Goal: Task Accomplishment & Management: Manage account settings

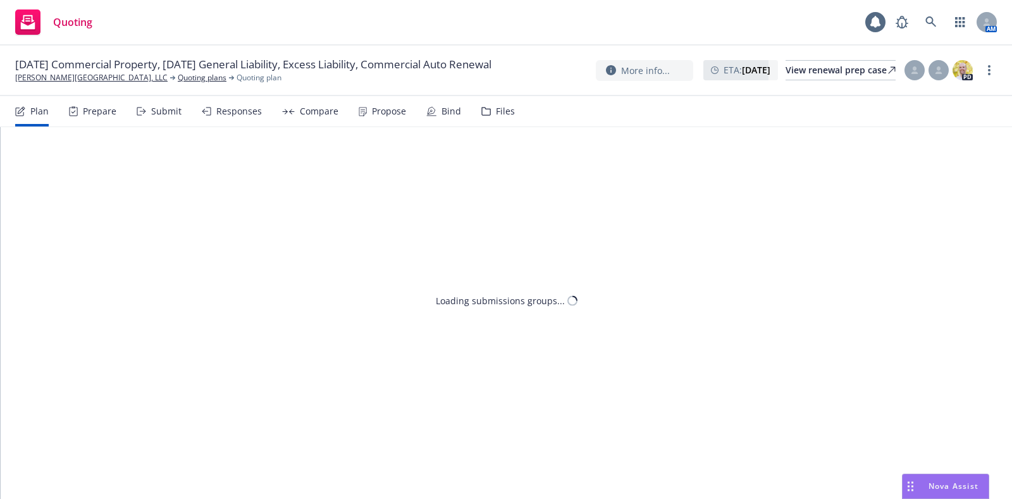
click at [364, 118] on div "Propose" at bounding box center [382, 111] width 47 height 30
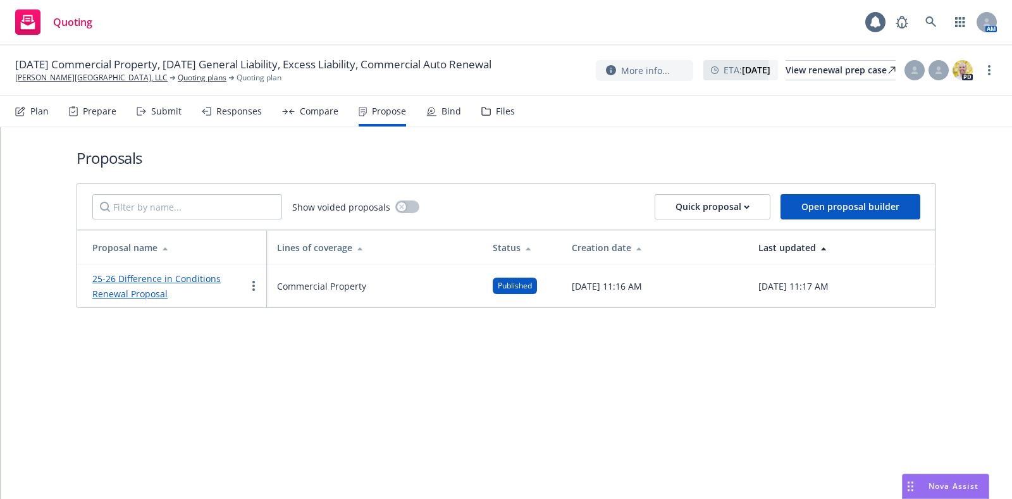
click at [339, 121] on div "Plan Prepare Submit Responses Compare Propose Bind Files" at bounding box center [265, 111] width 500 height 30
click at [386, 118] on div "Propose" at bounding box center [382, 111] width 47 height 30
click at [254, 288] on icon "more" at bounding box center [253, 286] width 3 height 10
click at [261, 288] on div at bounding box center [253, 285] width 15 height 15
click at [254, 286] on link "more" at bounding box center [253, 285] width 15 height 15
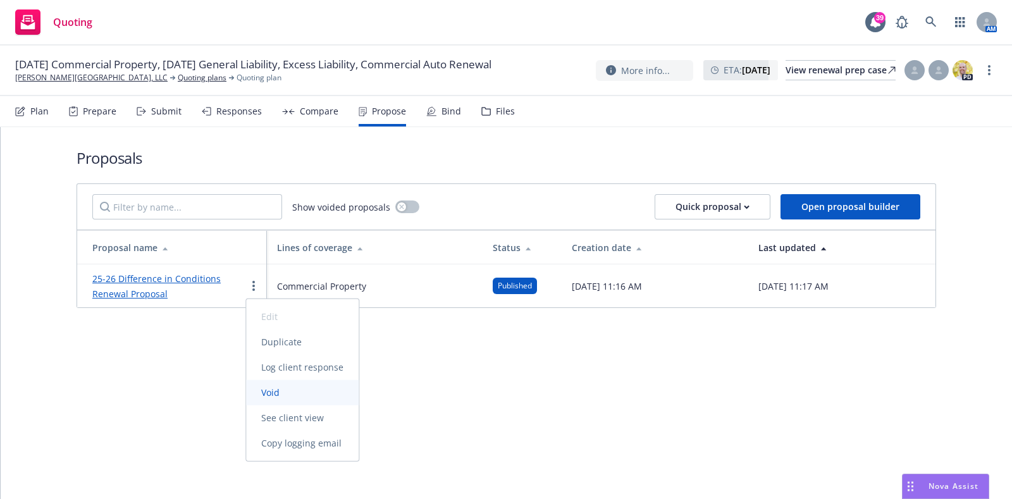
click at [268, 386] on span "Void" at bounding box center [270, 392] width 49 height 12
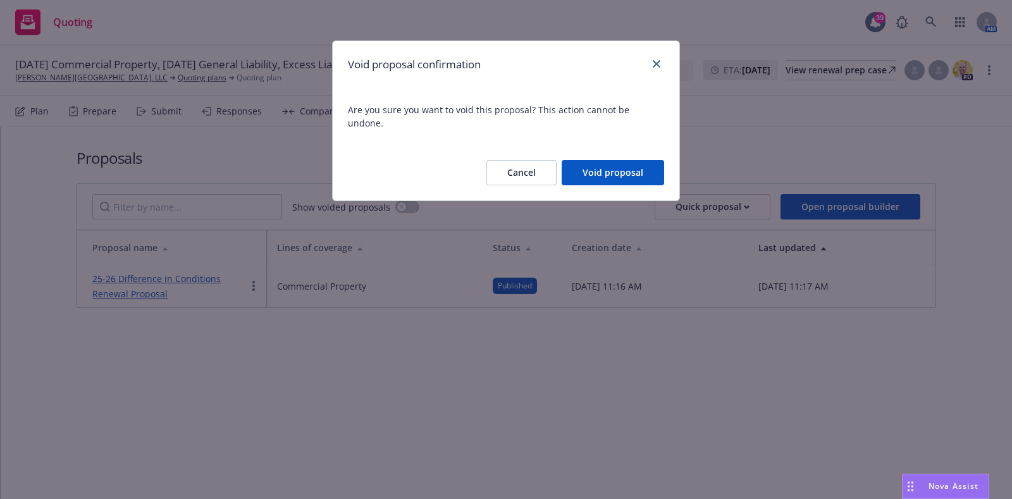
click at [601, 160] on button "Void proposal" at bounding box center [613, 172] width 102 height 25
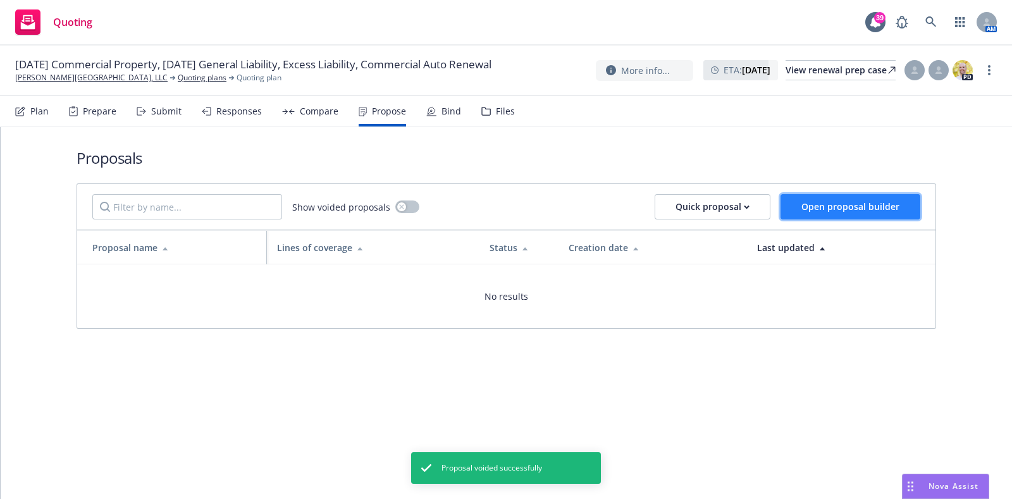
click at [819, 204] on span "Open proposal builder" at bounding box center [850, 206] width 98 height 12
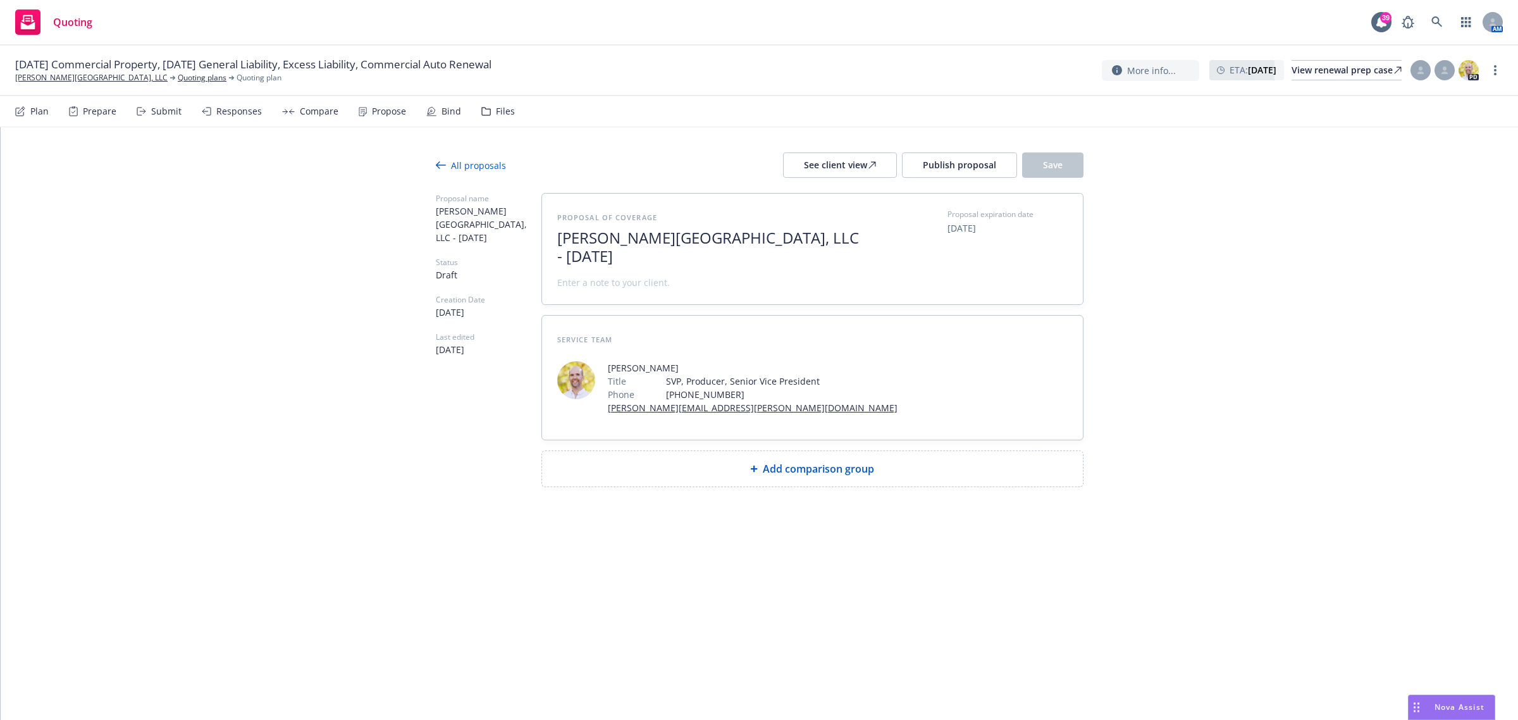
click at [80, 109] on div "Prepare" at bounding box center [92, 111] width 47 height 30
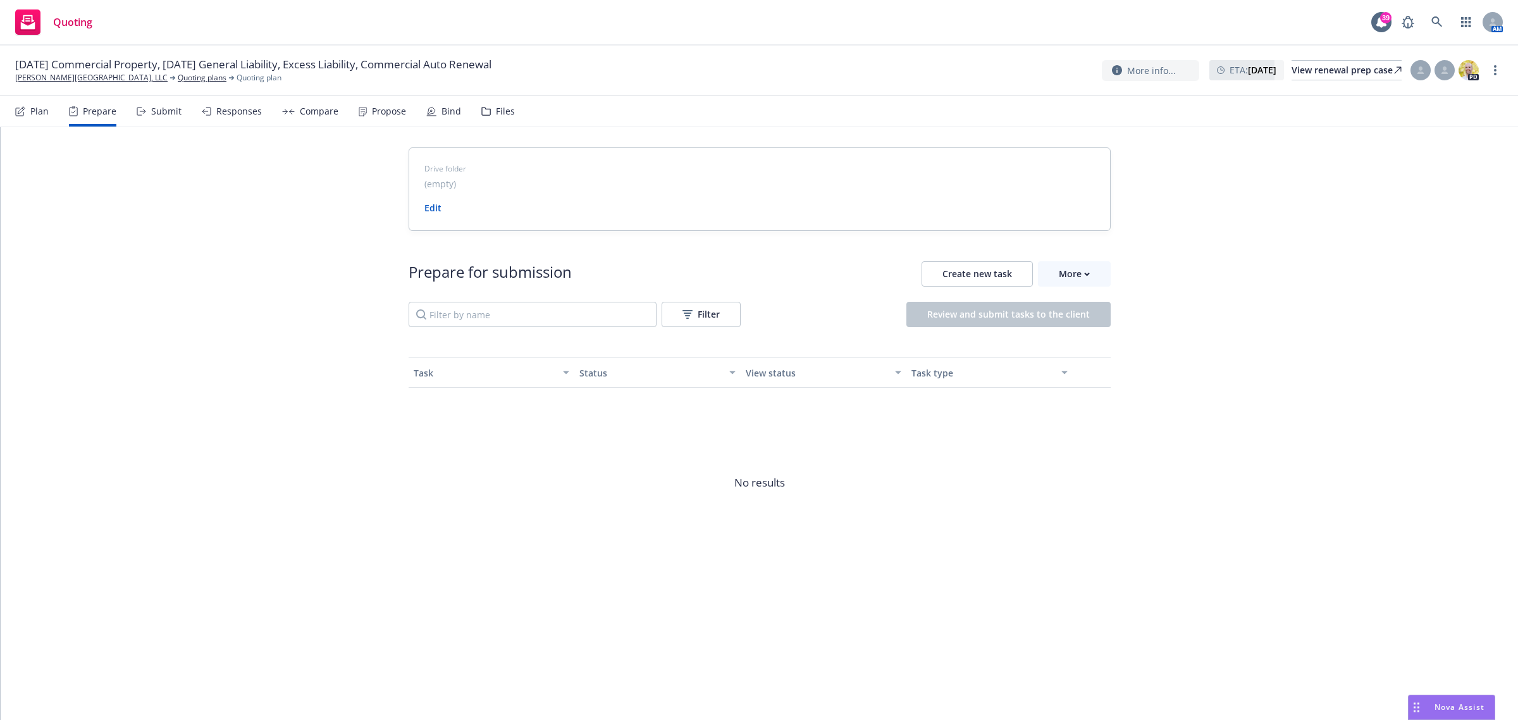
click at [27, 116] on div "Plan" at bounding box center [32, 111] width 34 height 30
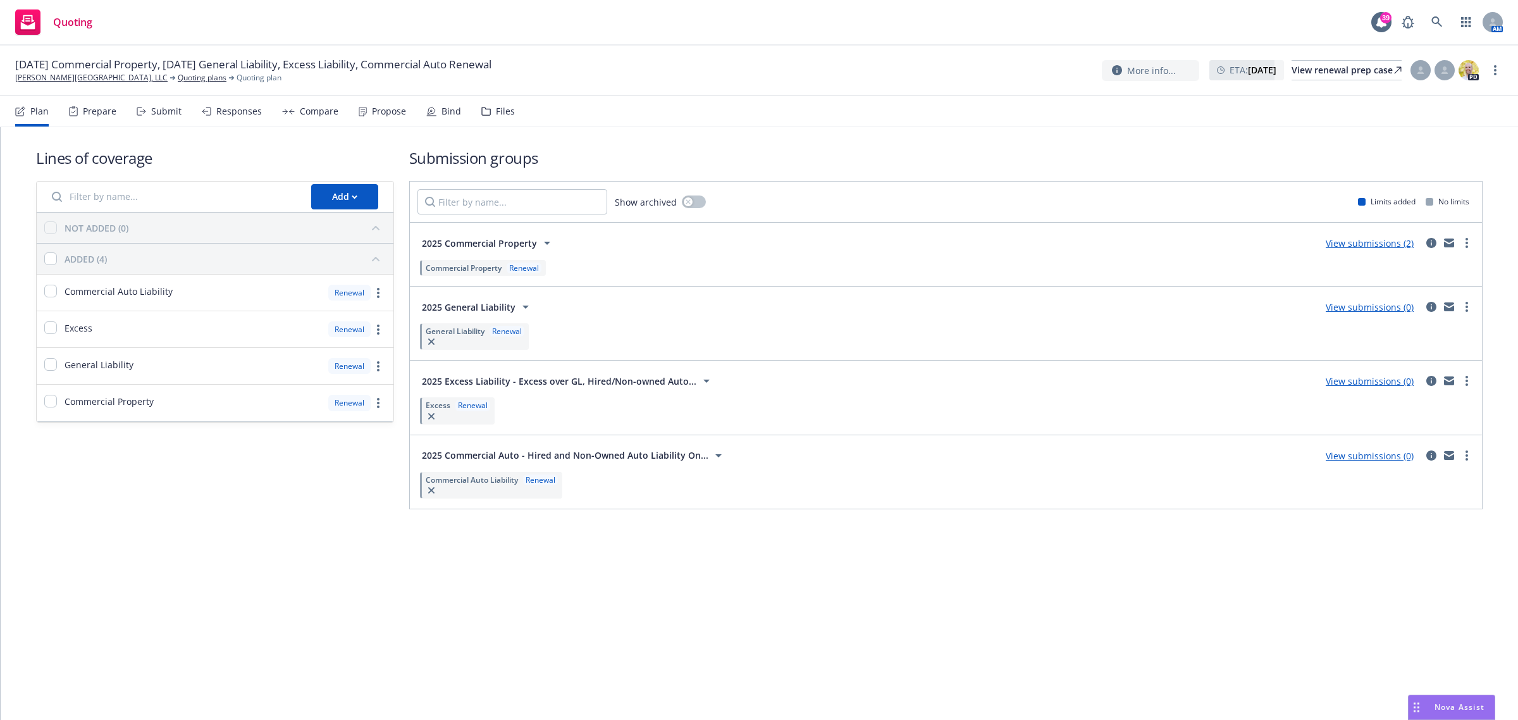
click at [1011, 307] on link "View submissions (0)" at bounding box center [1370, 307] width 88 height 12
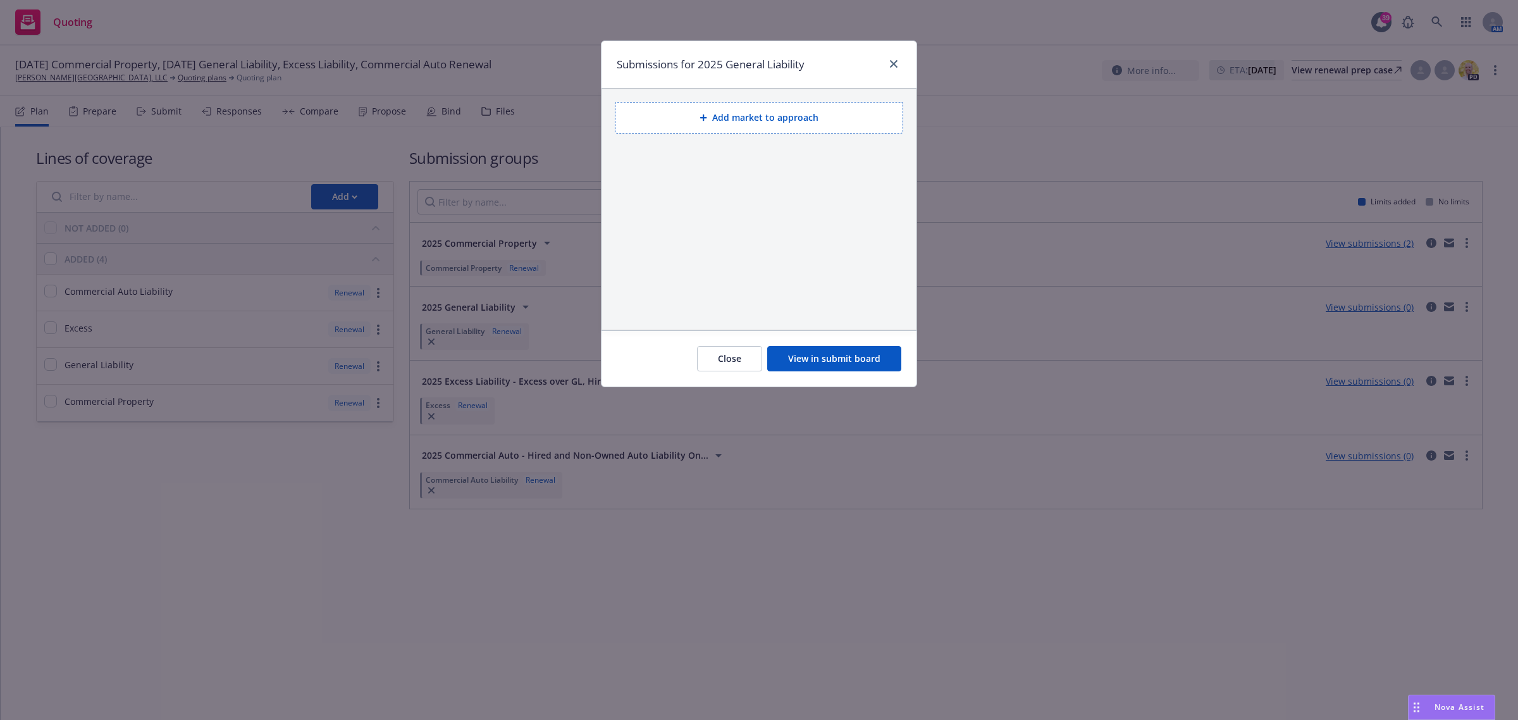
click at [786, 124] on button "Add market to approach" at bounding box center [759, 118] width 288 height 32
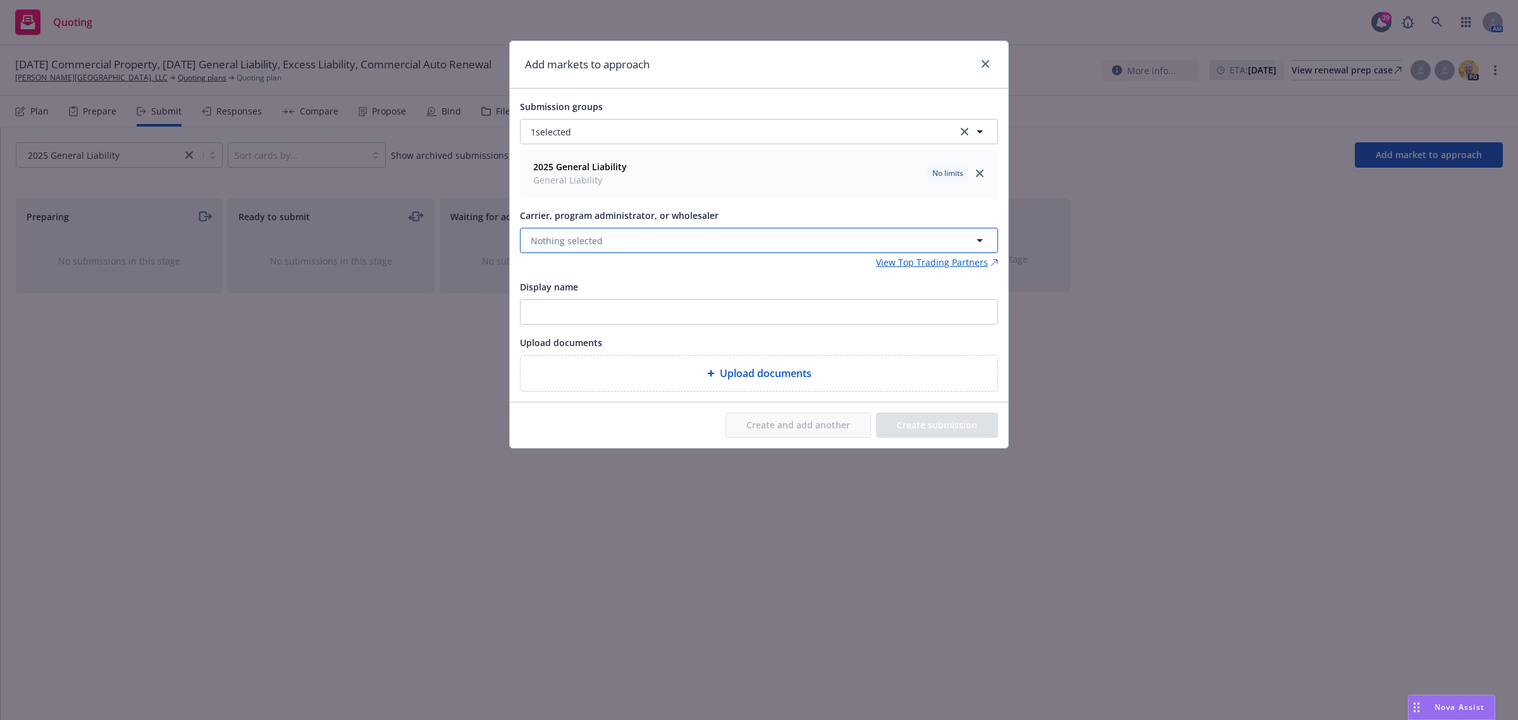
drag, startPoint x: 567, startPoint y: 242, endPoint x: 557, endPoint y: 247, distance: 11.6
click at [567, 242] on span "Nothing selected" at bounding box center [567, 240] width 72 height 13
type input "lib"
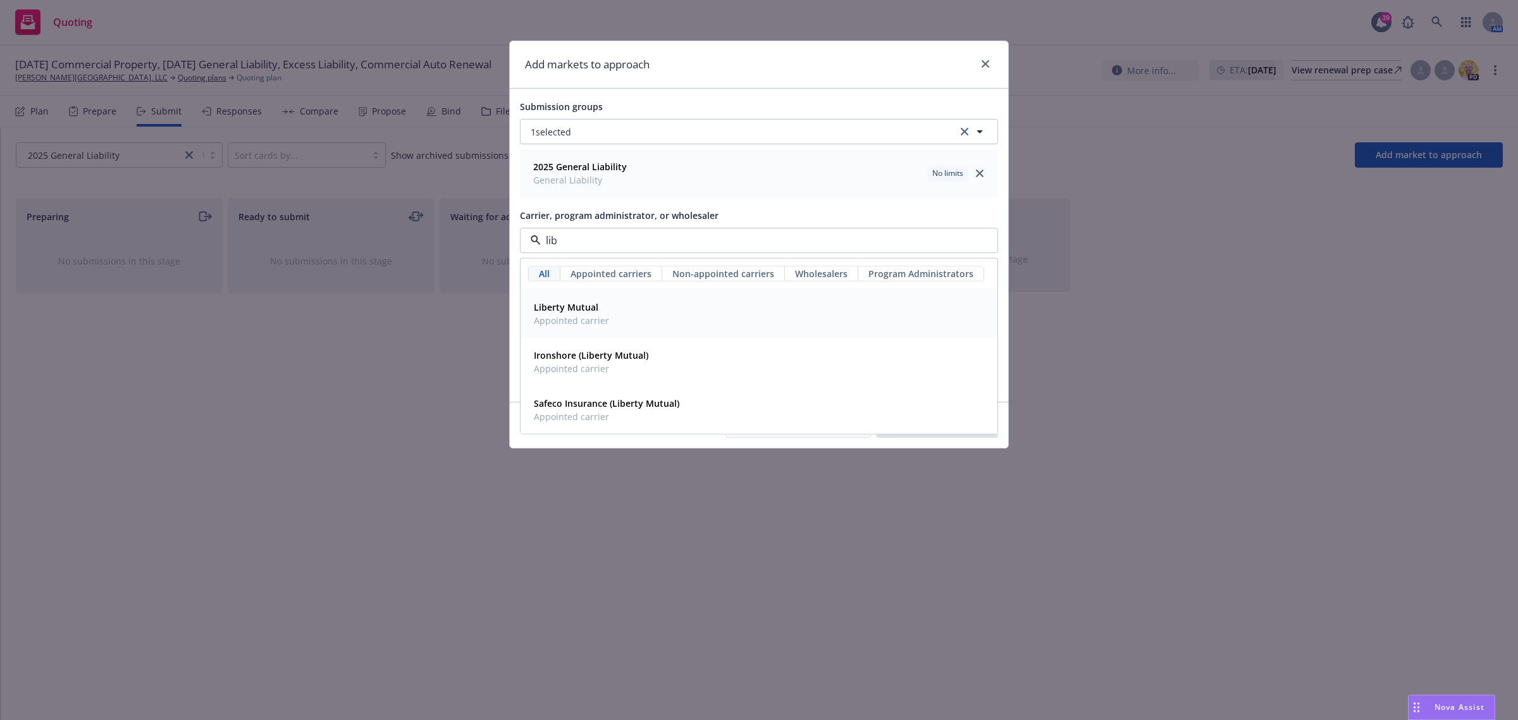
drag, startPoint x: 628, startPoint y: 324, endPoint x: 636, endPoint y: 323, distance: 8.2
click at [628, 324] on div "Liberty Mutual Appointed carrier" at bounding box center [759, 314] width 460 height 32
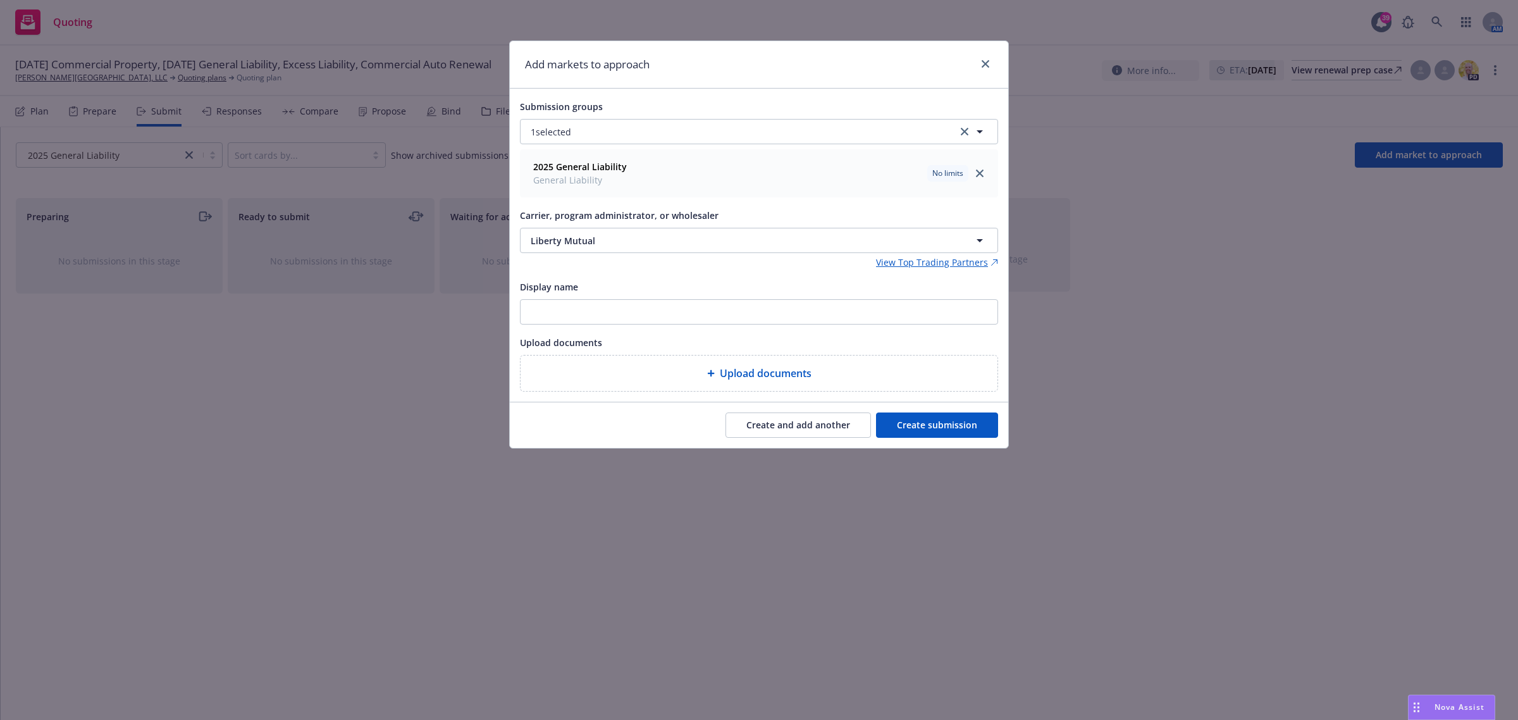
drag, startPoint x: 909, startPoint y: 421, endPoint x: 479, endPoint y: 336, distance: 437.7
click at [908, 424] on button "Create submission" at bounding box center [937, 424] width 122 height 25
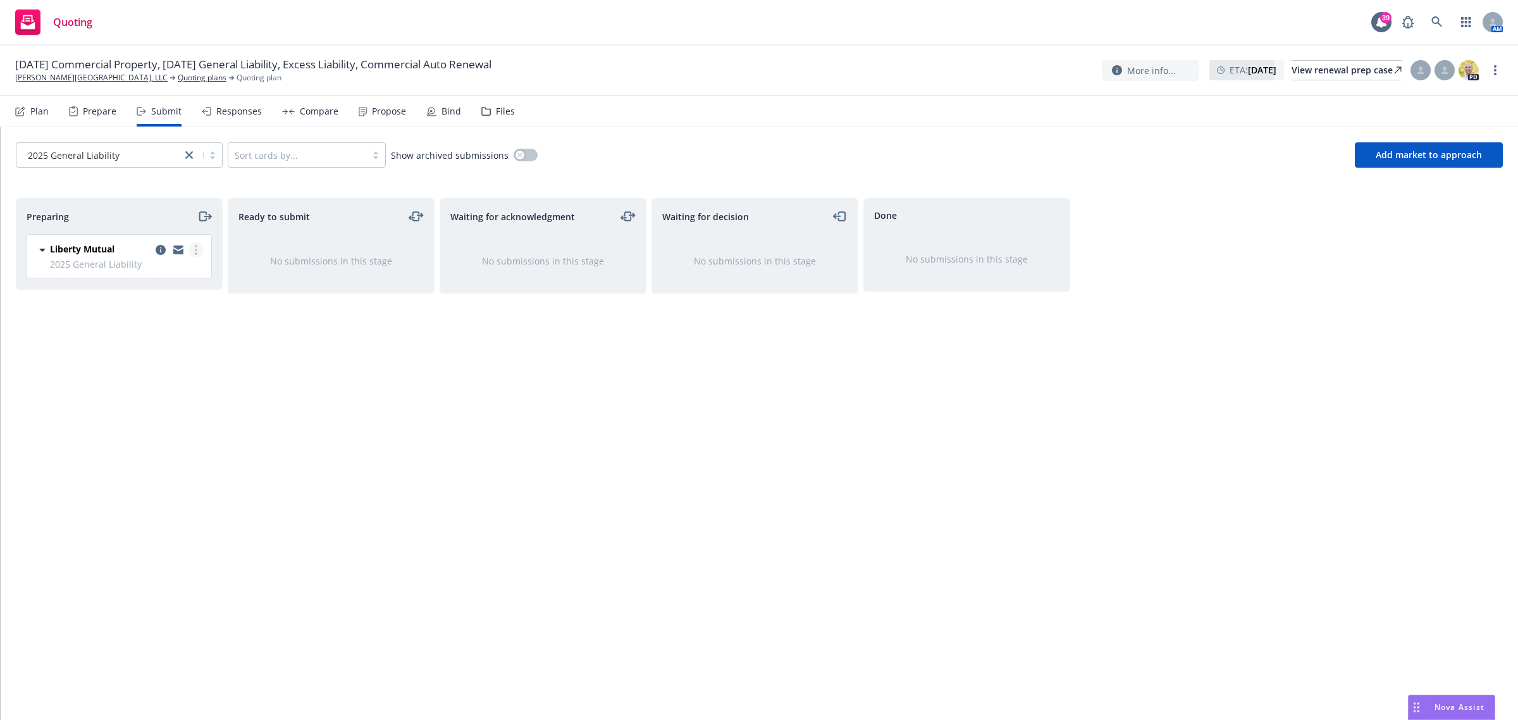
click at [198, 248] on link "more" at bounding box center [195, 249] width 15 height 15
click at [152, 348] on span "Add accepted decision" at bounding box center [139, 352] width 126 height 12
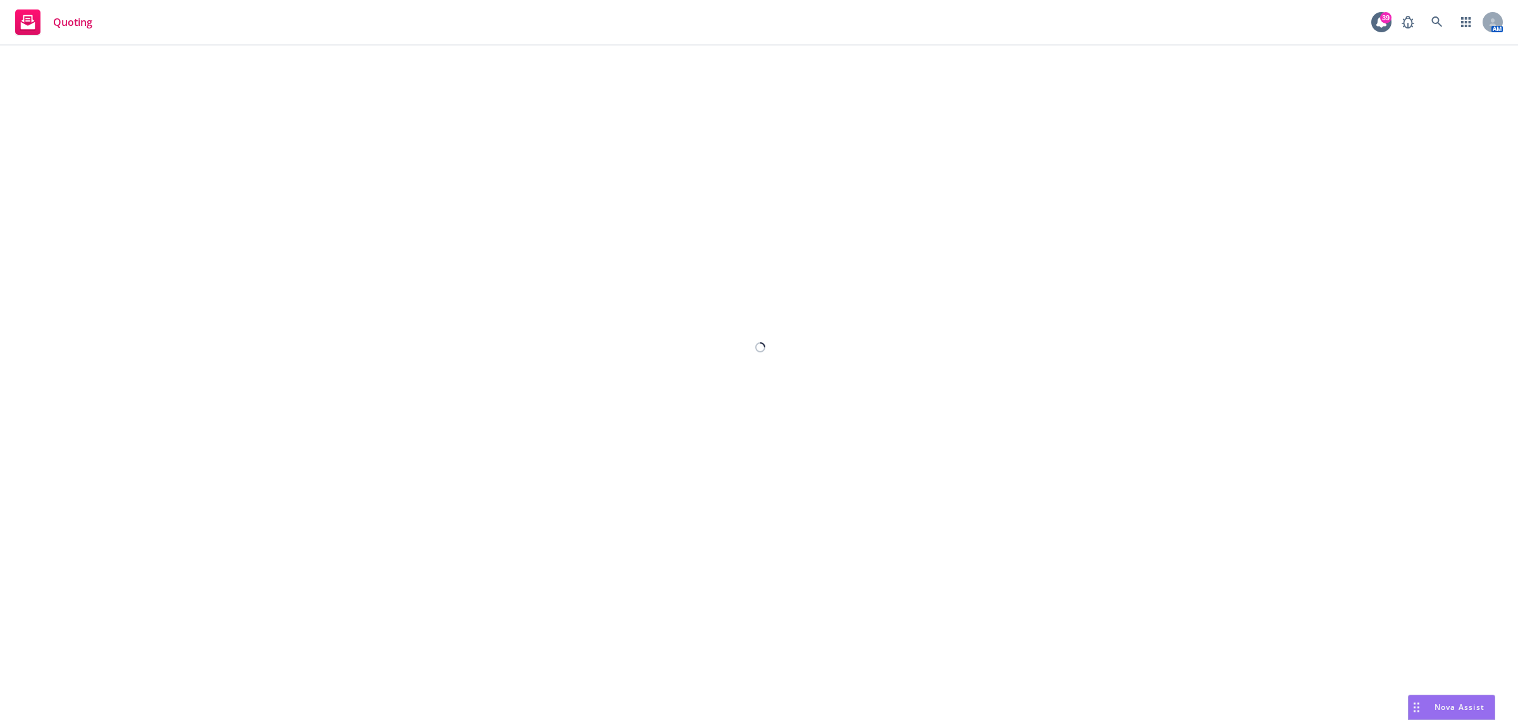
select select "12"
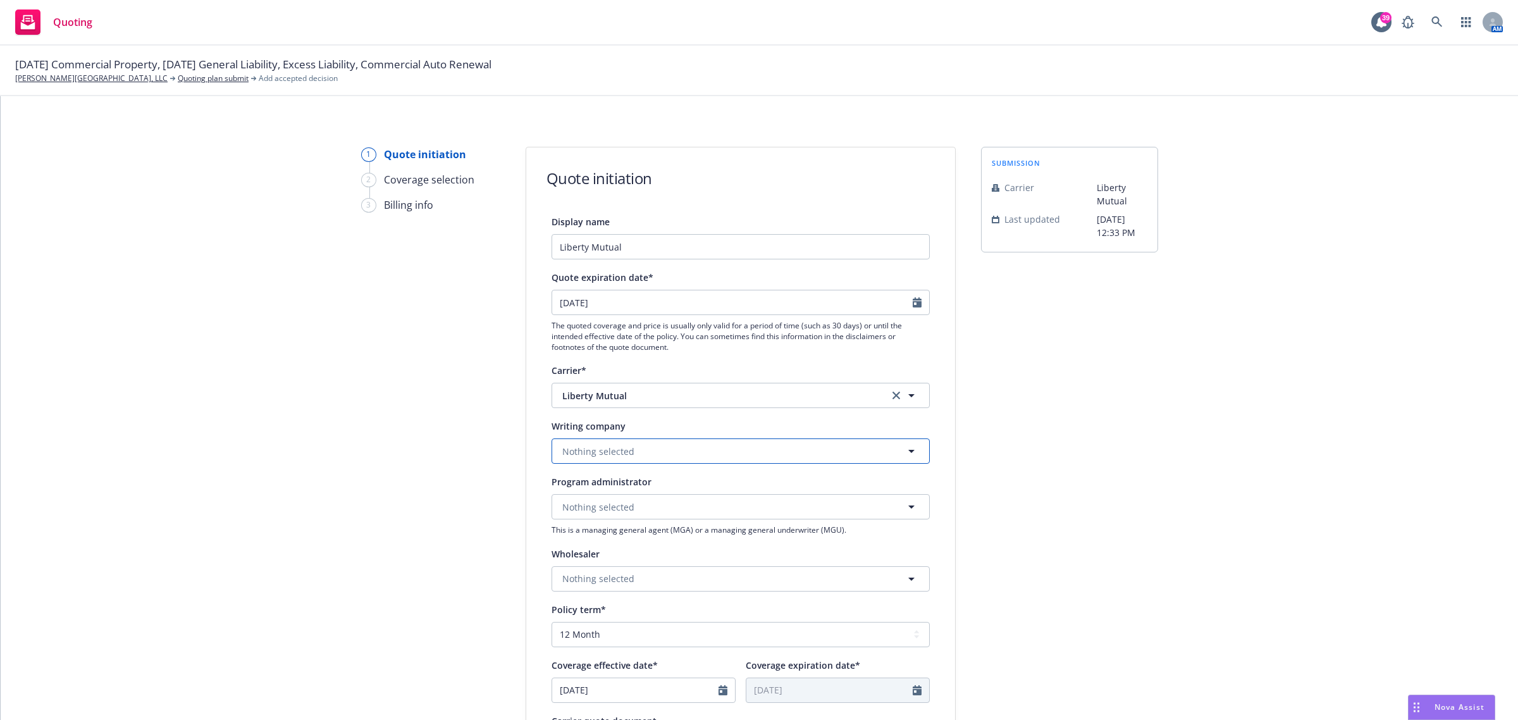
click at [579, 460] on button "Nothing selected" at bounding box center [740, 450] width 378 height 25
click at [587, 451] on span "Nothing selected" at bounding box center [598, 451] width 72 height 13
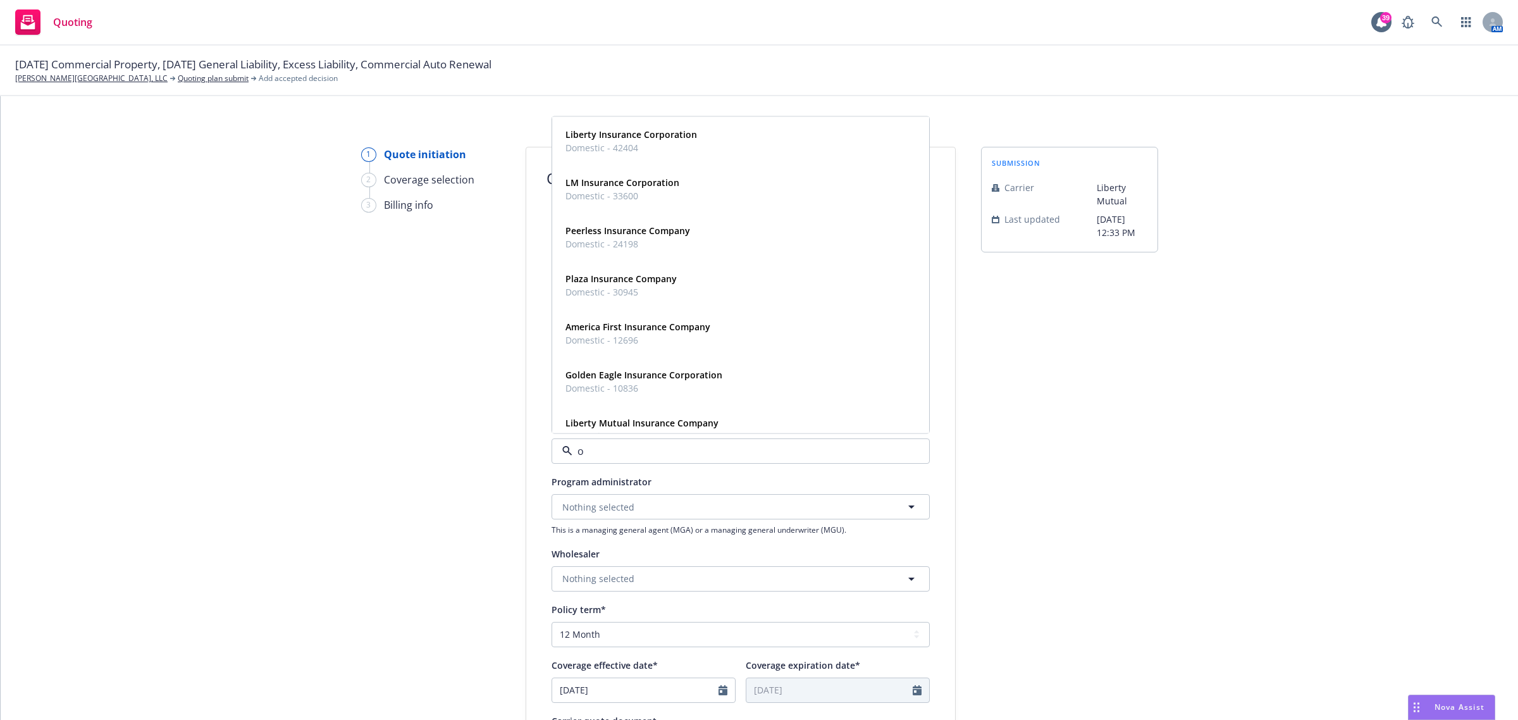
type input "oh"
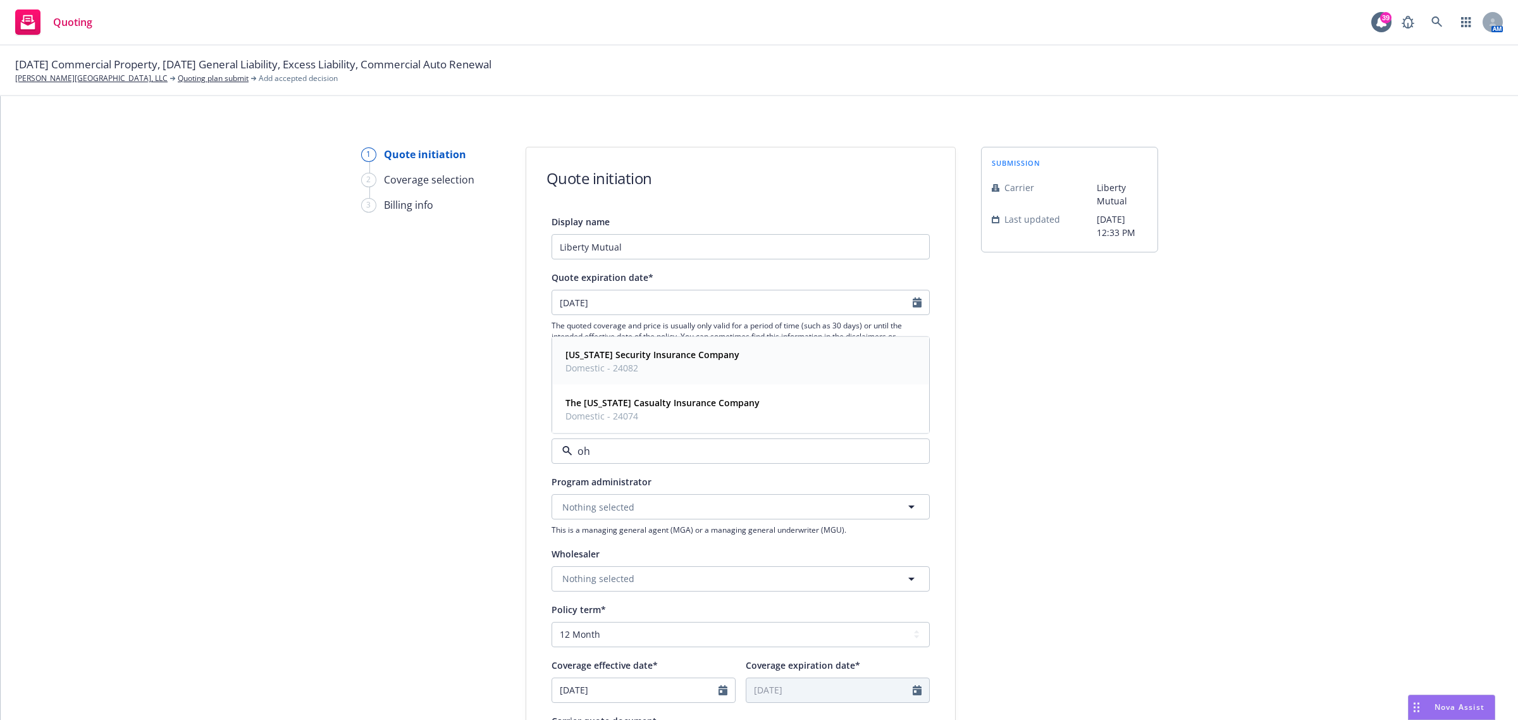
click at [641, 360] on span "[US_STATE] Security Insurance Company" at bounding box center [652, 354] width 174 height 13
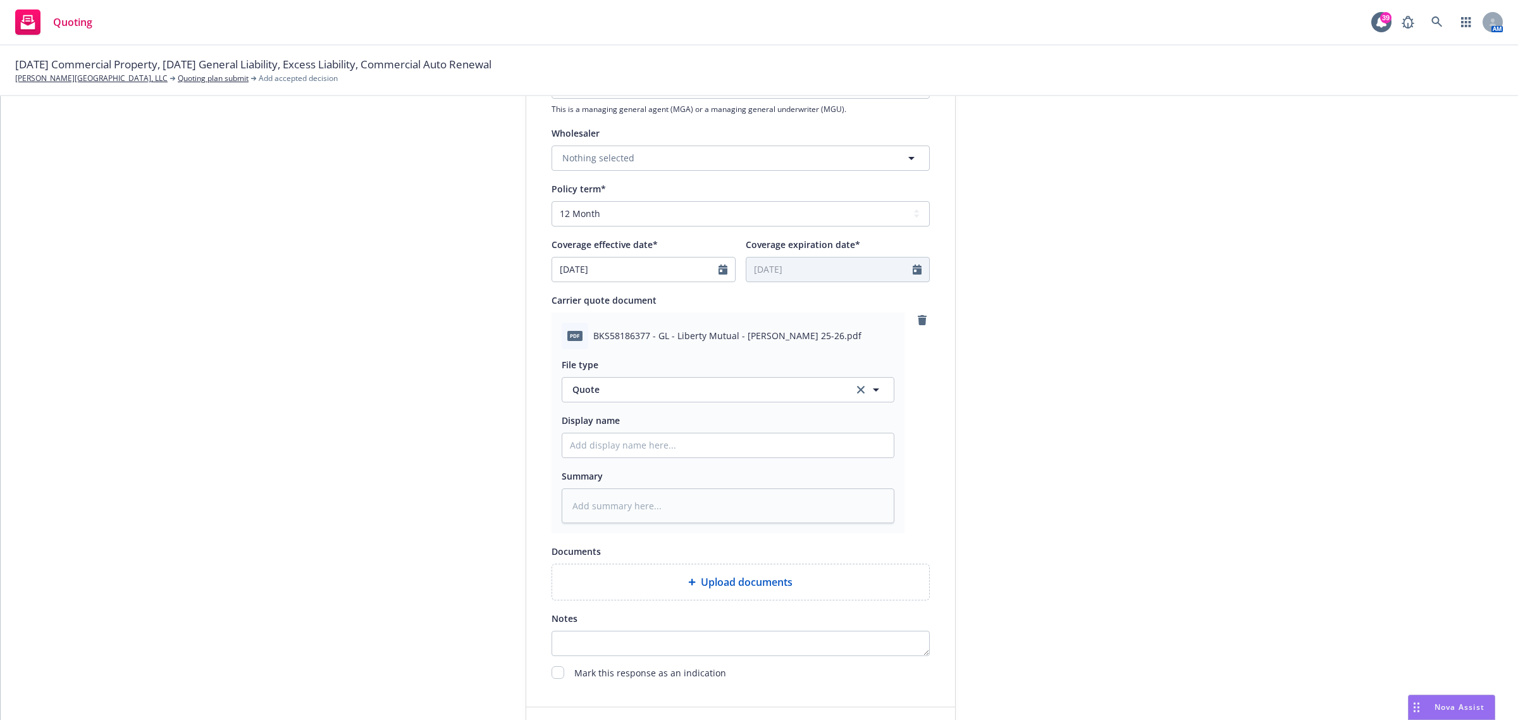
scroll to position [539, 0]
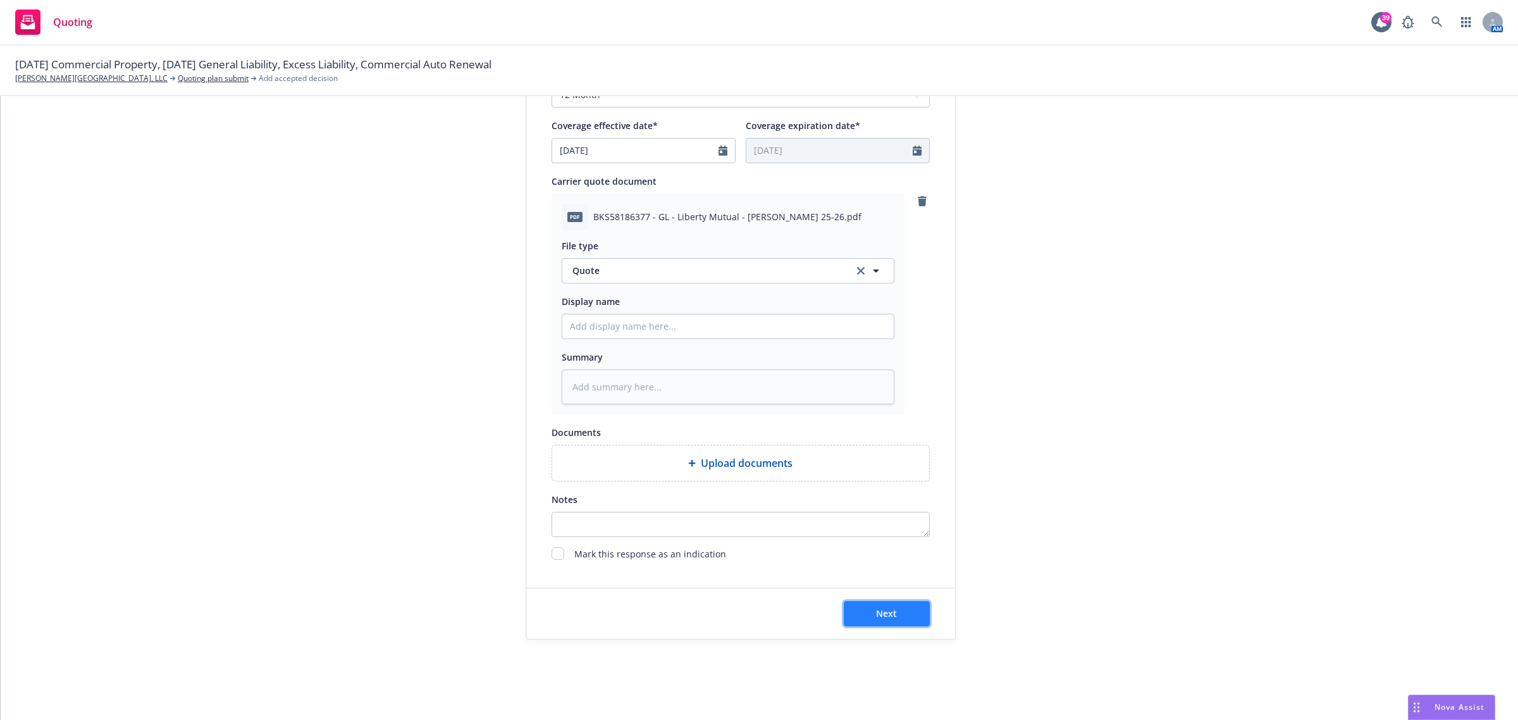
click at [906, 498] on button "Next" at bounding box center [887, 613] width 86 height 25
type textarea "x"
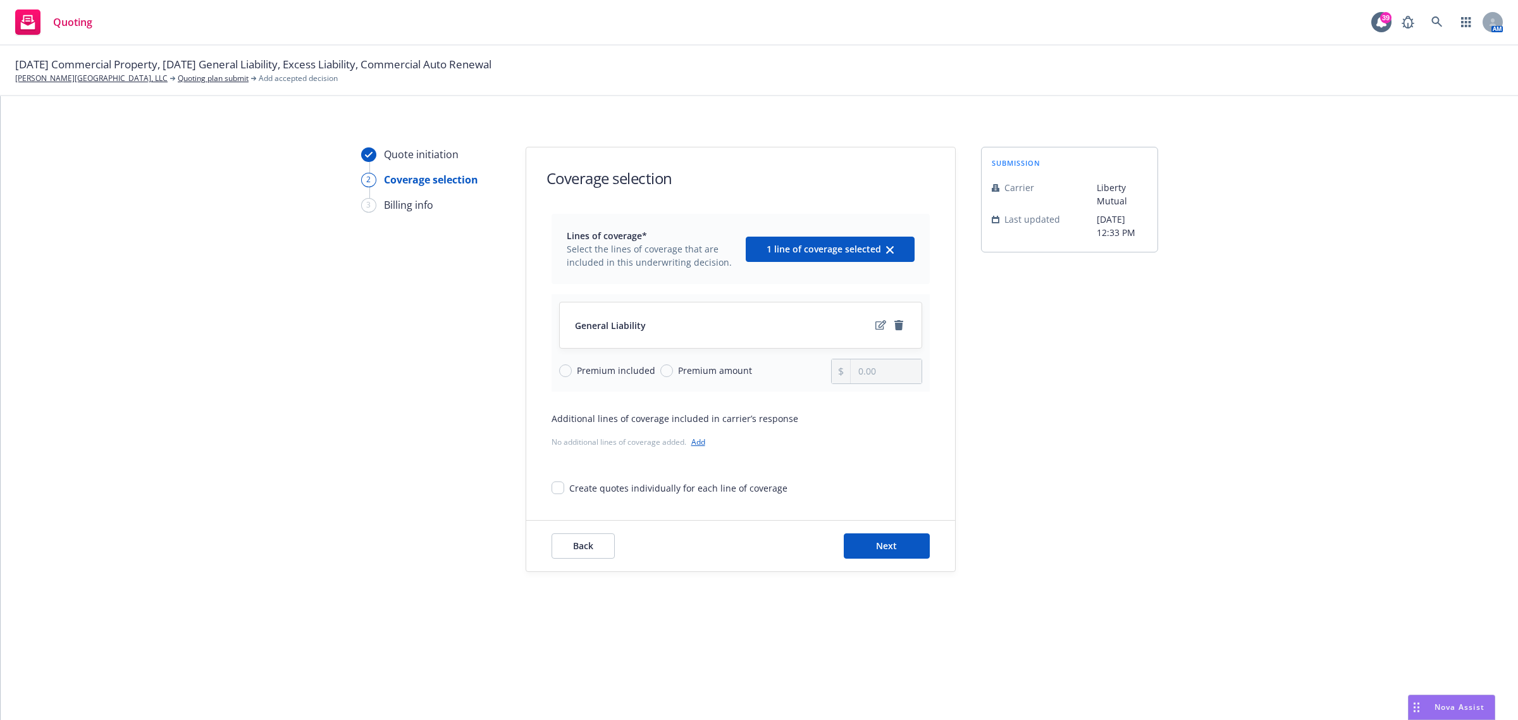
scroll to position [0, 0]
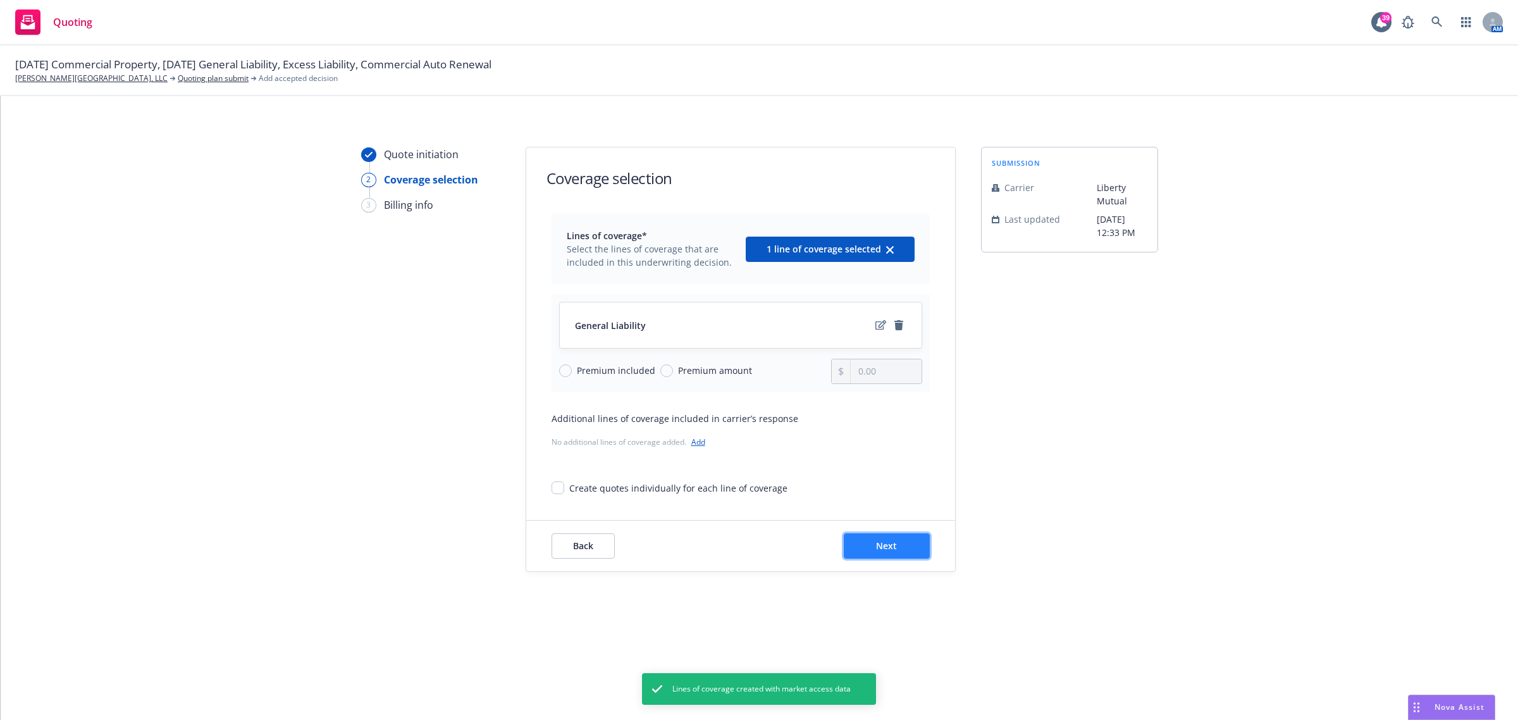
click at [873, 498] on button "Next" at bounding box center [887, 545] width 86 height 25
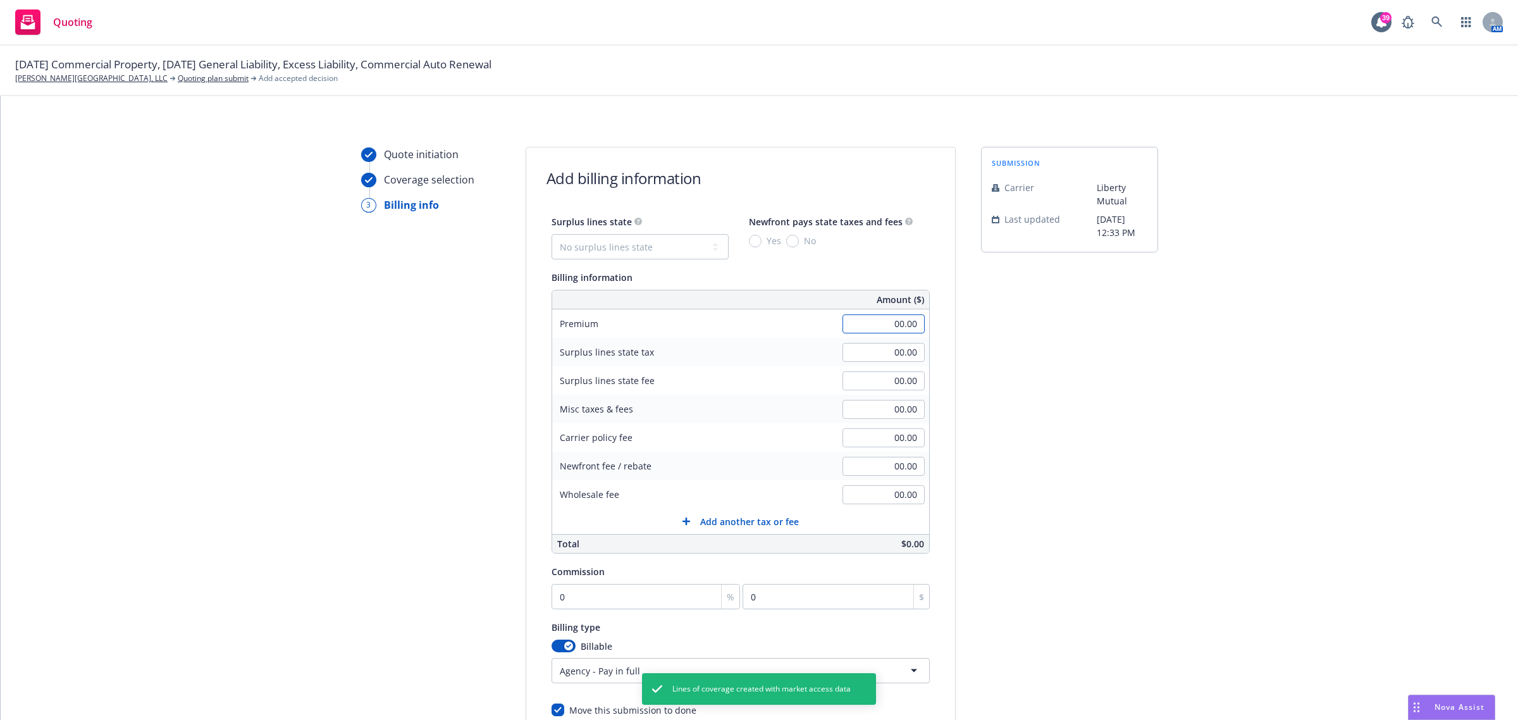
click at [887, 329] on input "00.00" at bounding box center [883, 323] width 82 height 19
type input "3,914.00"
click at [1011, 357] on div "submission Carrier Liberty Mutual Last updated [DATE] 12:33 PM" at bounding box center [1069, 470] width 177 height 647
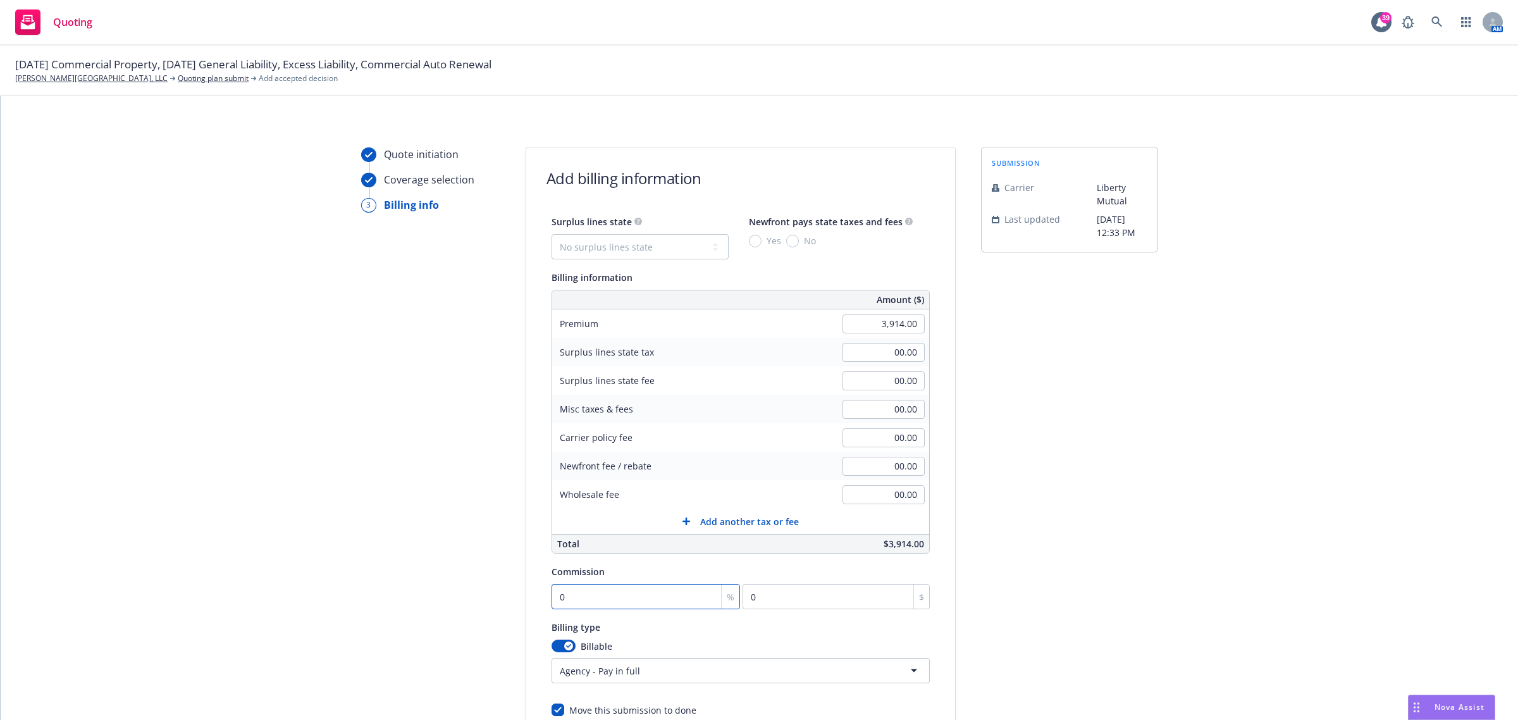
click at [570, 498] on input "0" at bounding box center [645, 596] width 189 height 25
drag, startPoint x: 70, startPoint y: 71, endPoint x: 58, endPoint y: 82, distance: 16.6
click at [579, 498] on input "0" at bounding box center [645, 596] width 189 height 25
type input "1"
type input "39.14"
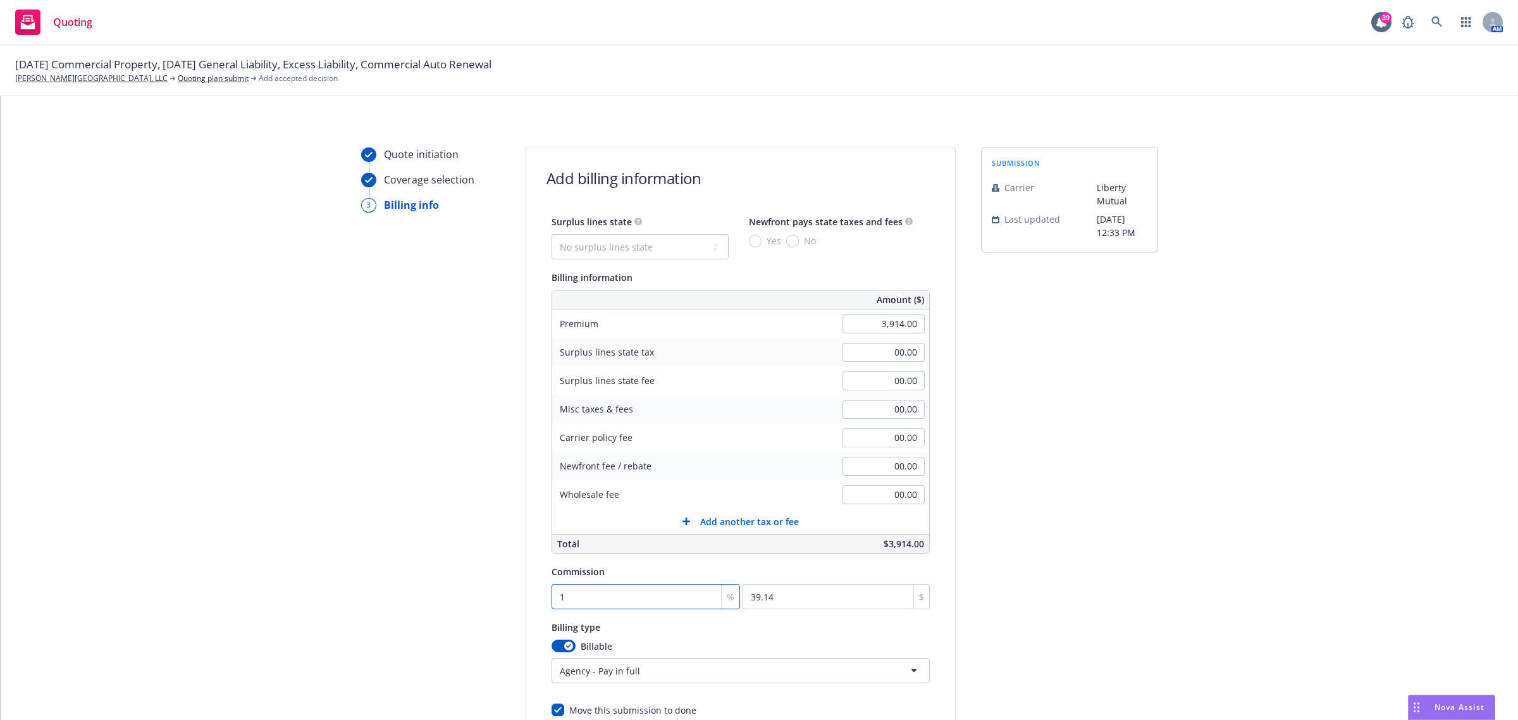
type input "15"
type input "587.1"
type input "15"
click at [877, 323] on input "3,914.00" at bounding box center [883, 323] width 82 height 19
click at [1011, 403] on div "submission Carrier Liberty Mutual Last updated [DATE] 12:33 PM" at bounding box center [1069, 470] width 177 height 647
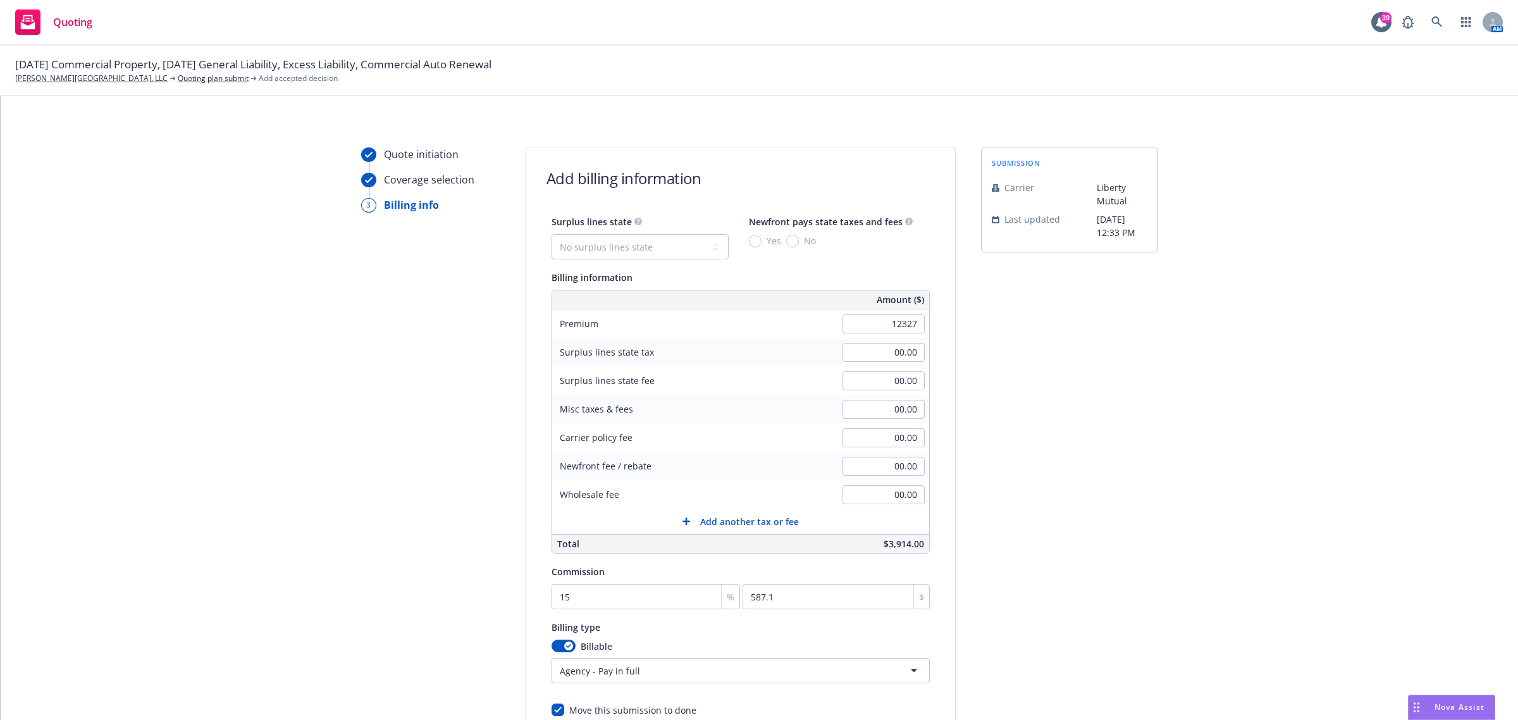
type input "12,327.00"
type input "1849.05"
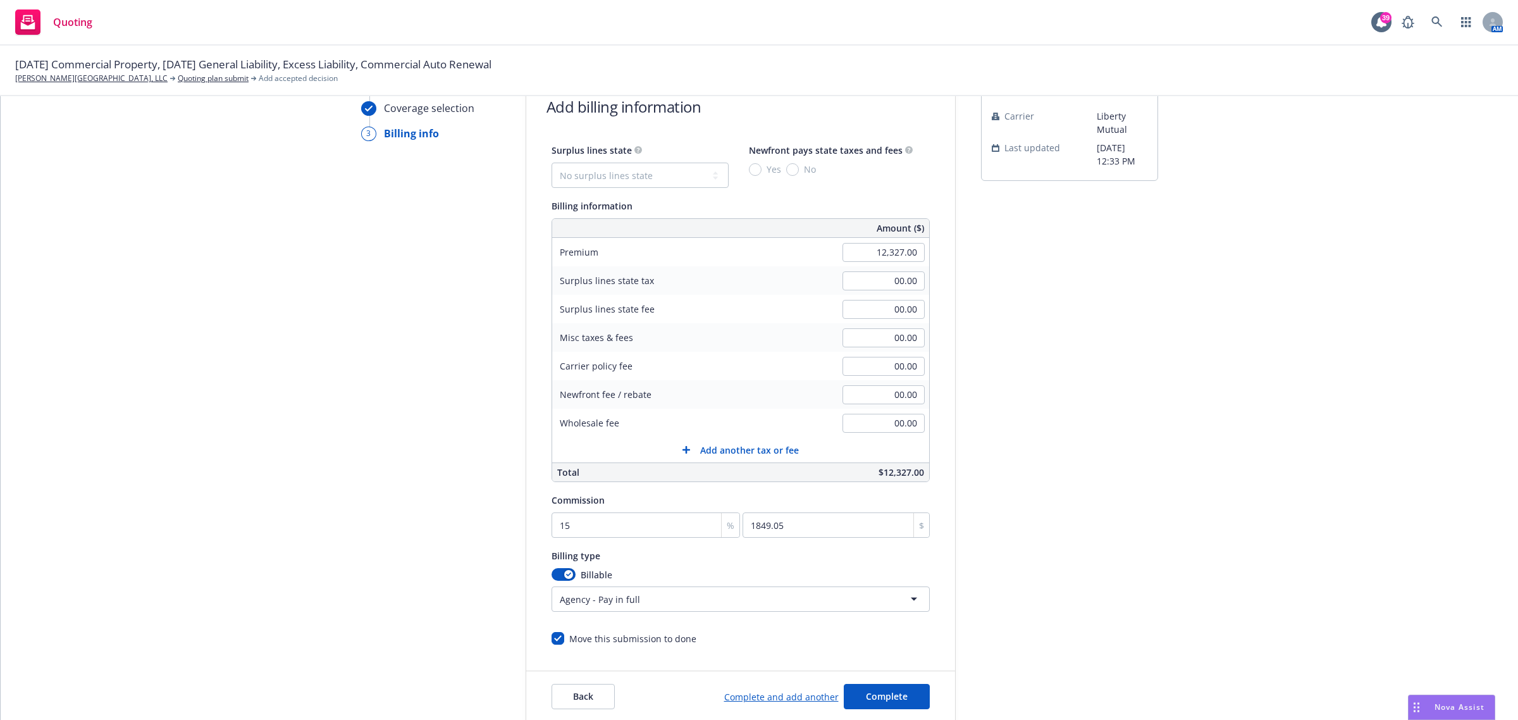
scroll to position [156, 0]
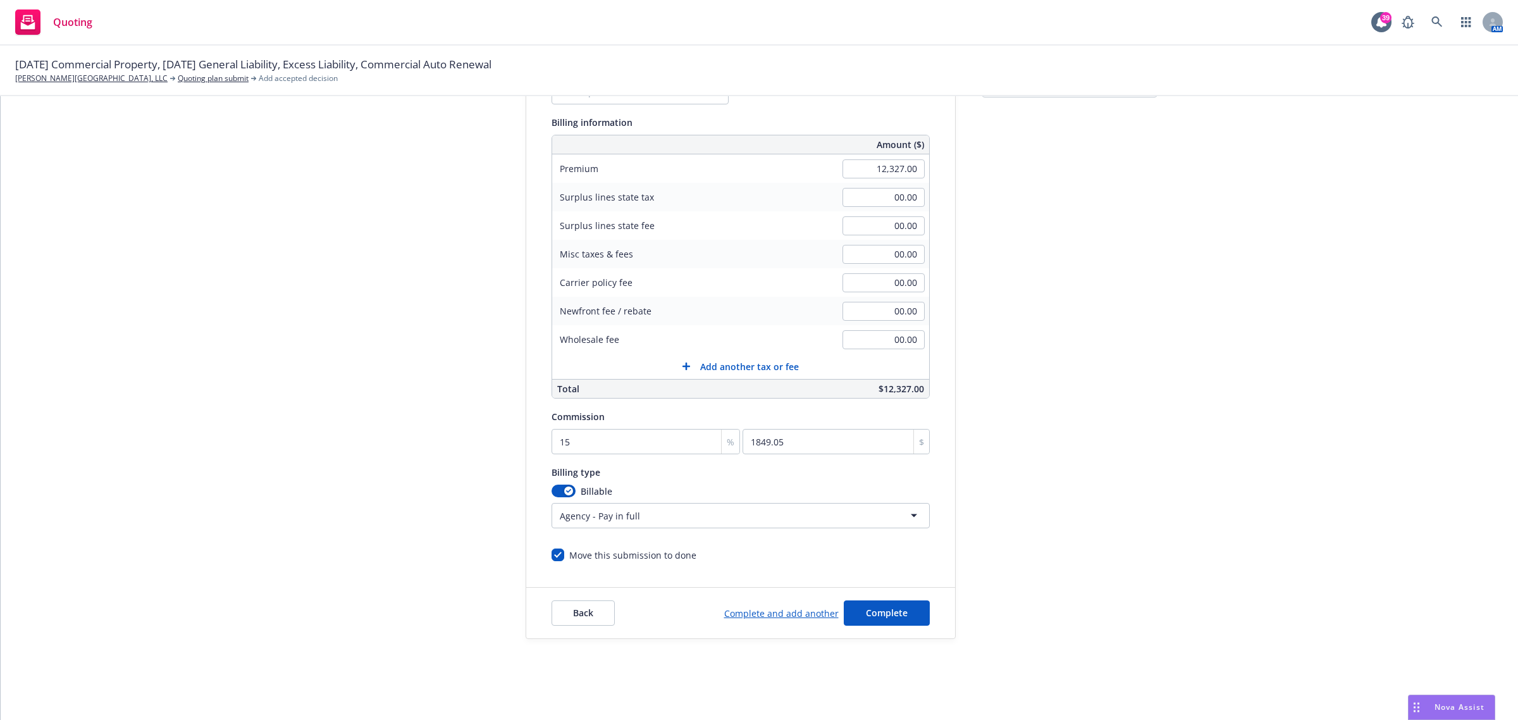
click at [647, 498] on html "Quoting 39 AM [DATE] Commercial Property, [DATE] General Liability, Excess Liab…" at bounding box center [759, 360] width 1518 height 720
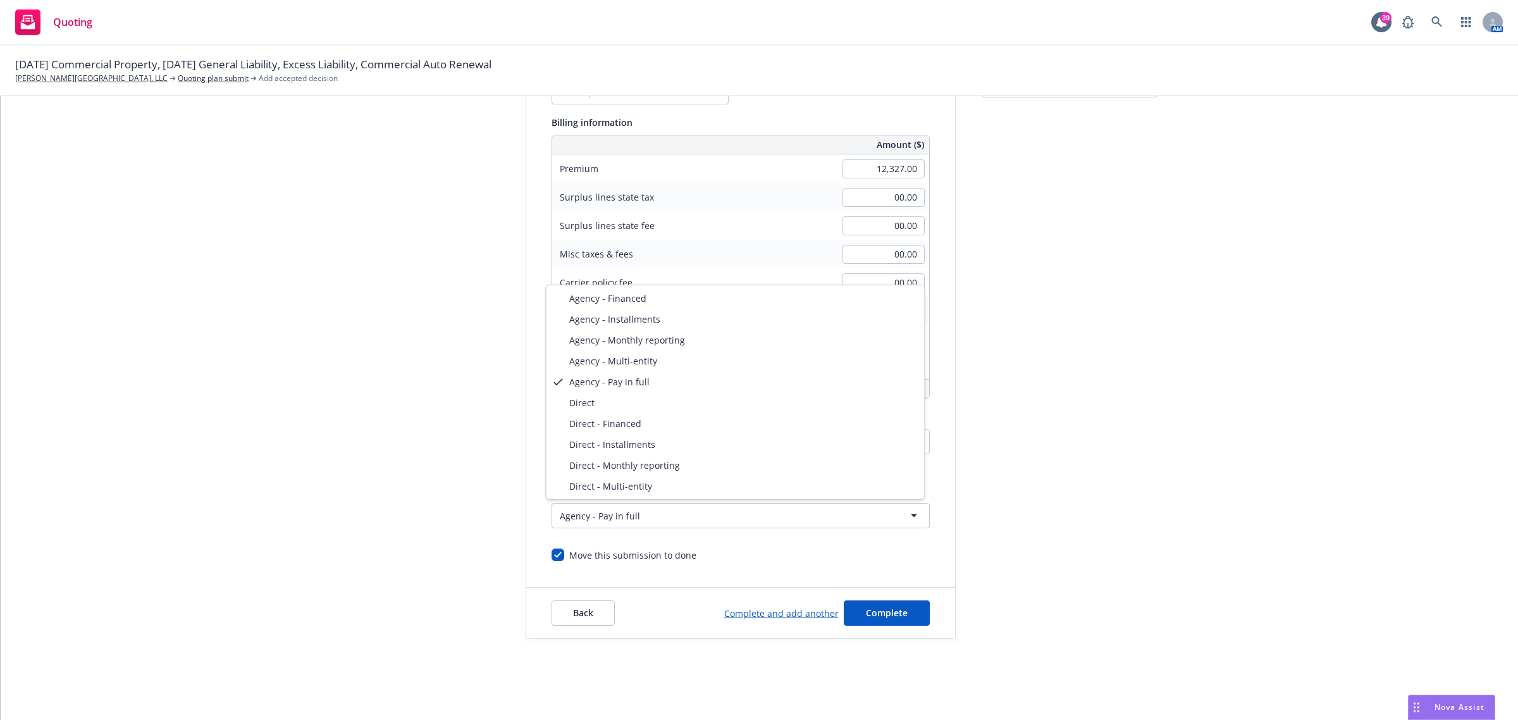
select select "DIRECT"
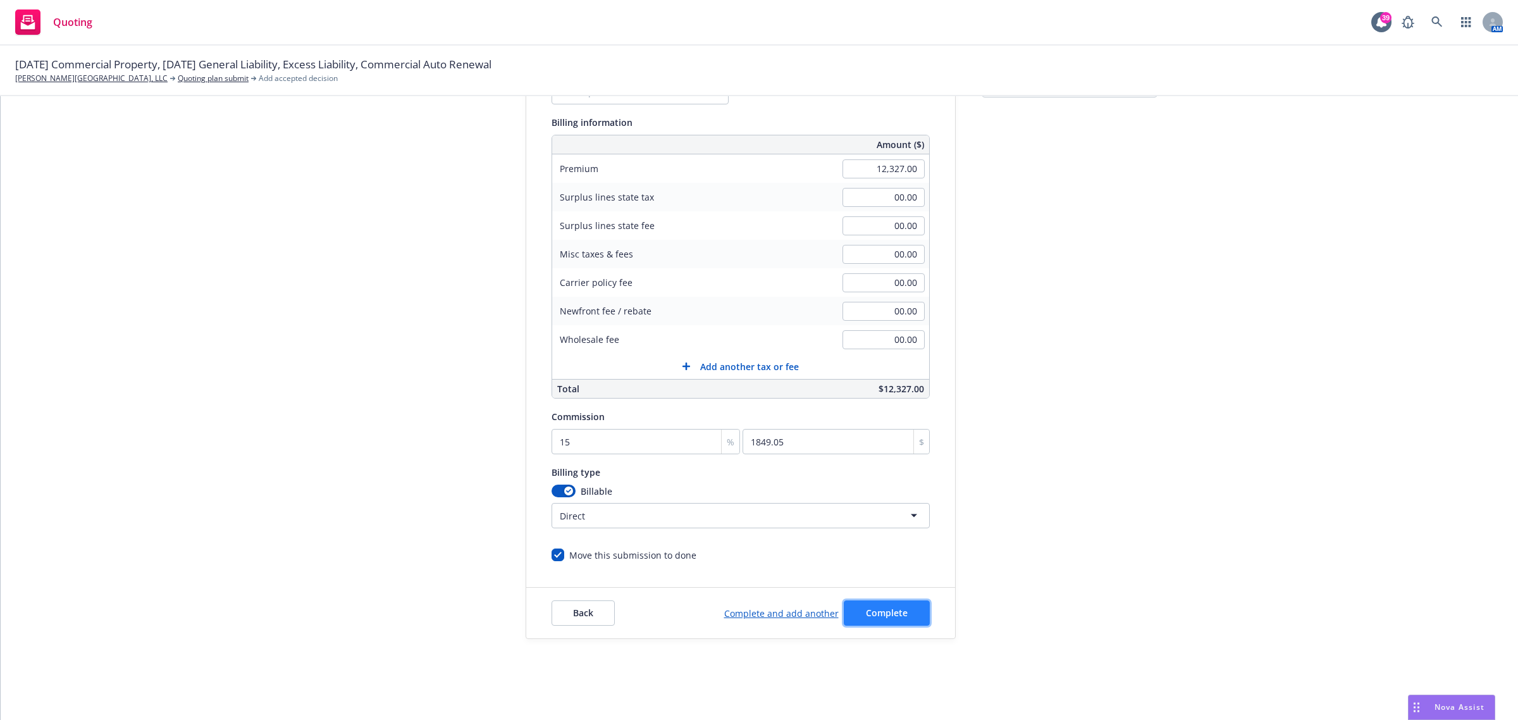
click at [871, 498] on span "Complete" at bounding box center [887, 612] width 42 height 12
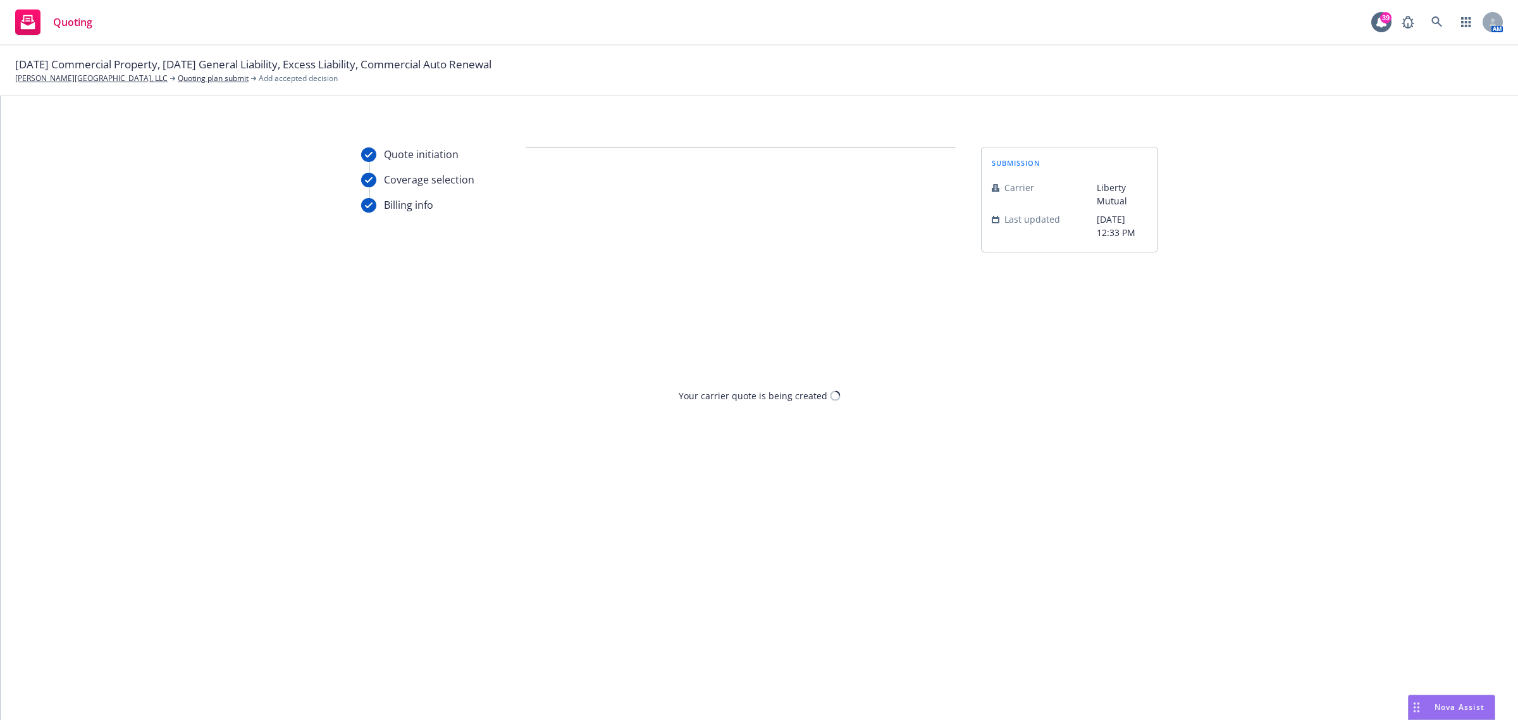
scroll to position [0, 0]
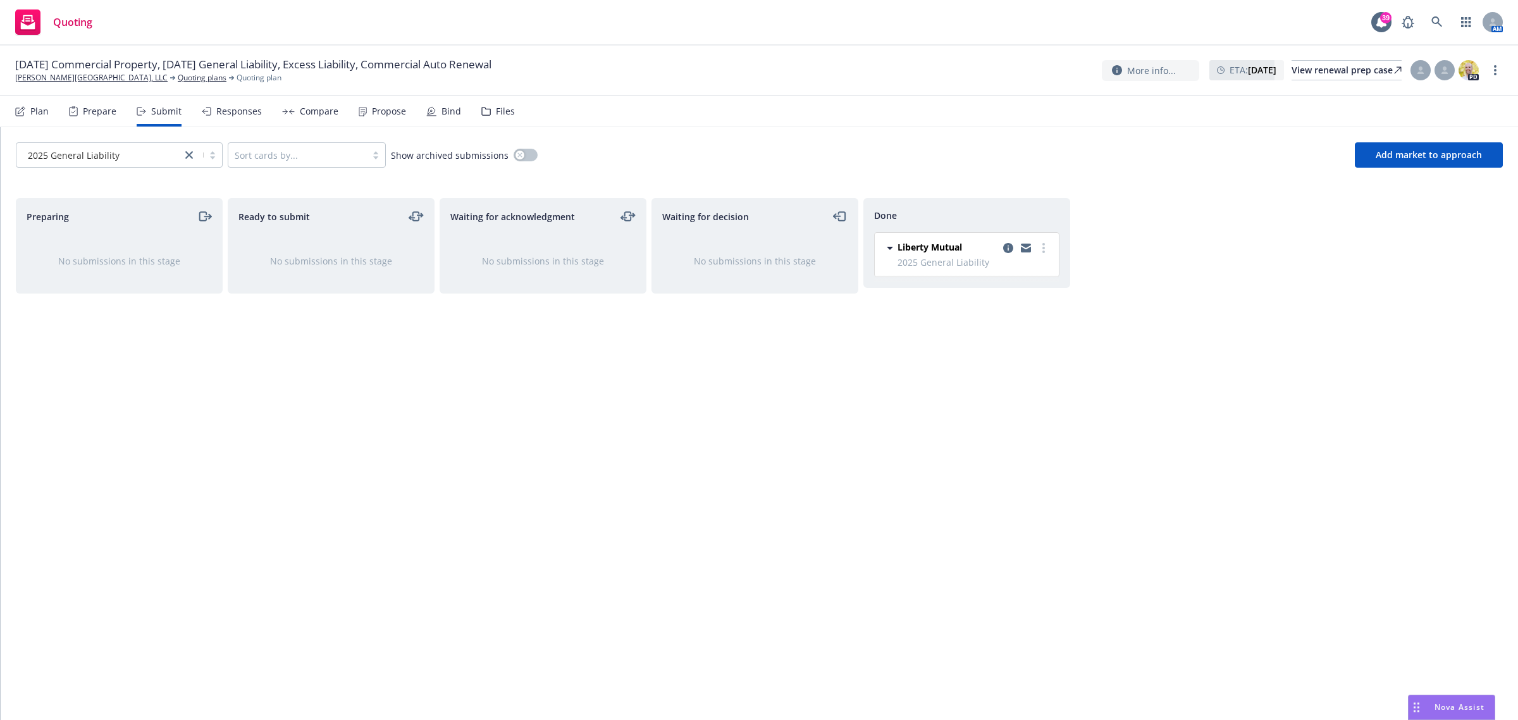
click at [40, 106] on div "Plan" at bounding box center [39, 111] width 18 height 10
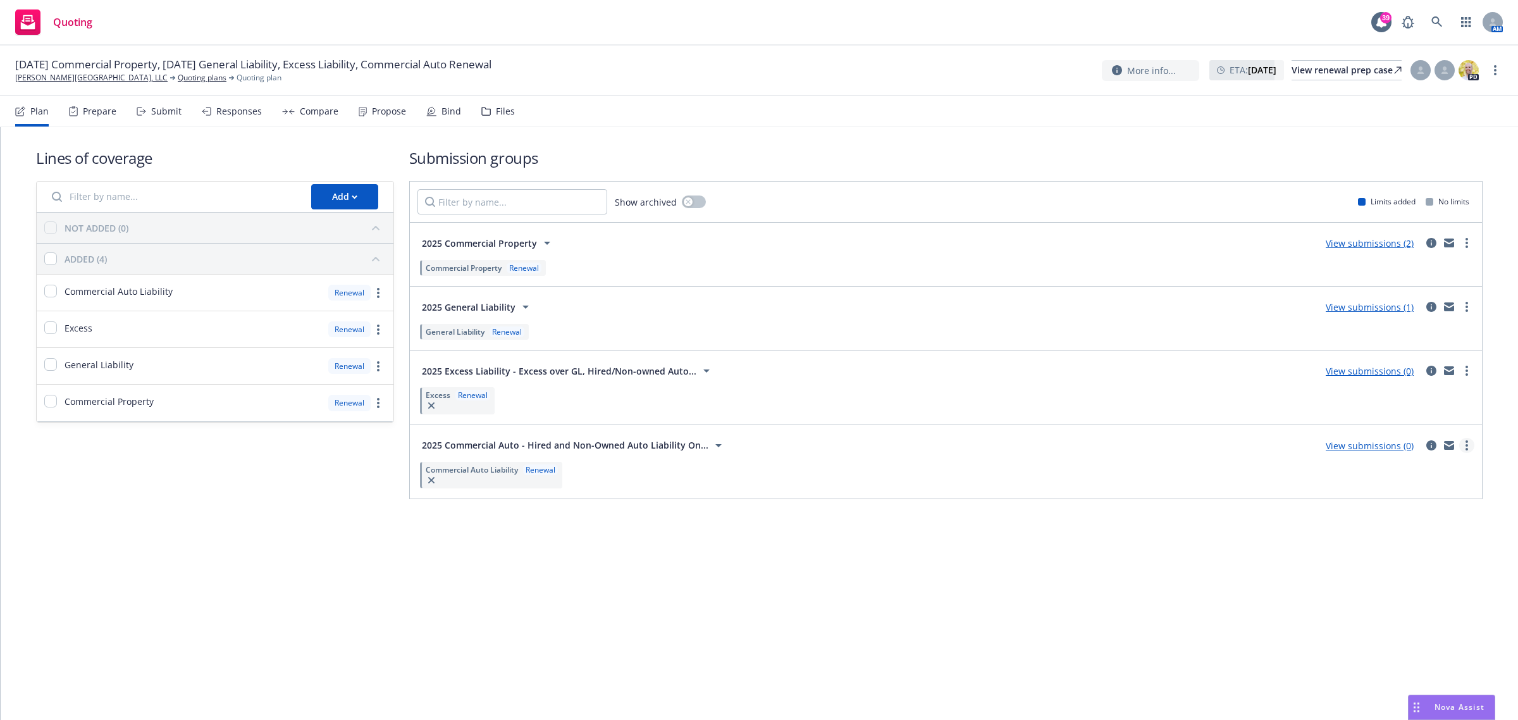
click at [1011, 444] on icon "more" at bounding box center [1466, 445] width 3 height 10
click at [1011, 498] on link "Add market to approach" at bounding box center [1406, 553] width 133 height 25
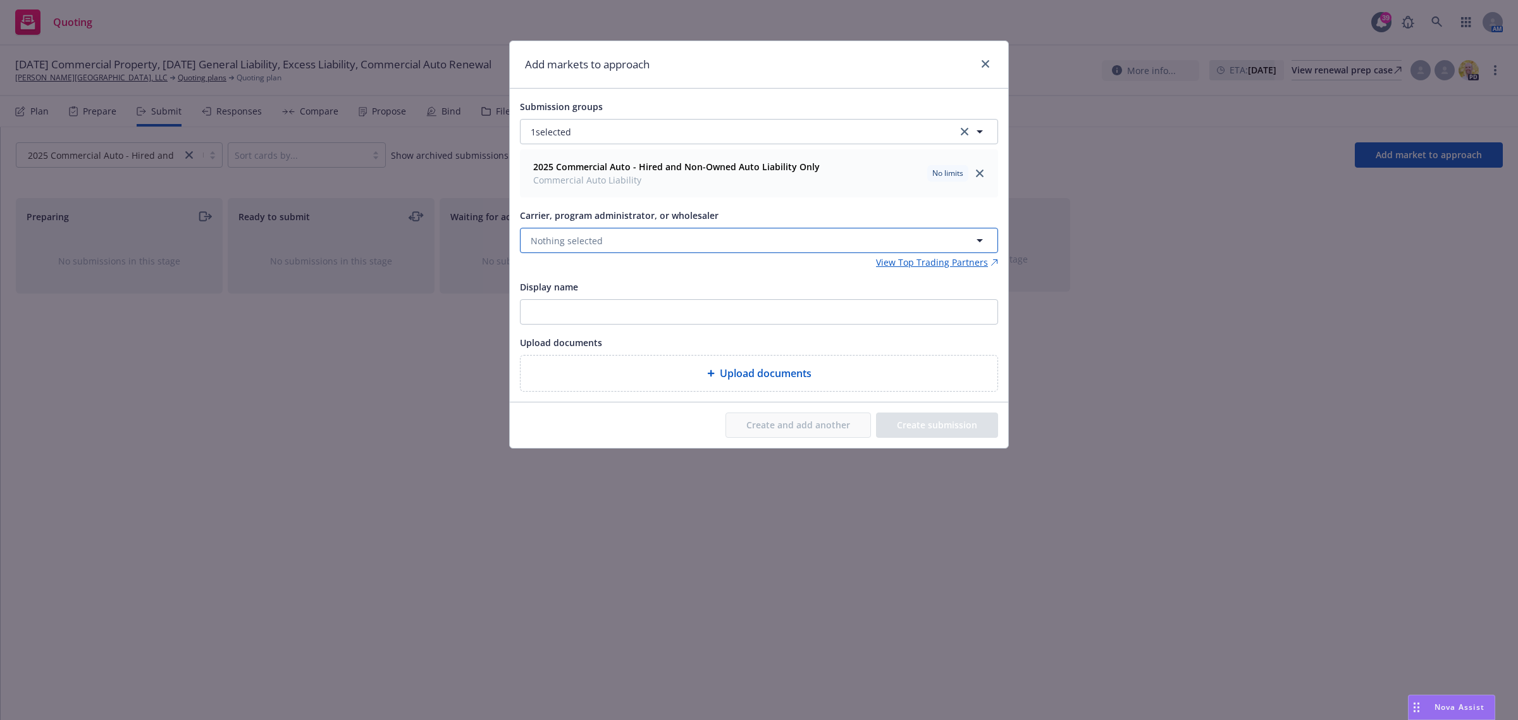
click at [555, 238] on span "Nothing selected" at bounding box center [567, 240] width 72 height 13
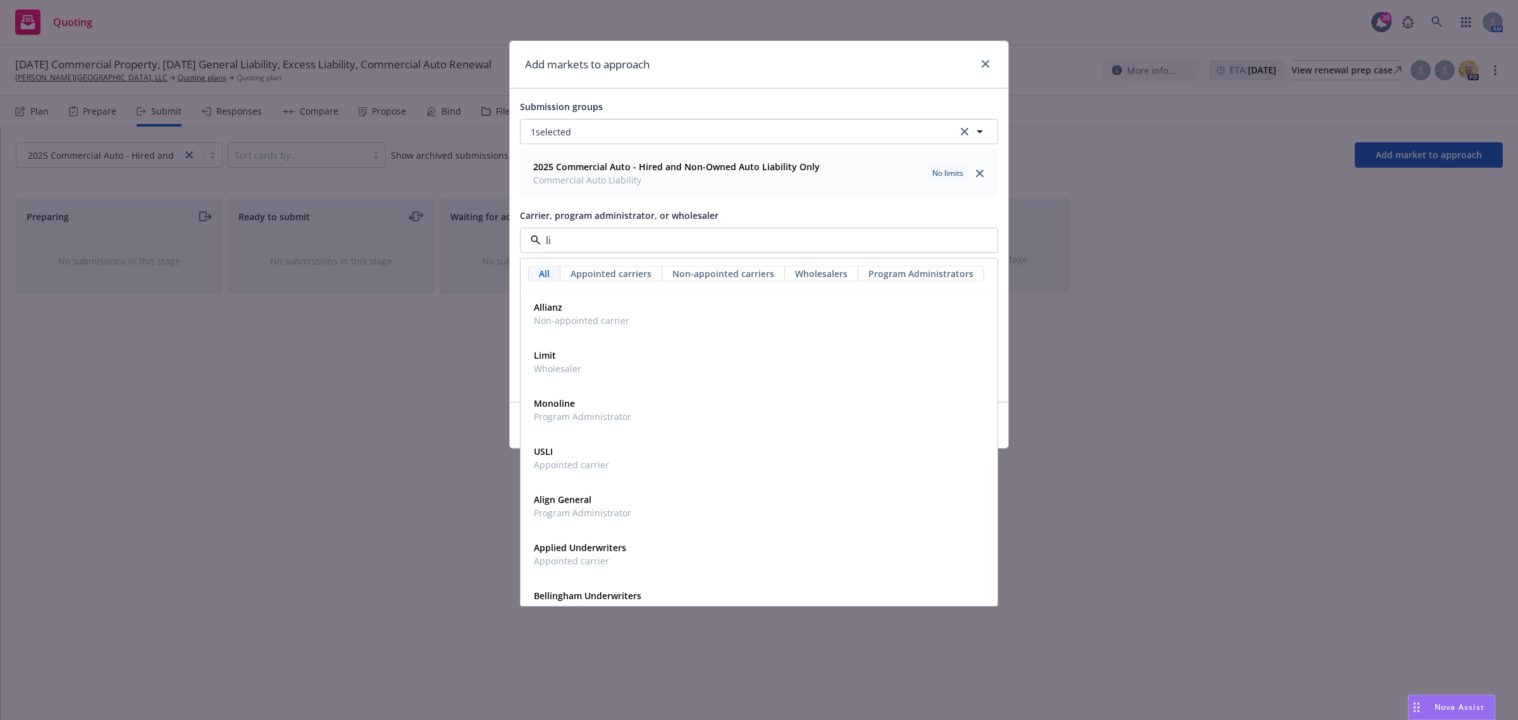
type input "lib"
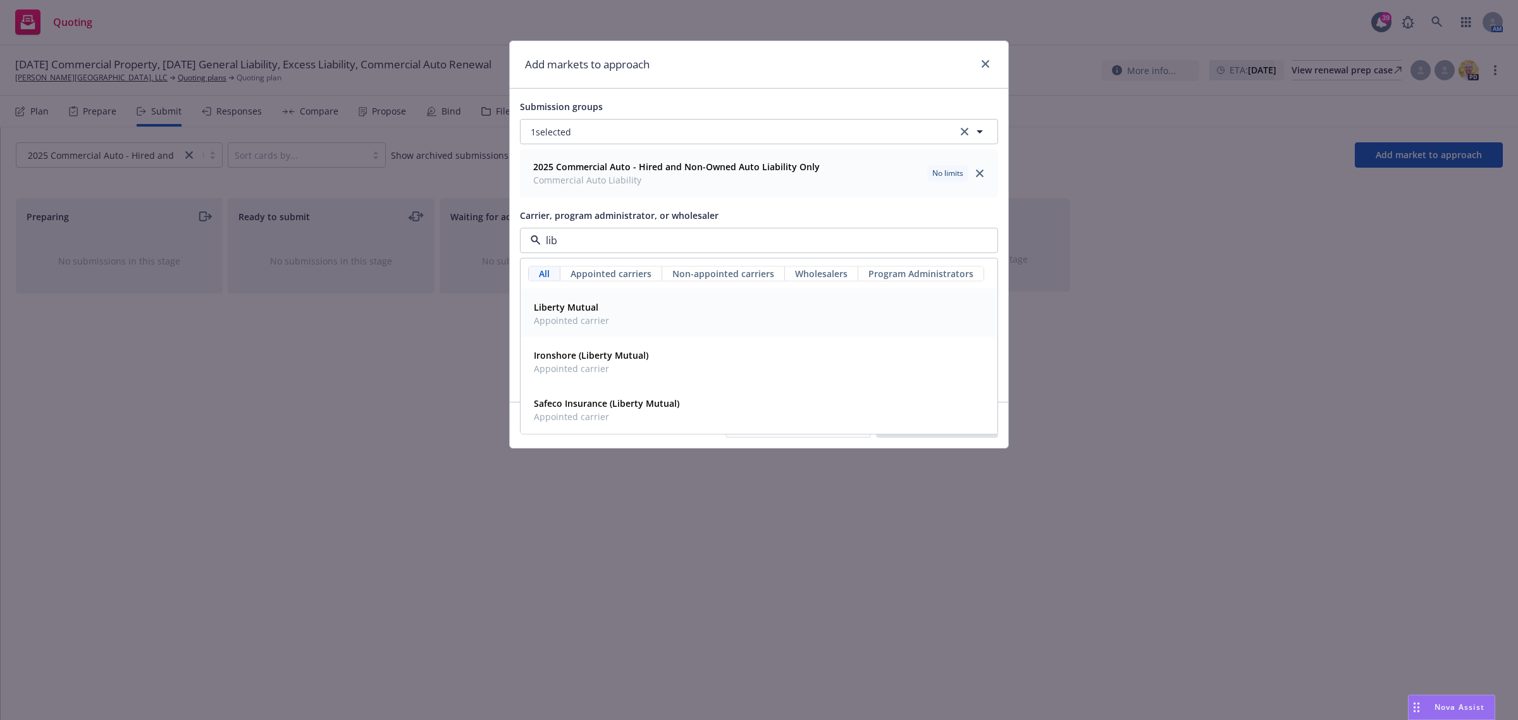
click at [594, 323] on span "Appointed carrier" at bounding box center [571, 320] width 75 height 13
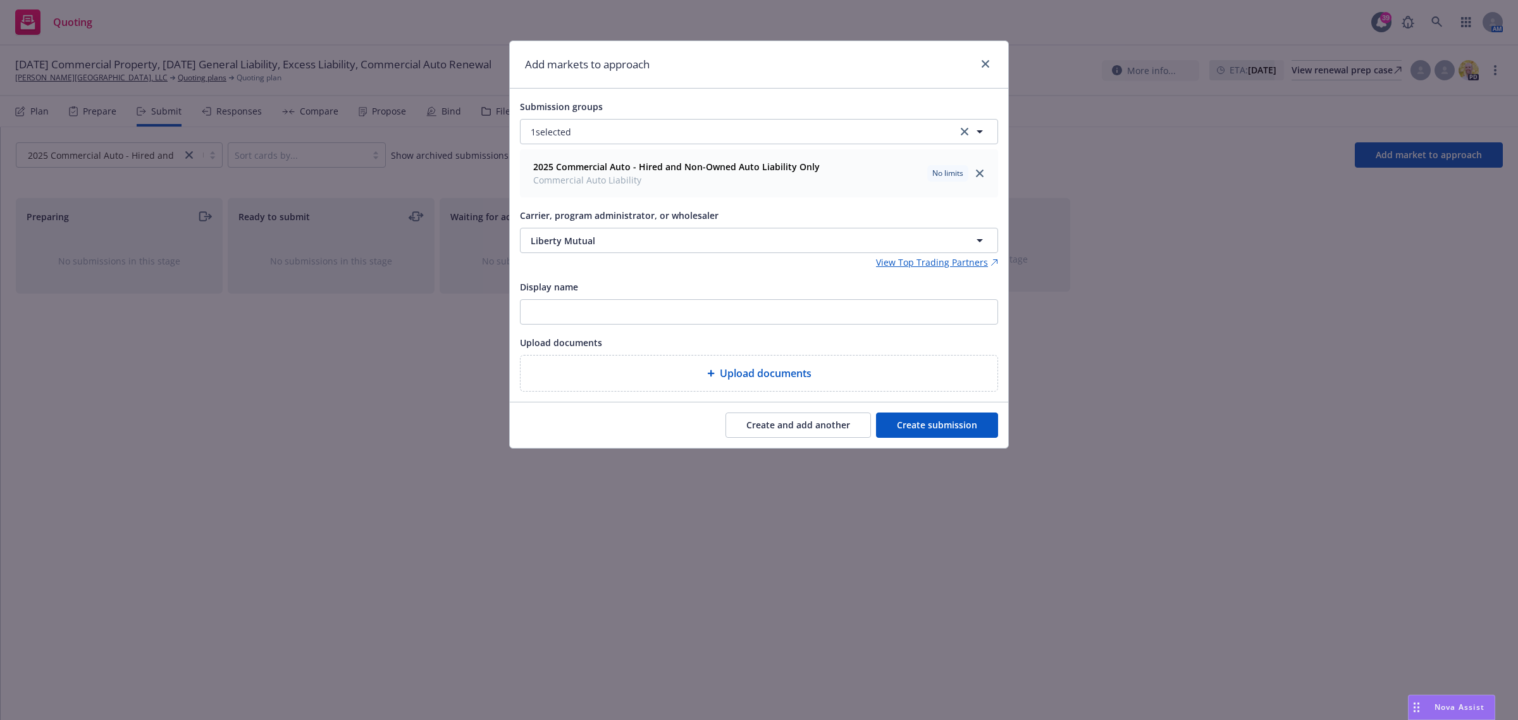
click at [982, 422] on button "Create submission" at bounding box center [937, 424] width 122 height 25
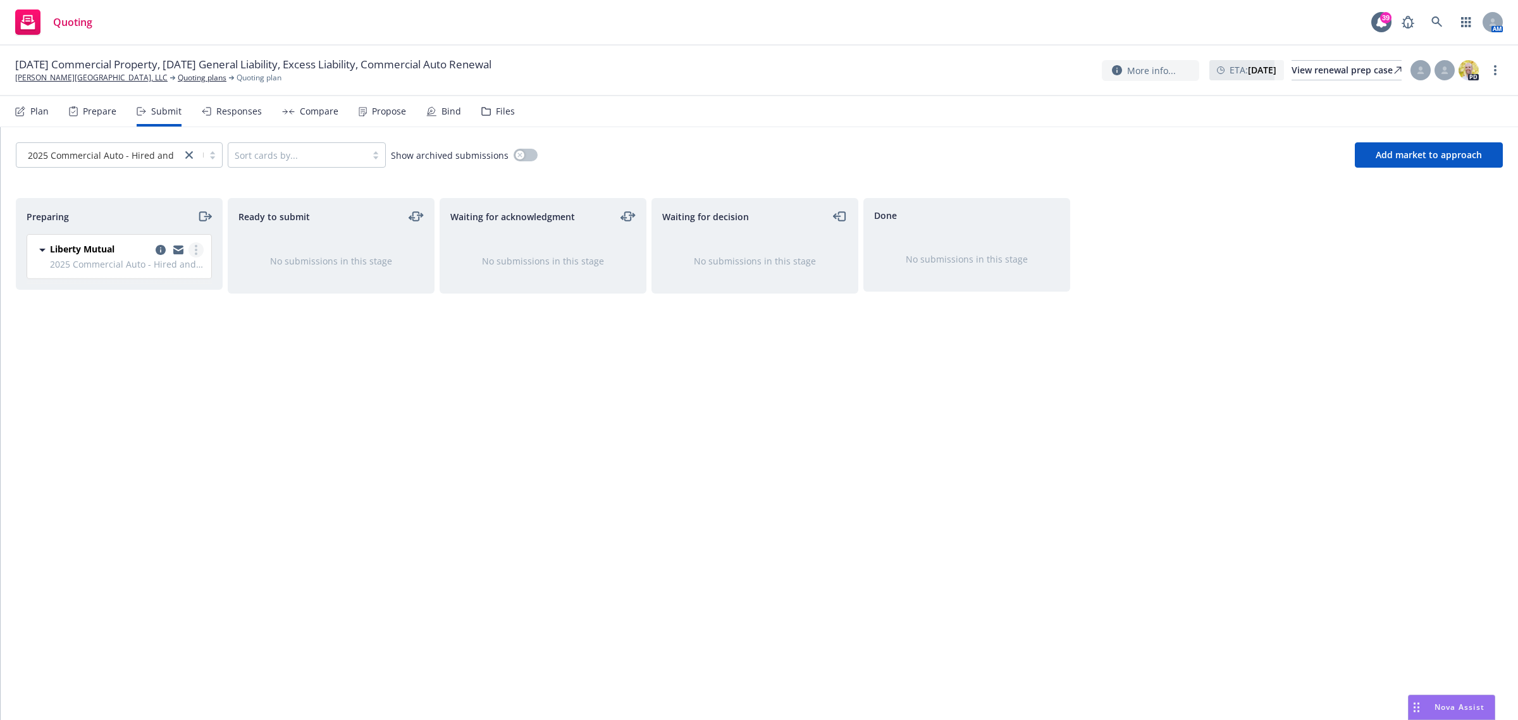
click at [200, 245] on link "more" at bounding box center [195, 249] width 15 height 15
click at [151, 364] on link "Add accepted decision" at bounding box center [139, 352] width 126 height 25
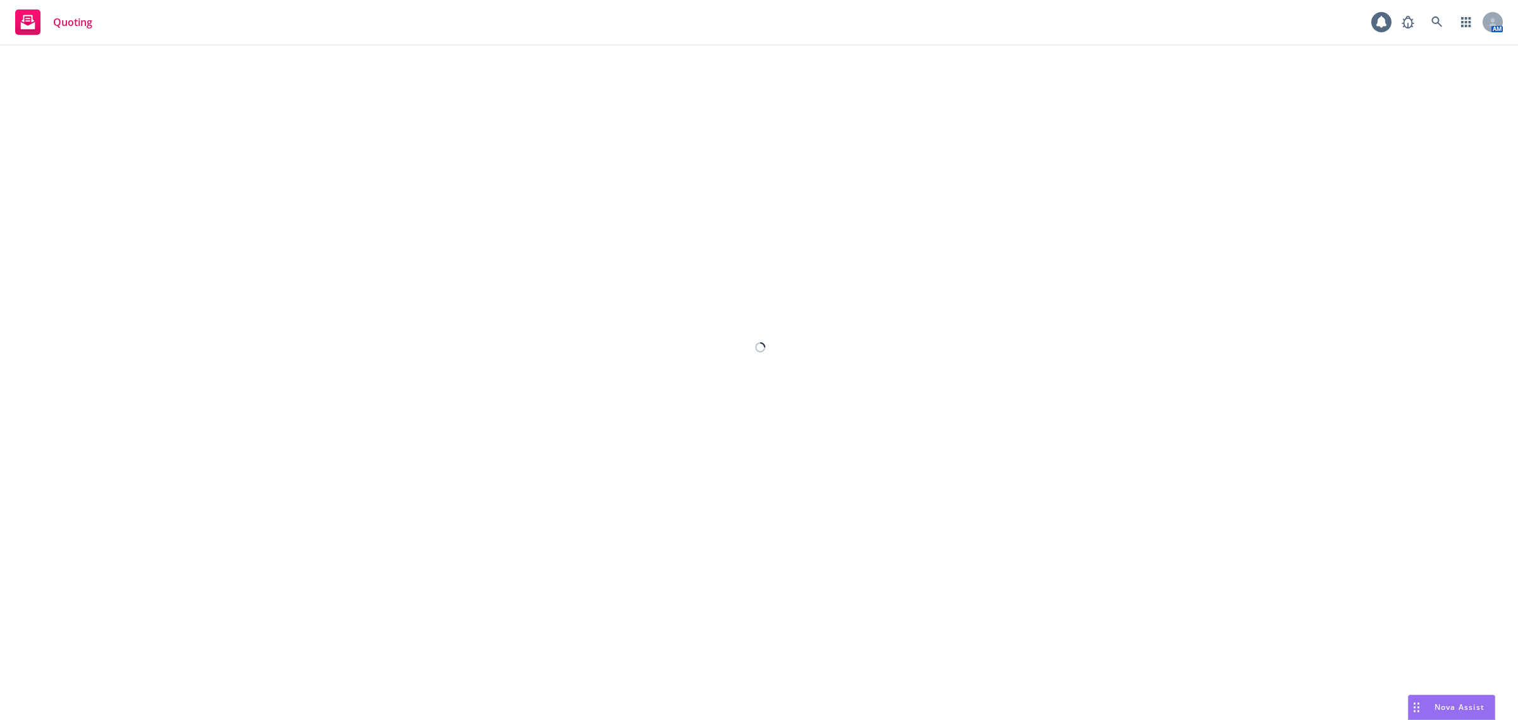
select select "12"
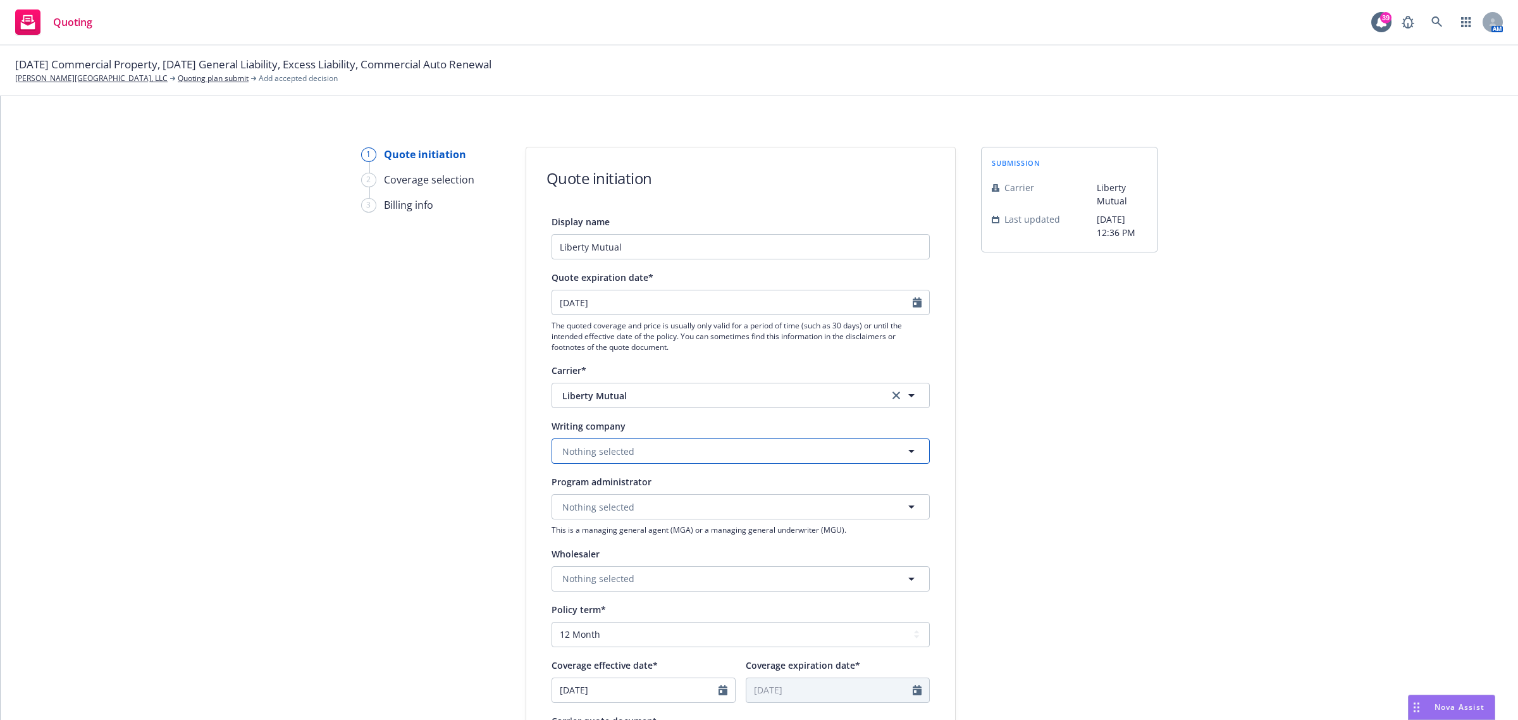
click at [572, 454] on span "Nothing selected" at bounding box center [598, 451] width 72 height 13
drag, startPoint x: 589, startPoint y: 452, endPoint x: 595, endPoint y: 451, distance: 6.4
click at [589, 452] on span "Nothing selected" at bounding box center [598, 451] width 72 height 13
type input "g"
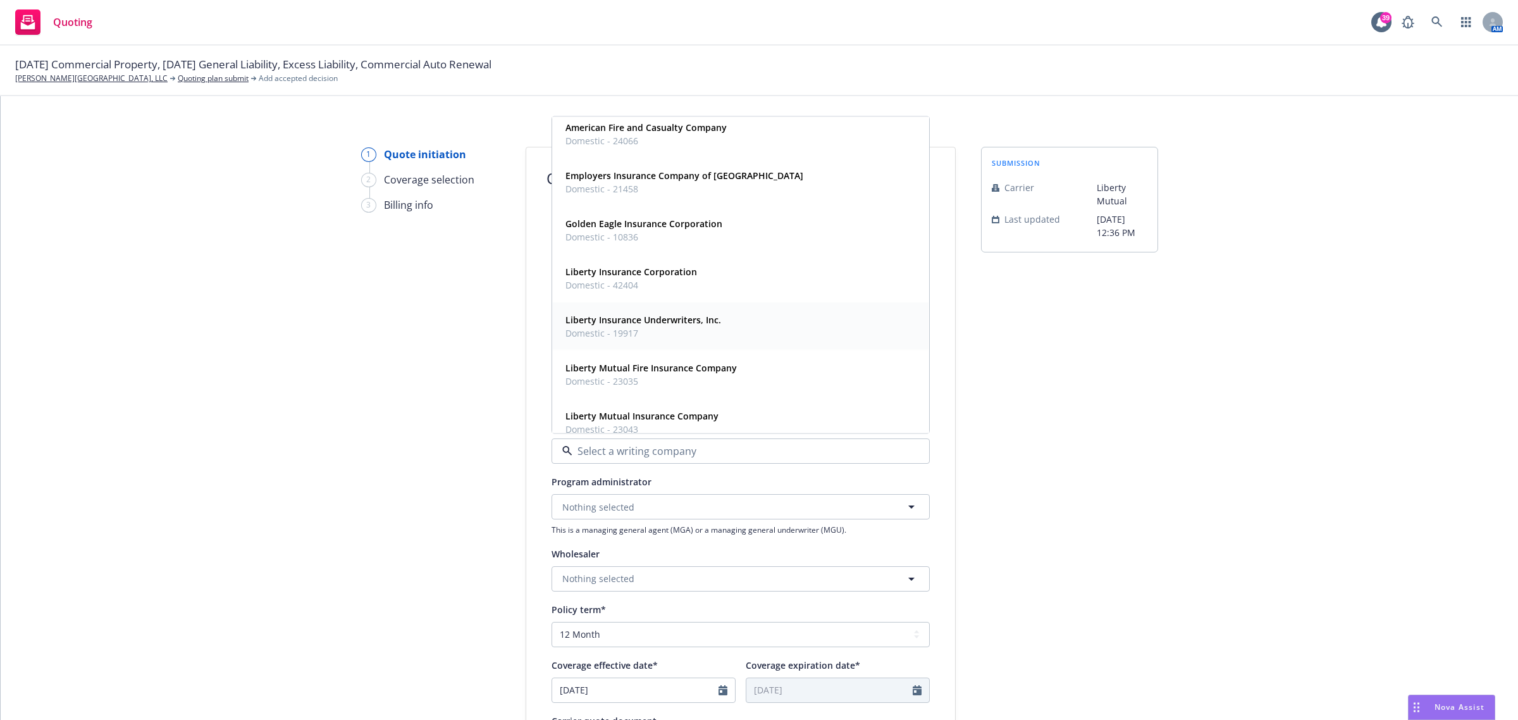
scroll to position [79, 0]
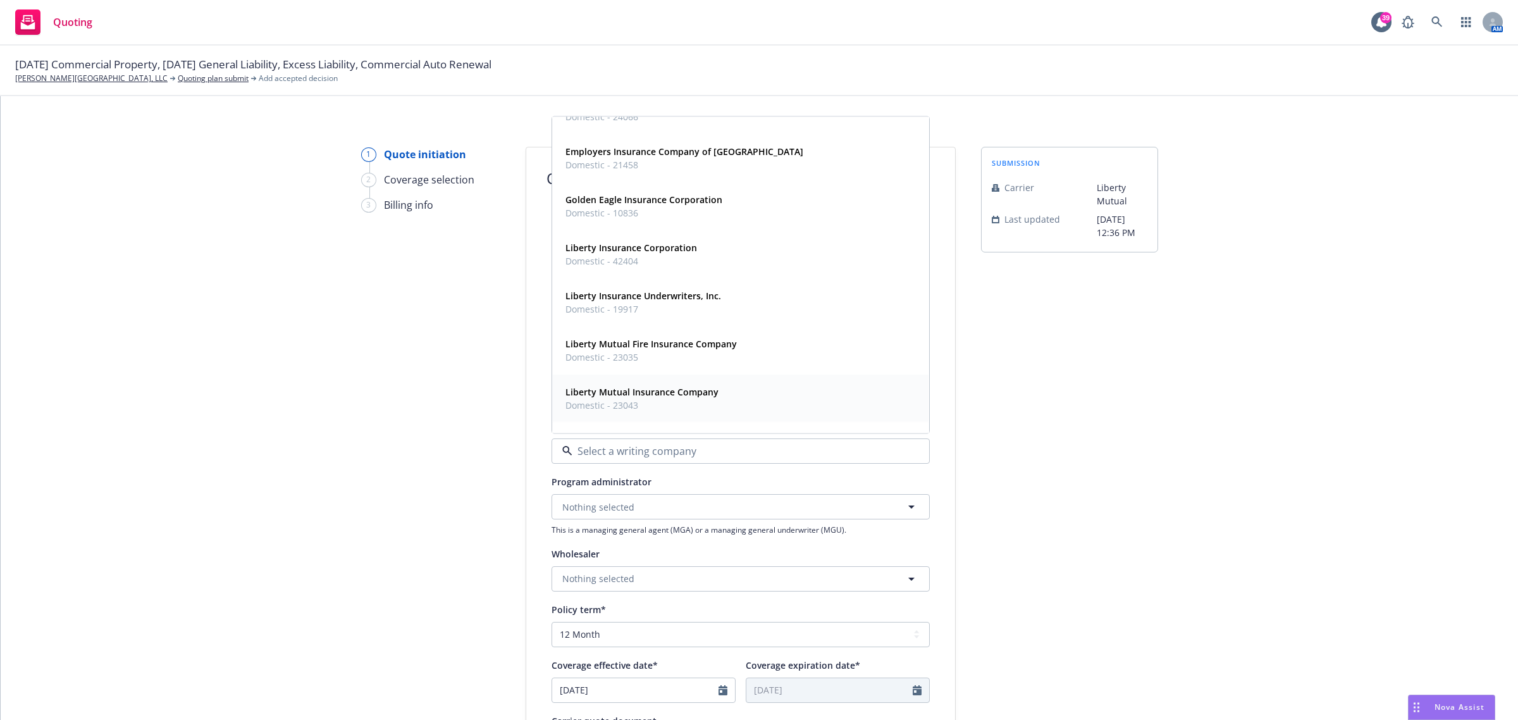
drag, startPoint x: 711, startPoint y: 402, endPoint x: 709, endPoint y: 393, distance: 9.2
click at [709, 395] on div "Liberty Mutual Insurance Company Domestic - 23043" at bounding box center [640, 399] width 161 height 32
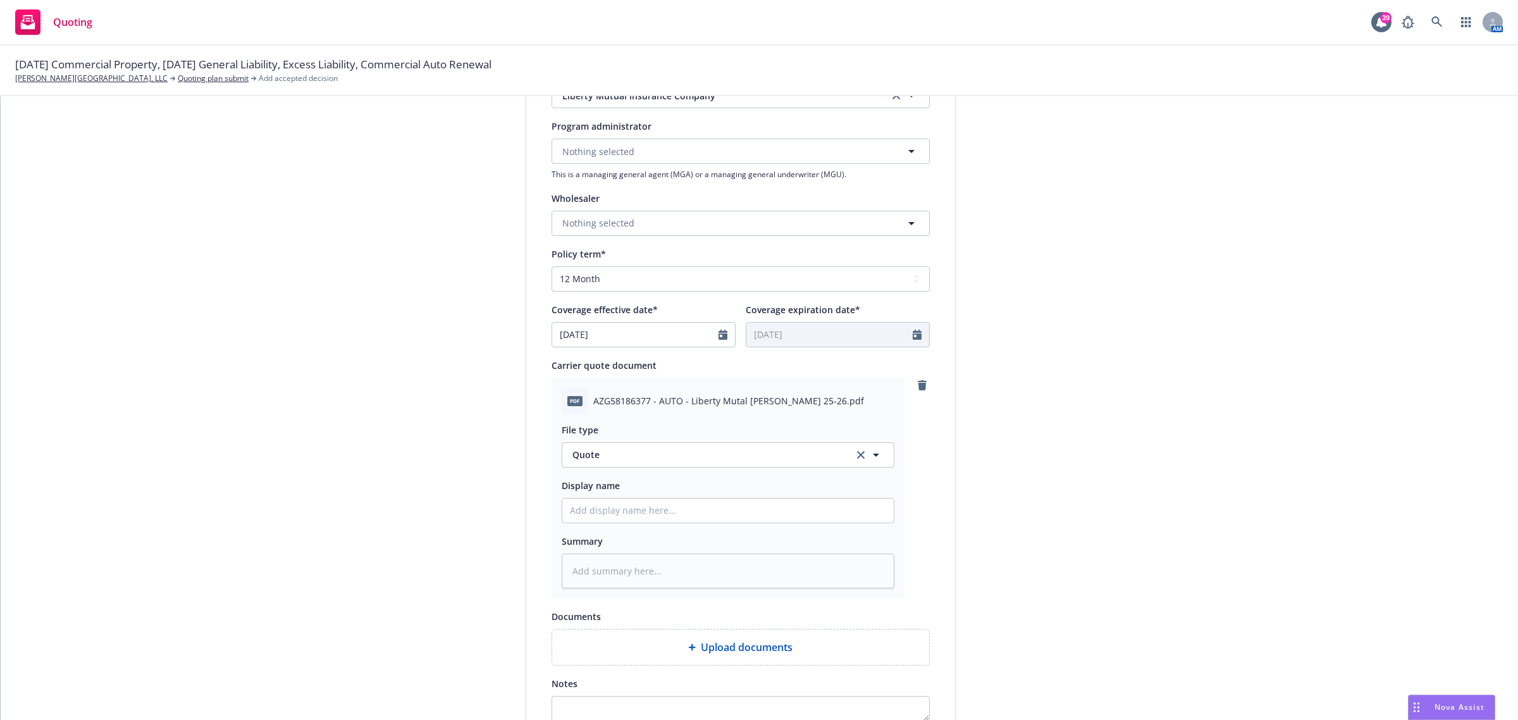
scroll to position [539, 0]
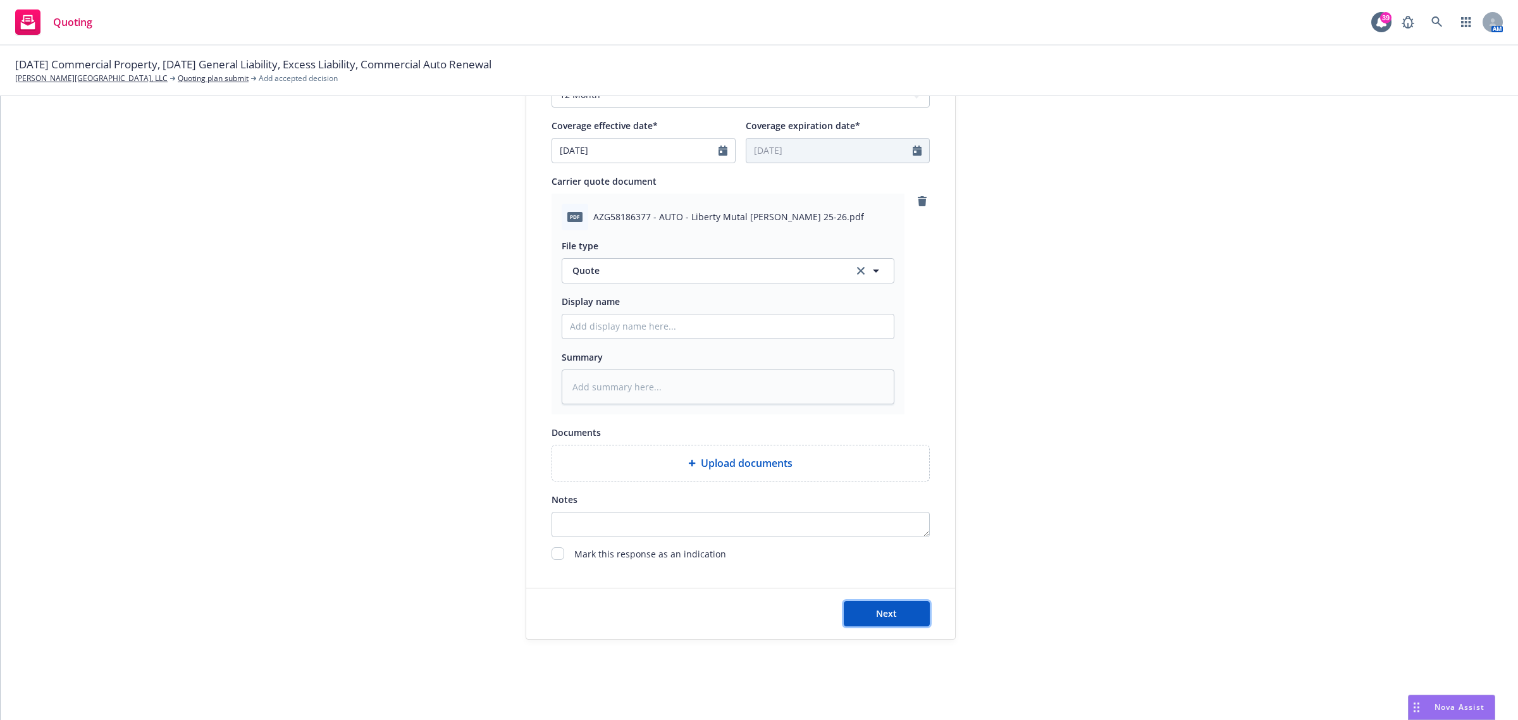
drag, startPoint x: 866, startPoint y: 620, endPoint x: 701, endPoint y: 522, distance: 192.5
click at [866, 498] on button "Next" at bounding box center [887, 613] width 86 height 25
type textarea "x"
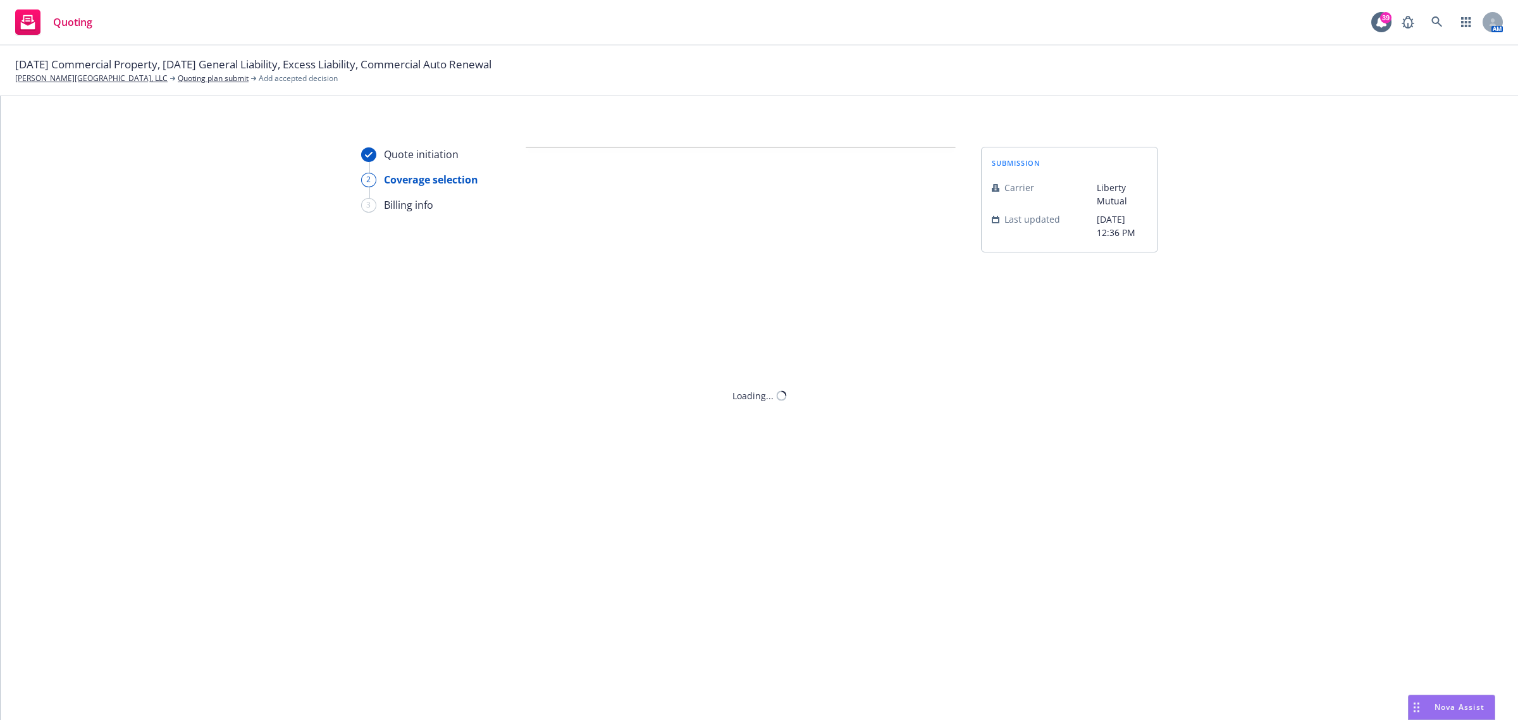
scroll to position [0, 0]
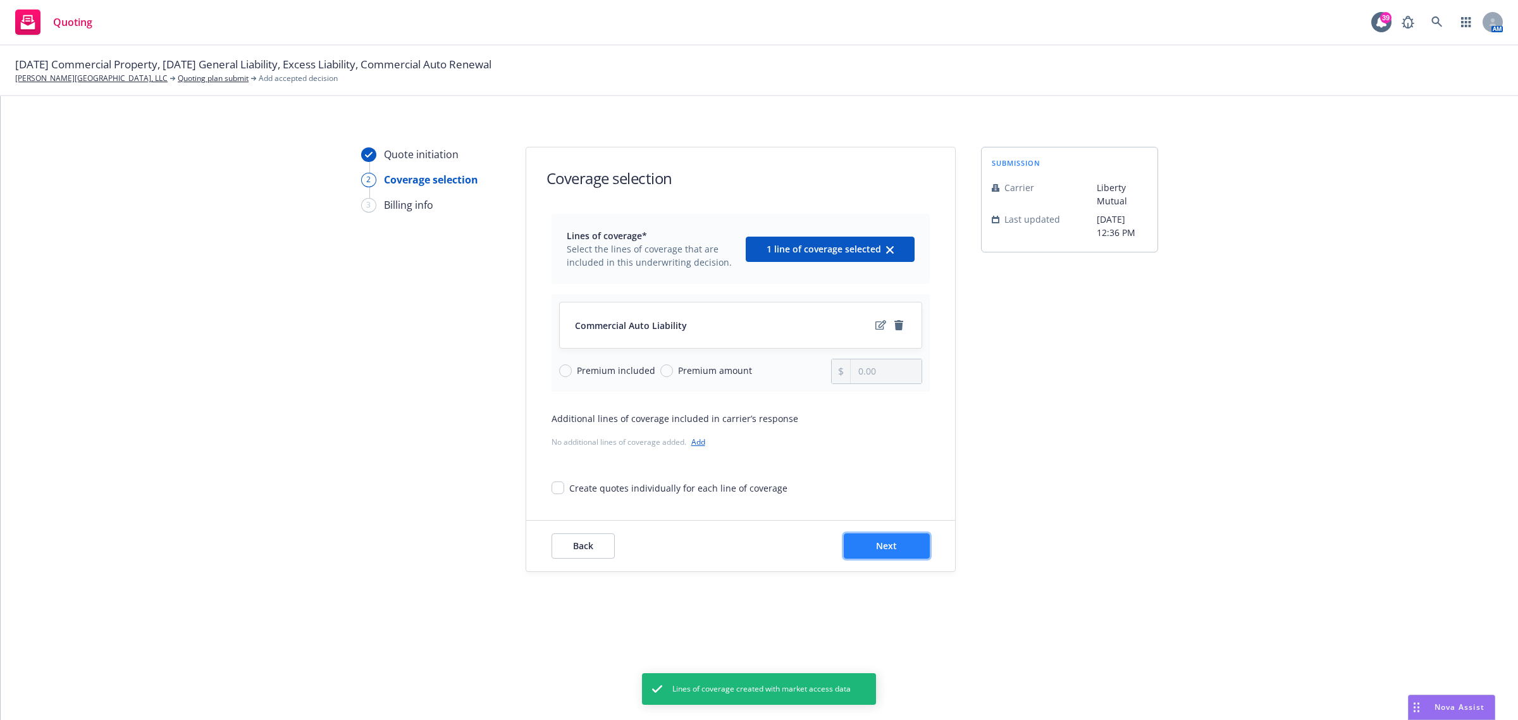
click at [897, 498] on button "Next" at bounding box center [887, 545] width 86 height 25
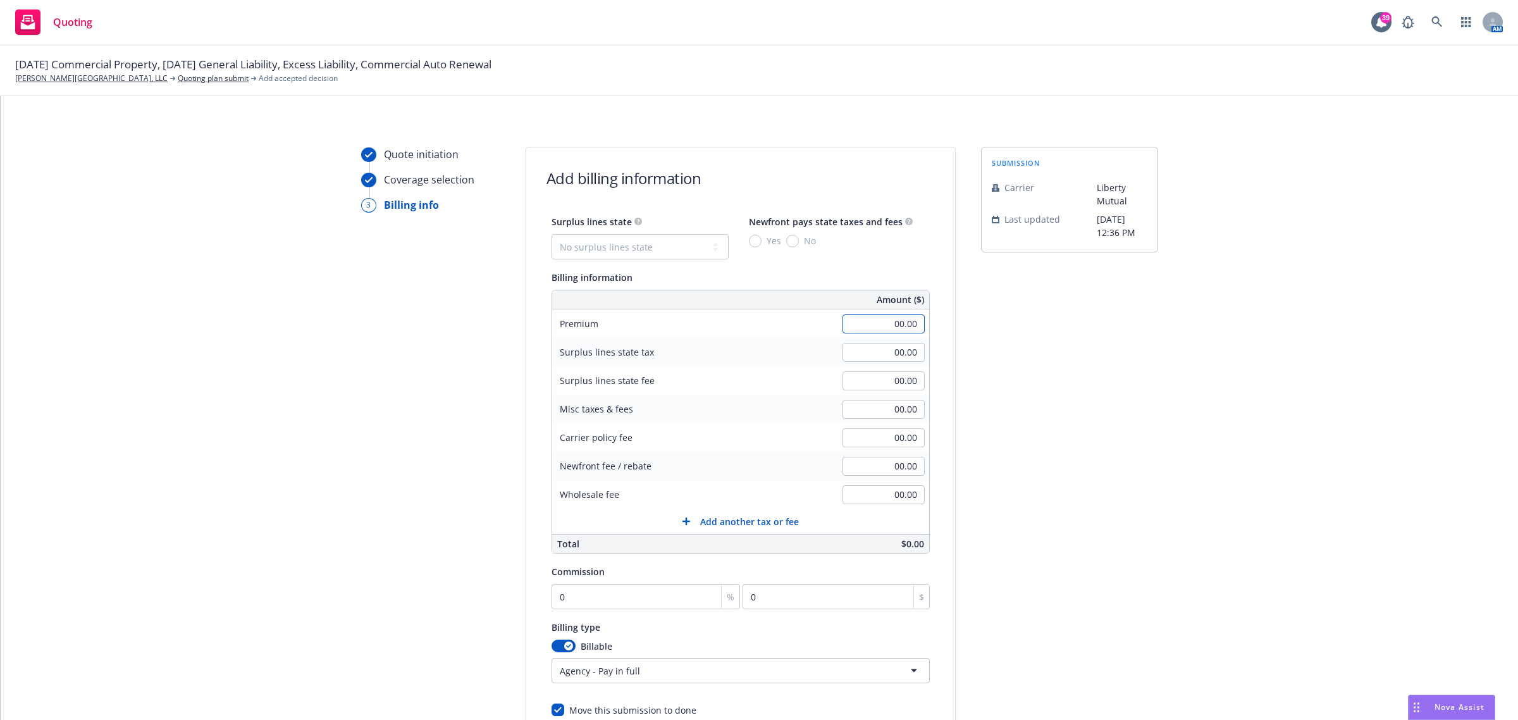
click at [887, 329] on input "00.00" at bounding box center [883, 323] width 82 height 19
type input "128.00"
click at [601, 498] on input "0" at bounding box center [645, 596] width 189 height 25
type input "1"
type input "1.28"
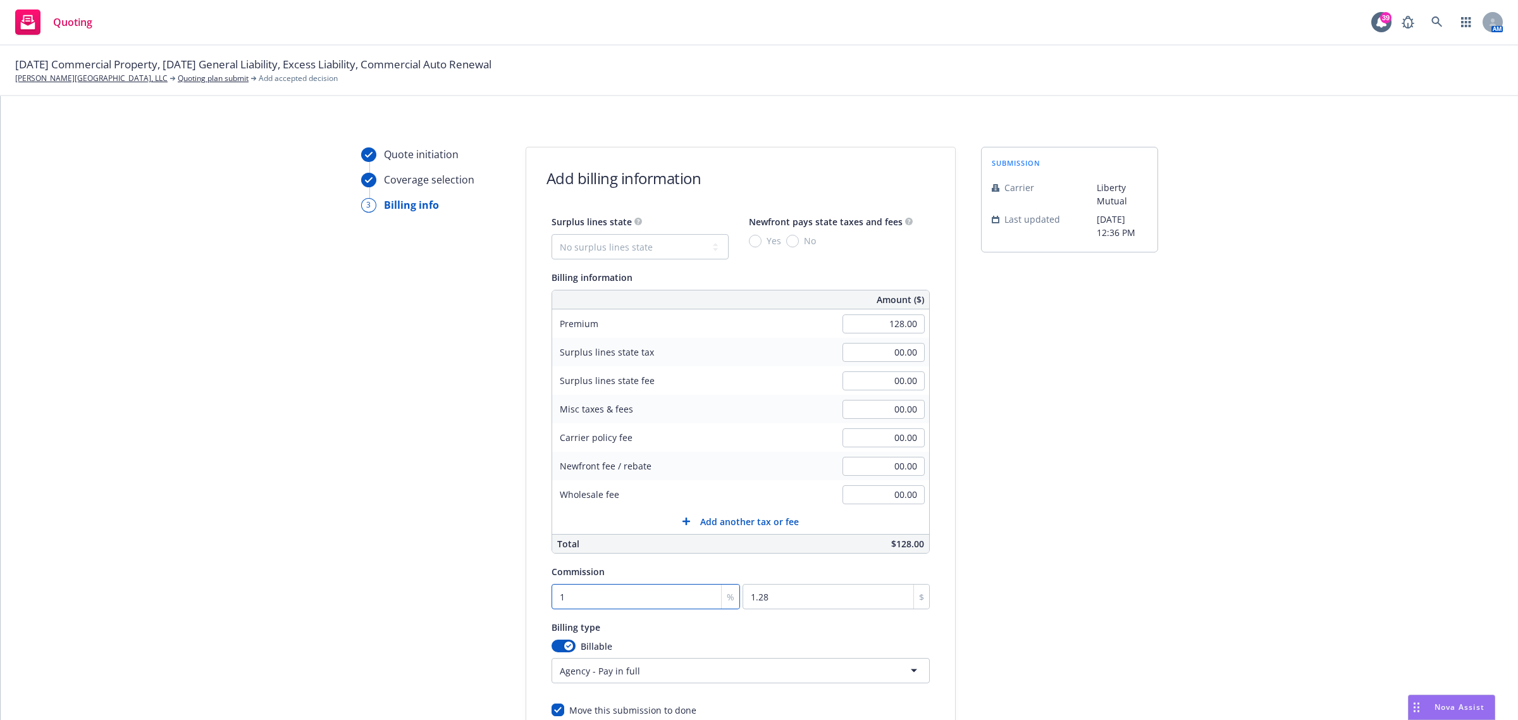
type input "15"
type input "19.2"
type input "15"
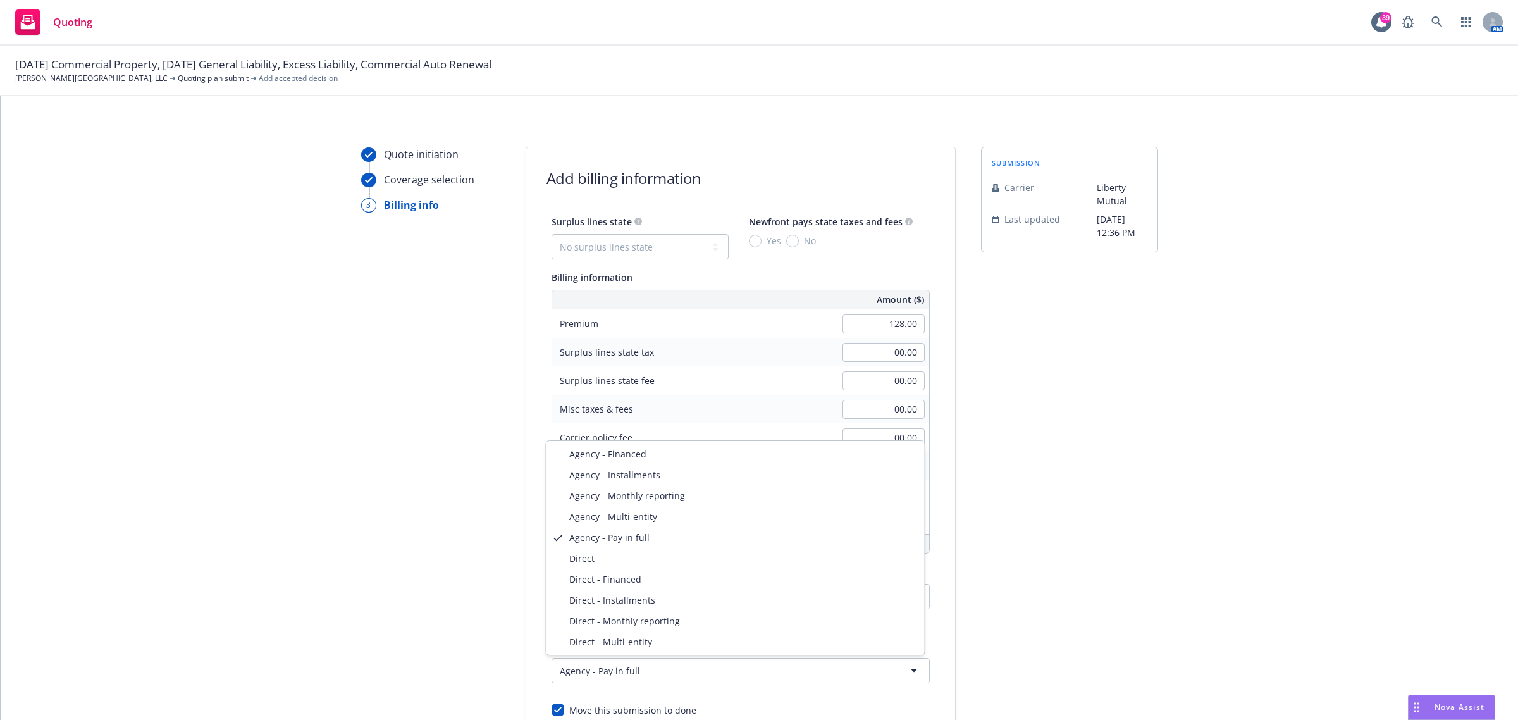
click at [624, 498] on html "Quoting 39 AM [DATE] Commercial Property, [DATE] General Liability, Excess Liab…" at bounding box center [759, 360] width 1518 height 720
select select "DIRECT"
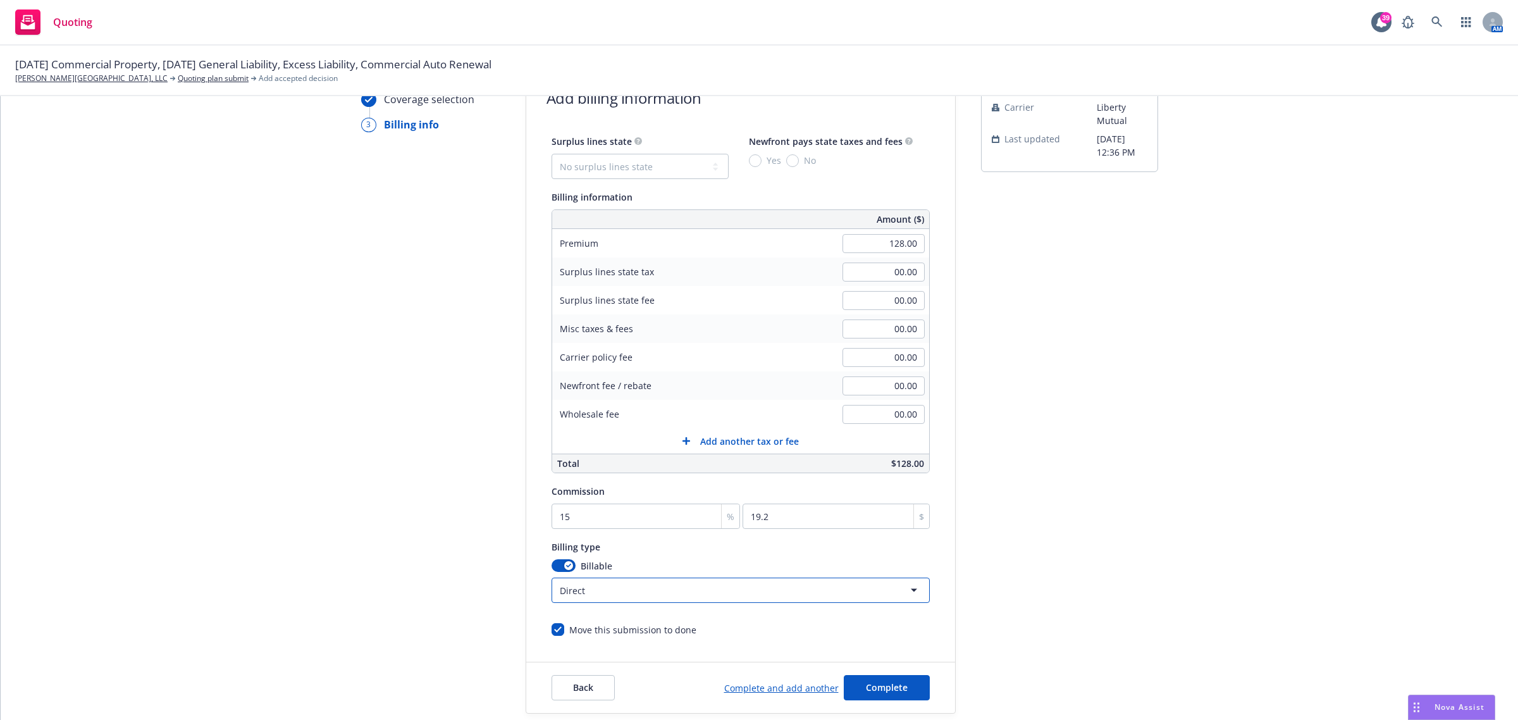
scroll to position [156, 0]
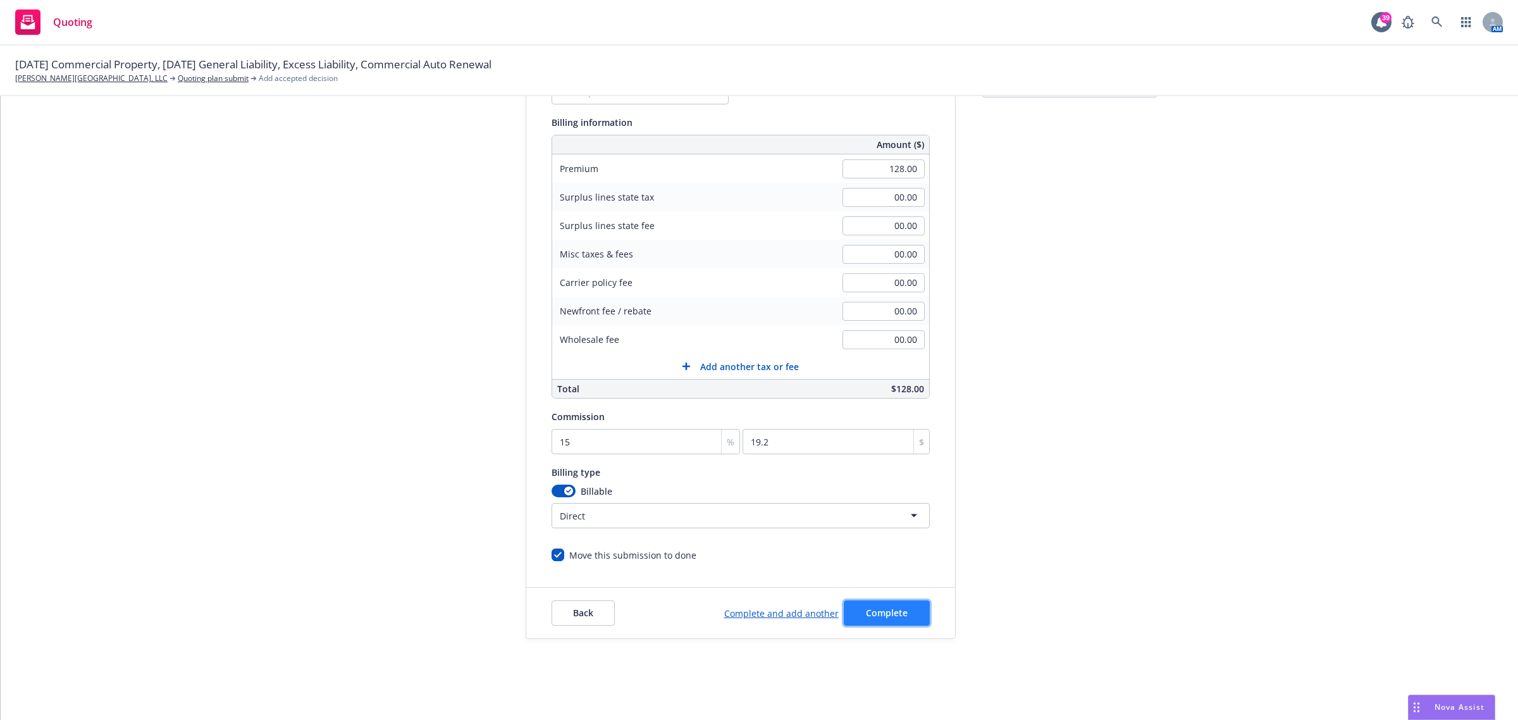
click at [877, 498] on span "Complete" at bounding box center [887, 612] width 42 height 12
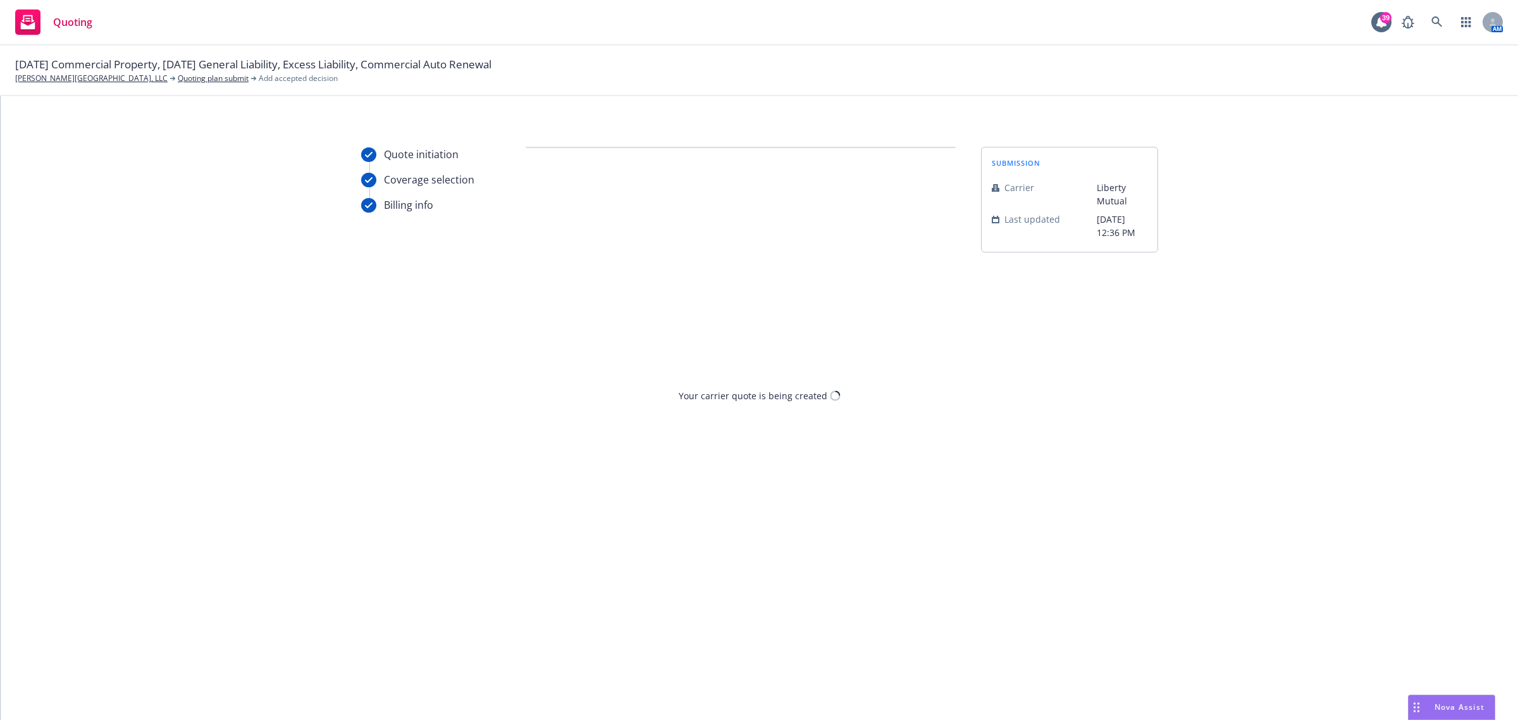
scroll to position [0, 0]
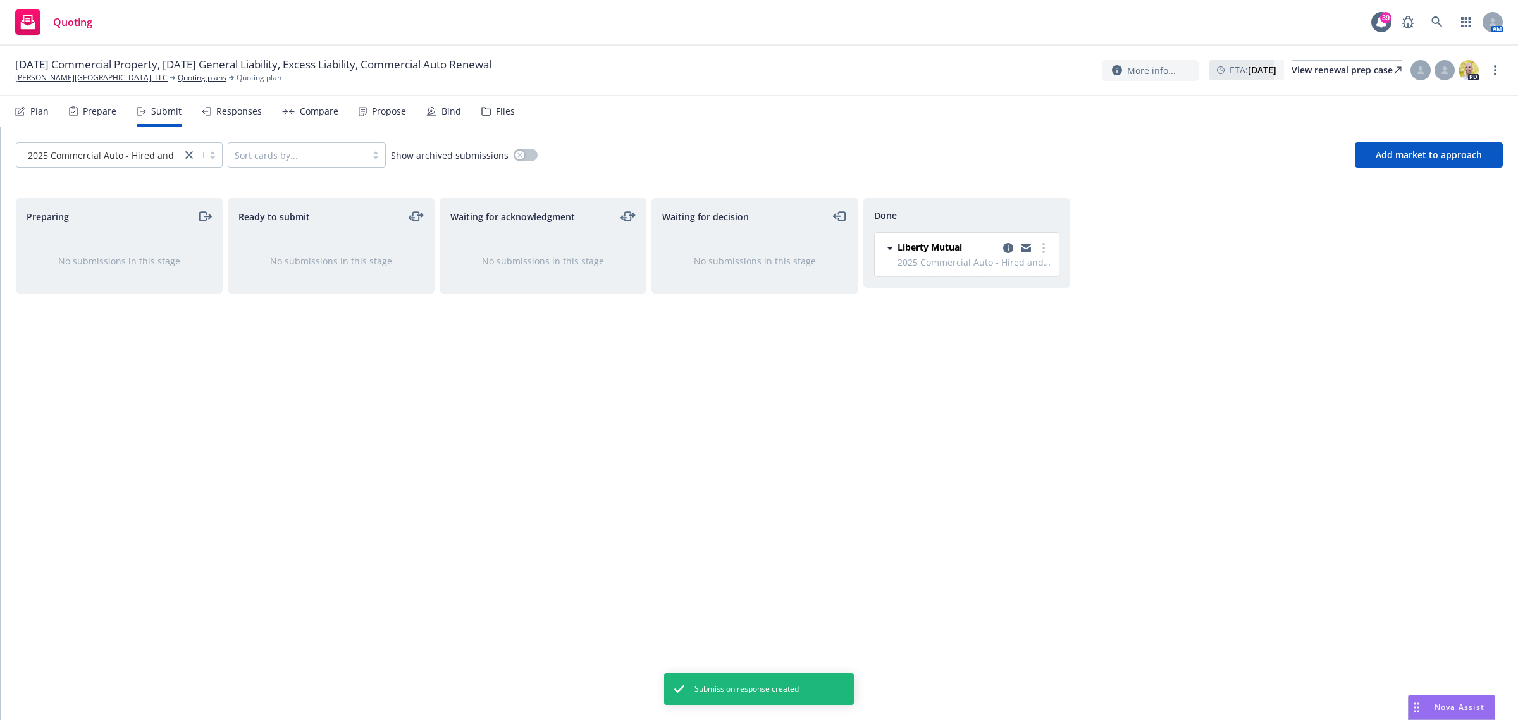
click at [23, 117] on div "Plan" at bounding box center [32, 111] width 34 height 30
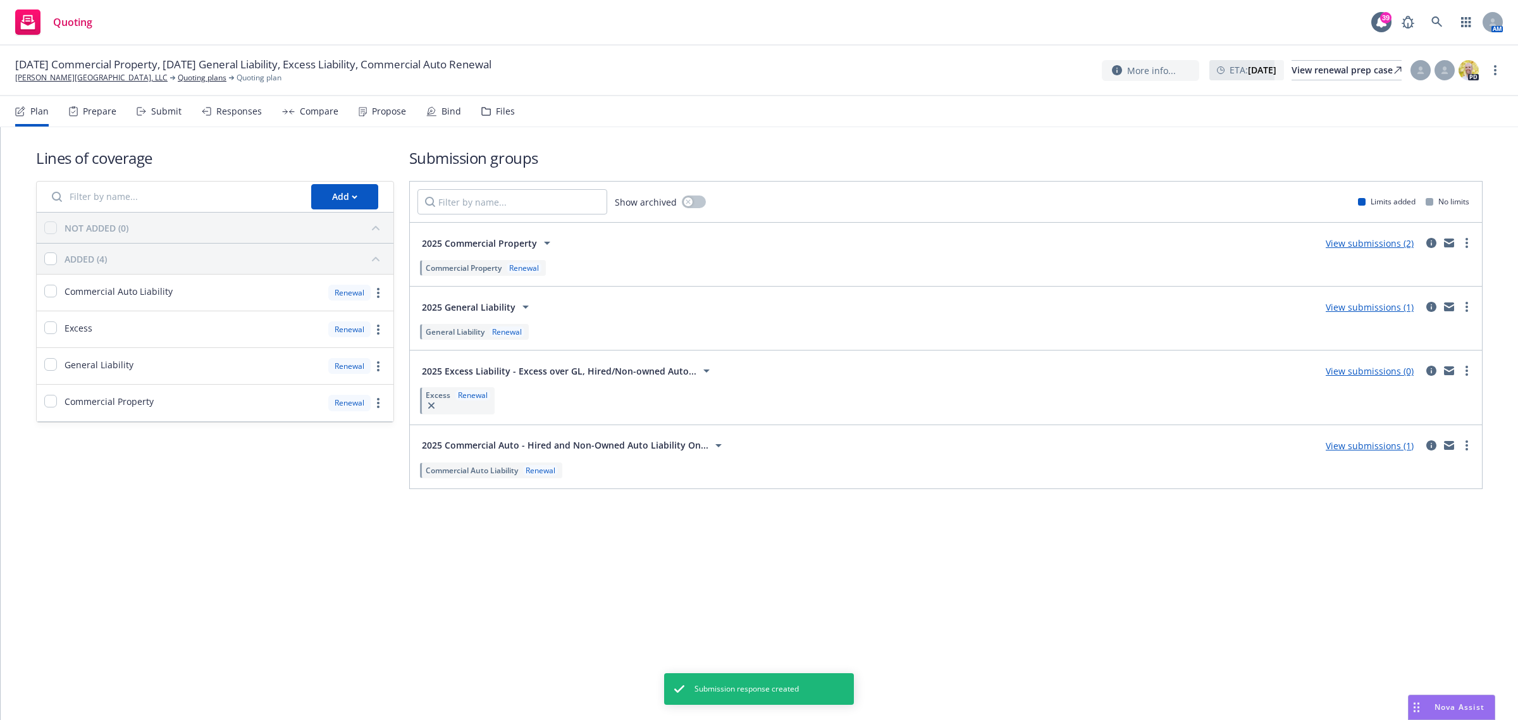
click at [1011, 377] on link "View submissions (0)" at bounding box center [1370, 371] width 88 height 12
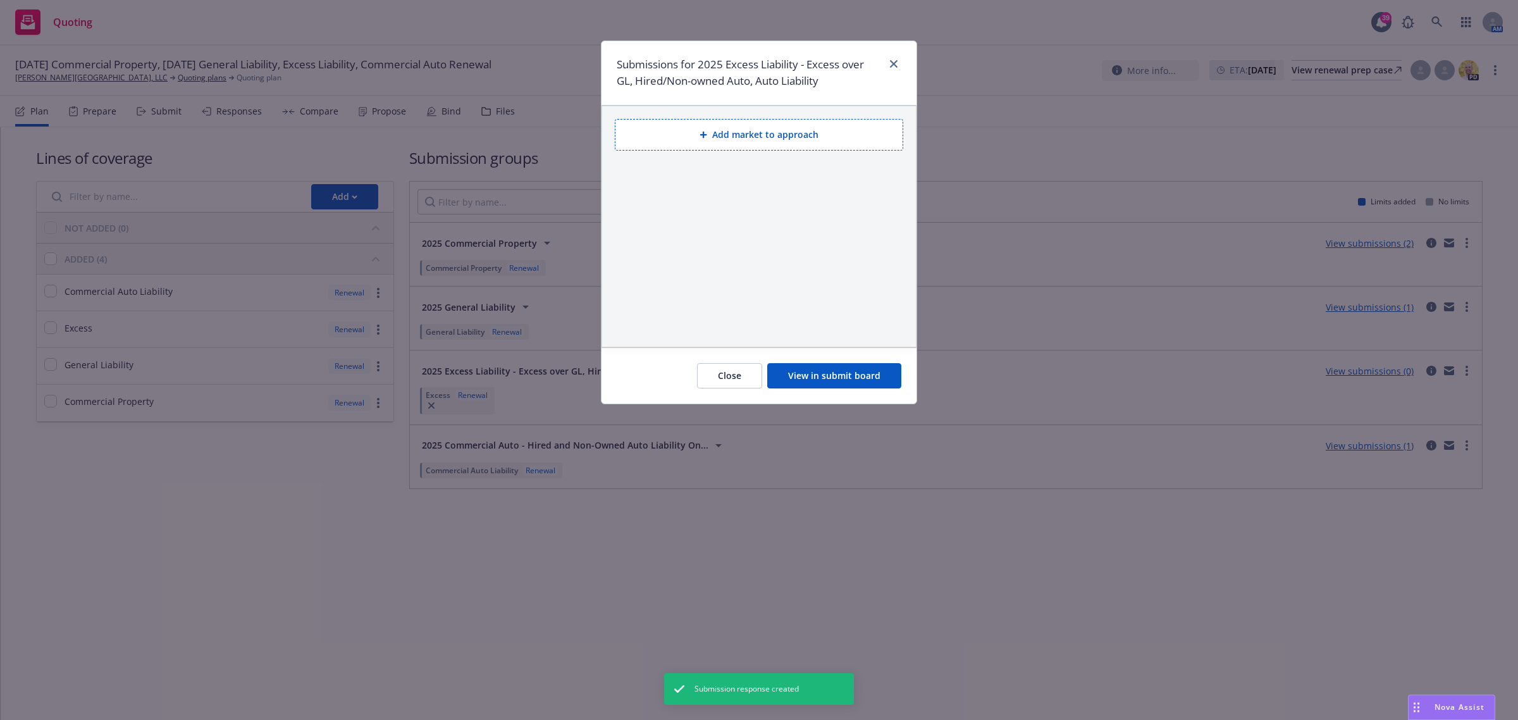
click at [759, 141] on button "Add market to approach" at bounding box center [759, 135] width 288 height 32
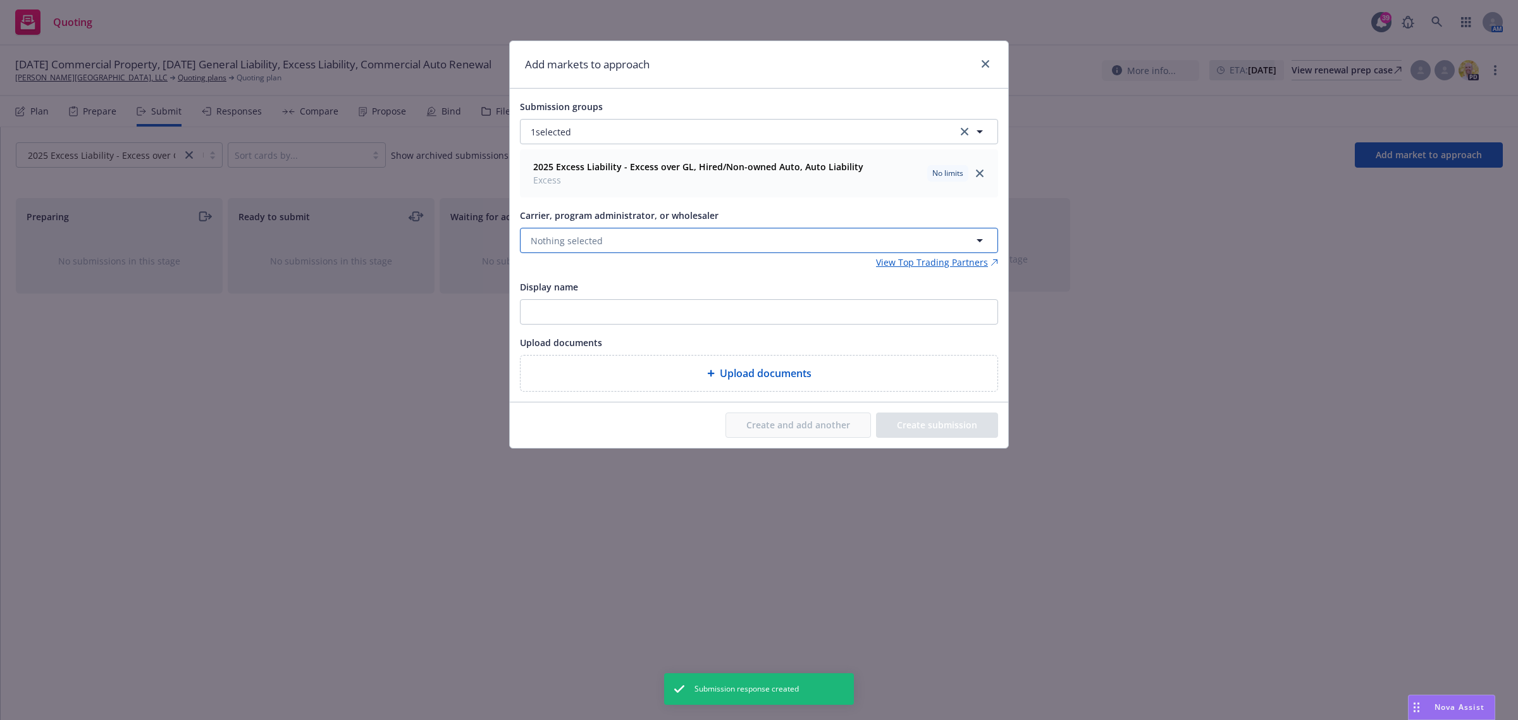
click at [569, 239] on span "Nothing selected" at bounding box center [567, 240] width 72 height 13
type input "li"
click at [572, 238] on span "Nothing selected" at bounding box center [567, 240] width 72 height 13
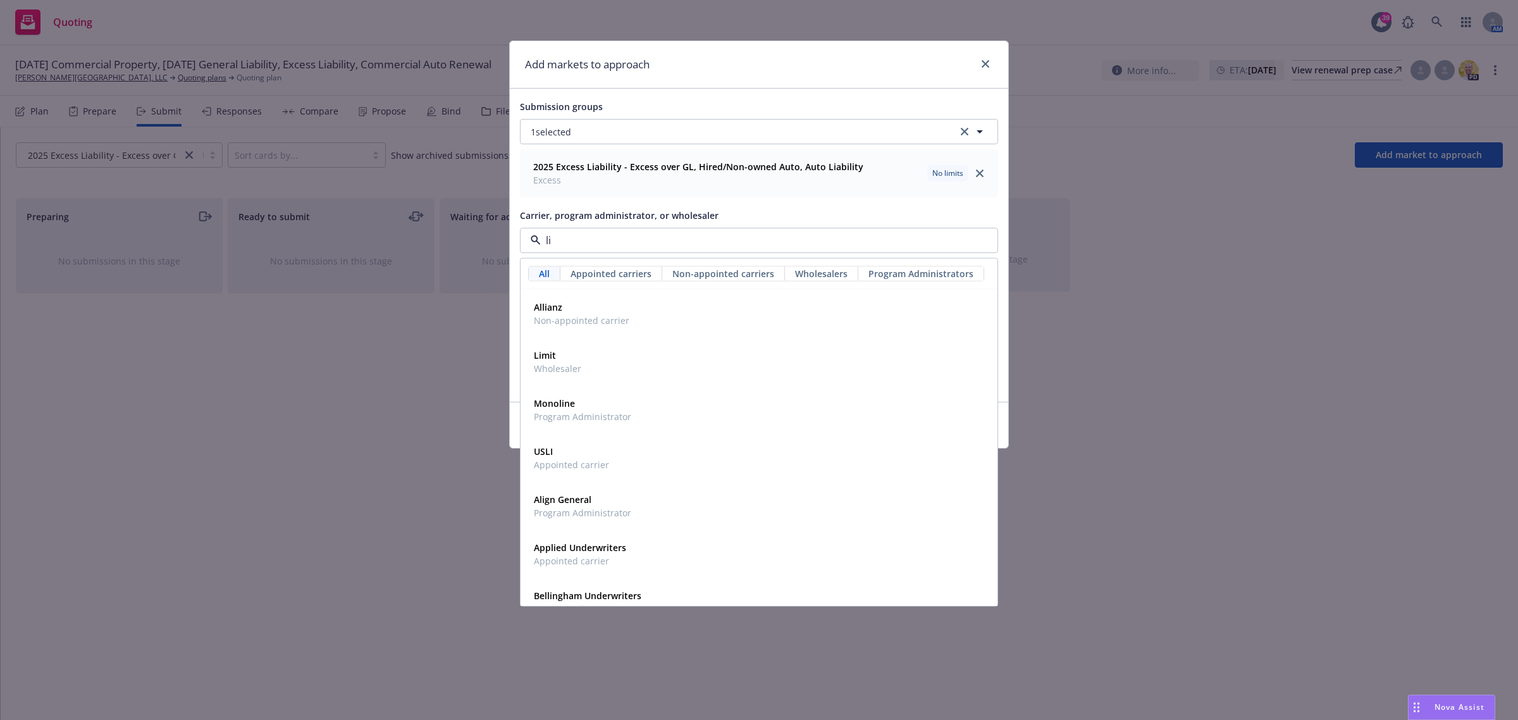
type input "lib"
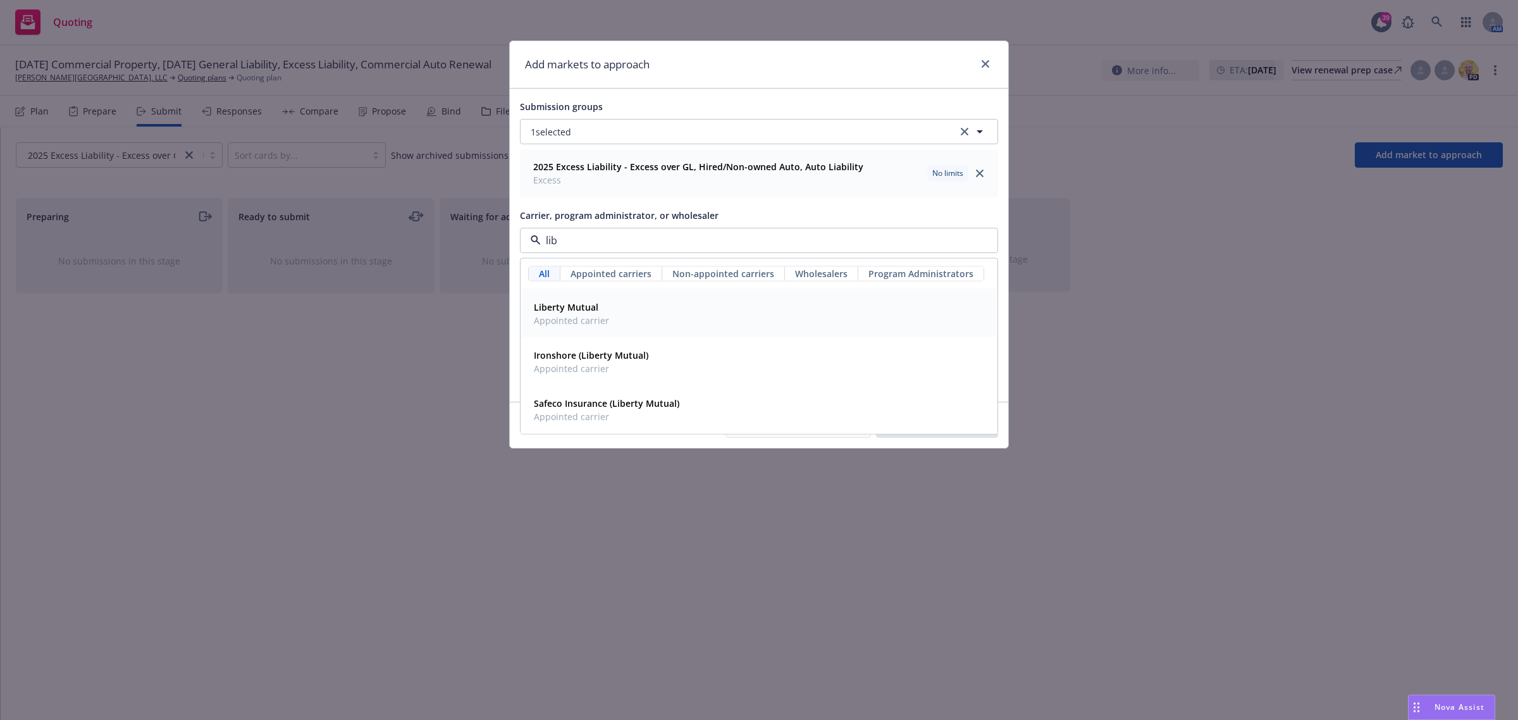
click at [574, 308] on strong "Liberty Mutual" at bounding box center [566, 307] width 65 height 12
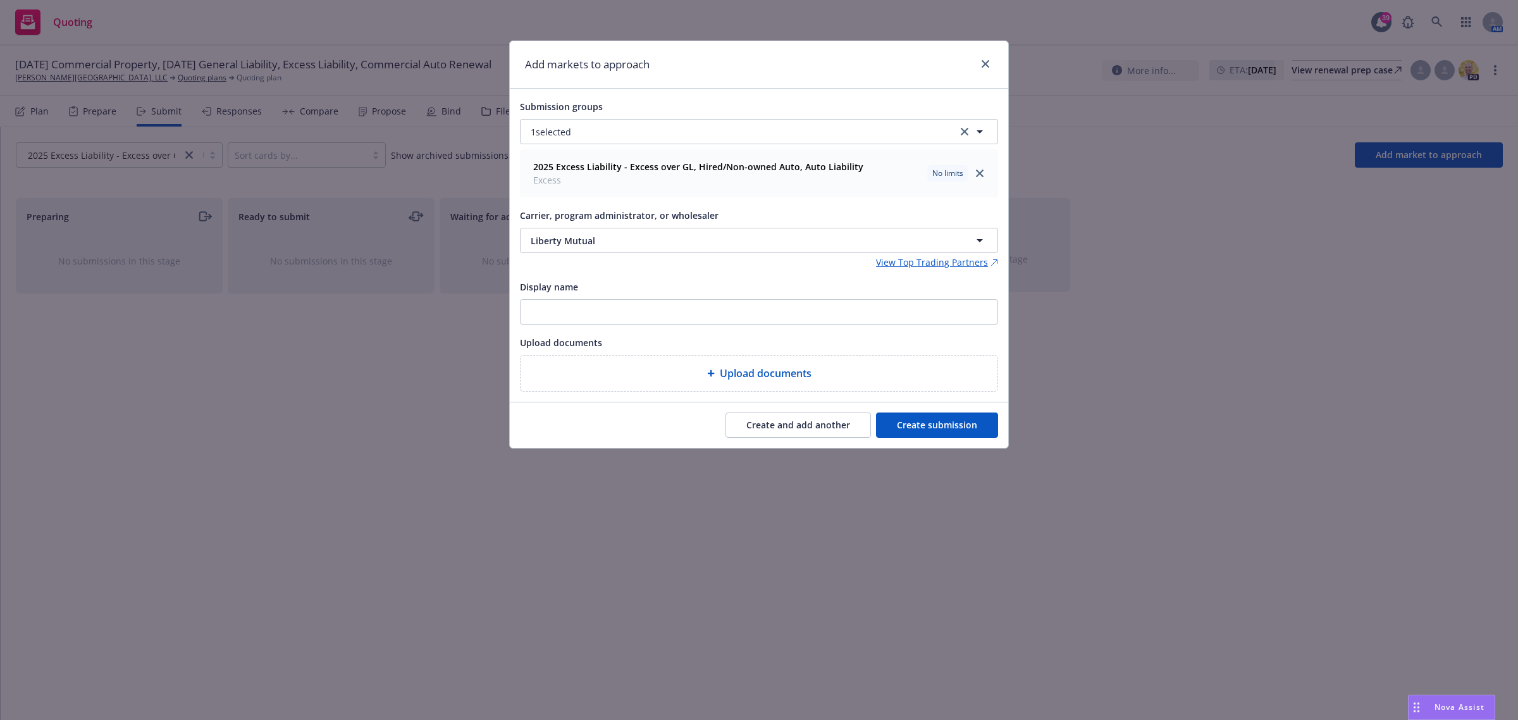
click at [944, 421] on button "Create submission" at bounding box center [937, 424] width 122 height 25
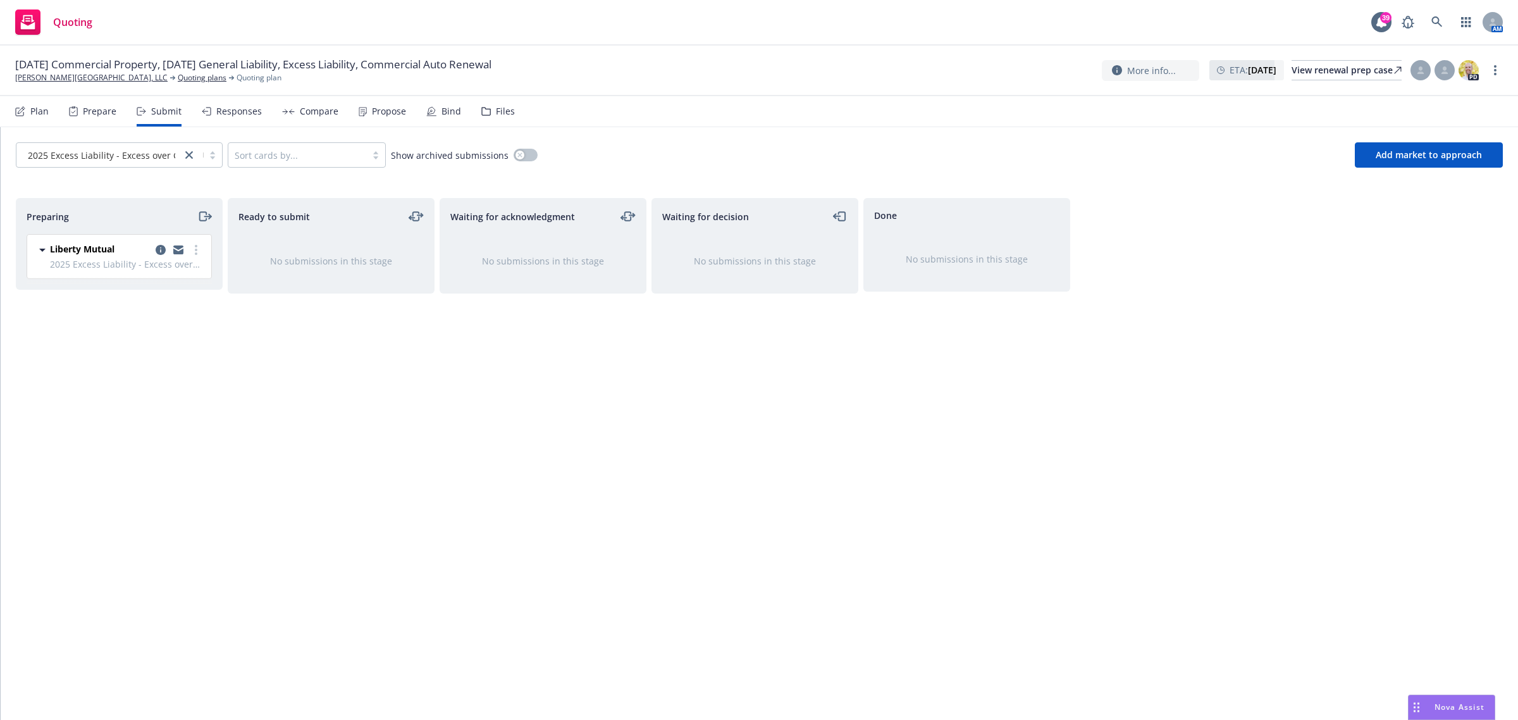
click at [206, 253] on div "Liberty Mutual 2025 Excess Liability - Excess over GL, Hired/Non-owned Auto, Au…" at bounding box center [119, 257] width 184 height 44
click at [197, 248] on link "more" at bounding box center [195, 249] width 15 height 15
click at [152, 348] on span "Add accepted decision" at bounding box center [139, 352] width 126 height 12
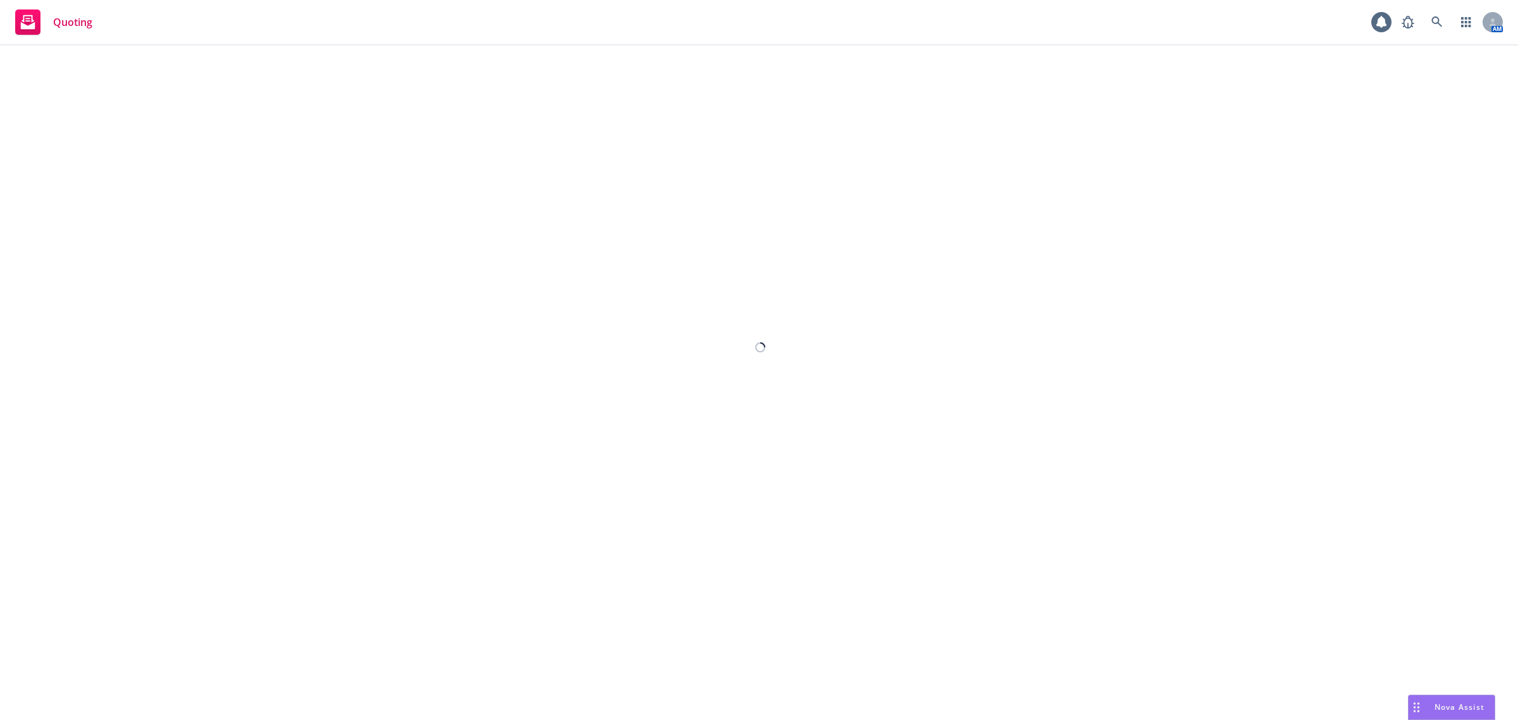
select select "12"
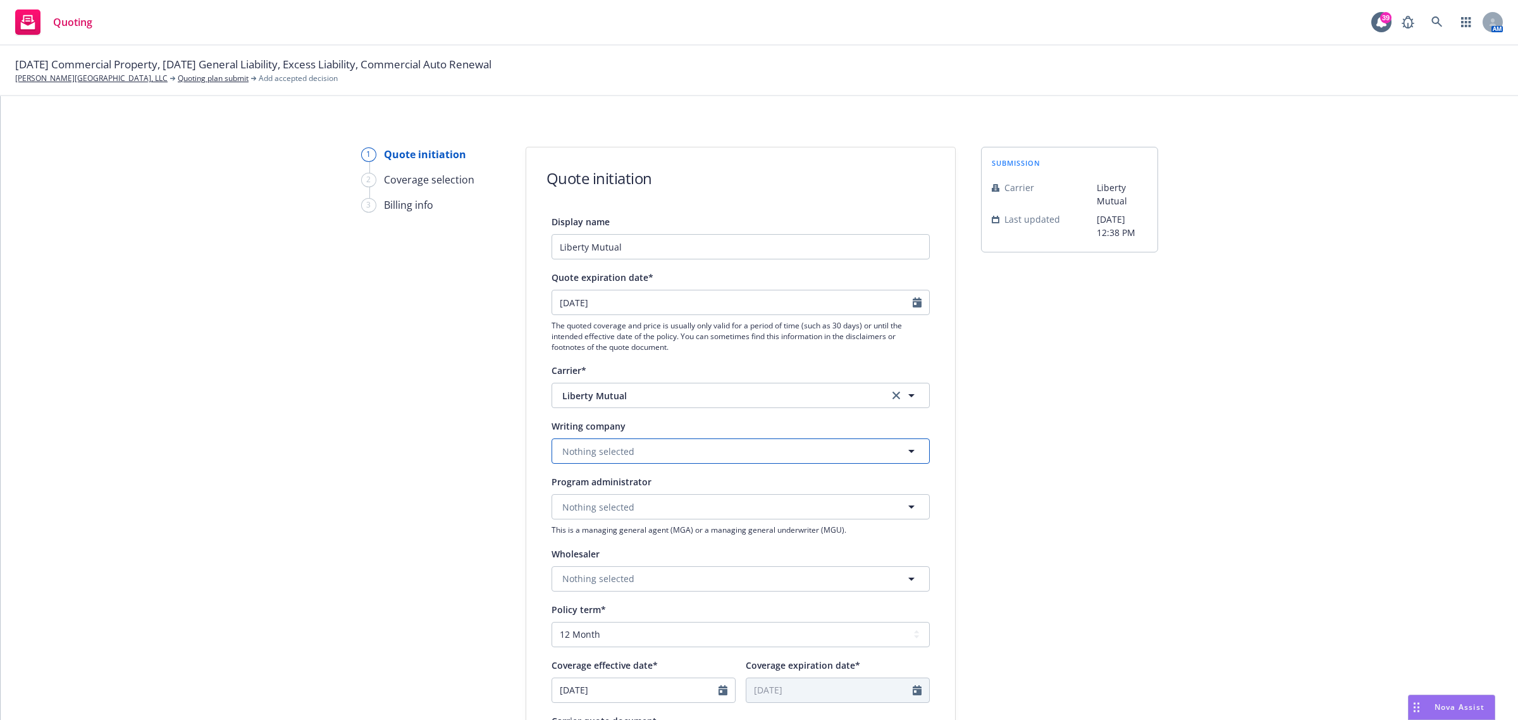
click at [564, 457] on span "Nothing selected" at bounding box center [598, 451] width 72 height 13
click at [607, 446] on span "Nothing selected" at bounding box center [598, 451] width 72 height 13
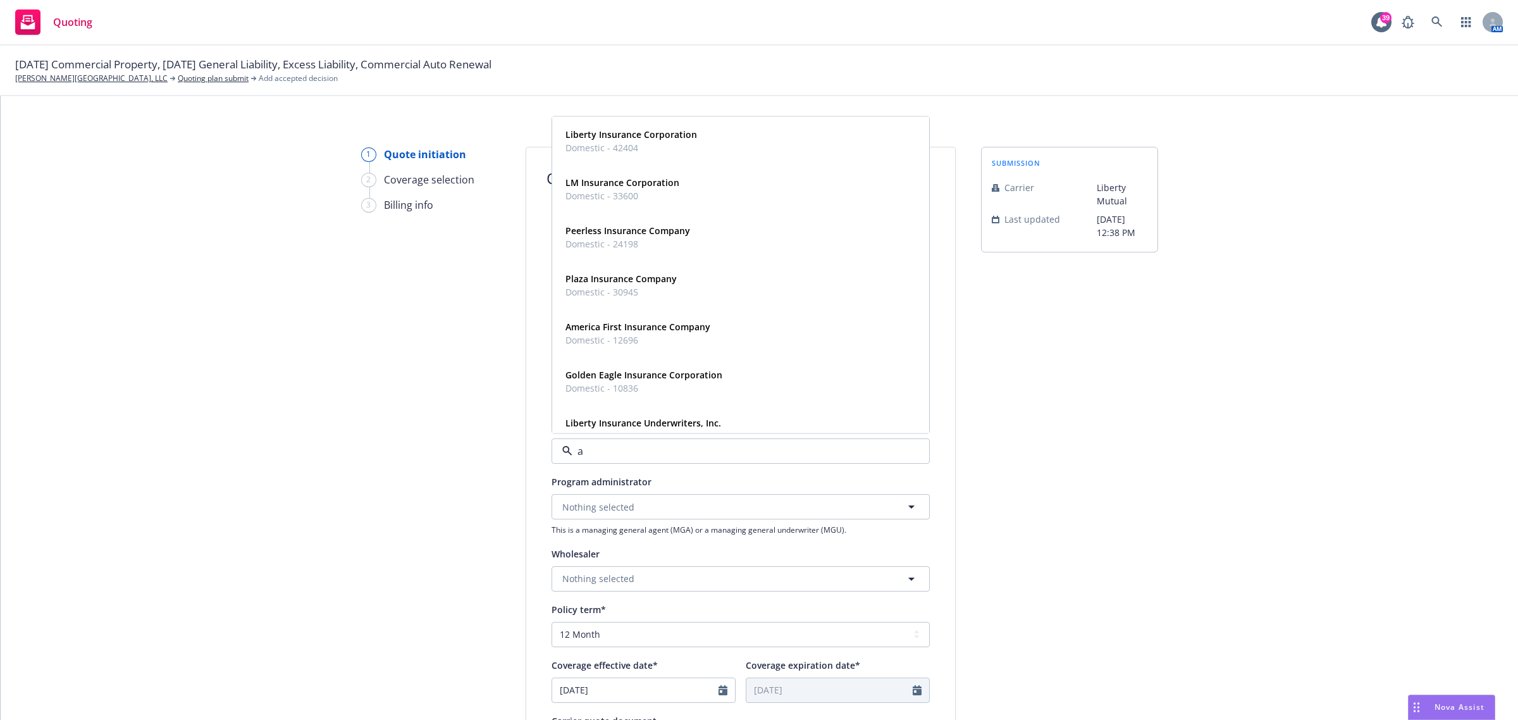
type input "am"
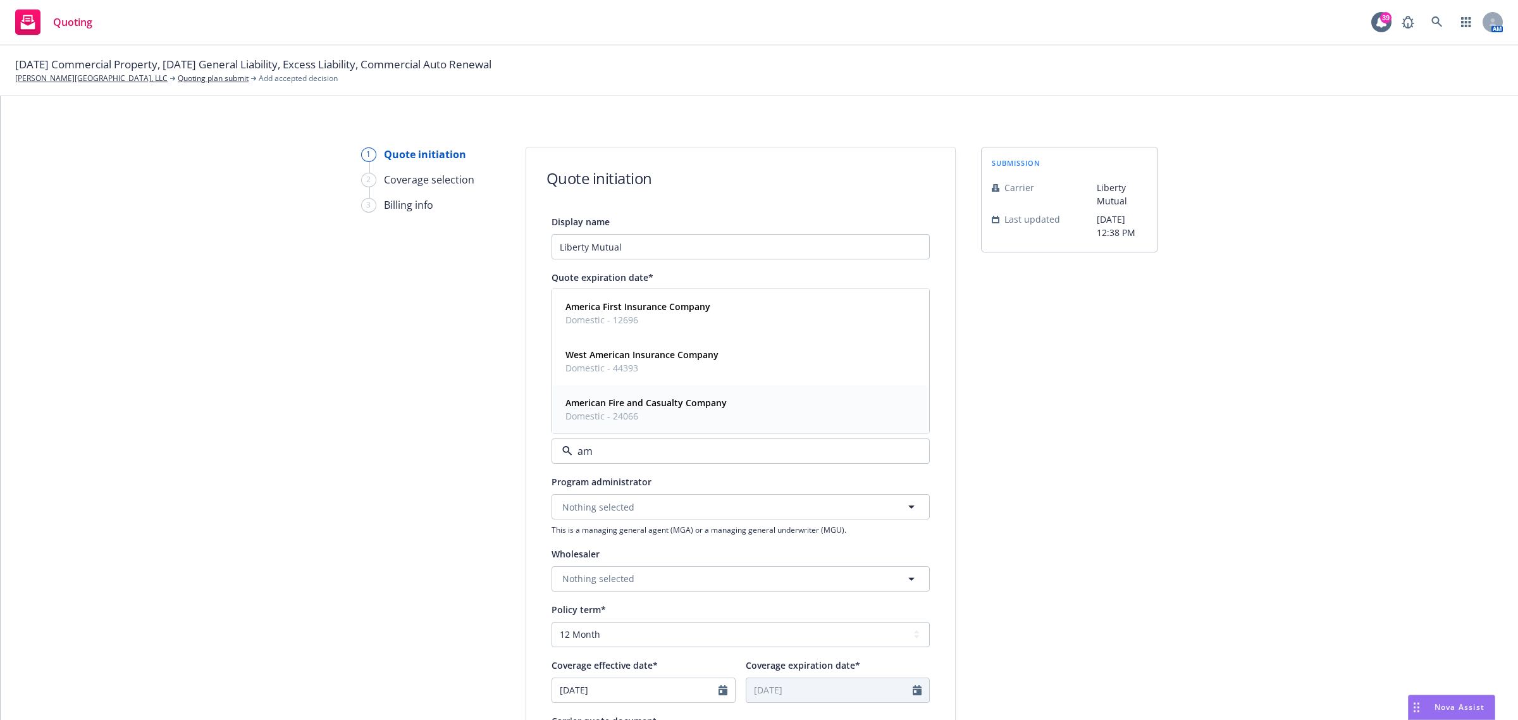
click at [621, 407] on strong "American Fire and Casualty Company" at bounding box center [645, 403] width 161 height 12
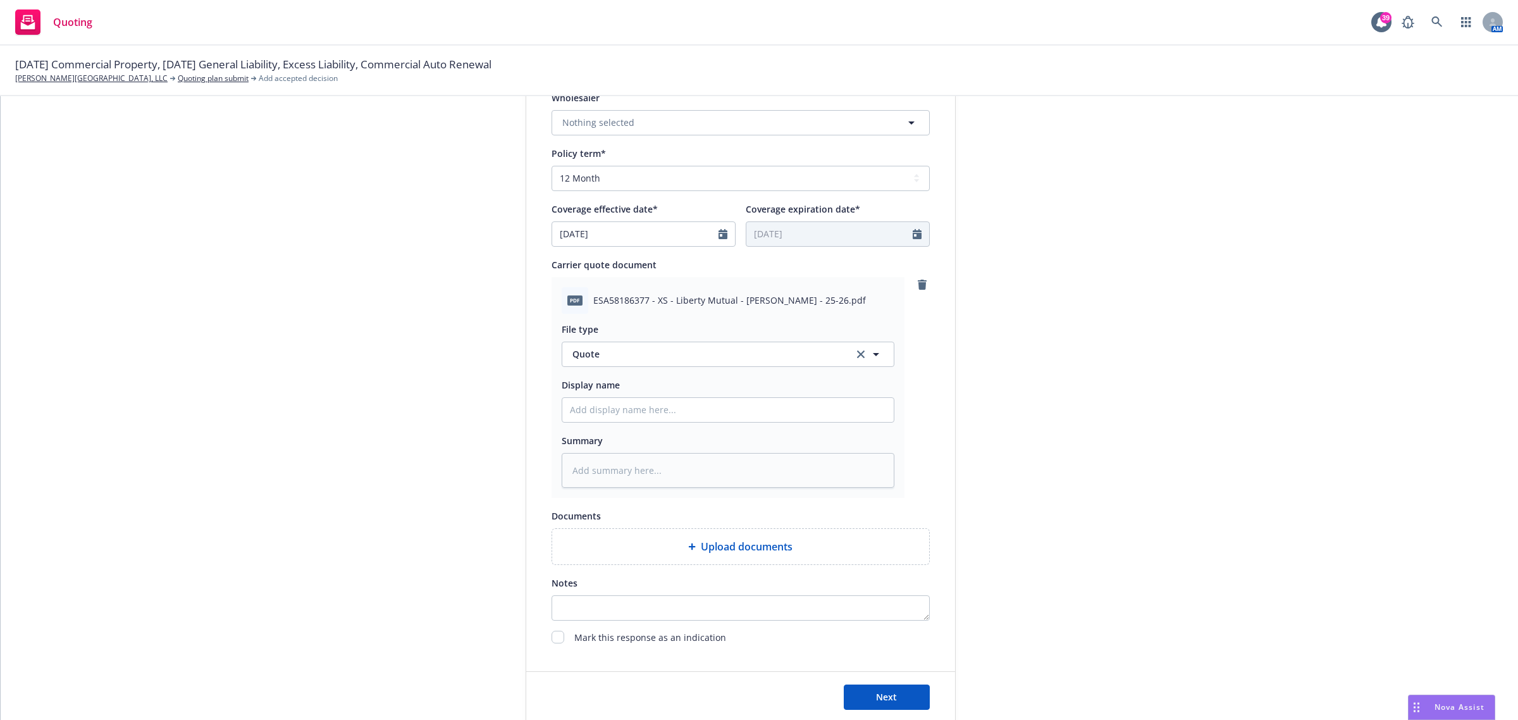
scroll to position [539, 0]
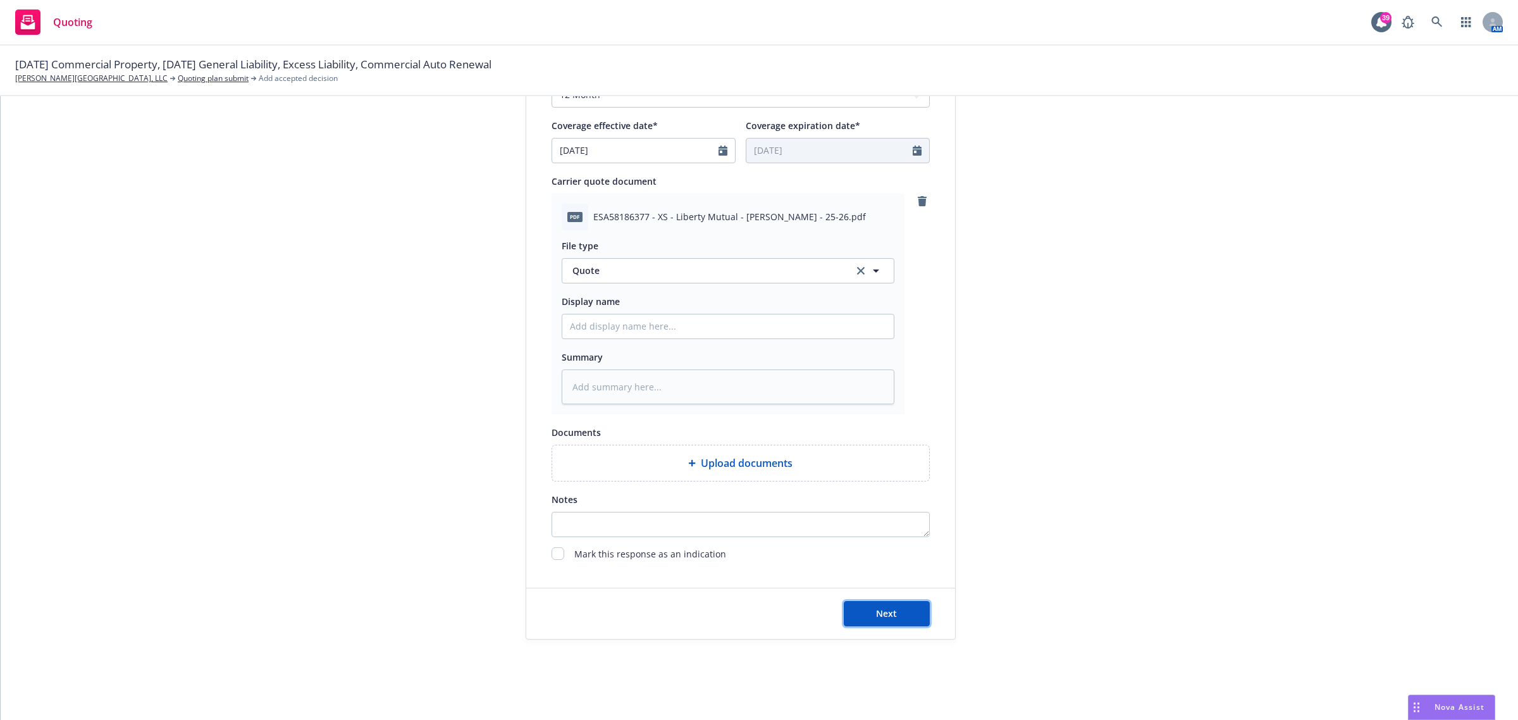
drag, startPoint x: 873, startPoint y: 620, endPoint x: 4, endPoint y: 187, distance: 971.5
click at [873, 498] on button "Next" at bounding box center [887, 613] width 86 height 25
type textarea "x"
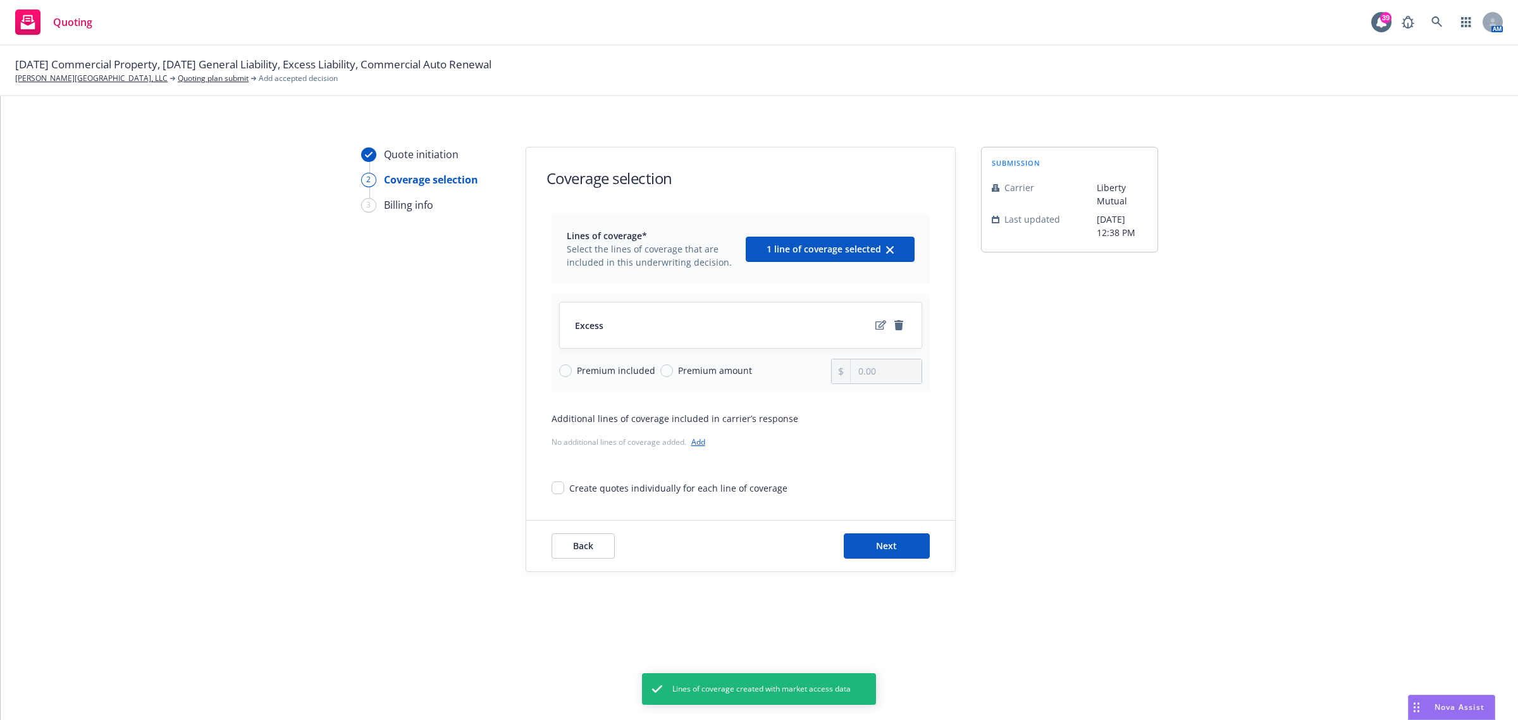
click at [880, 498] on div "Coverage selection Lines of coverage* Select the lines of coverage that are inc…" at bounding box center [741, 359] width 430 height 425
click at [873, 498] on button "Next" at bounding box center [887, 545] width 86 height 25
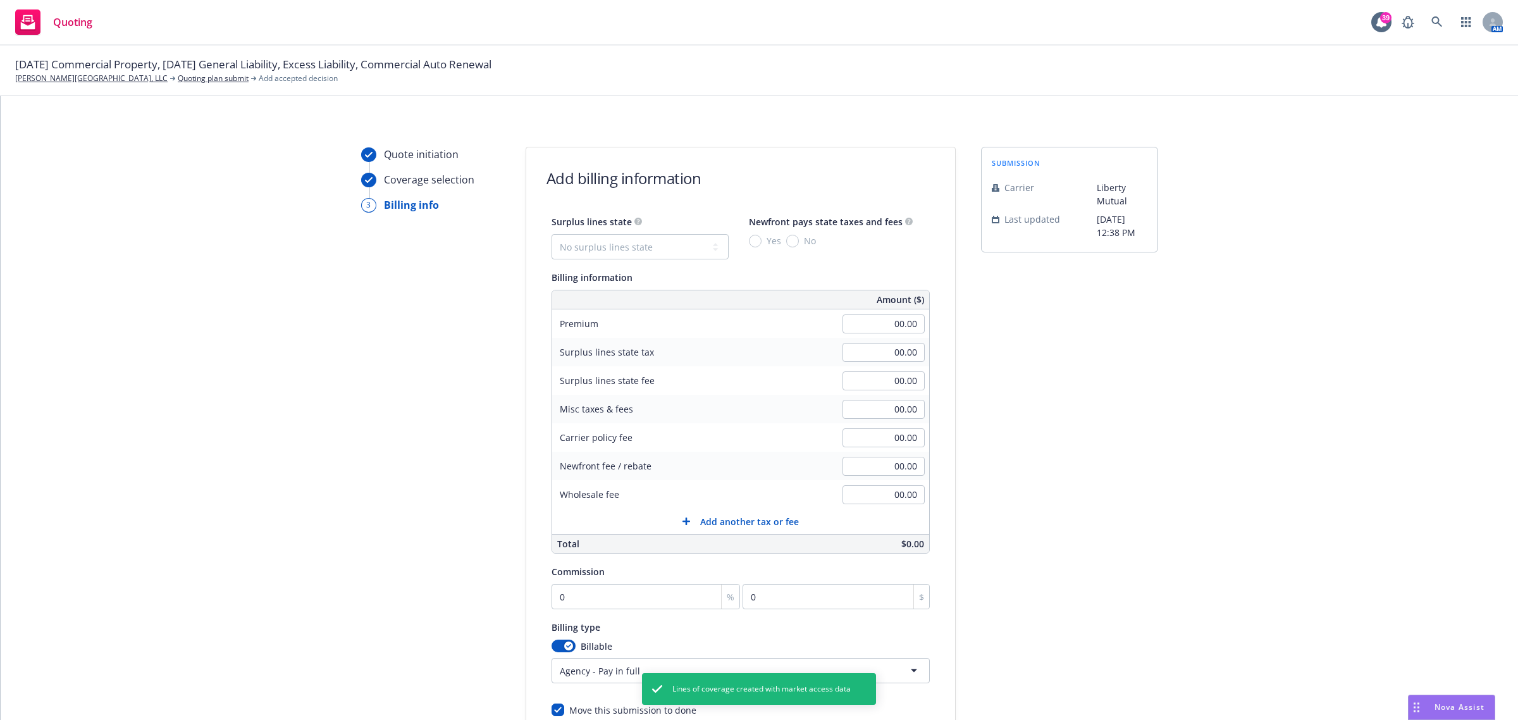
click at [885, 339] on div "00.00" at bounding box center [883, 352] width 91 height 28
click at [889, 329] on input "00.00" at bounding box center [883, 323] width 82 height 19
type input "5,903.00"
click at [982, 311] on div "submission Carrier Liberty Mutual Last updated [DATE] 12:38 PM" at bounding box center [1069, 470] width 177 height 647
click at [591, 498] on input "0" at bounding box center [645, 596] width 189 height 25
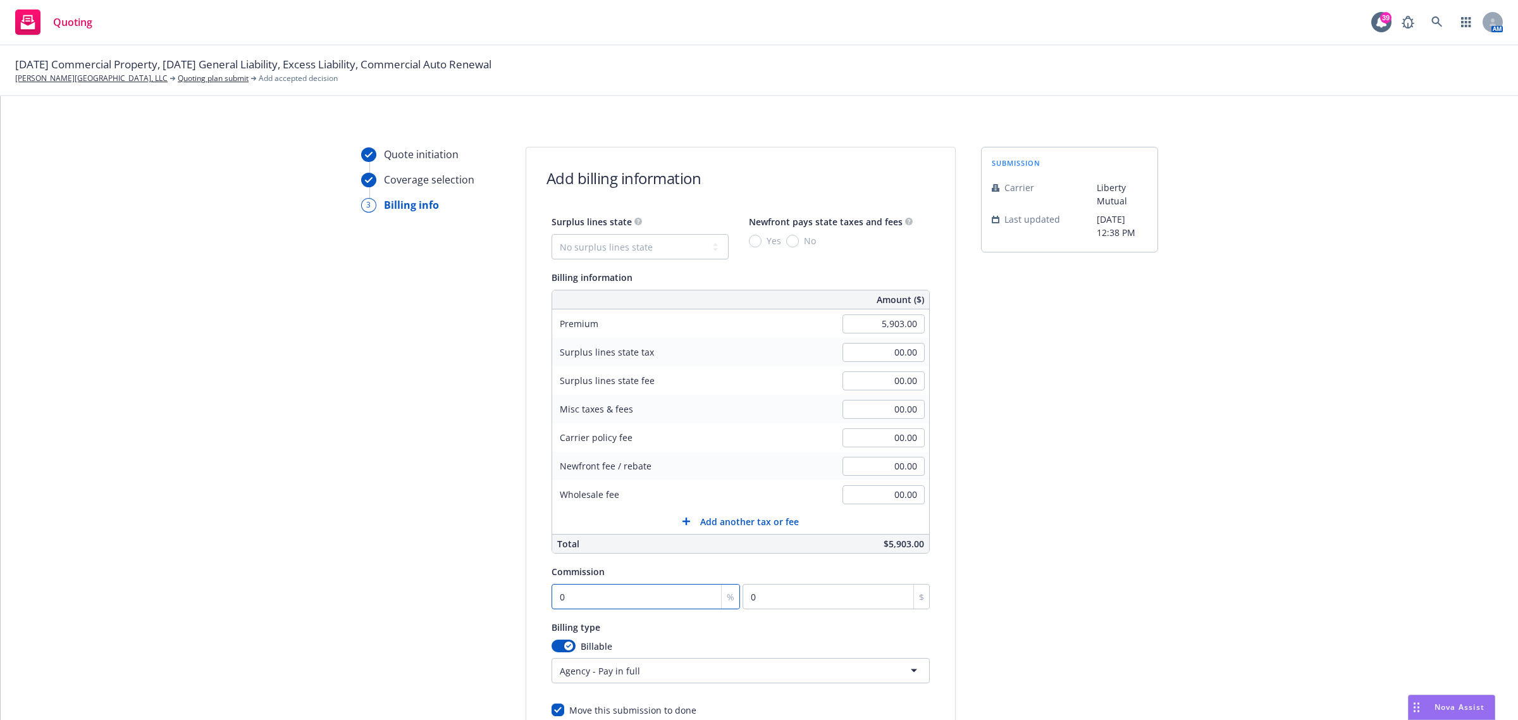
type input "1"
type input "59.03"
type input "15"
type input "885.45"
type input "15"
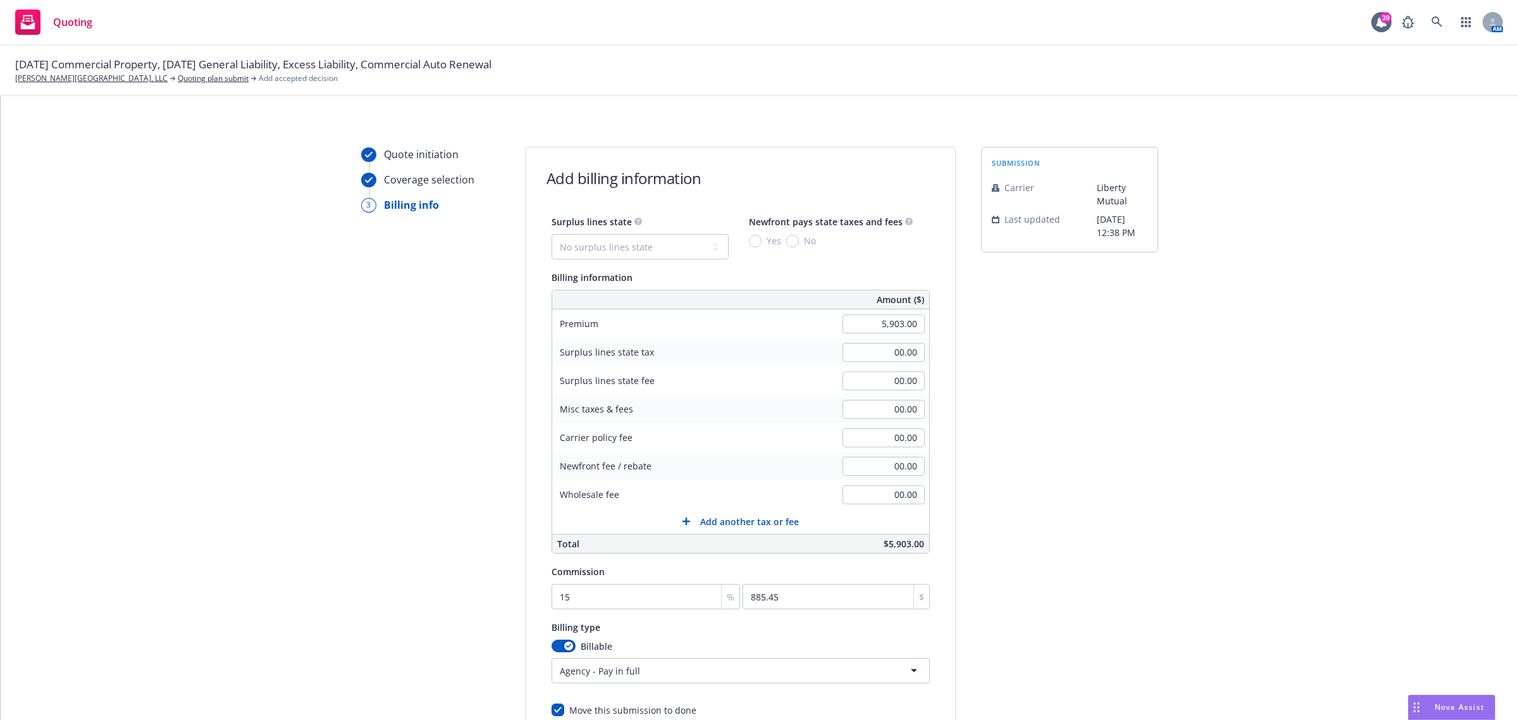
click at [632, 498] on html "Quoting 39 AM [DATE] Commercial Property, [DATE] General Liability, Excess Liab…" at bounding box center [759, 360] width 1518 height 720
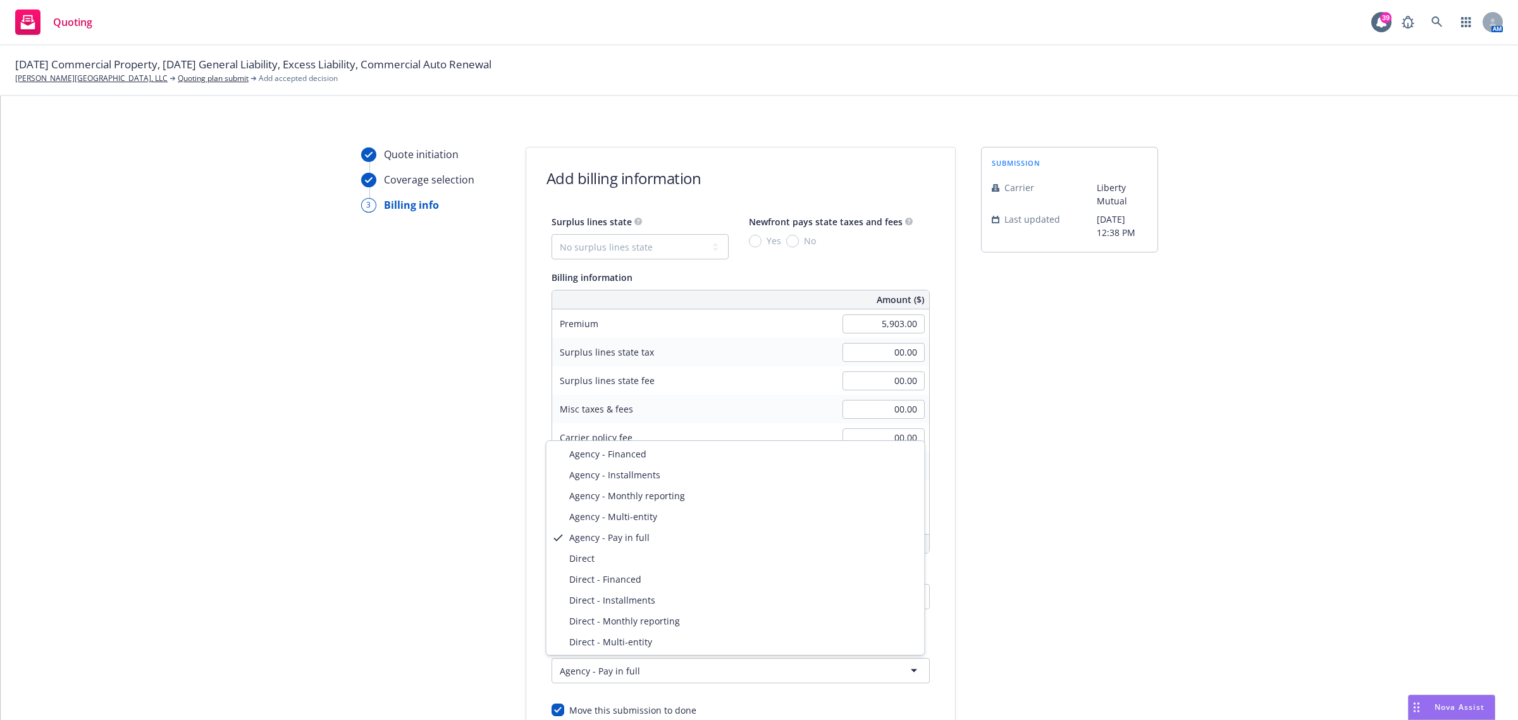
select select "DIRECT"
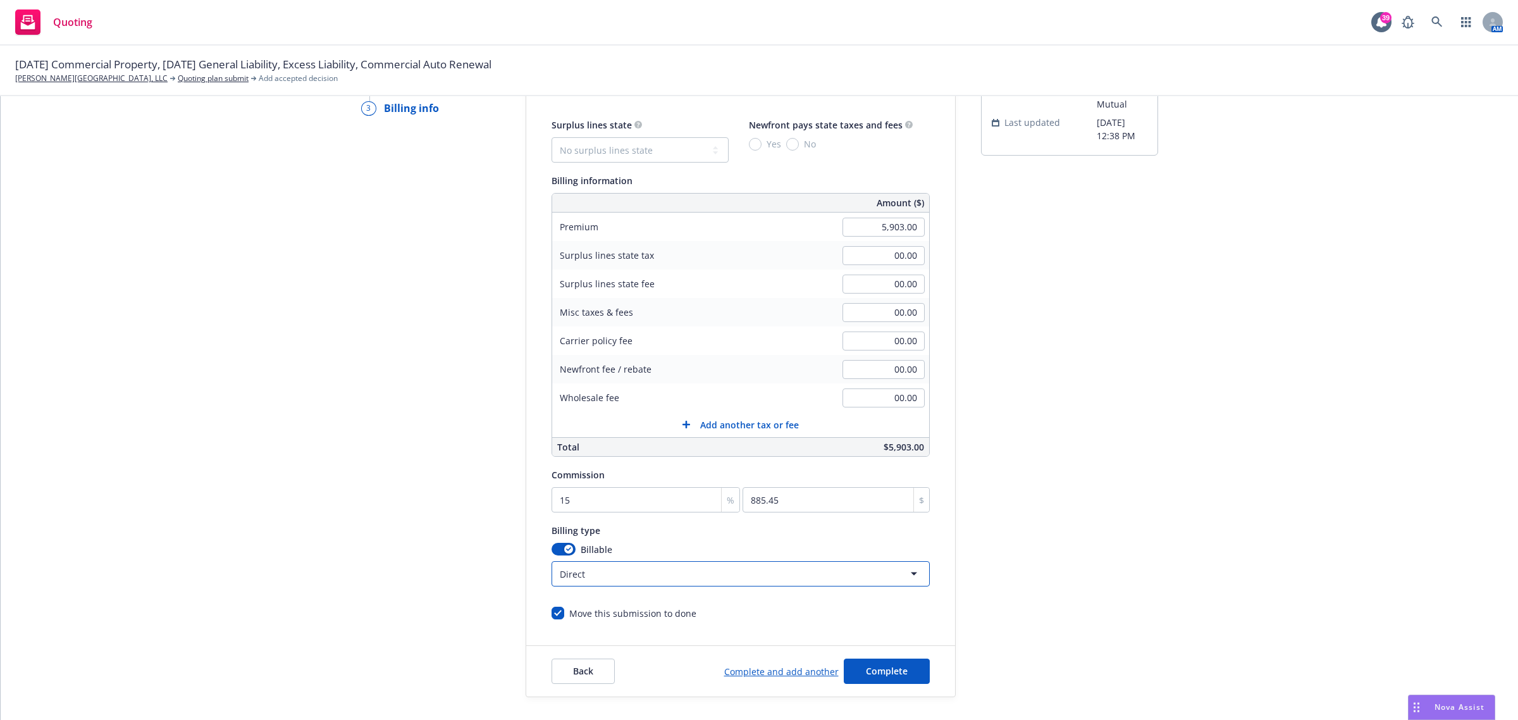
scroll to position [156, 0]
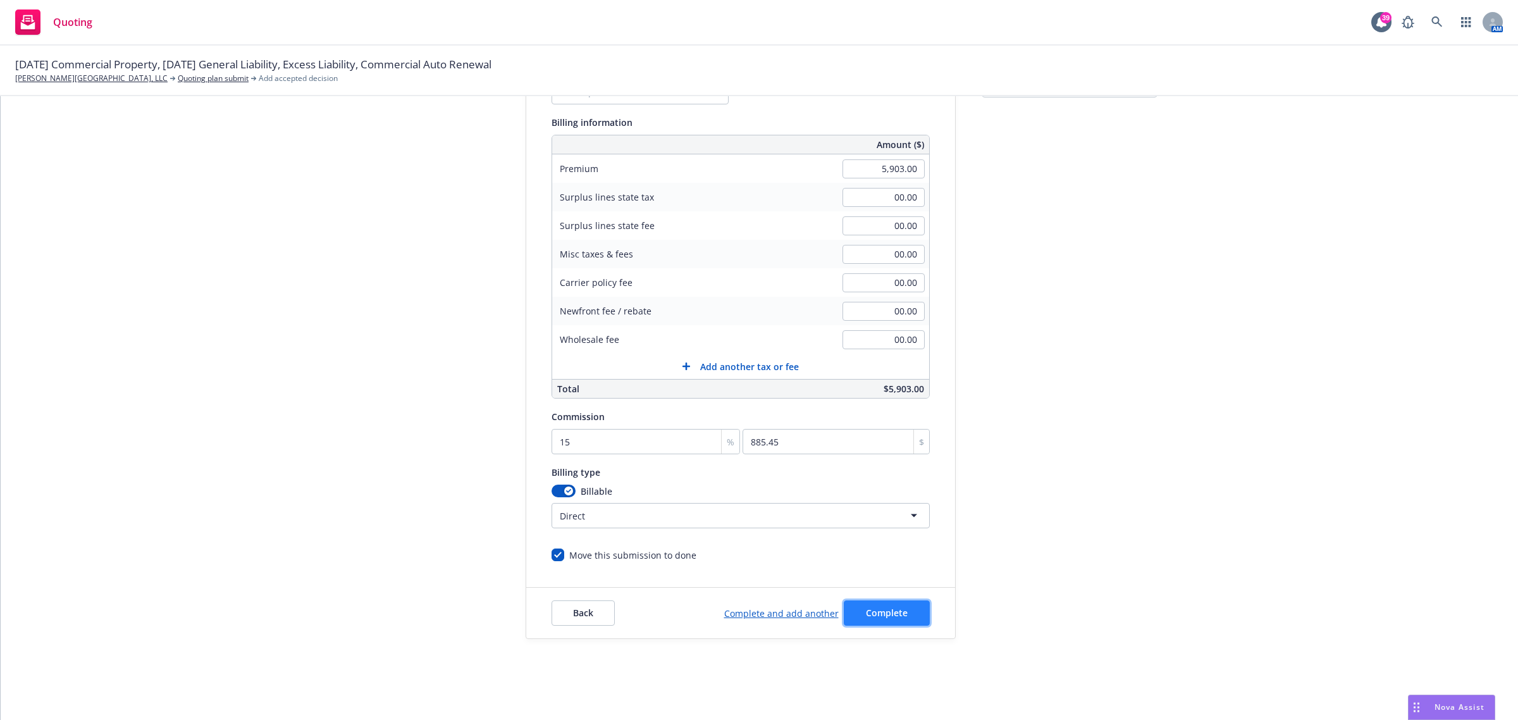
click at [895, 498] on span "Complete" at bounding box center [887, 612] width 42 height 12
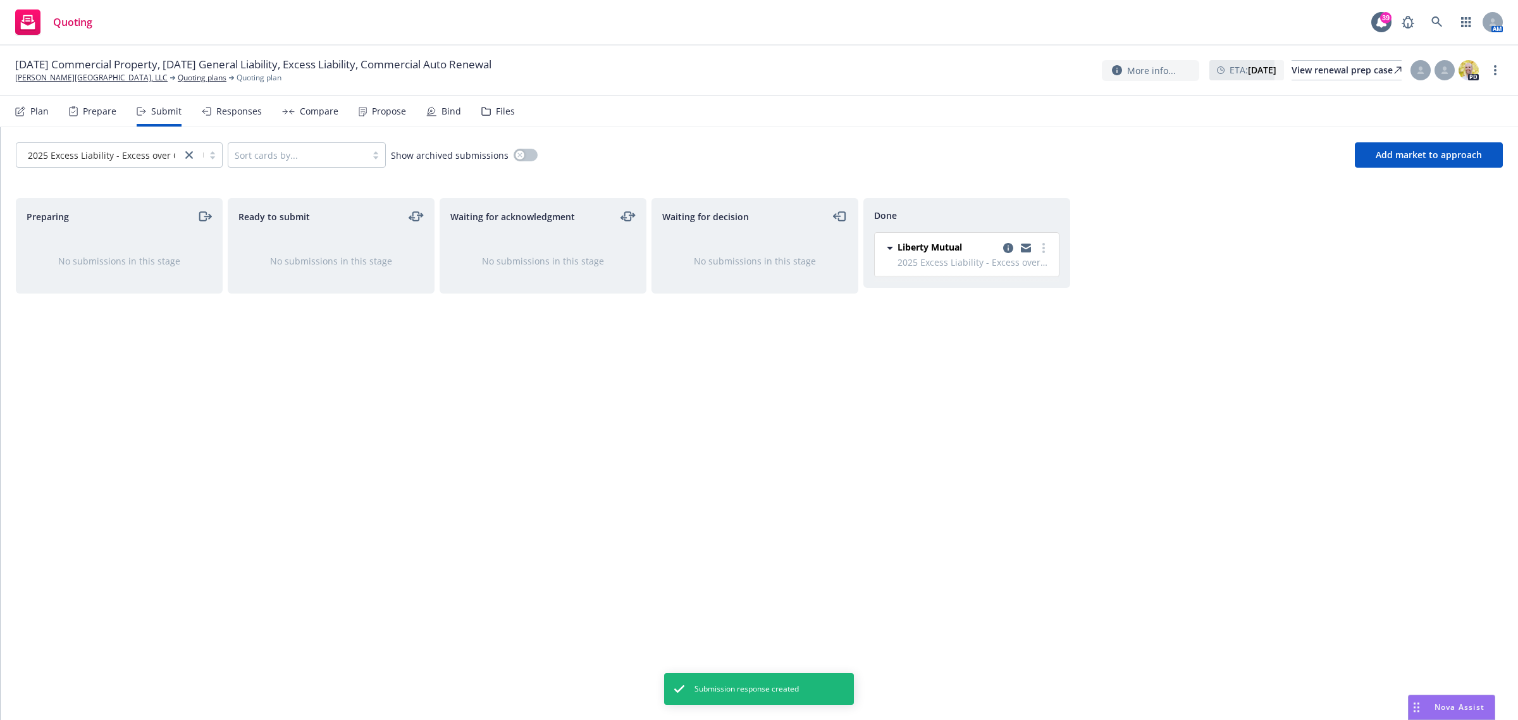
click at [429, 120] on div "Bind" at bounding box center [443, 111] width 35 height 30
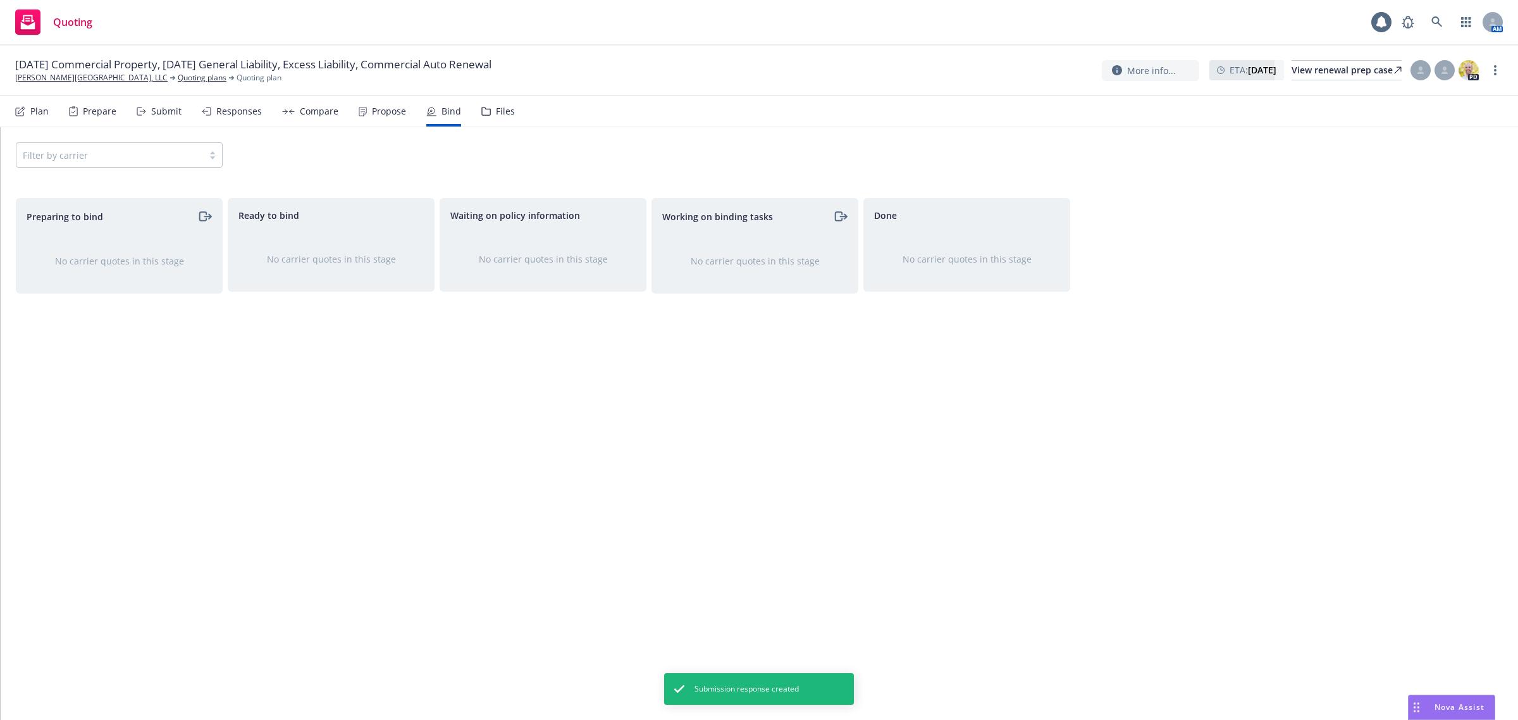
click at [366, 114] on div "Propose" at bounding box center [382, 111] width 47 height 30
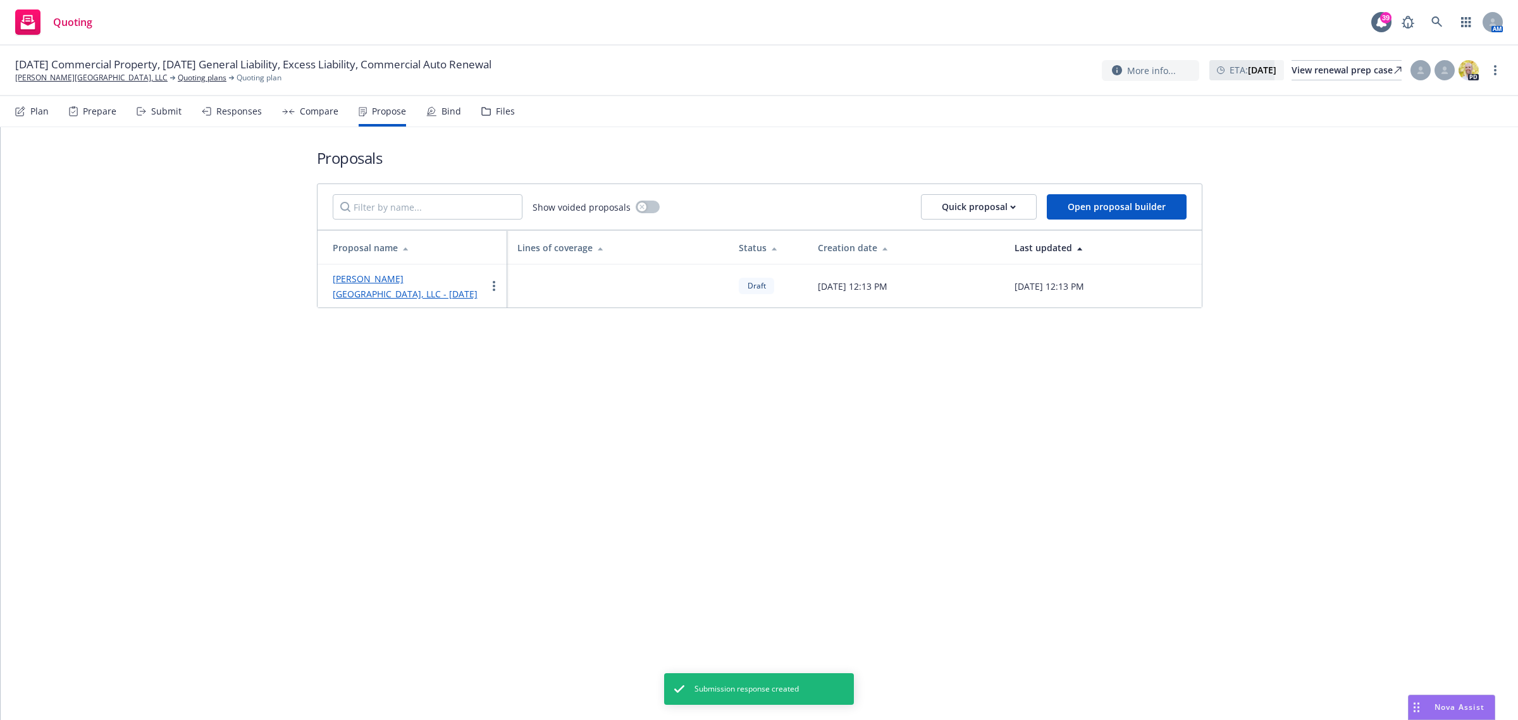
click at [368, 280] on link "[PERSON_NAME][GEOGRAPHIC_DATA], LLC - [DATE]" at bounding box center [405, 286] width 145 height 27
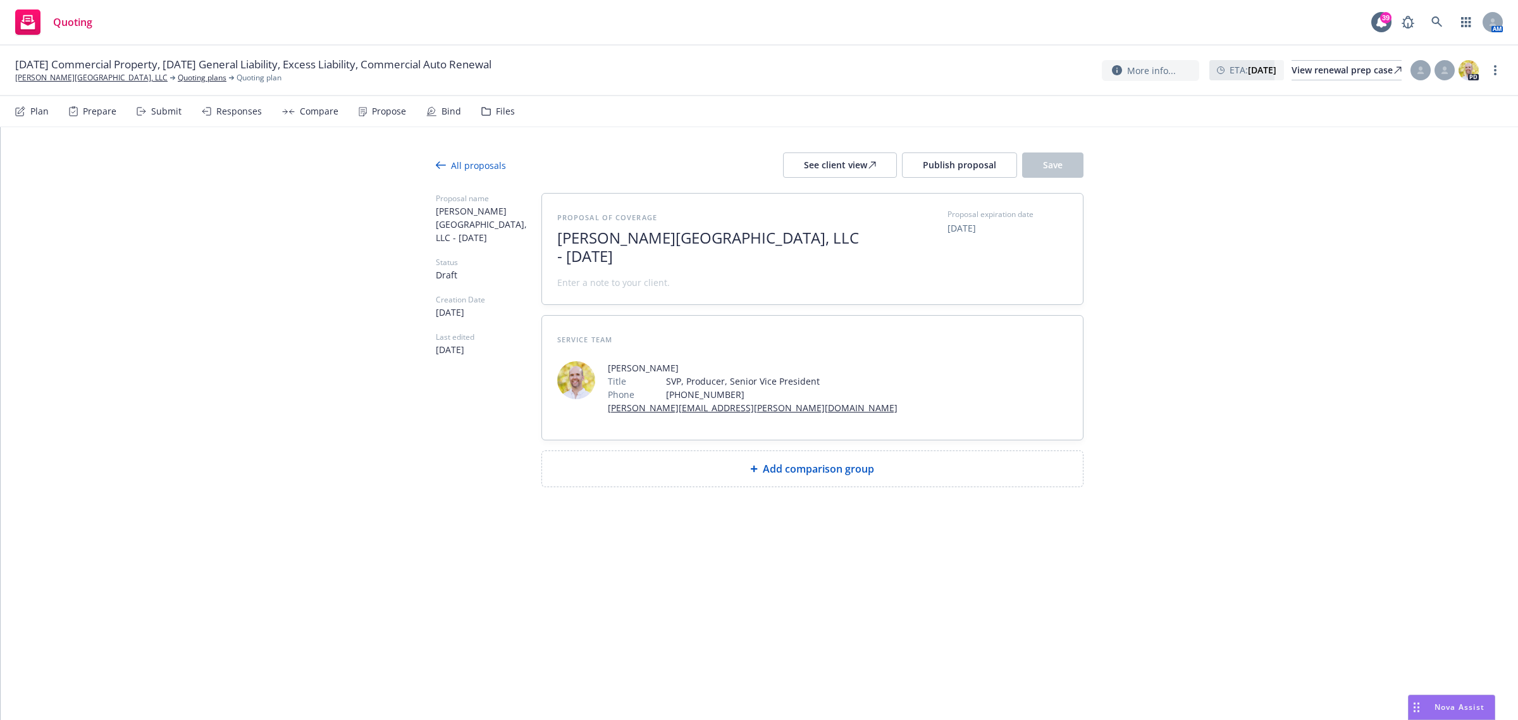
click at [605, 261] on span "[PERSON_NAME][GEOGRAPHIC_DATA], LLC - [DATE]" at bounding box center [712, 247] width 310 height 37
drag, startPoint x: 856, startPoint y: 244, endPoint x: 810, endPoint y: 243, distance: 46.2
click at [810, 243] on span "[PERSON_NAME][GEOGRAPHIC_DATA], LLC - [DATE]" at bounding box center [712, 247] width 310 height 37
drag, startPoint x: 706, startPoint y: 255, endPoint x: 517, endPoint y: 223, distance: 191.7
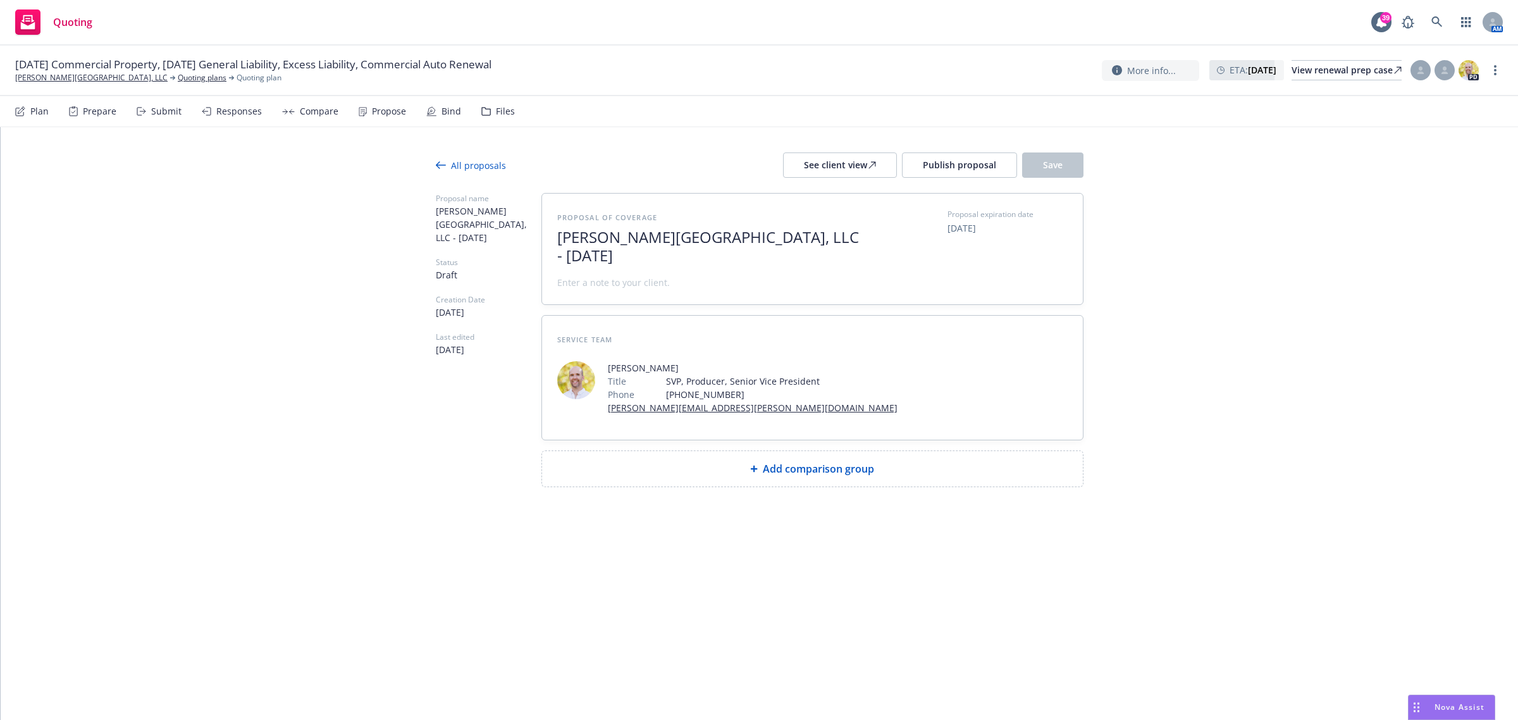
click at [517, 223] on div "Proposal name [PERSON_NAME][GEOGRAPHIC_DATA], LLC - [DATE] Status Draft Creatio…" at bounding box center [760, 340] width 648 height 294
copy span "[PERSON_NAME][GEOGRAPHIC_DATA], LLC - [DATE]"
click at [576, 278] on span at bounding box center [613, 282] width 113 height 13
paste span
click at [668, 478] on div "Add comparison group" at bounding box center [812, 468] width 541 height 35
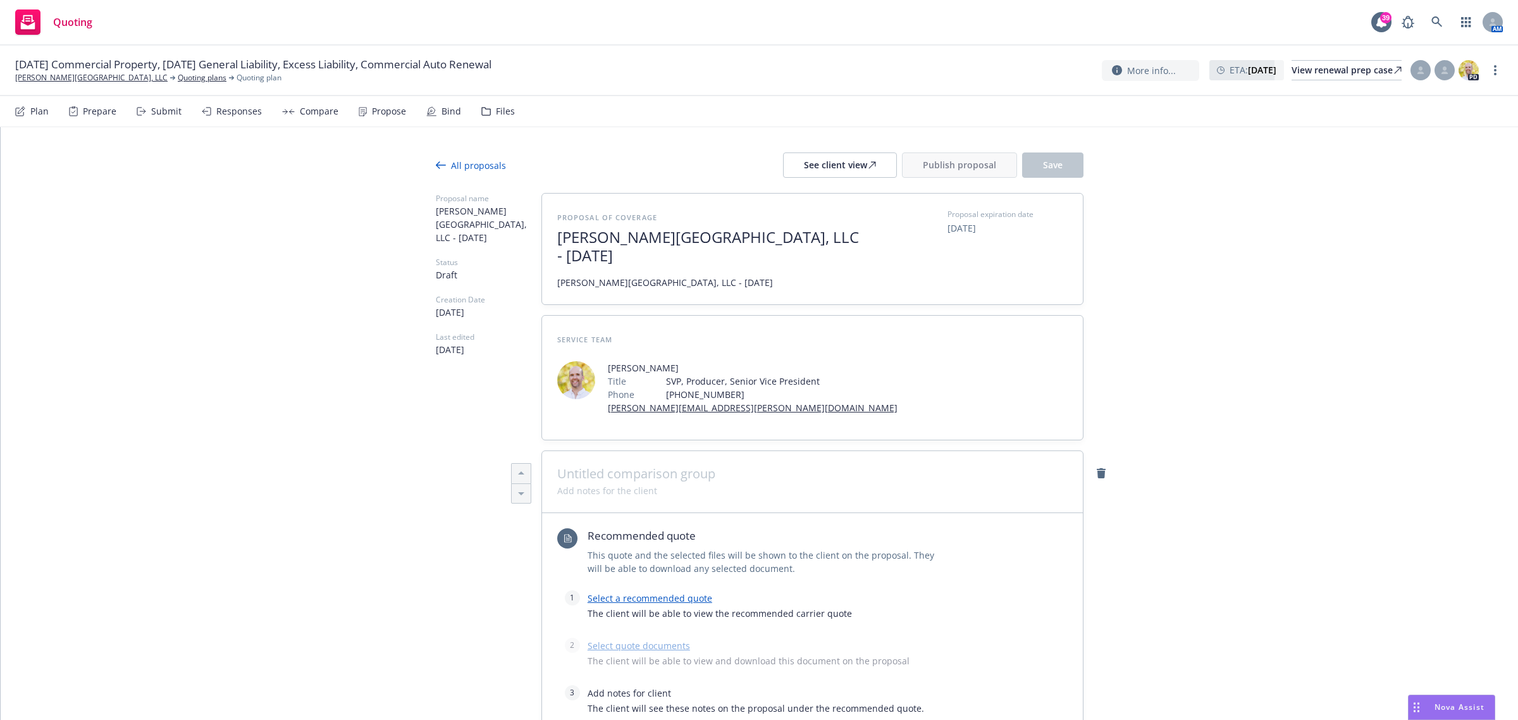
type textarea "x"
paste span
type textarea "x"
click at [573, 475] on span at bounding box center [812, 473] width 510 height 15
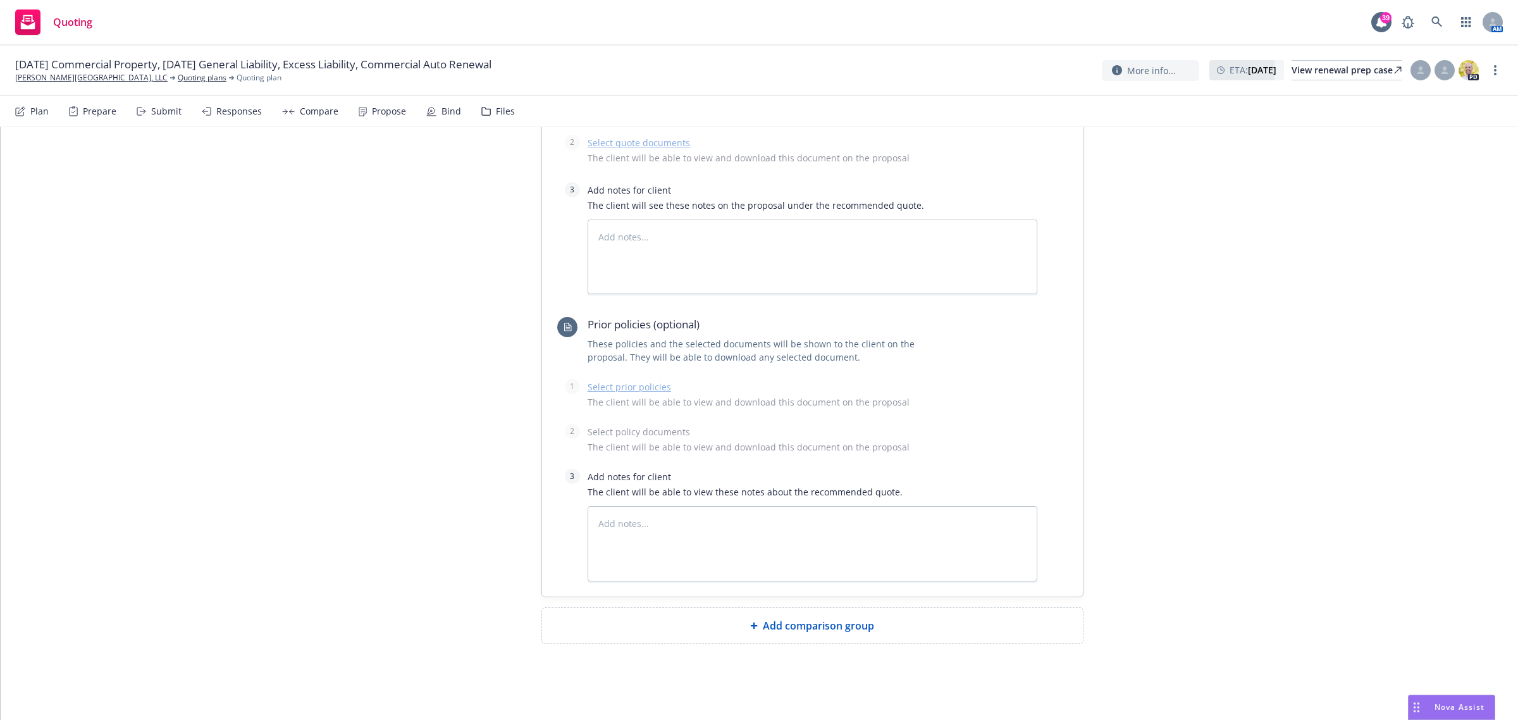
scroll to position [503, 0]
click at [640, 498] on div "Add comparison group" at bounding box center [812, 625] width 541 height 35
type textarea "x"
click at [579, 498] on span at bounding box center [812, 629] width 510 height 15
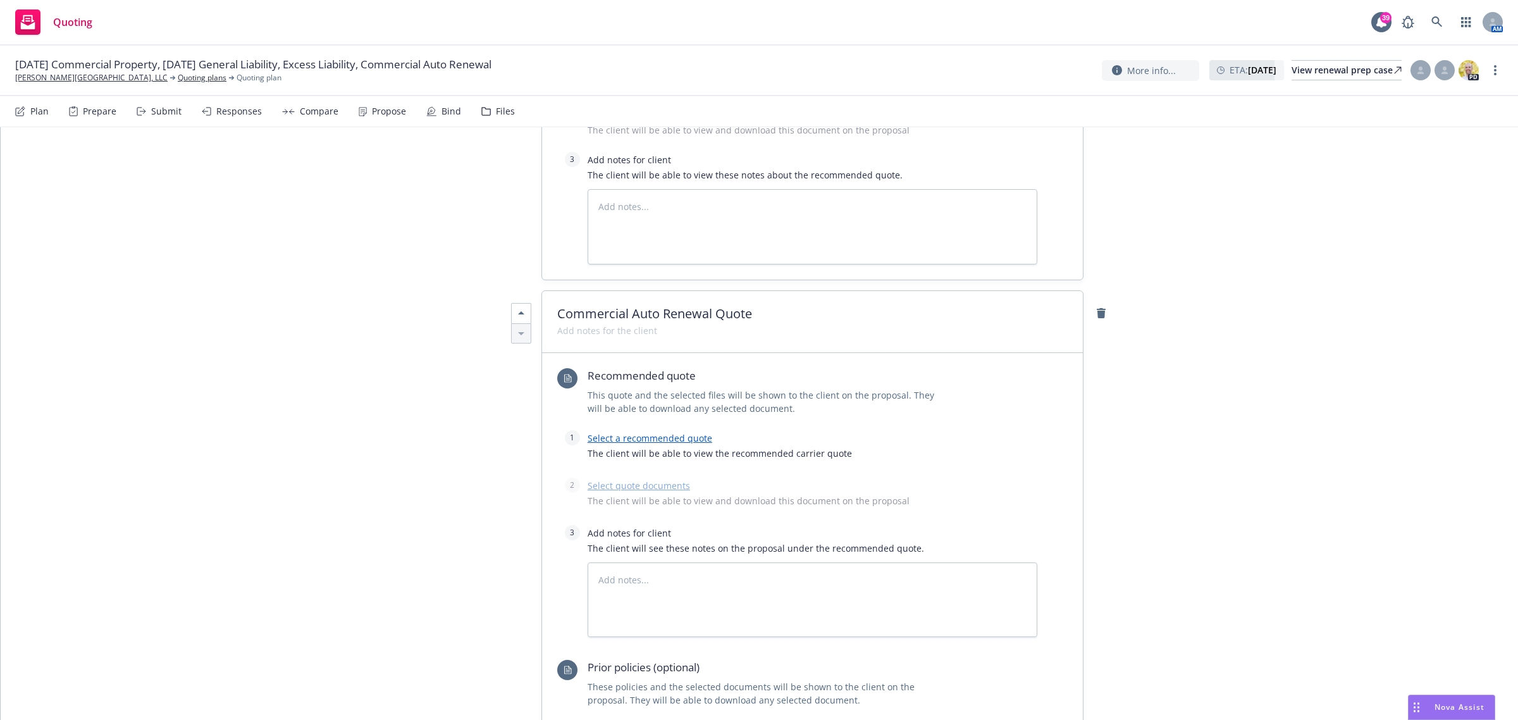
scroll to position [1136, 0]
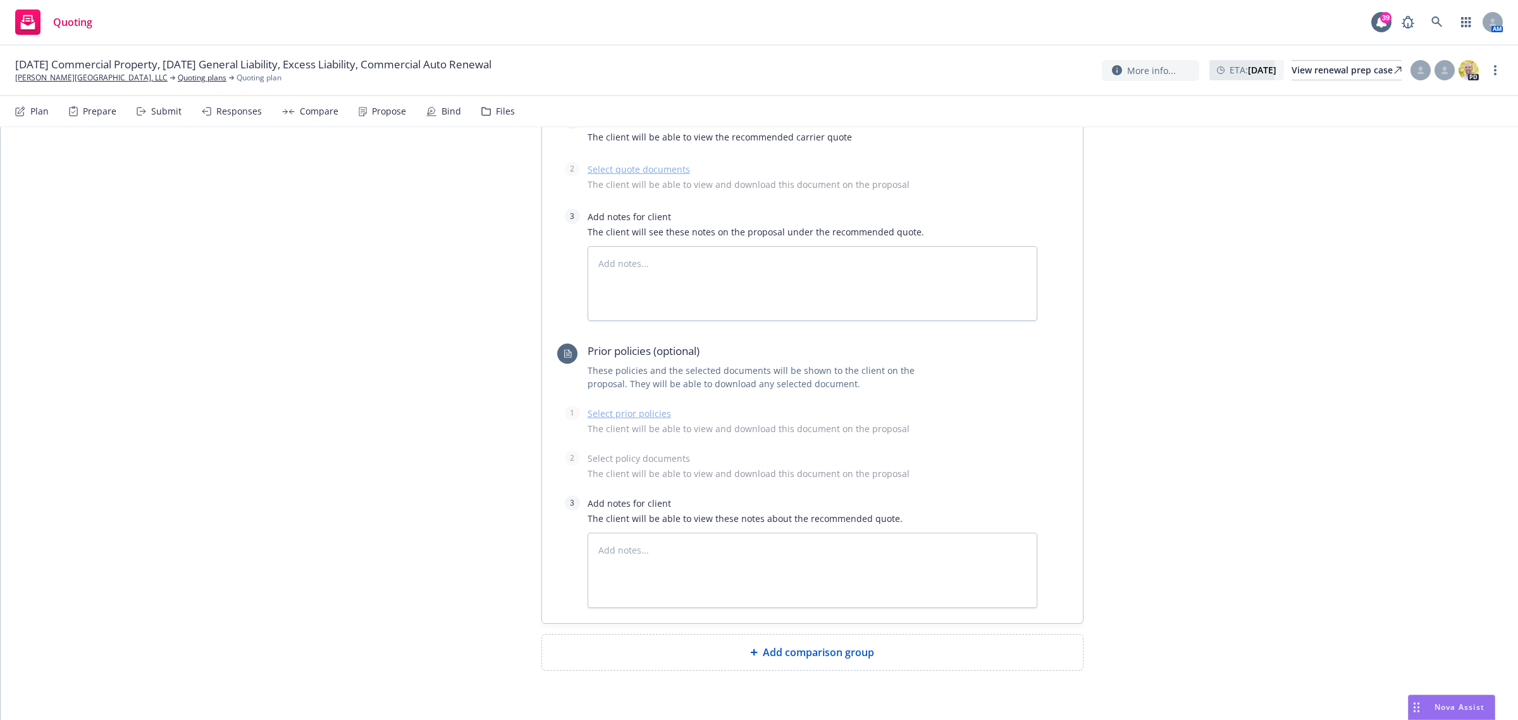
click at [613, 498] on div "Add comparison group" at bounding box center [812, 651] width 541 height 35
type textarea "x"
click at [615, 498] on span at bounding box center [812, 657] width 510 height 15
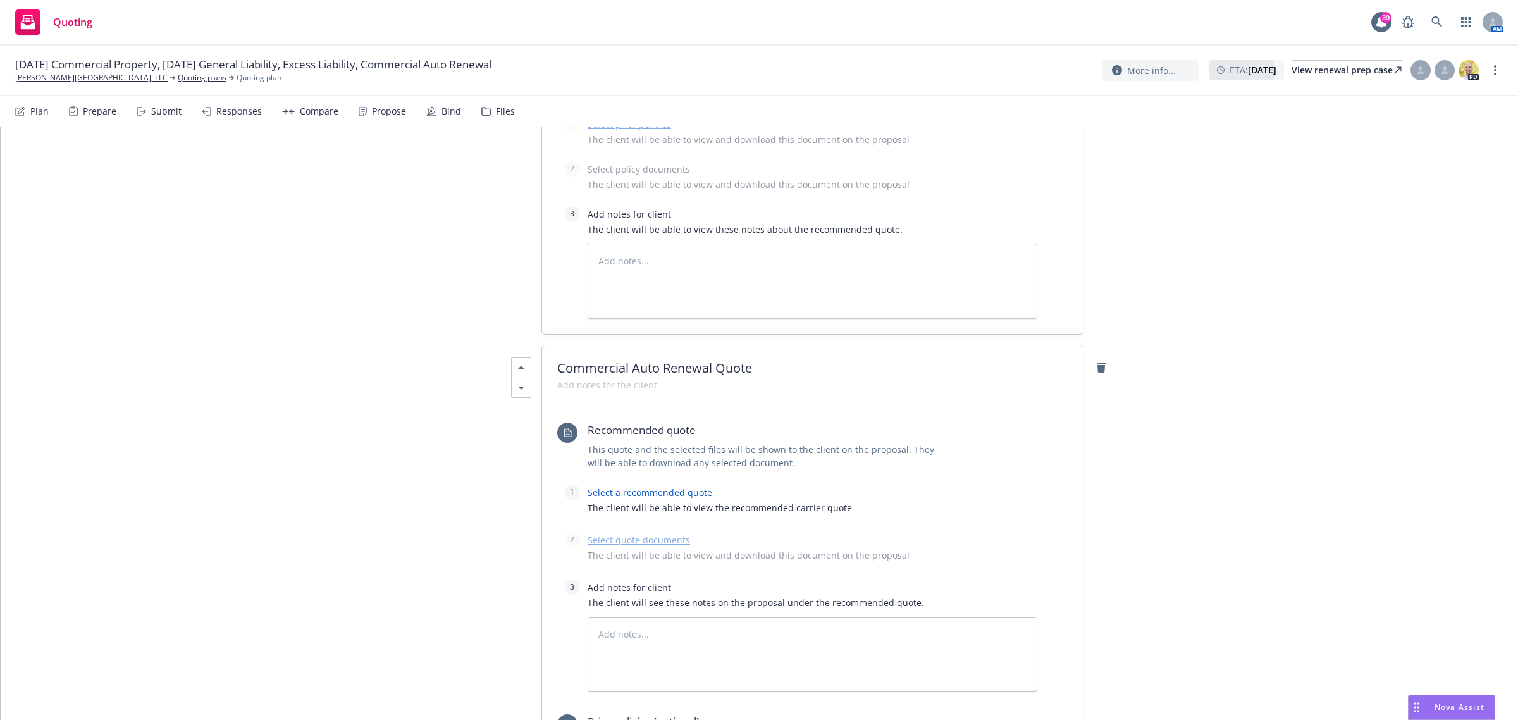
scroll to position [741, 0]
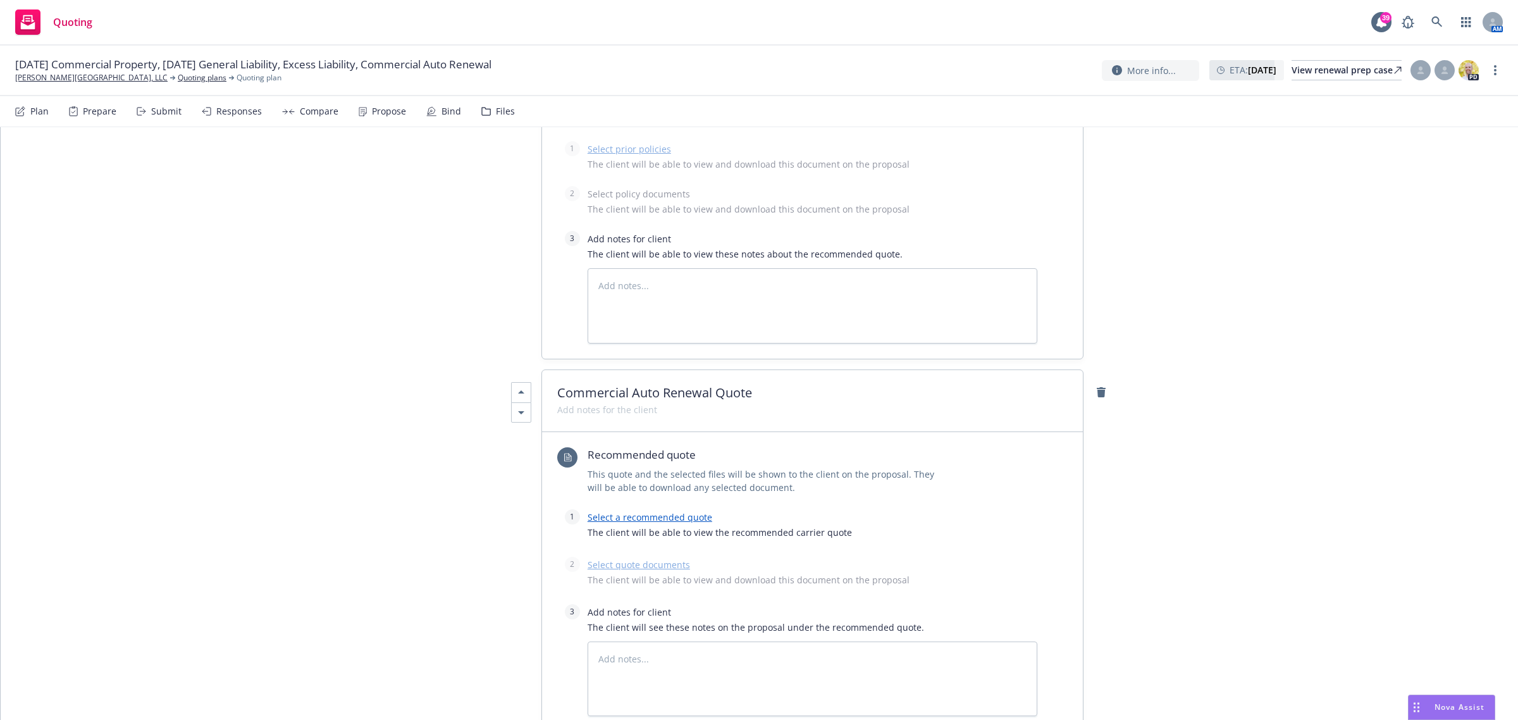
type textarea "x"
paste span
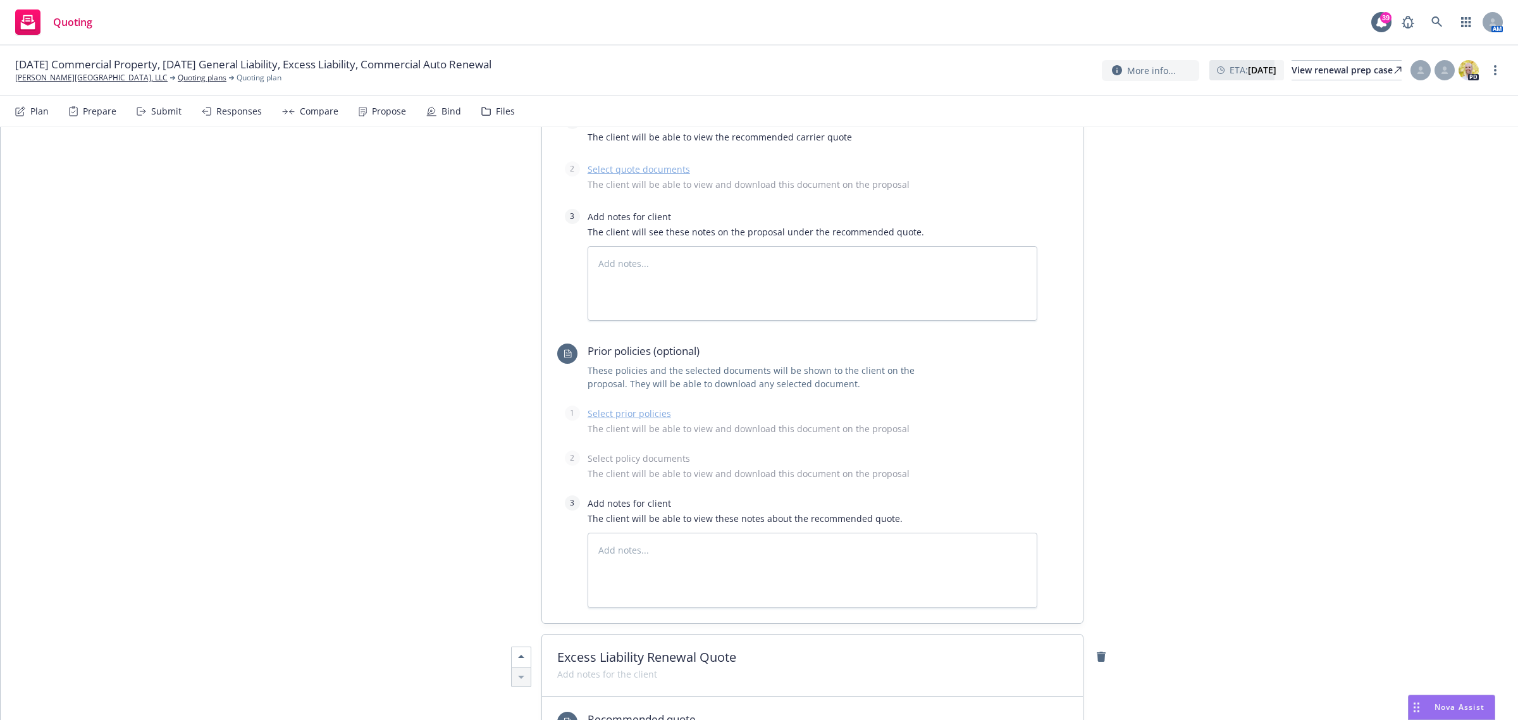
scroll to position [1373, 0]
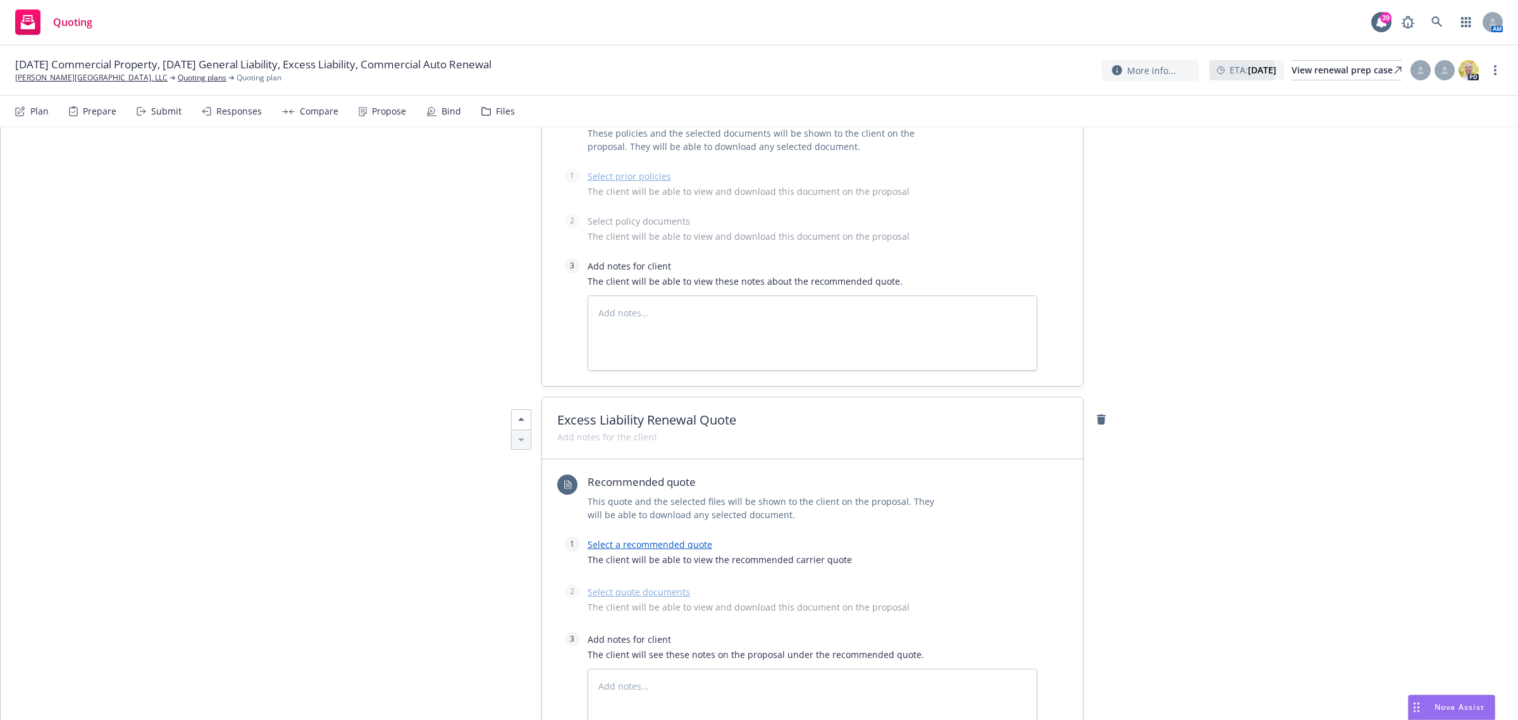
click at [572, 440] on span at bounding box center [607, 436] width 100 height 13
type textarea "x"
paste span
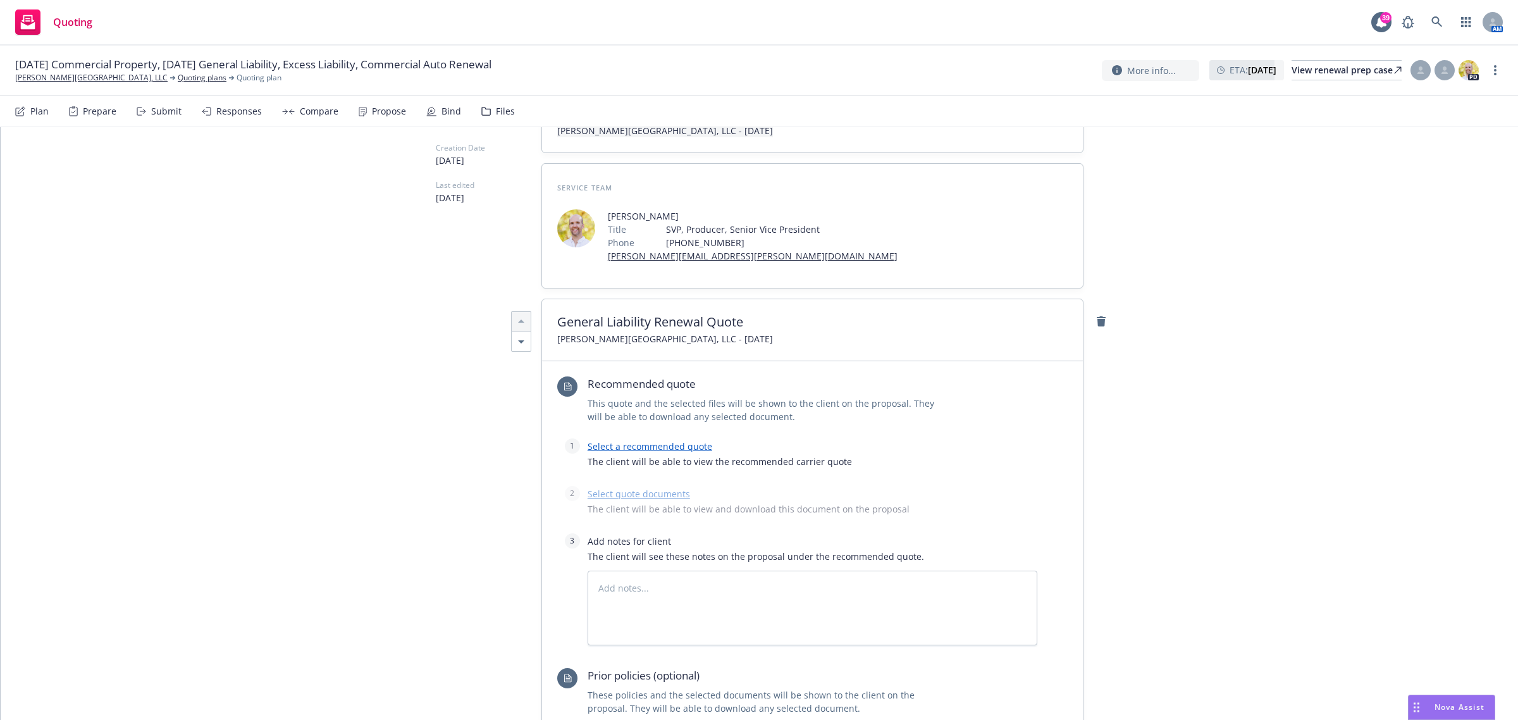
scroll to position [0, 0]
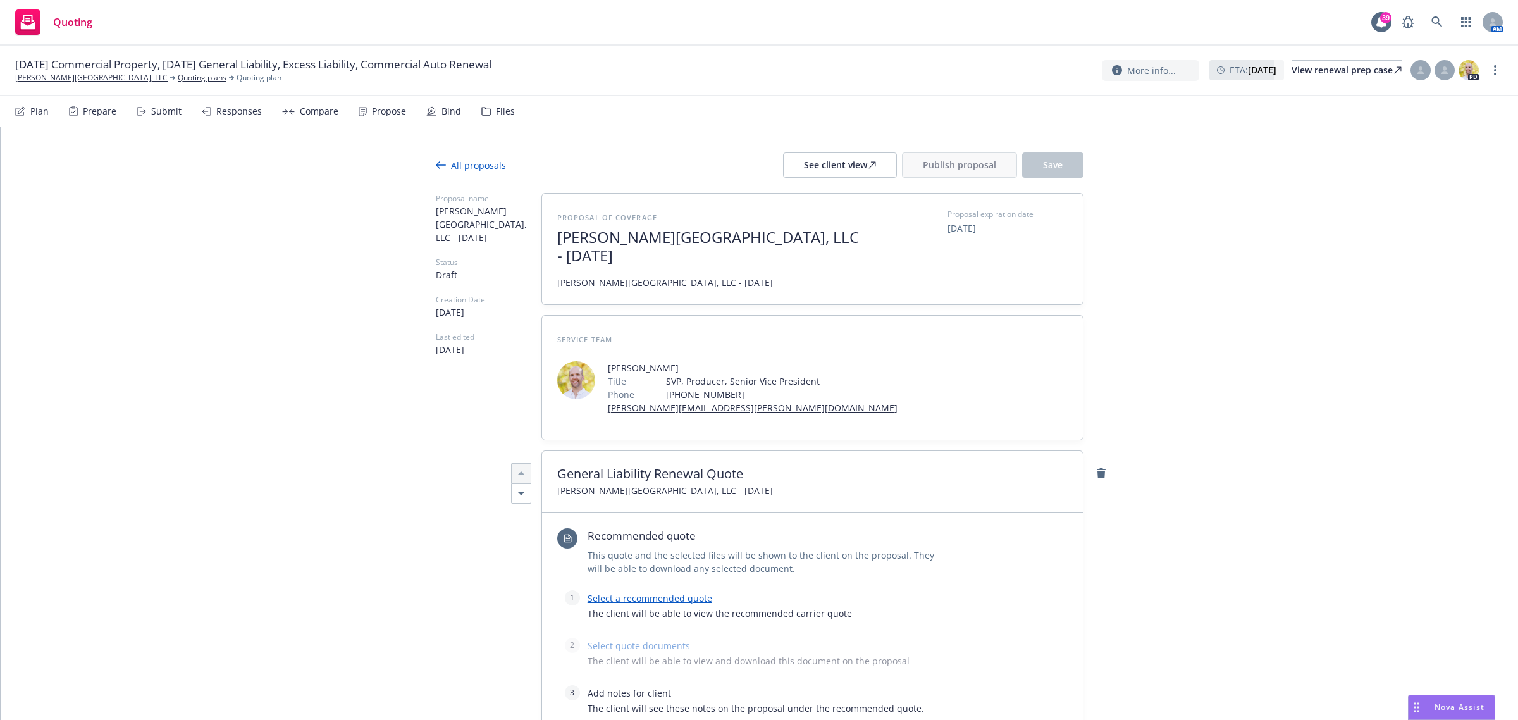
click at [629, 242] on span "[PERSON_NAME][GEOGRAPHIC_DATA], LLC - [DATE]" at bounding box center [712, 246] width 310 height 37
drag, startPoint x: 670, startPoint y: 256, endPoint x: 432, endPoint y: 241, distance: 238.9
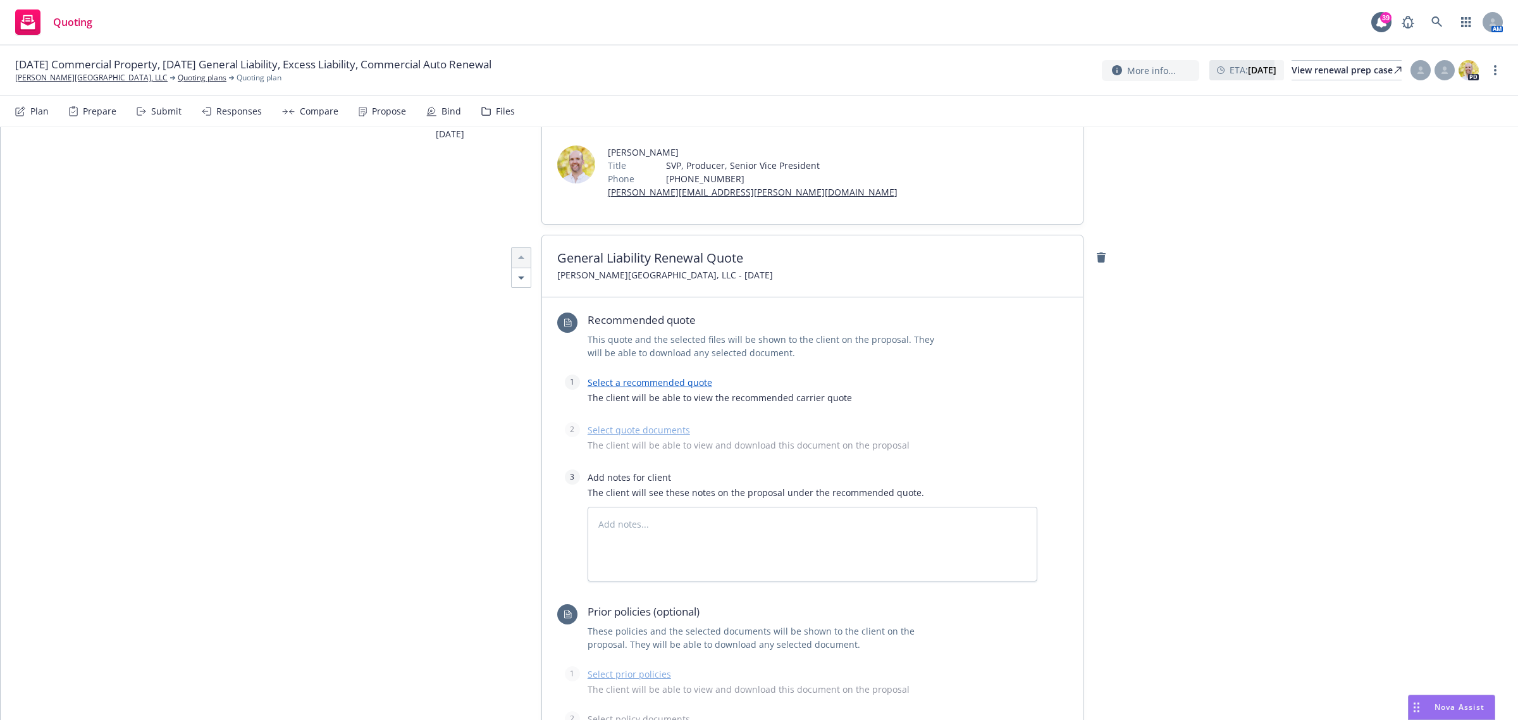
scroll to position [237, 0]
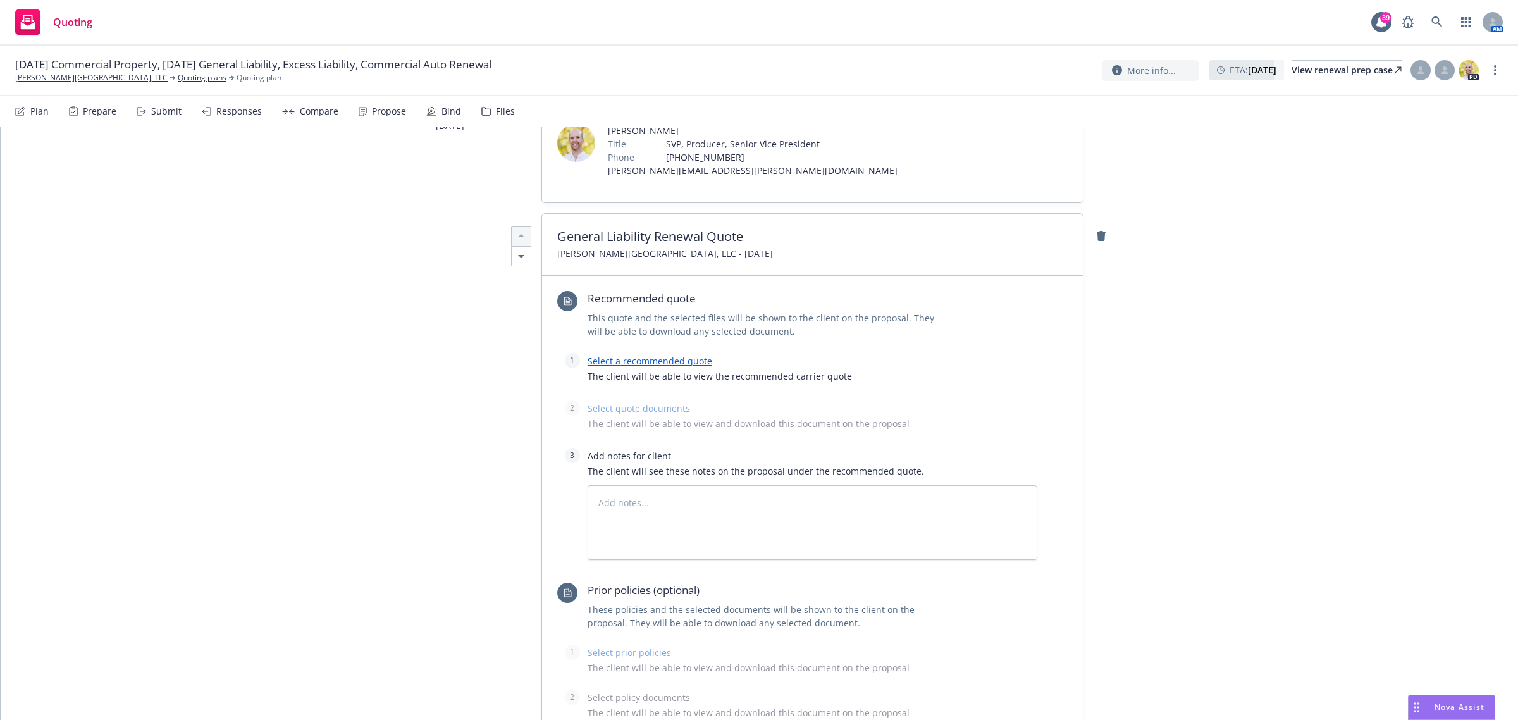
click at [613, 362] on link "Select a recommended quote" at bounding box center [650, 361] width 125 height 12
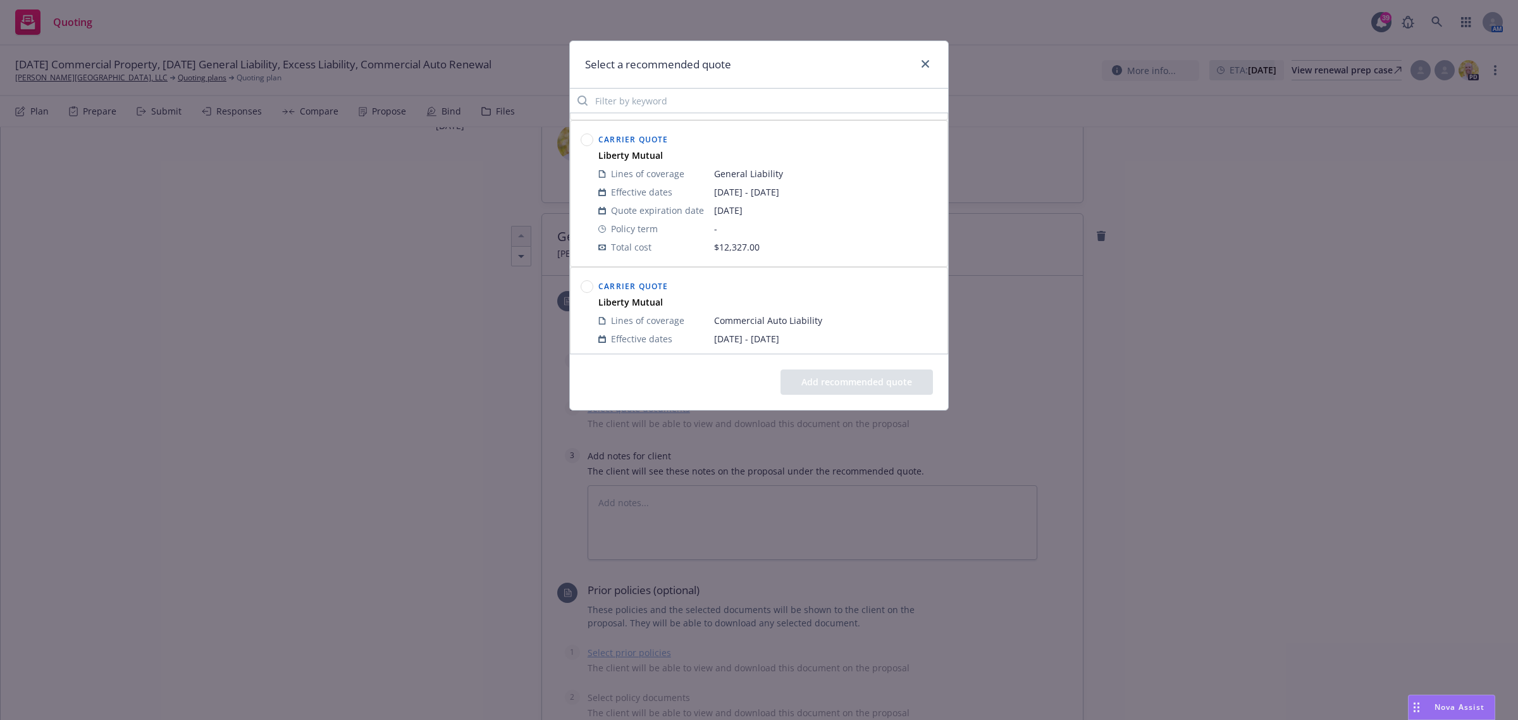
scroll to position [158, 0]
click at [582, 124] on circle at bounding box center [587, 122] width 12 height 12
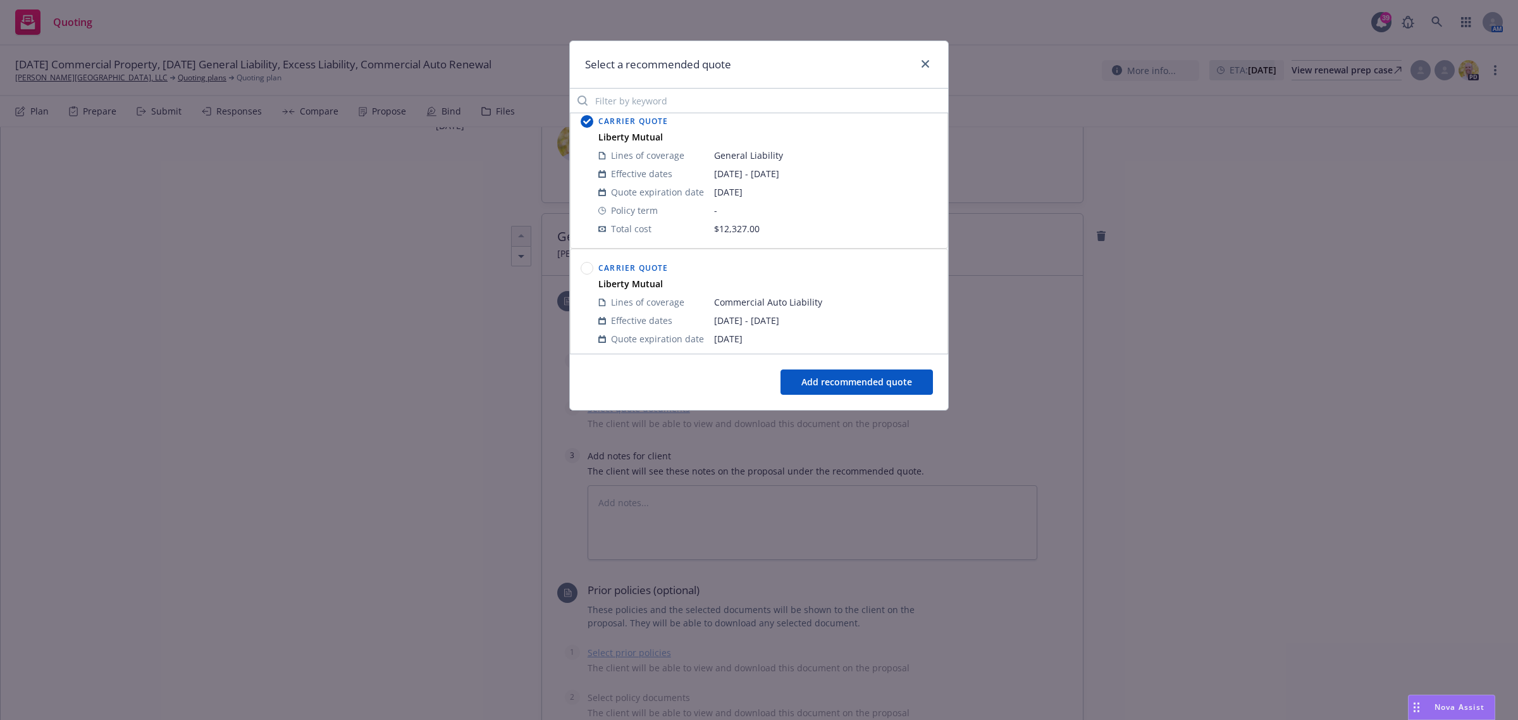
click at [839, 381] on button "Add recommended quote" at bounding box center [856, 381] width 152 height 25
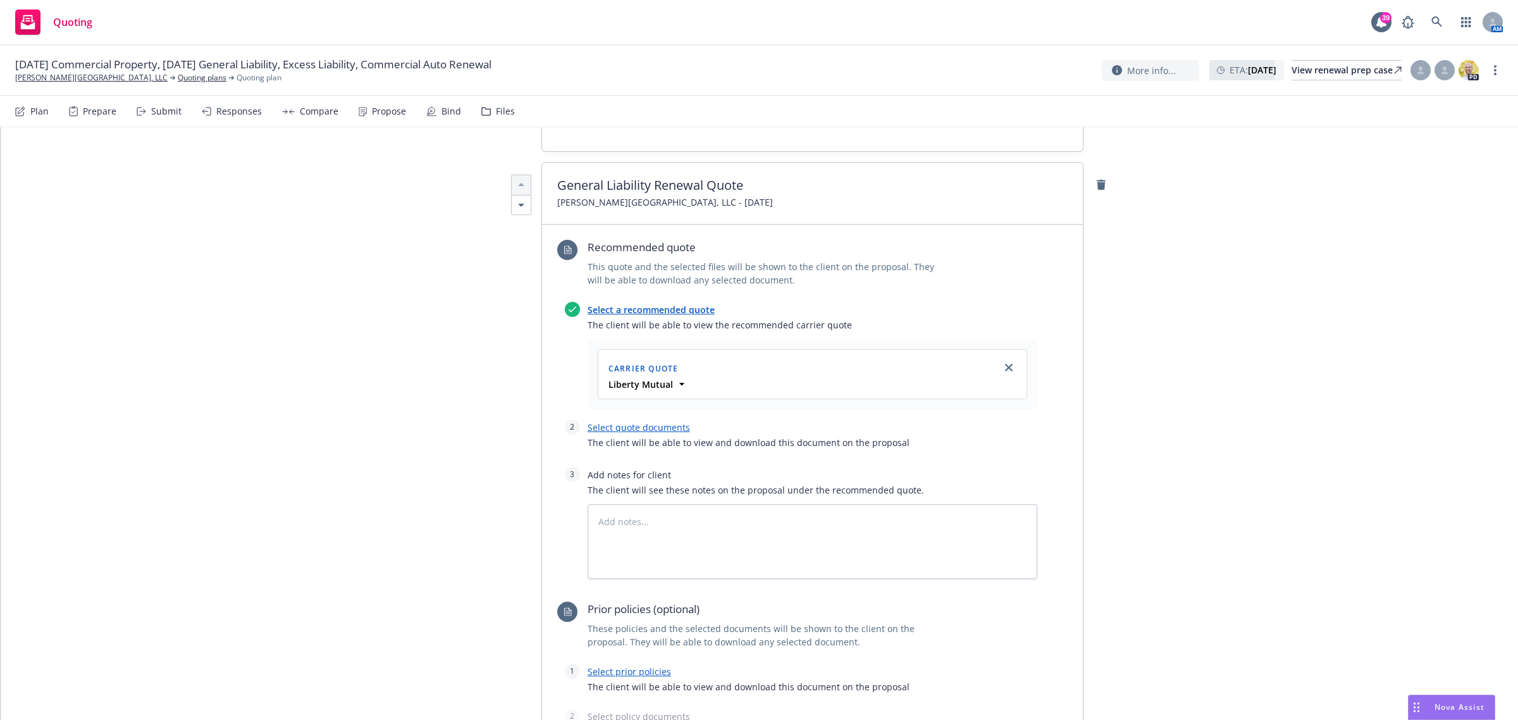
scroll to position [316, 0]
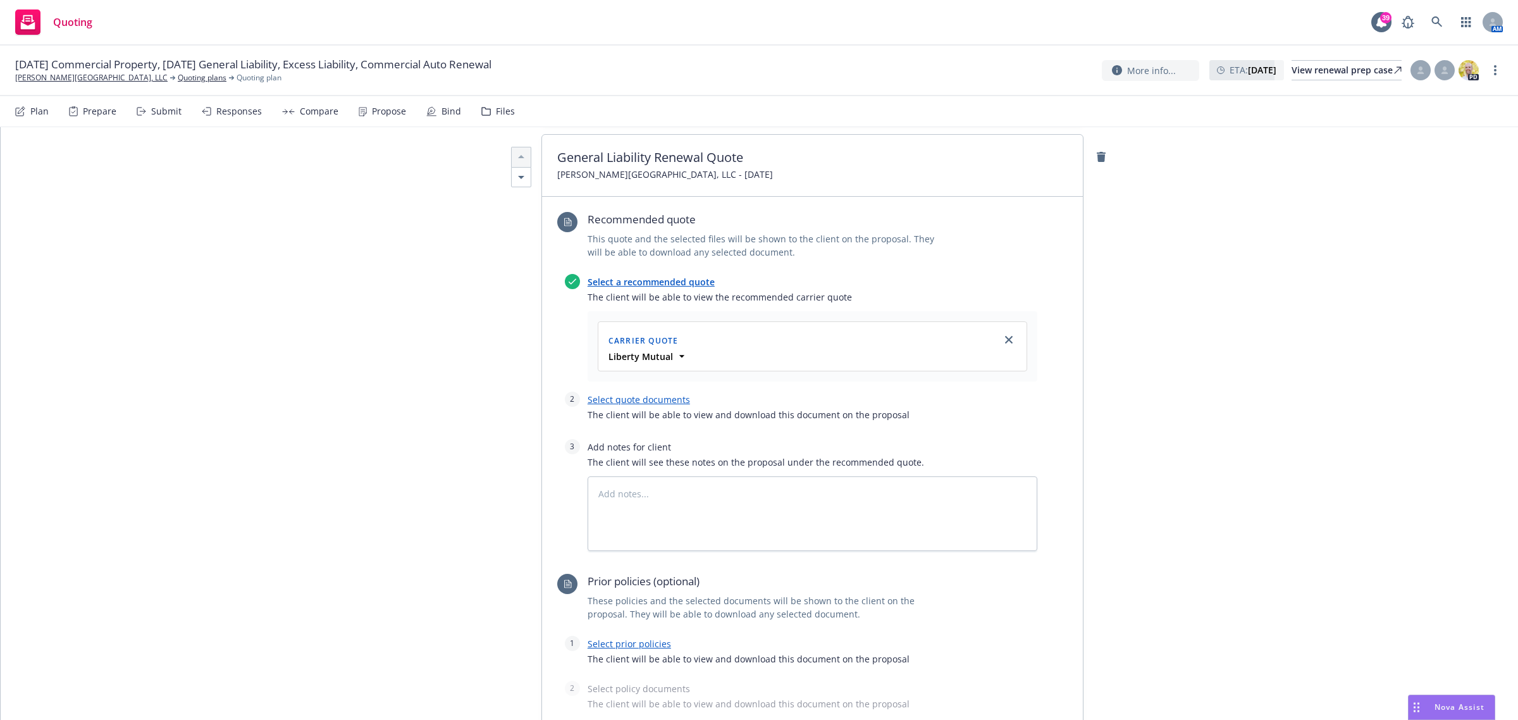
click at [622, 402] on link "Select quote documents" at bounding box center [639, 399] width 102 height 12
type textarea "x"
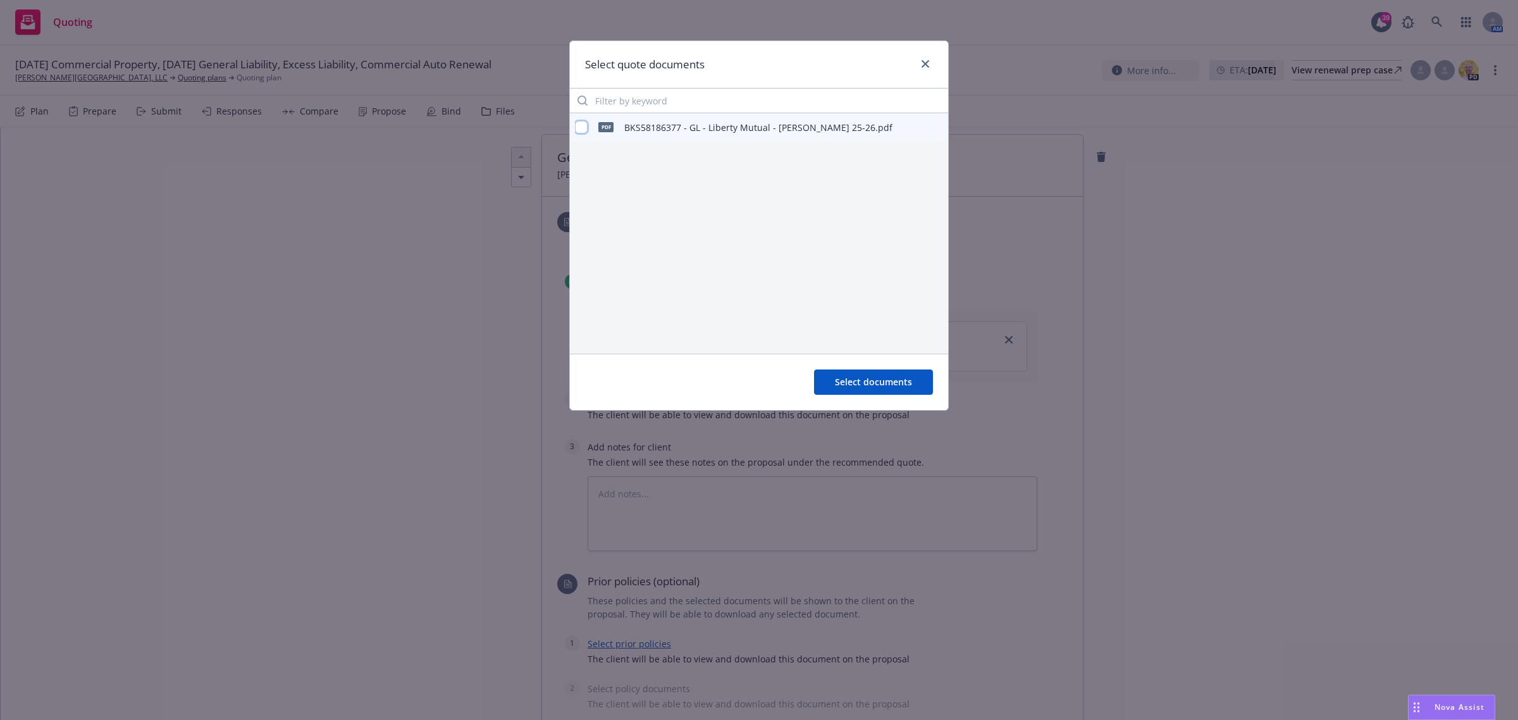
click at [584, 130] on input "checkbox" at bounding box center [581, 127] width 13 height 13
checkbox input "true"
click at [836, 386] on span "Select documents" at bounding box center [873, 382] width 77 height 12
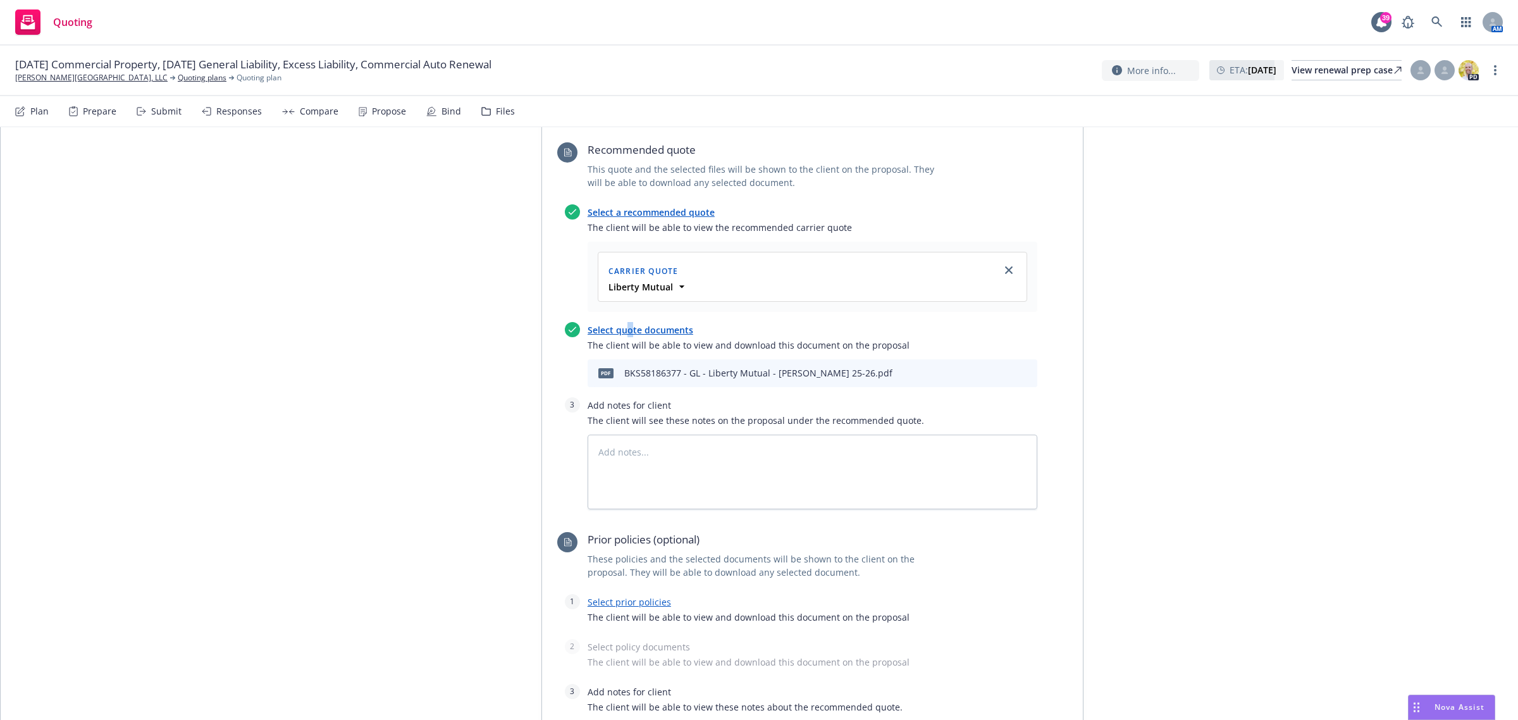
scroll to position [474, 0]
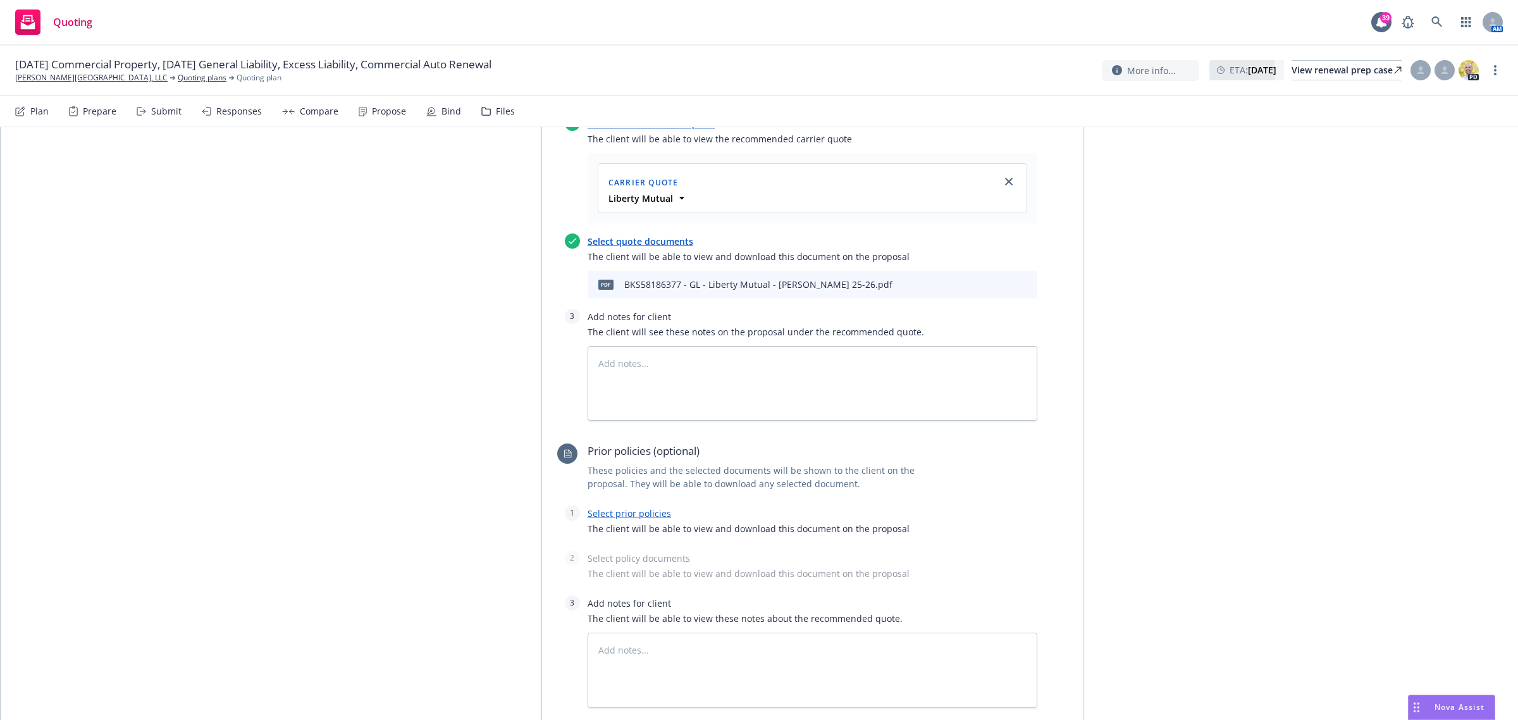
click at [631, 498] on link "Select prior policies" at bounding box center [629, 513] width 83 height 12
type textarea "x"
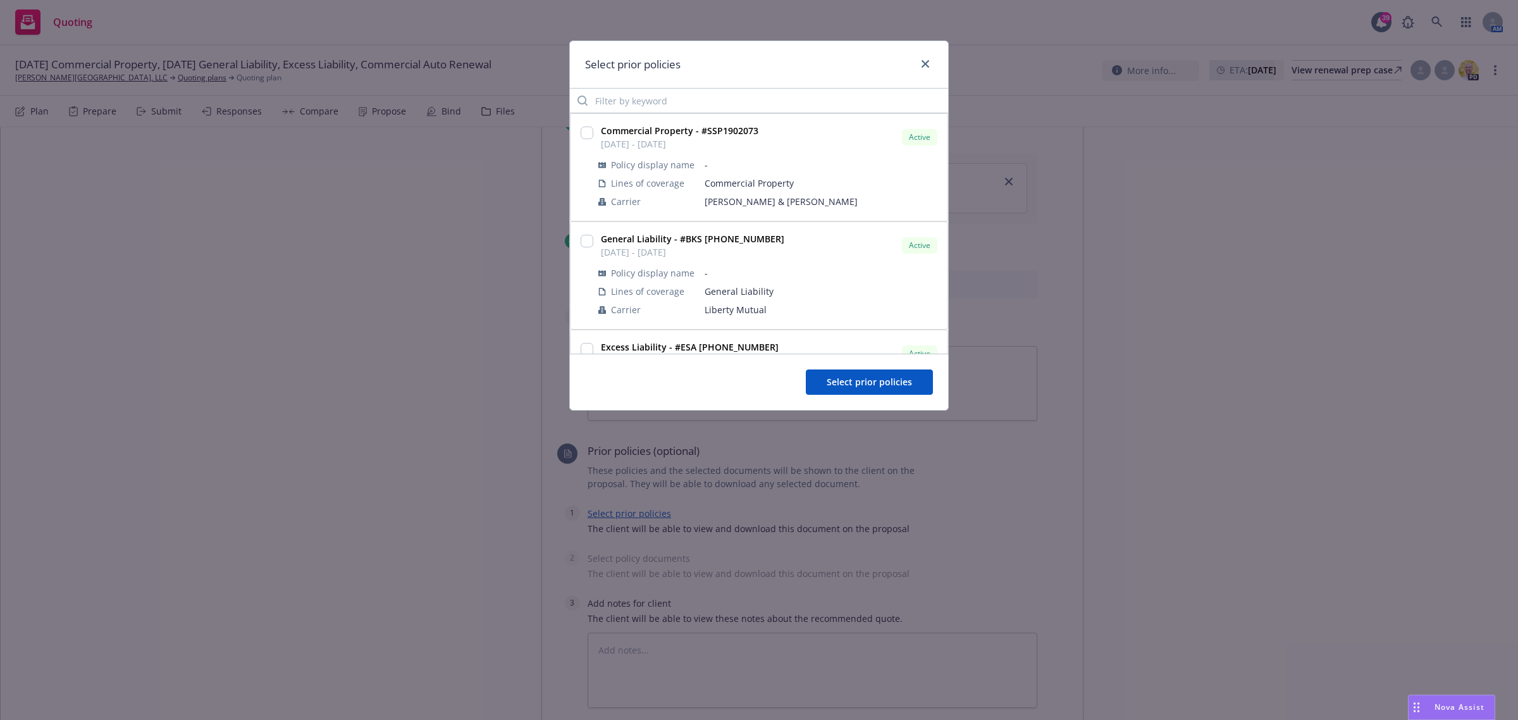
scroll to position [79, 0]
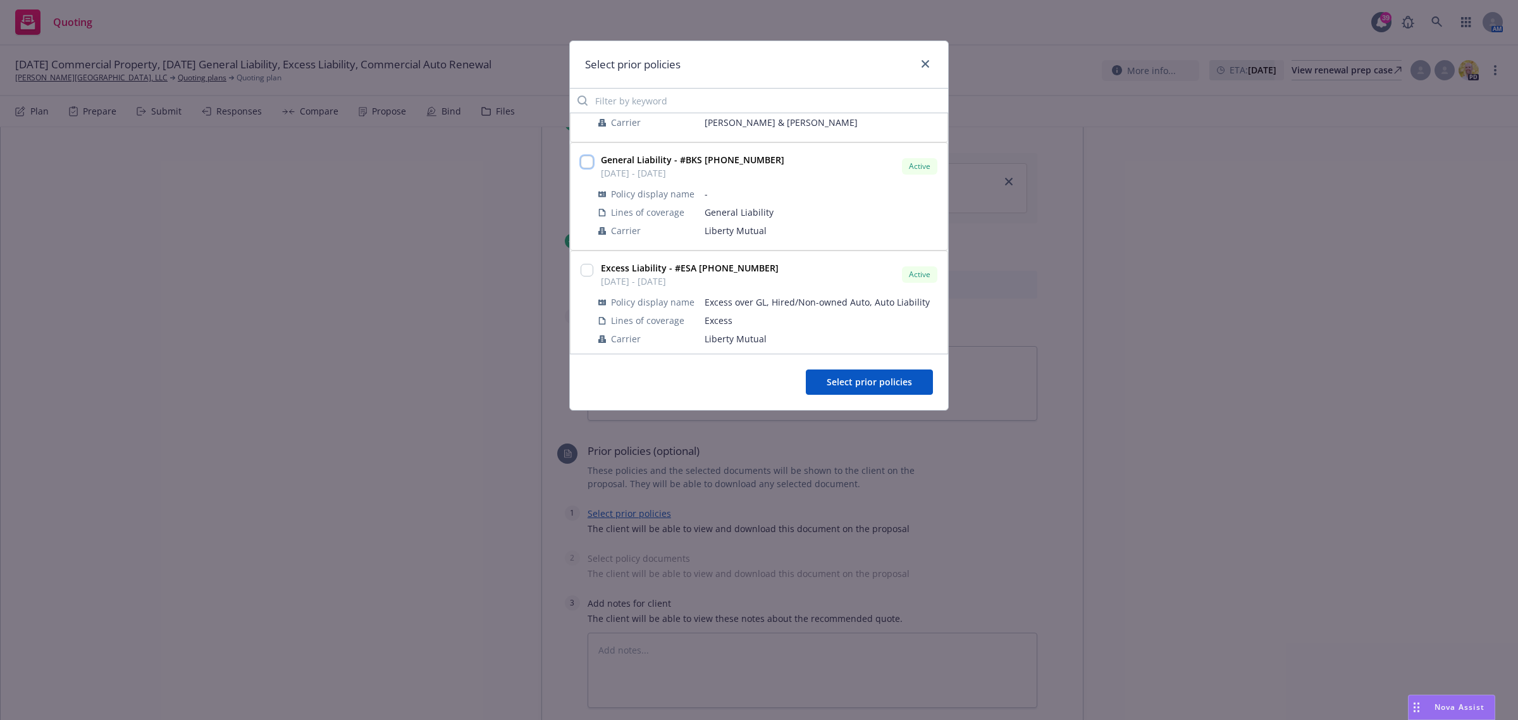
click at [584, 160] on input "checkbox" at bounding box center [587, 162] width 13 height 13
checkbox input "true"
click at [875, 377] on span "Select prior policies" at bounding box center [869, 382] width 85 height 12
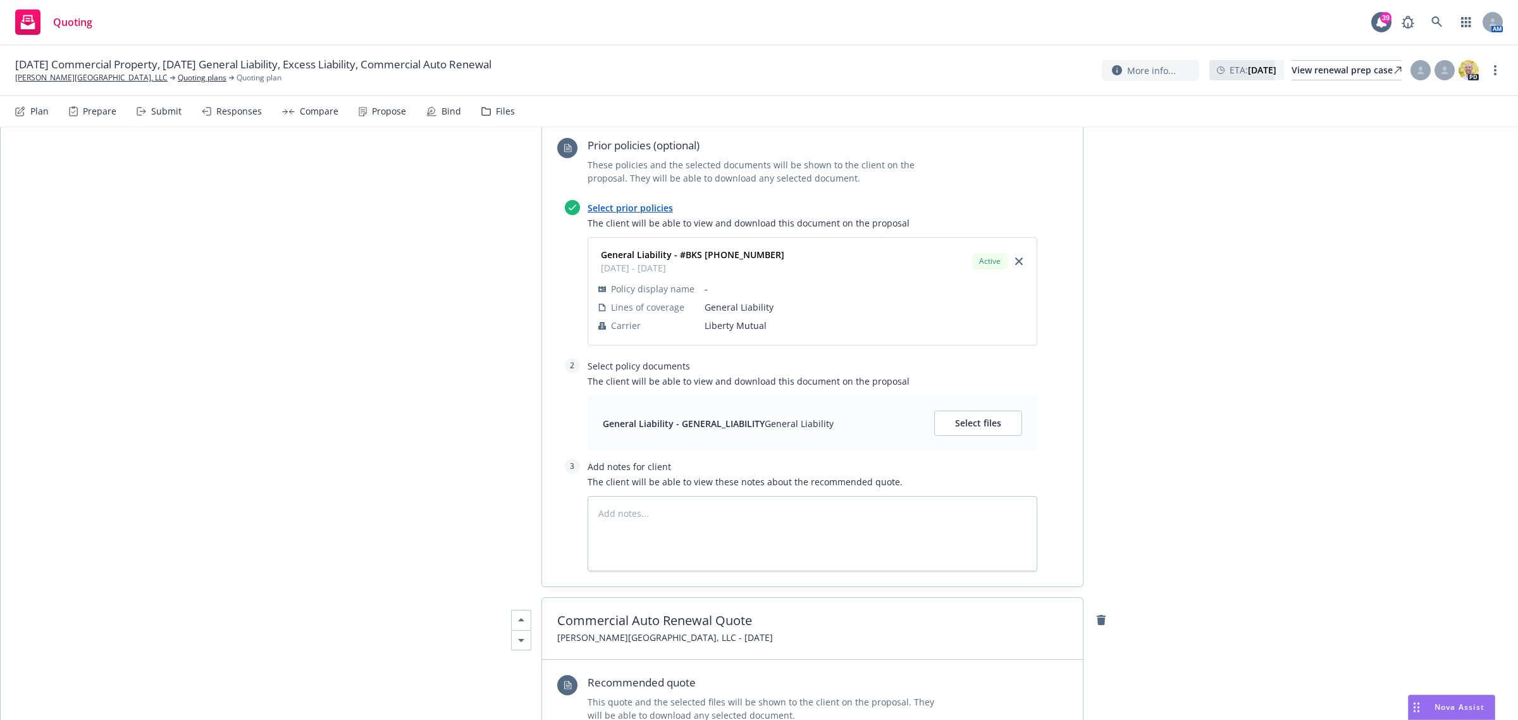
scroll to position [791, 0]
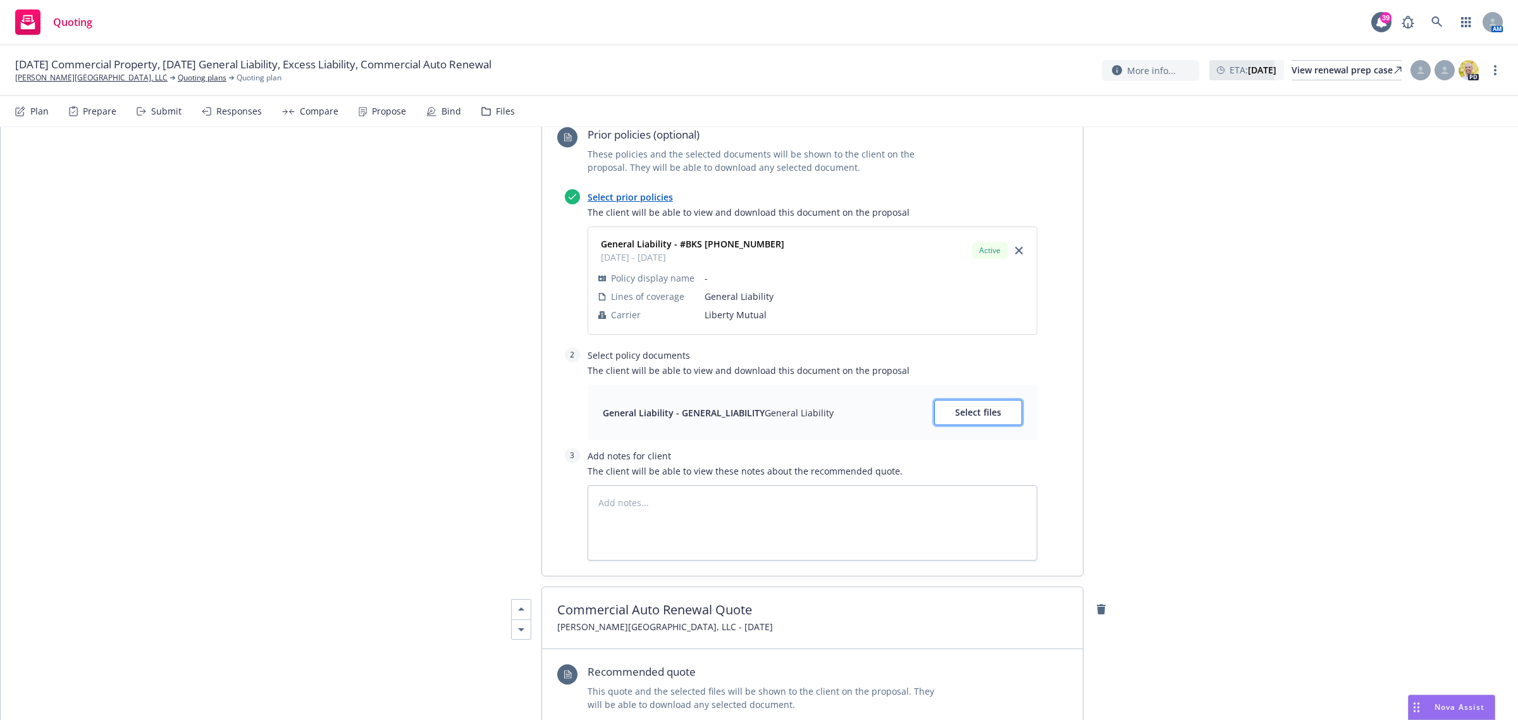
click at [978, 418] on span "Select files" at bounding box center [978, 412] width 46 height 12
type textarea "x"
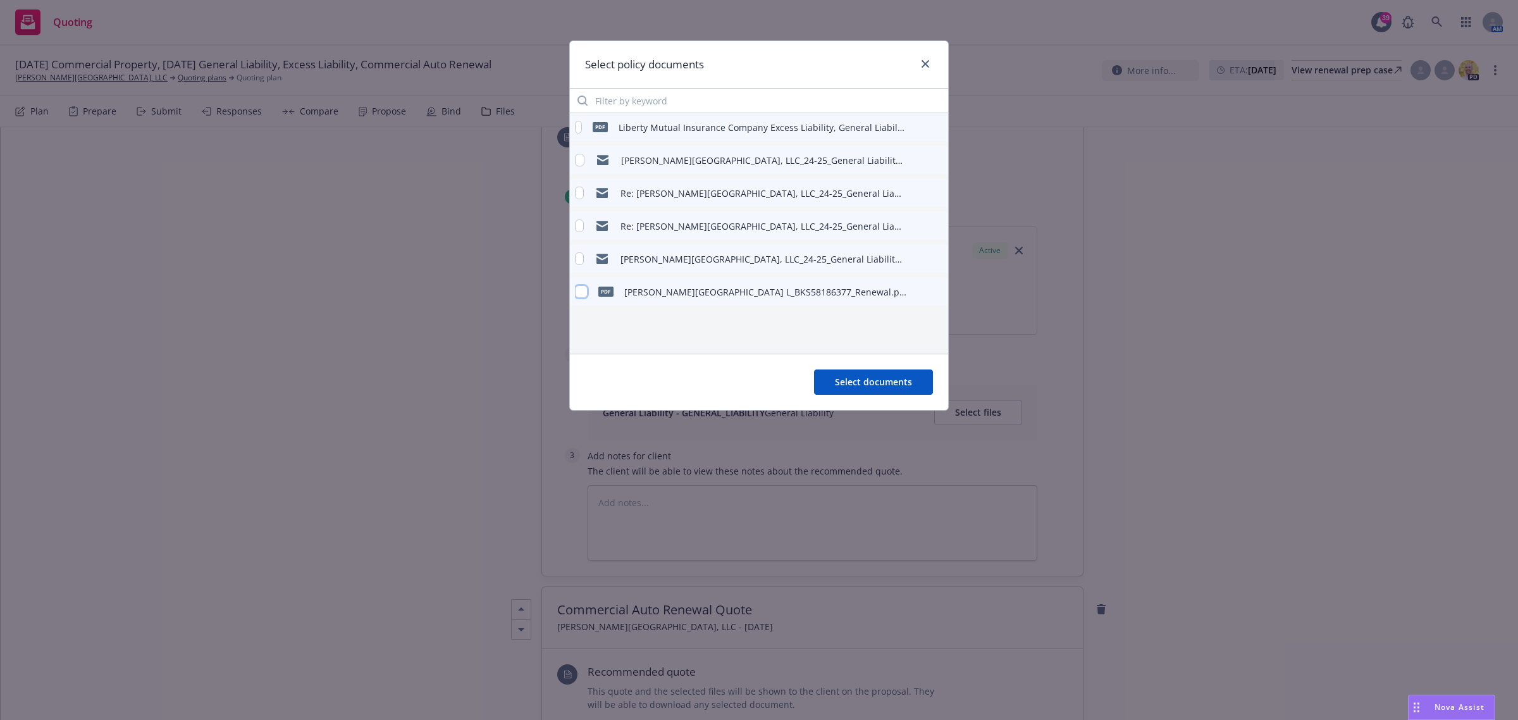
click at [582, 289] on input "checkbox" at bounding box center [581, 291] width 13 height 13
checkbox input "true"
click at [854, 383] on span "Select documents" at bounding box center [873, 382] width 77 height 12
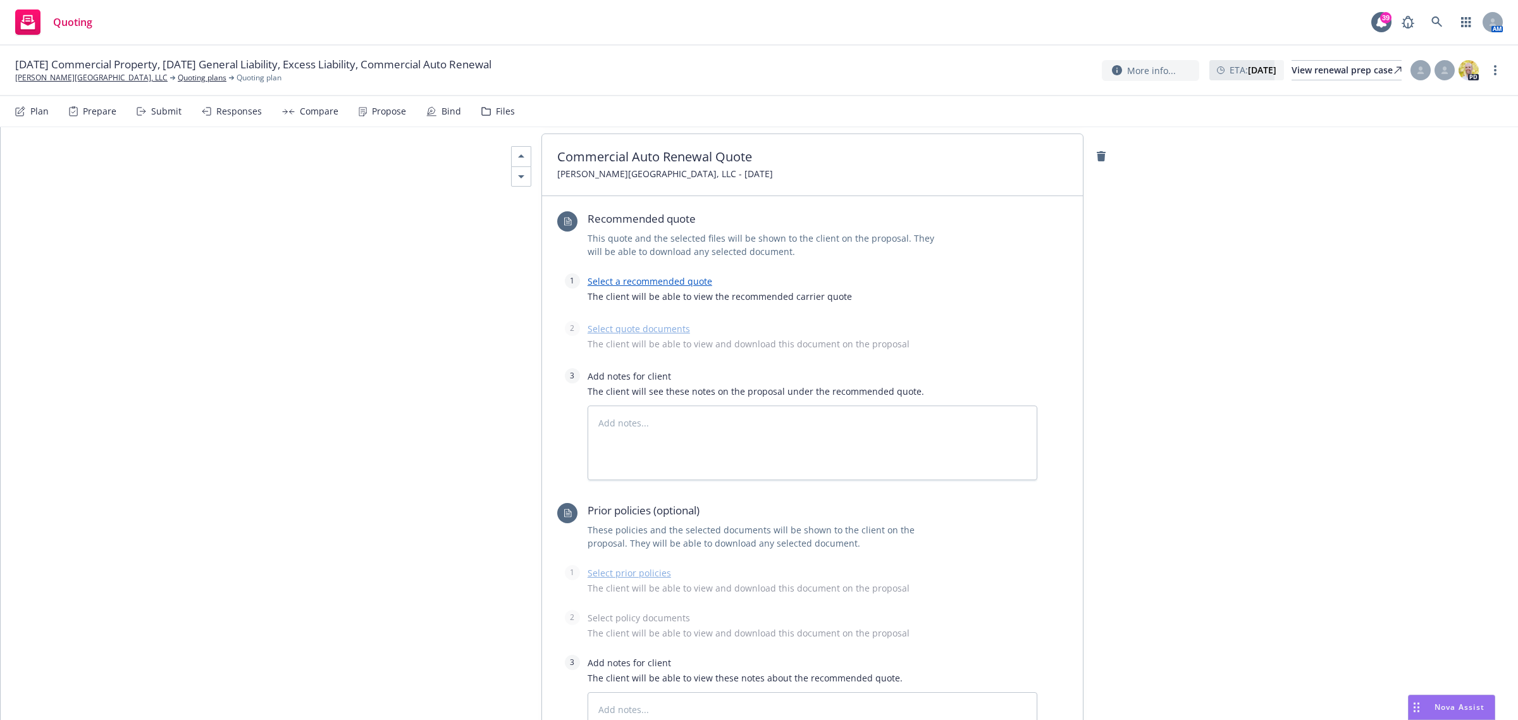
scroll to position [1265, 0]
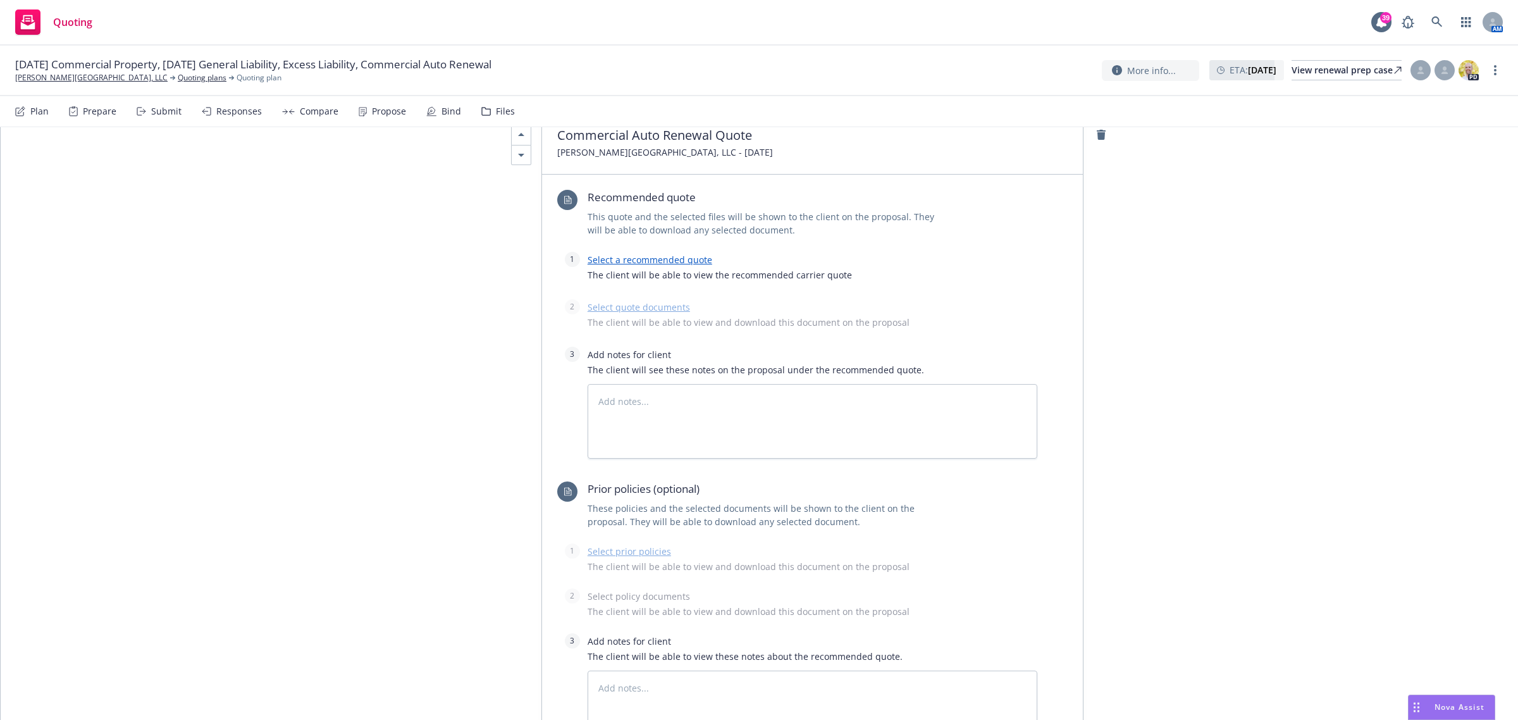
click at [627, 256] on link "Select a recommended quote" at bounding box center [650, 260] width 125 height 12
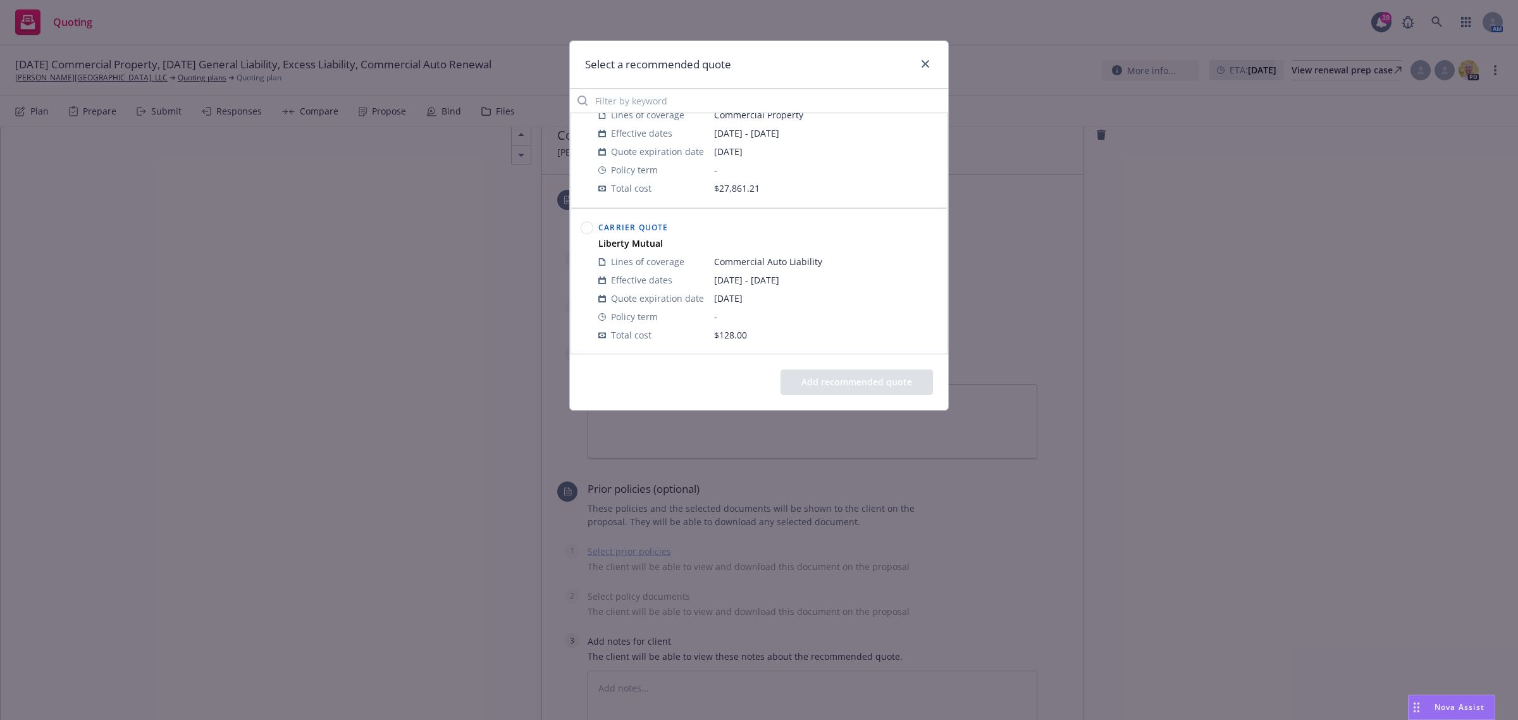
scroll to position [0, 0]
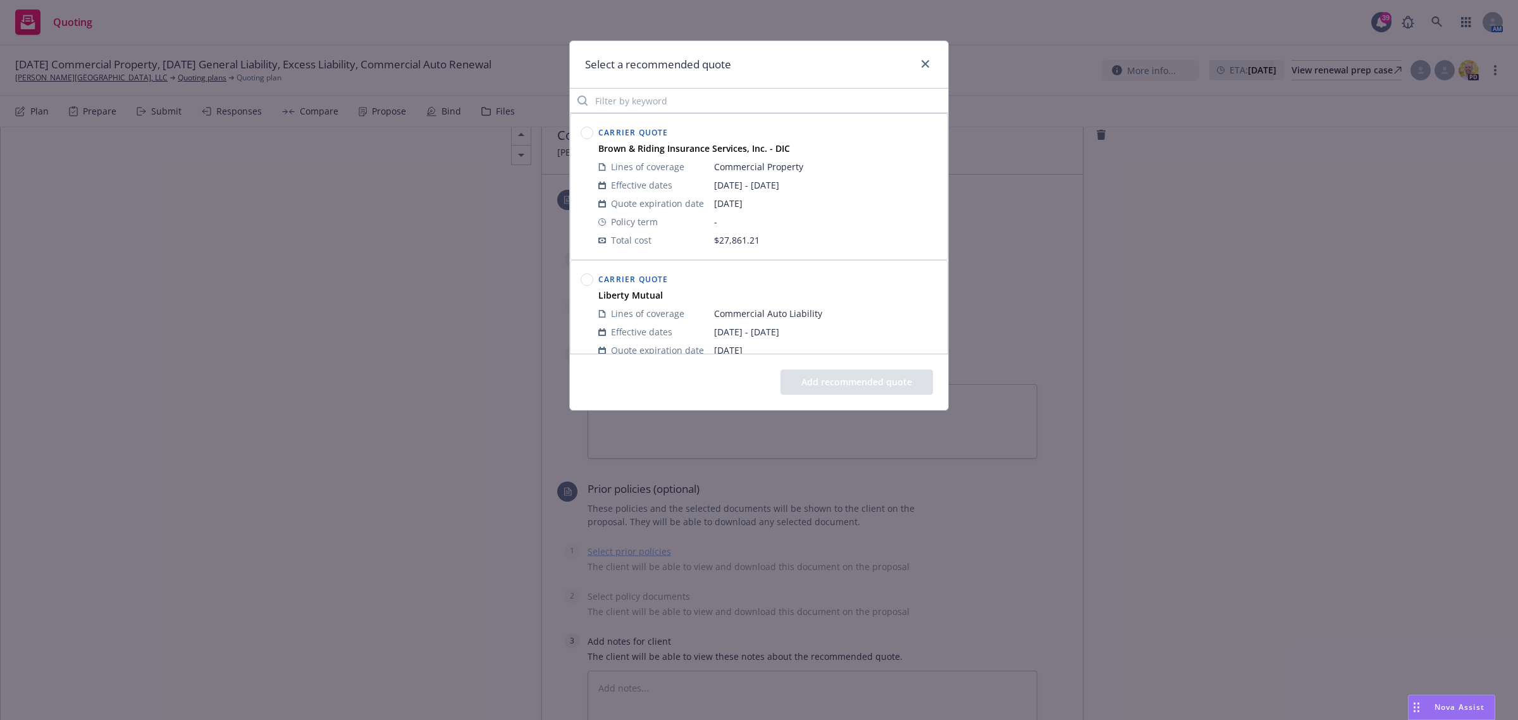
click at [589, 276] on circle at bounding box center [587, 280] width 12 height 12
click at [860, 383] on button "Add recommended quote" at bounding box center [856, 381] width 152 height 25
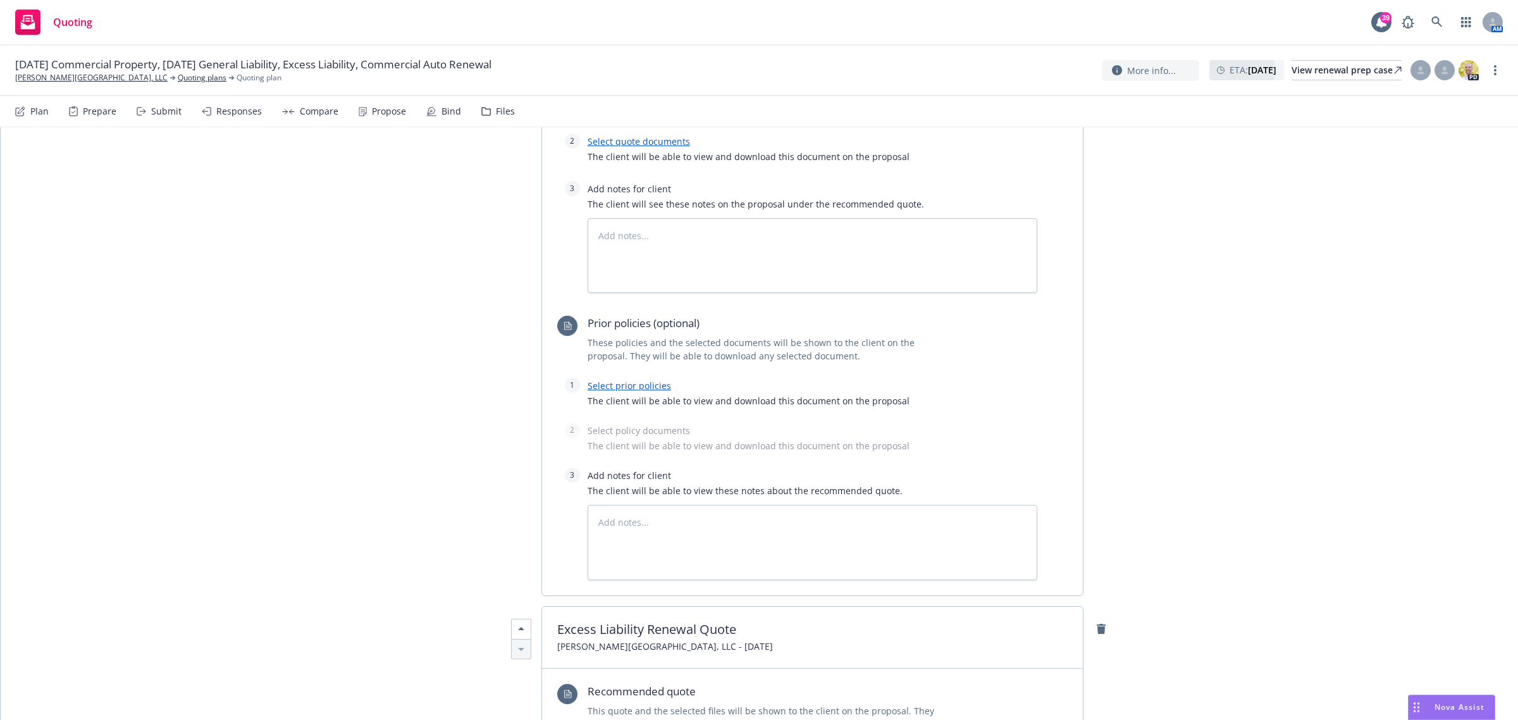
scroll to position [1502, 0]
click at [627, 383] on link "Select prior policies" at bounding box center [629, 384] width 83 height 12
type textarea "x"
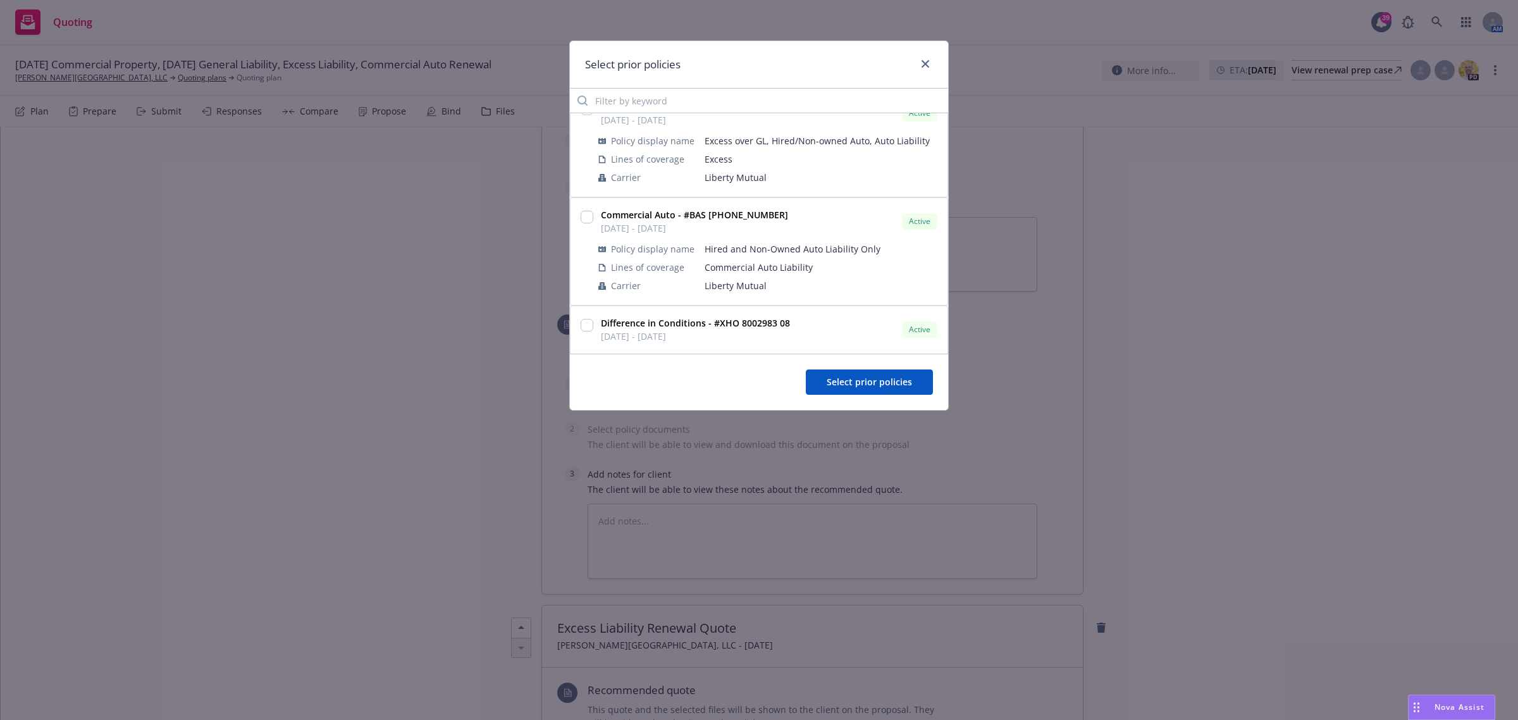
scroll to position [316, 0]
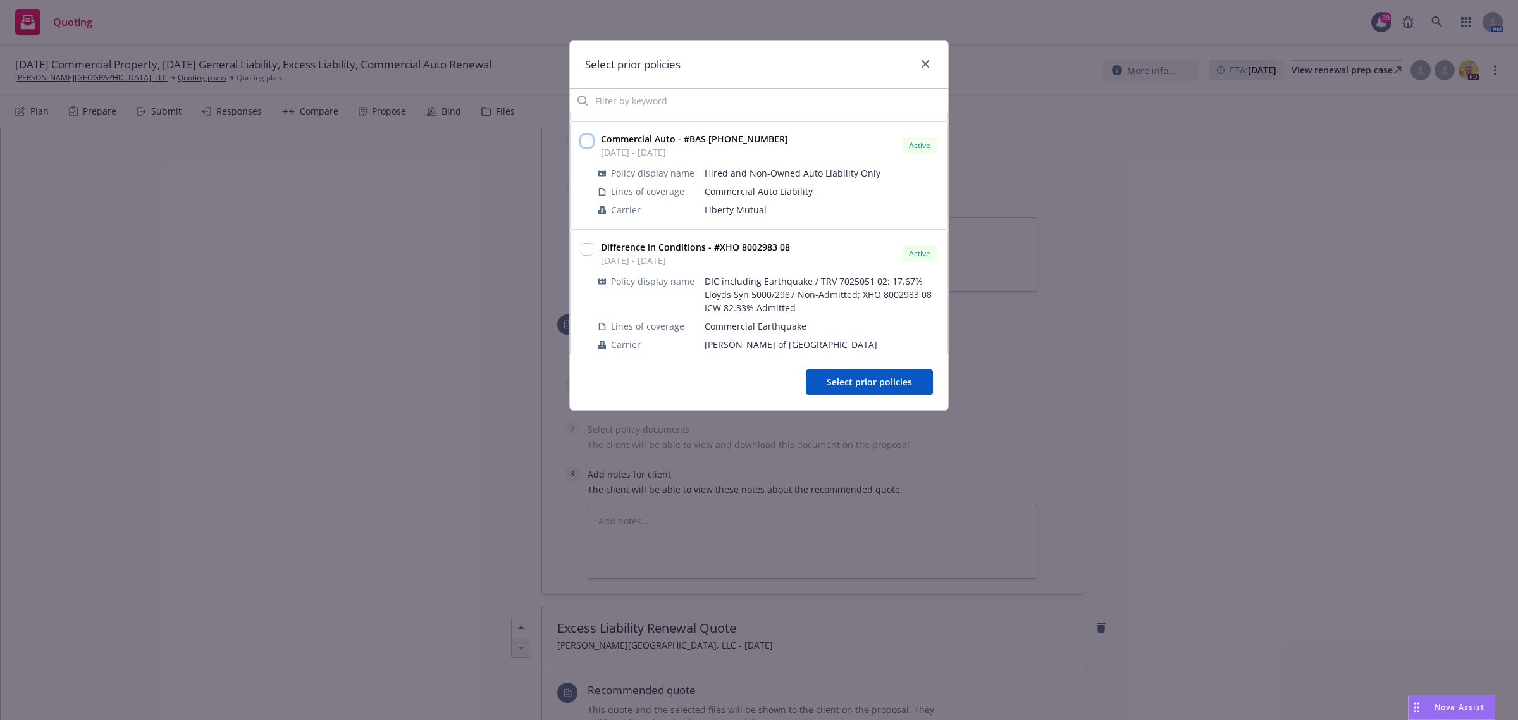
click at [592, 140] on input "checkbox" at bounding box center [587, 141] width 13 height 13
checkbox input "true"
click at [844, 371] on button "Select prior policies" at bounding box center [869, 381] width 127 height 25
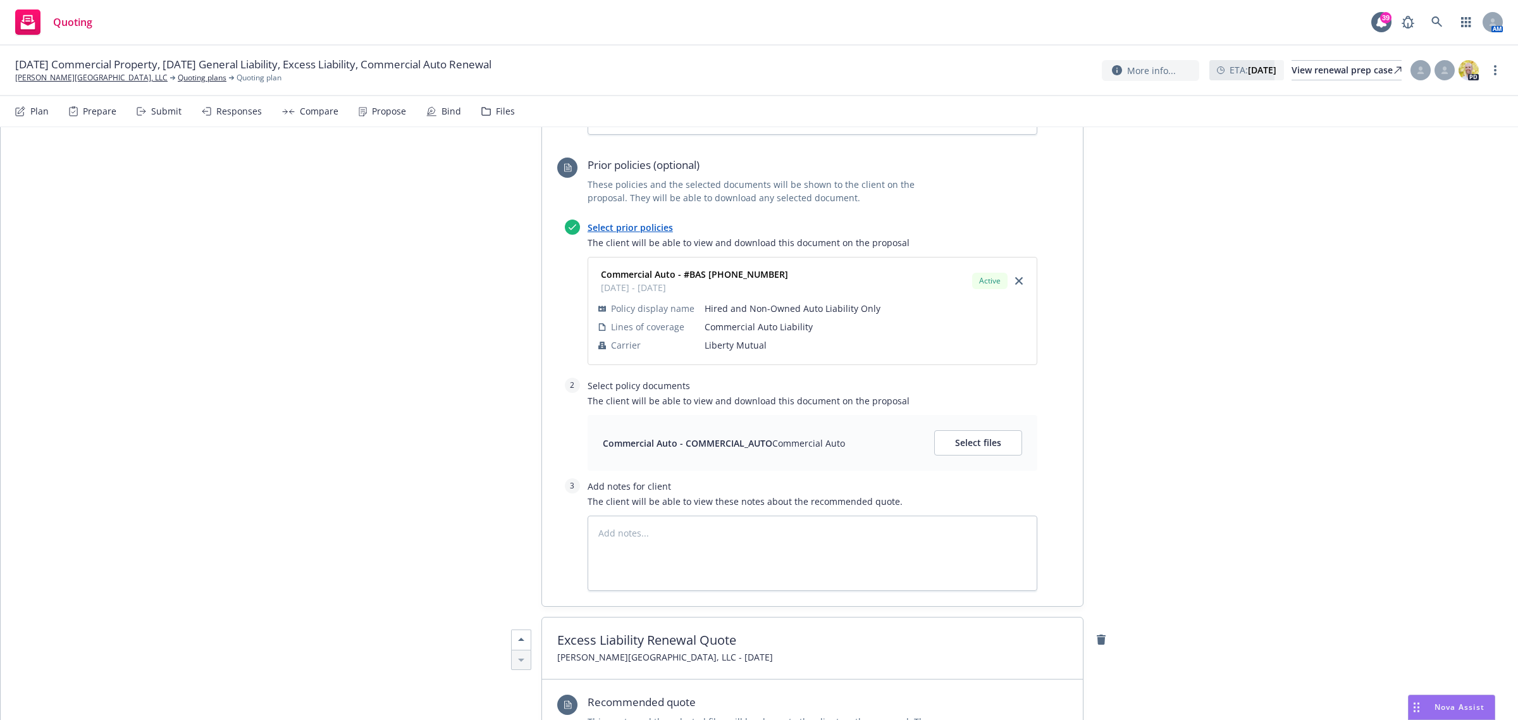
scroll to position [1660, 0]
click at [978, 444] on span "Select files" at bounding box center [978, 441] width 46 height 12
type textarea "x"
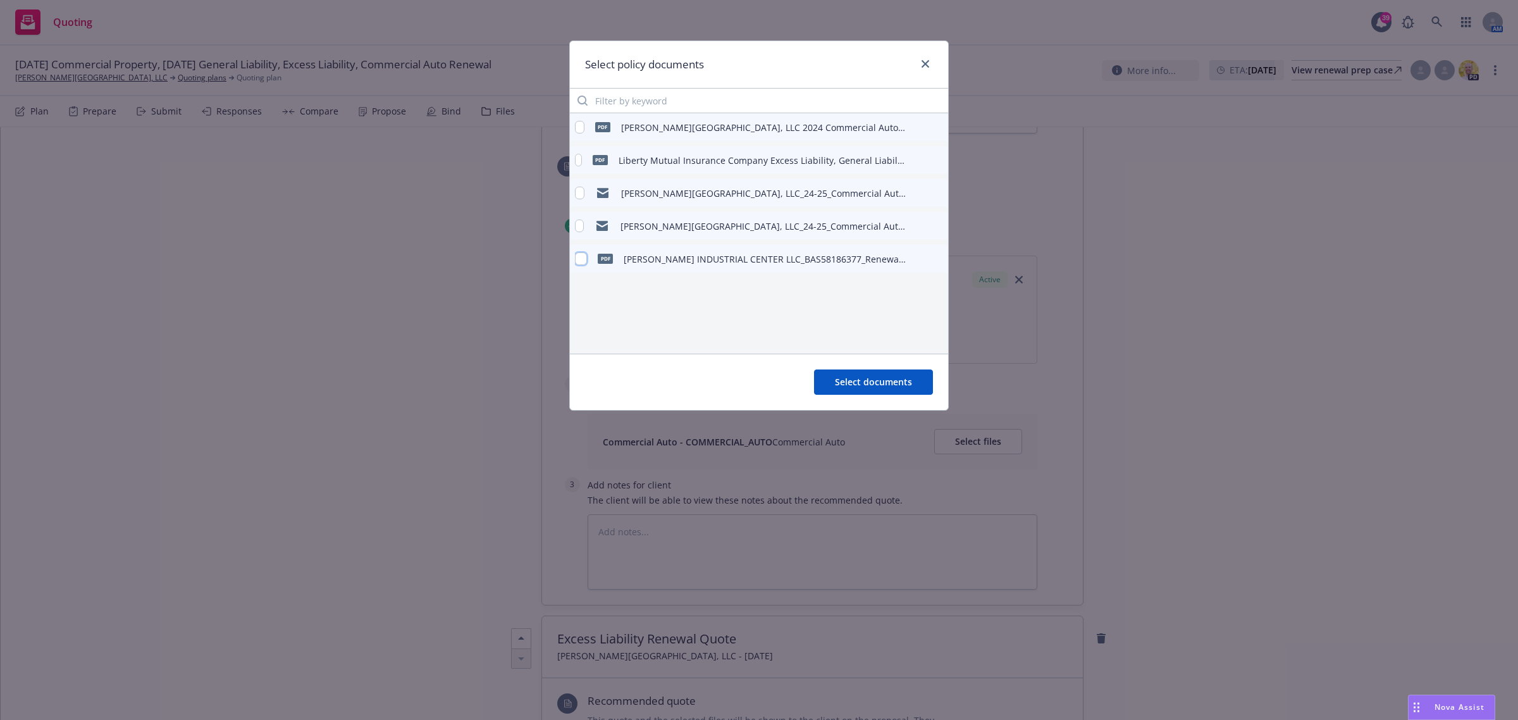
click at [585, 258] on input "checkbox" at bounding box center [581, 258] width 12 height 13
checkbox input "true"
click at [875, 384] on span "Select documents" at bounding box center [873, 382] width 77 height 12
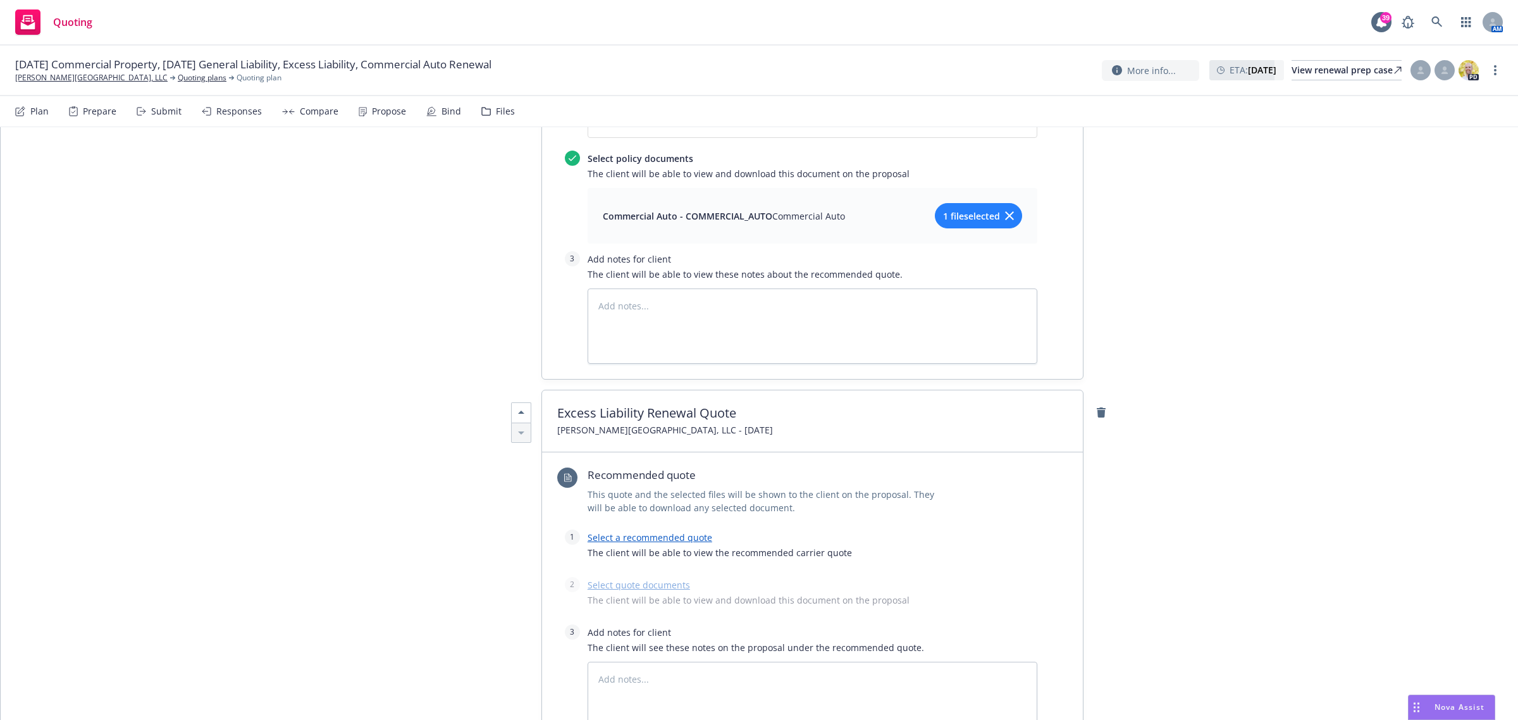
scroll to position [1976, 0]
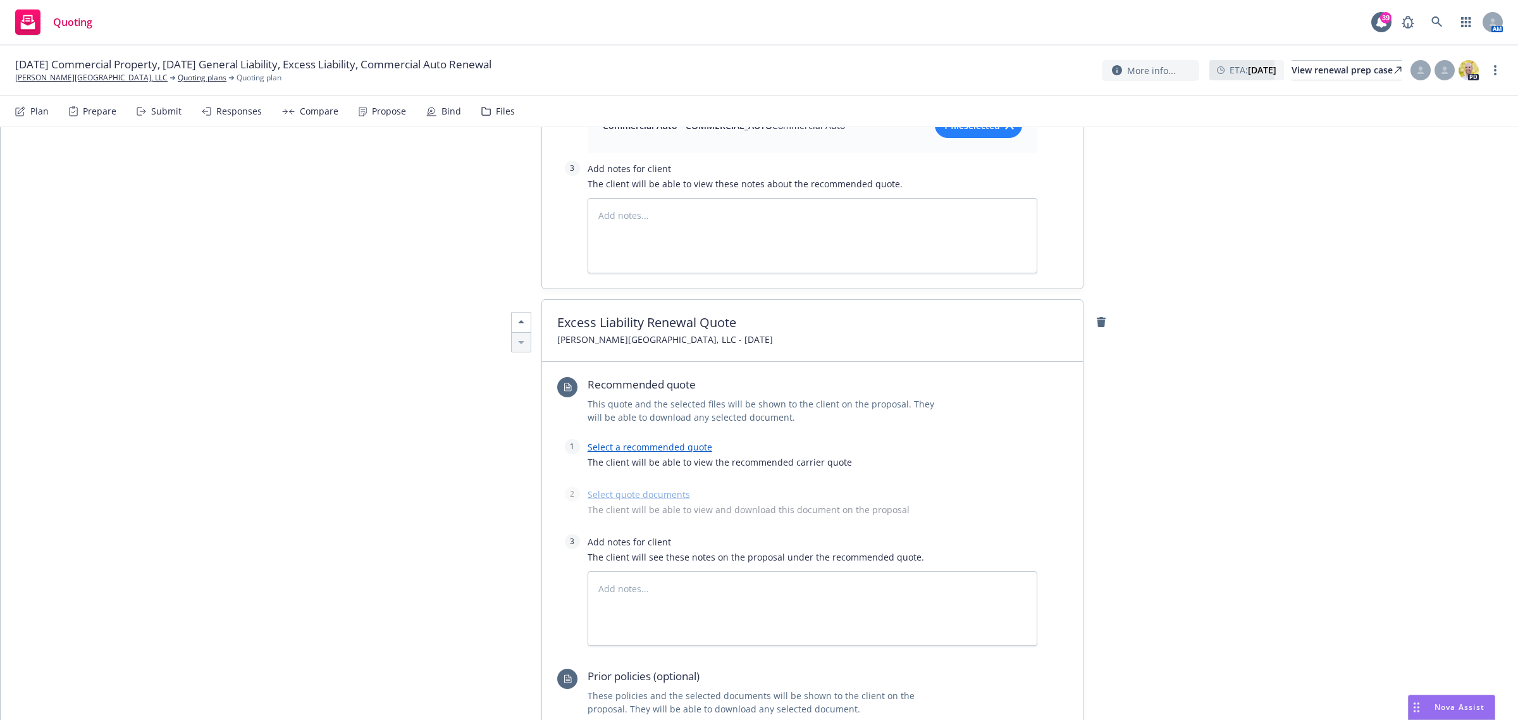
click at [669, 448] on link "Select a recommended quote" at bounding box center [650, 447] width 125 height 12
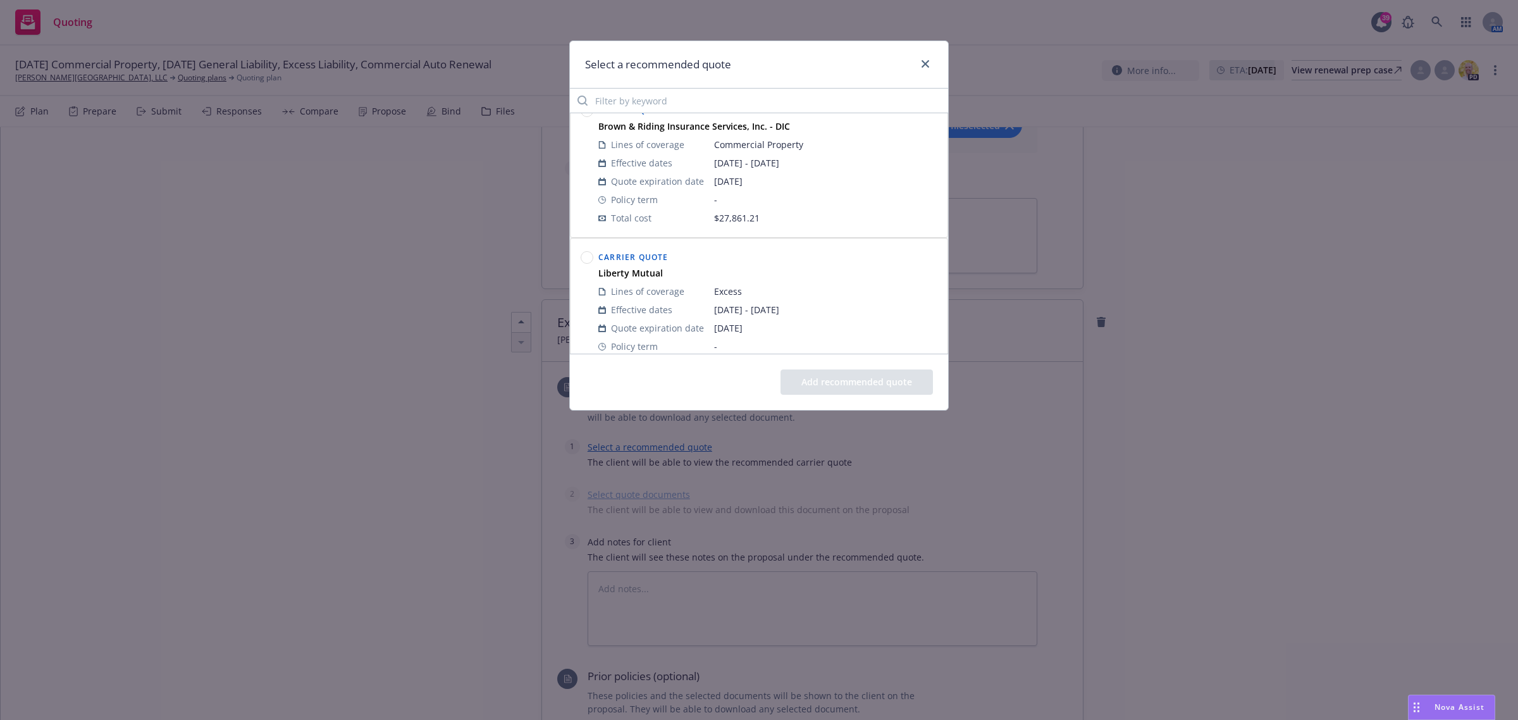
scroll to position [0, 0]
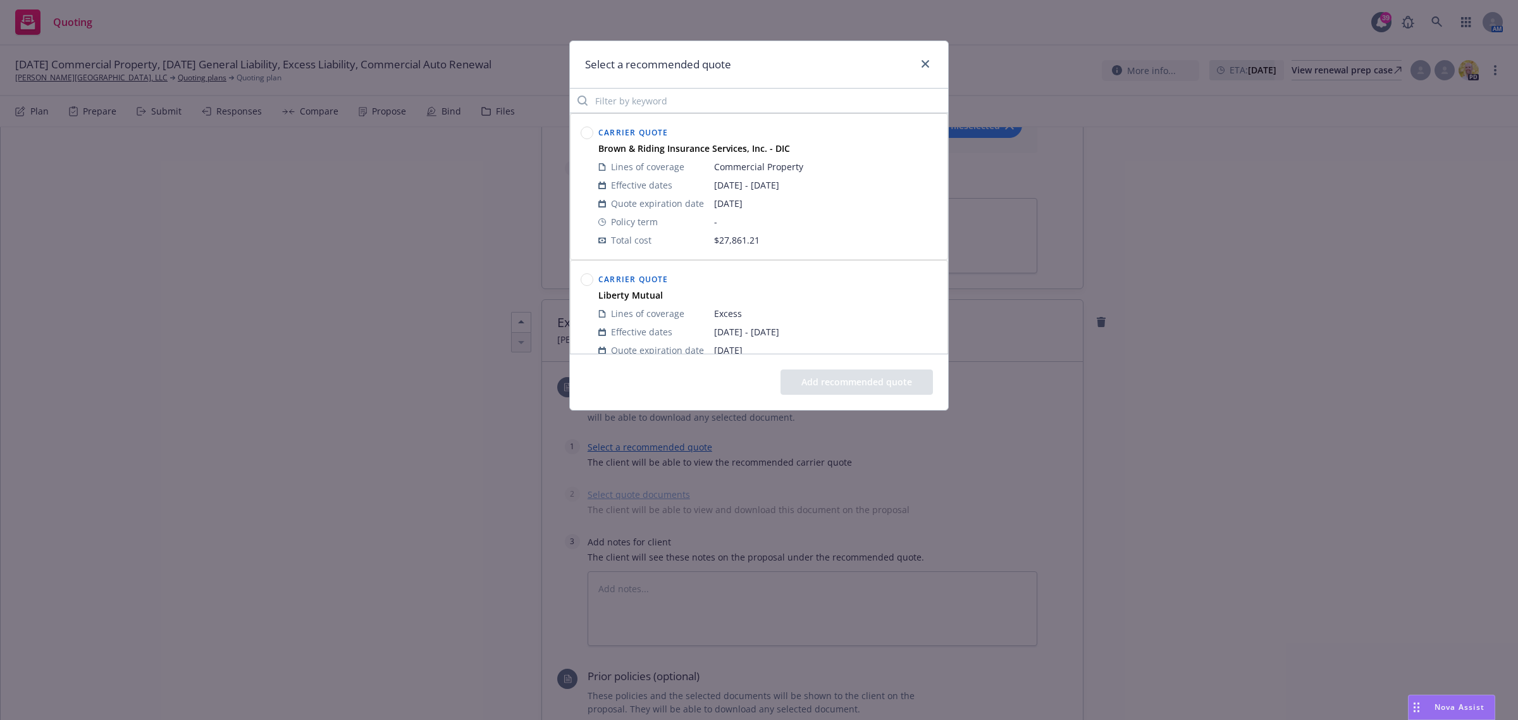
click at [584, 283] on circle at bounding box center [587, 280] width 12 height 12
click at [823, 369] on div "Add recommended quote" at bounding box center [759, 382] width 378 height 56
click at [822, 373] on button "Add recommended quote" at bounding box center [856, 381] width 152 height 25
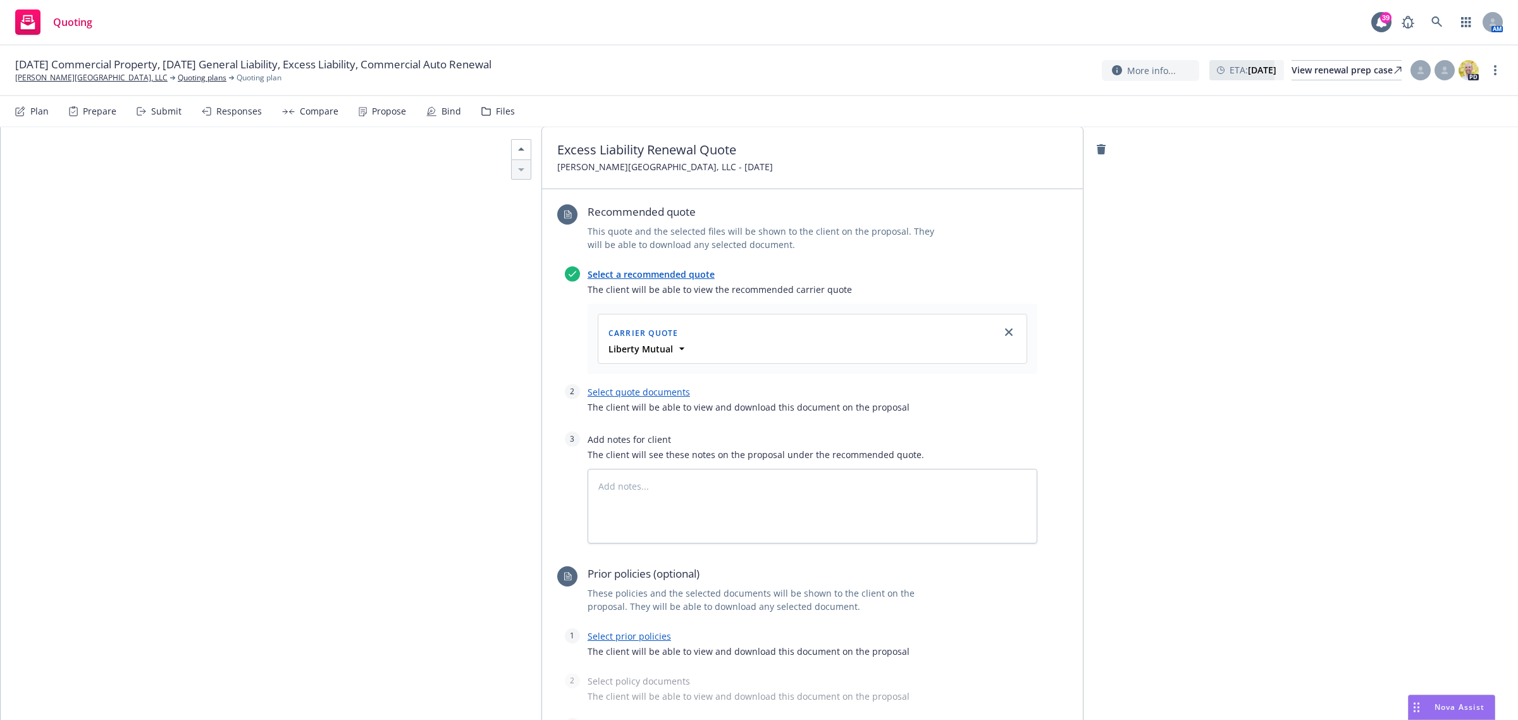
scroll to position [2213, 0]
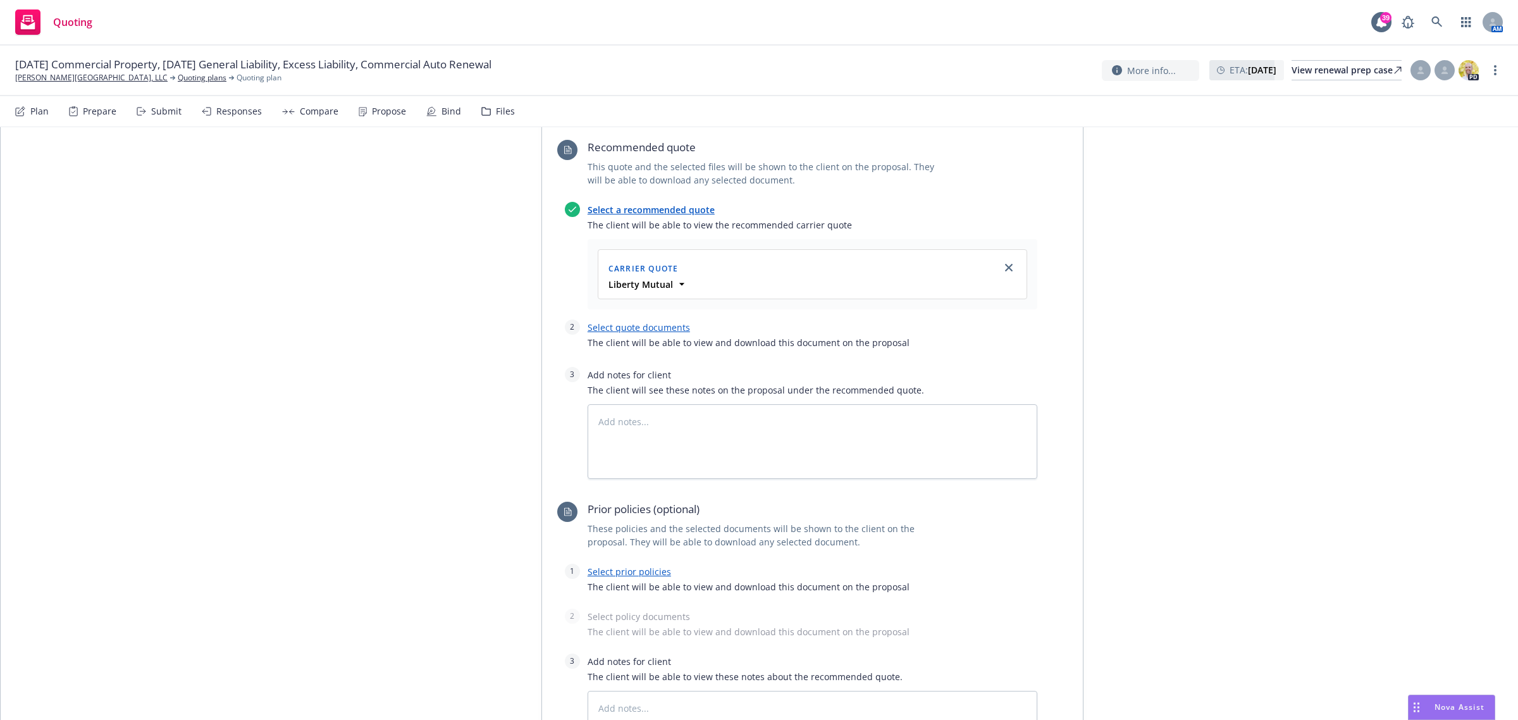
click at [646, 333] on link "Select quote documents" at bounding box center [639, 327] width 102 height 12
type textarea "x"
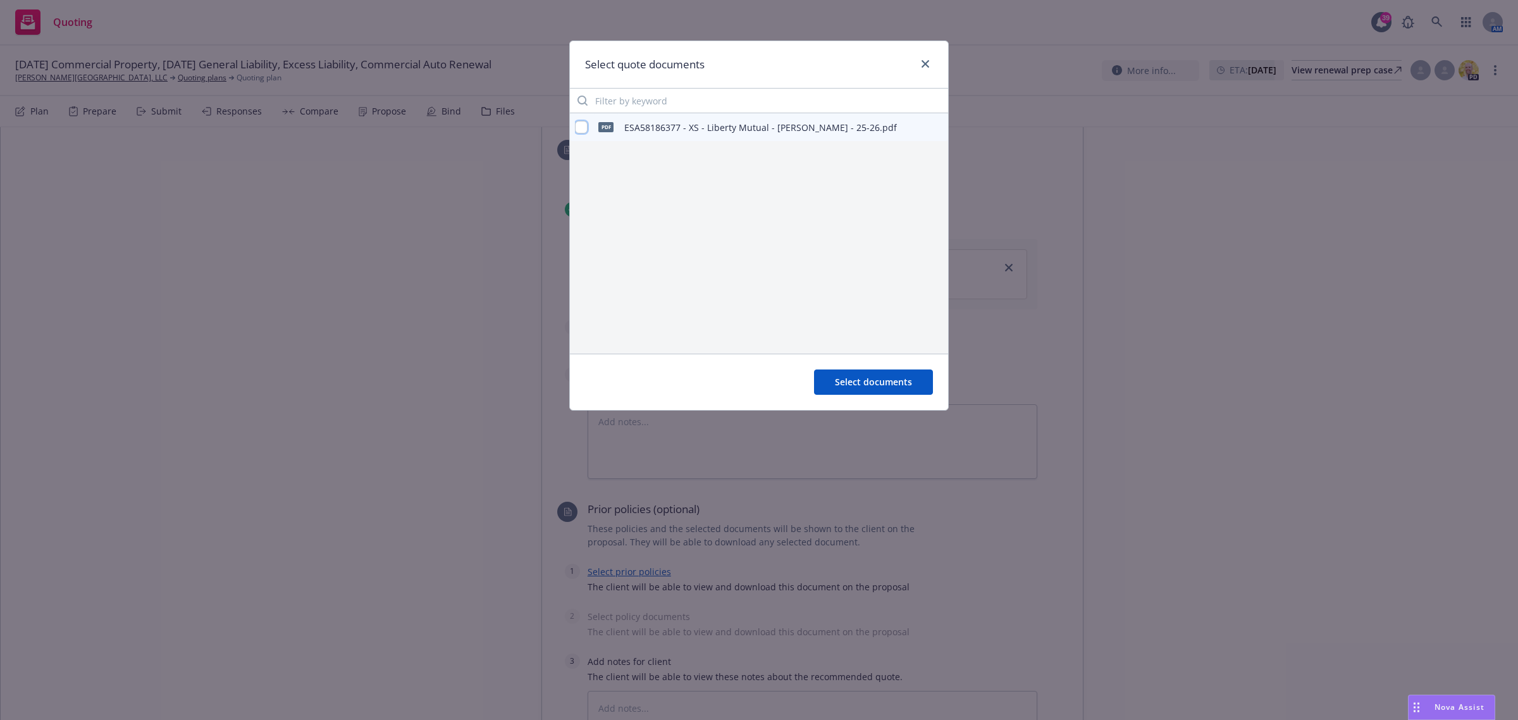
click at [577, 125] on input "checkbox" at bounding box center [581, 127] width 13 height 13
checkbox input "true"
click at [871, 395] on button "Select documents" at bounding box center [873, 381] width 119 height 25
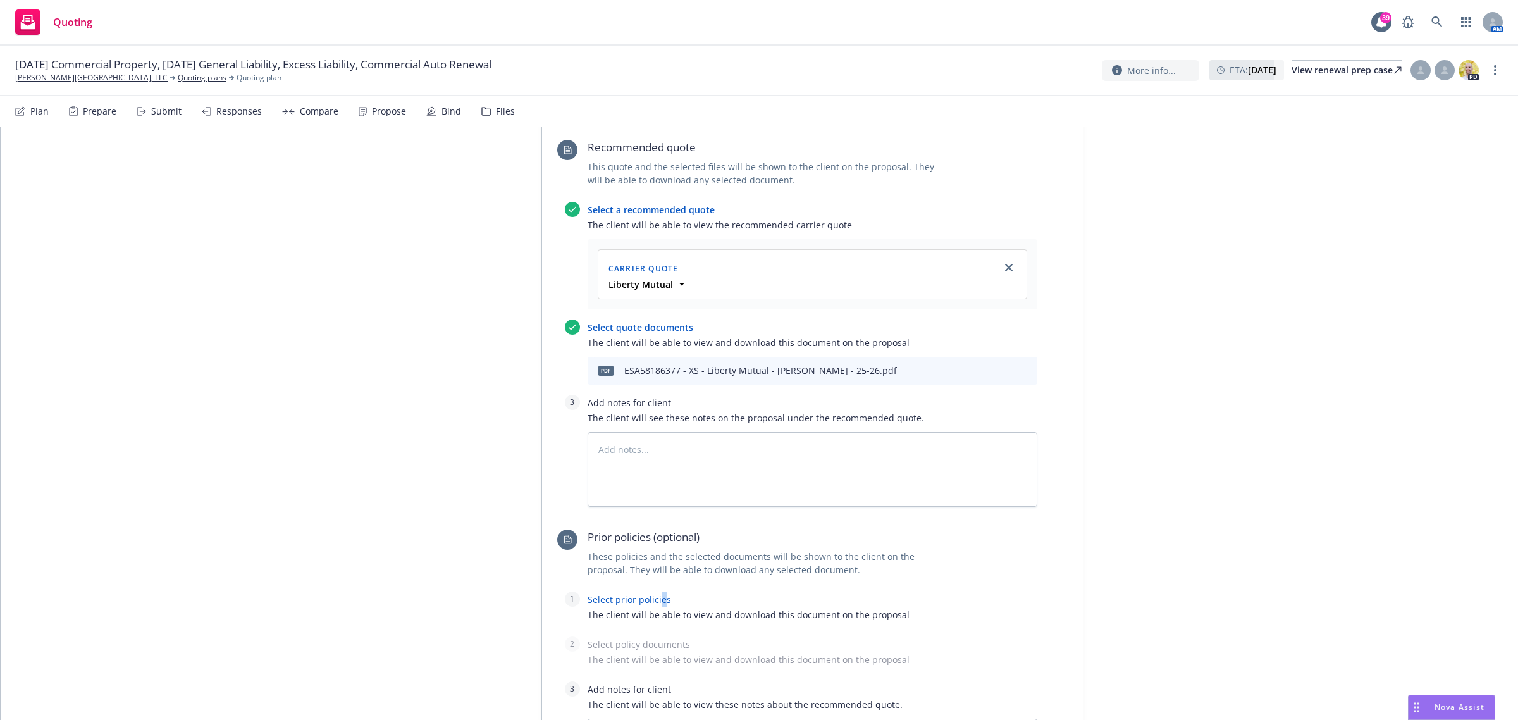
click at [651, 498] on div "Select prior policies The client will be able to view and download this documen…" at bounding box center [813, 609] width 450 height 37
click at [650, 498] on link "Select prior policies" at bounding box center [629, 599] width 83 height 12
type textarea "x"
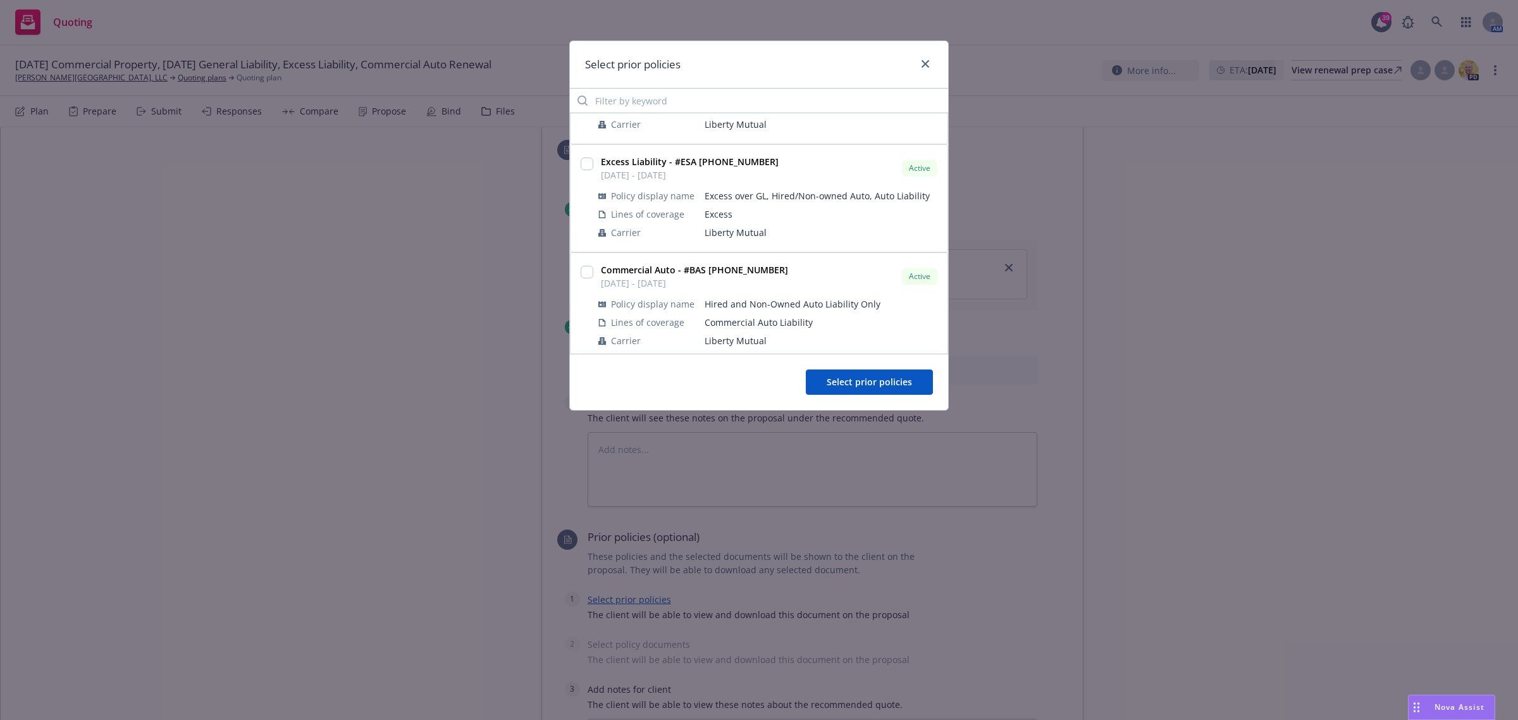
scroll to position [158, 0]
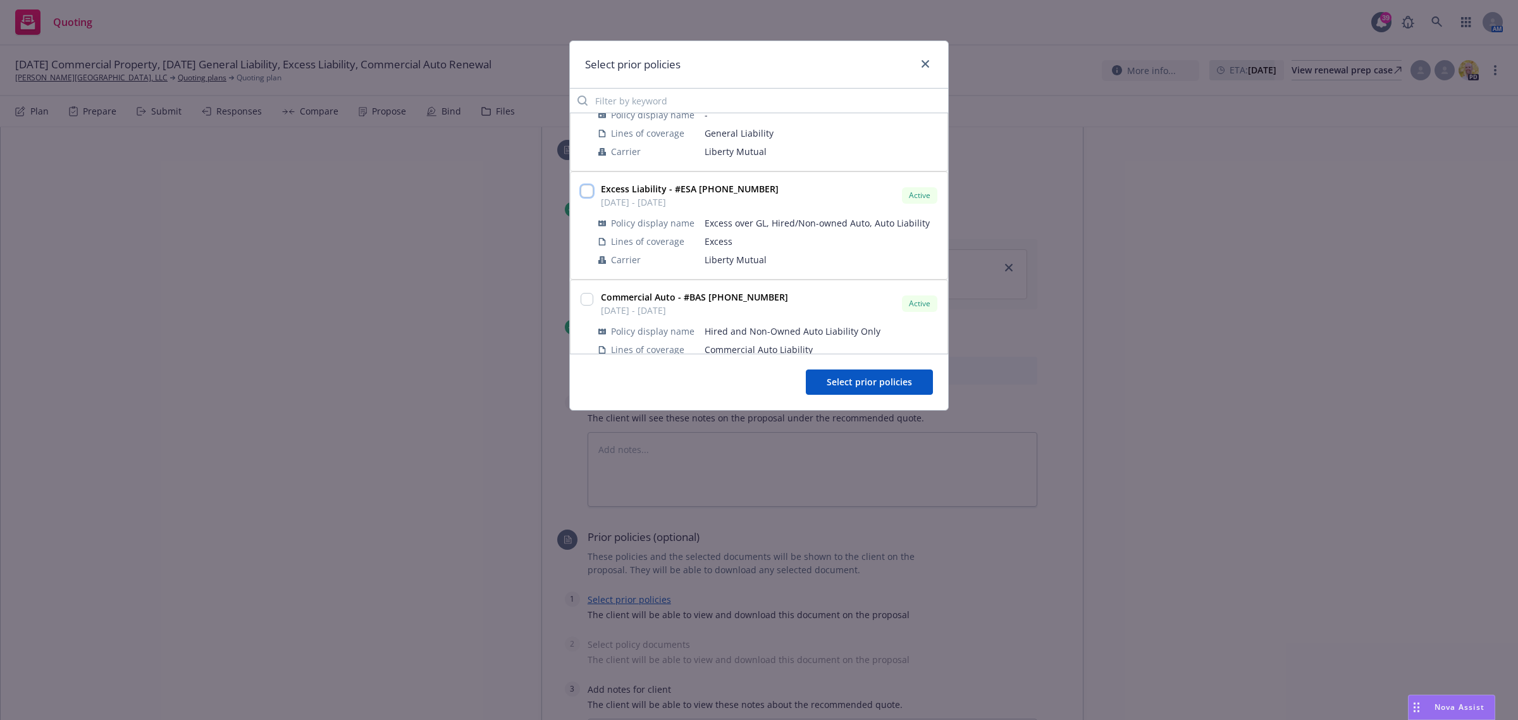
click at [585, 191] on input "checkbox" at bounding box center [587, 191] width 13 height 13
checkbox input "true"
click at [894, 375] on button "Select prior policies" at bounding box center [869, 381] width 127 height 25
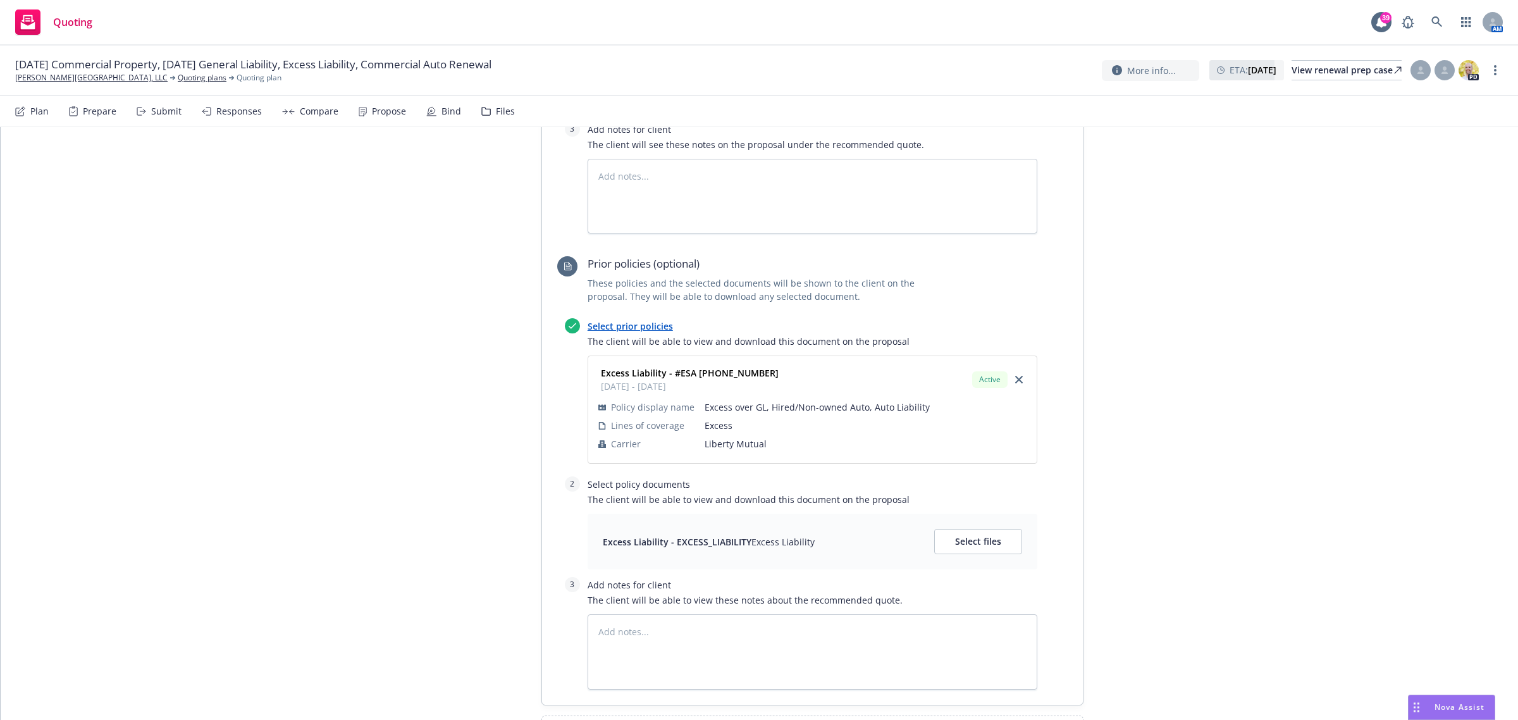
scroll to position [2597, 0]
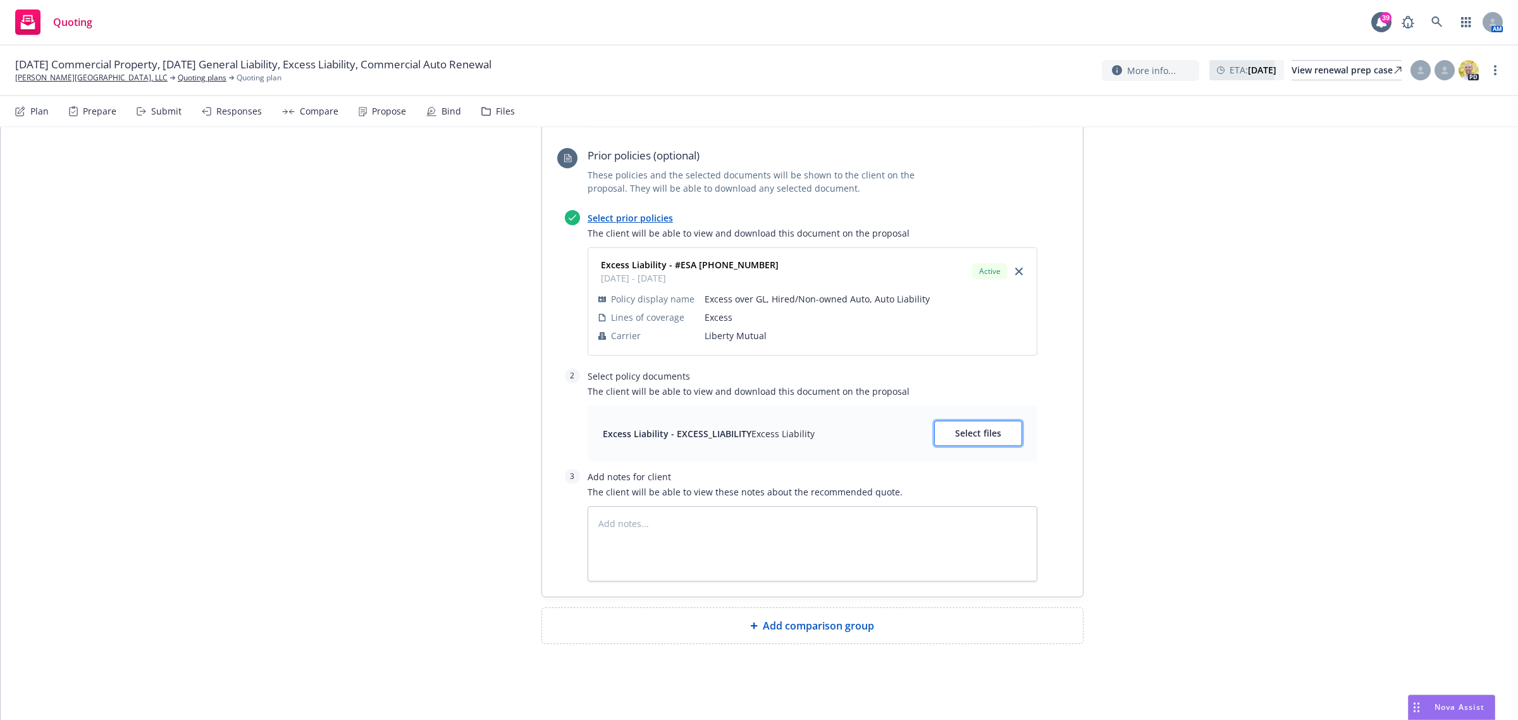
click at [955, 431] on span "Select files" at bounding box center [978, 433] width 46 height 12
type textarea "x"
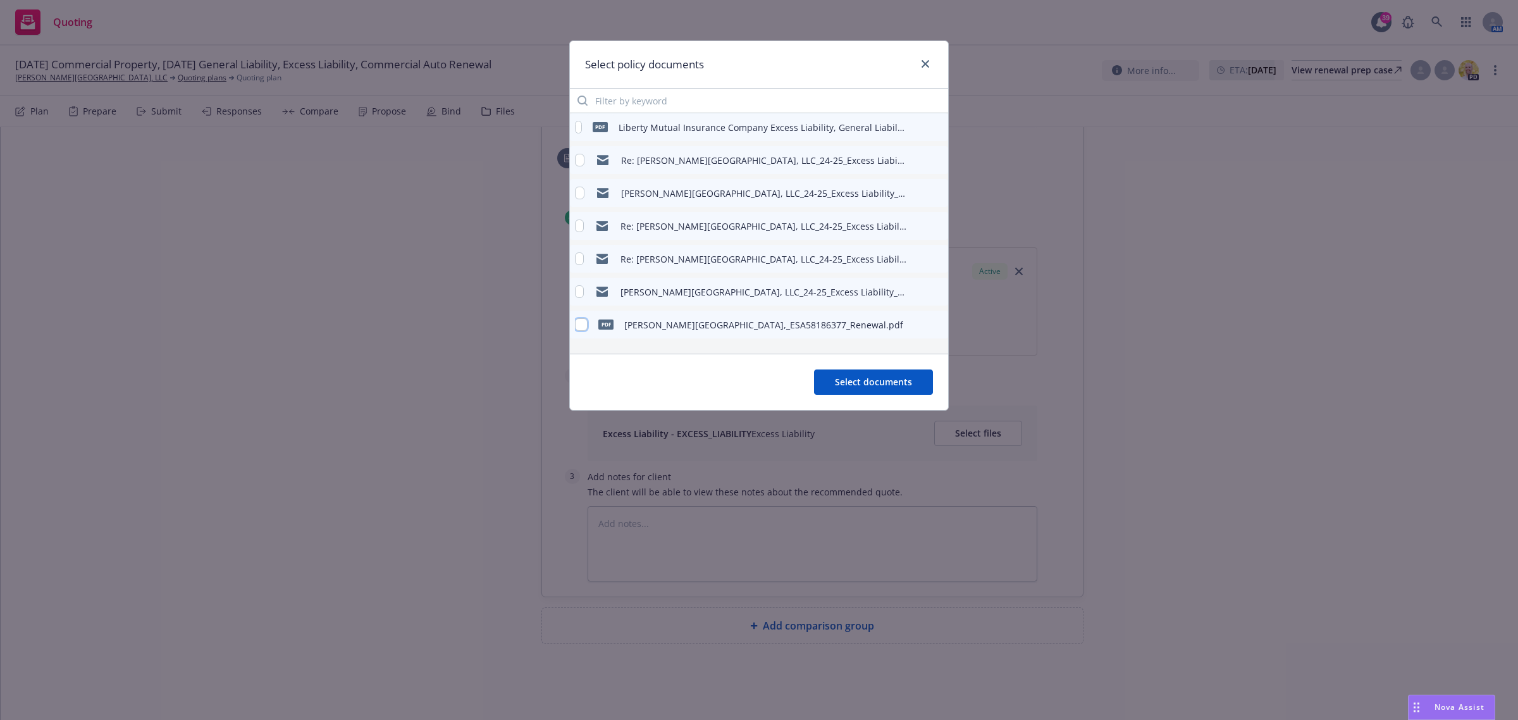
click at [579, 326] on input "checkbox" at bounding box center [581, 324] width 13 height 13
checkbox input "true"
click at [835, 375] on button "Select documents" at bounding box center [873, 381] width 119 height 25
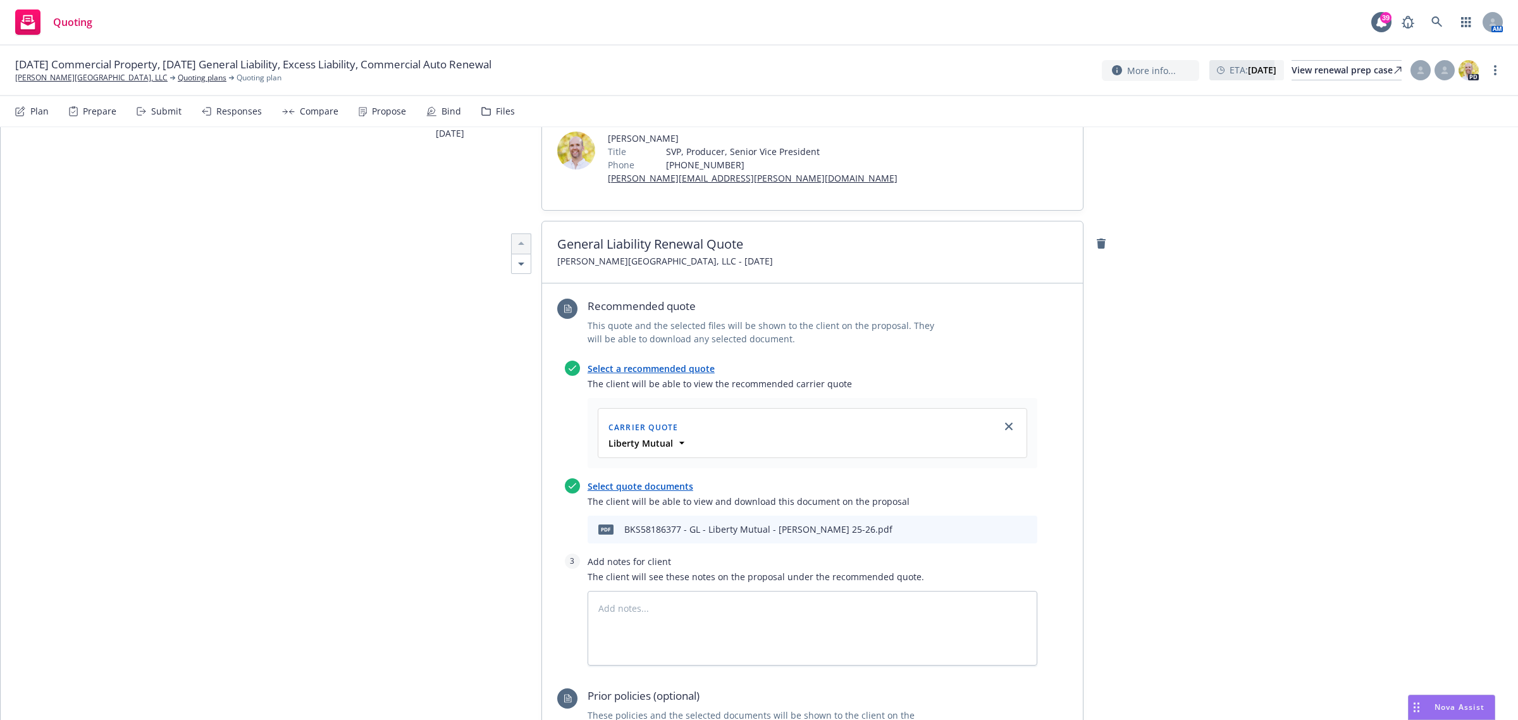
scroll to position [0, 0]
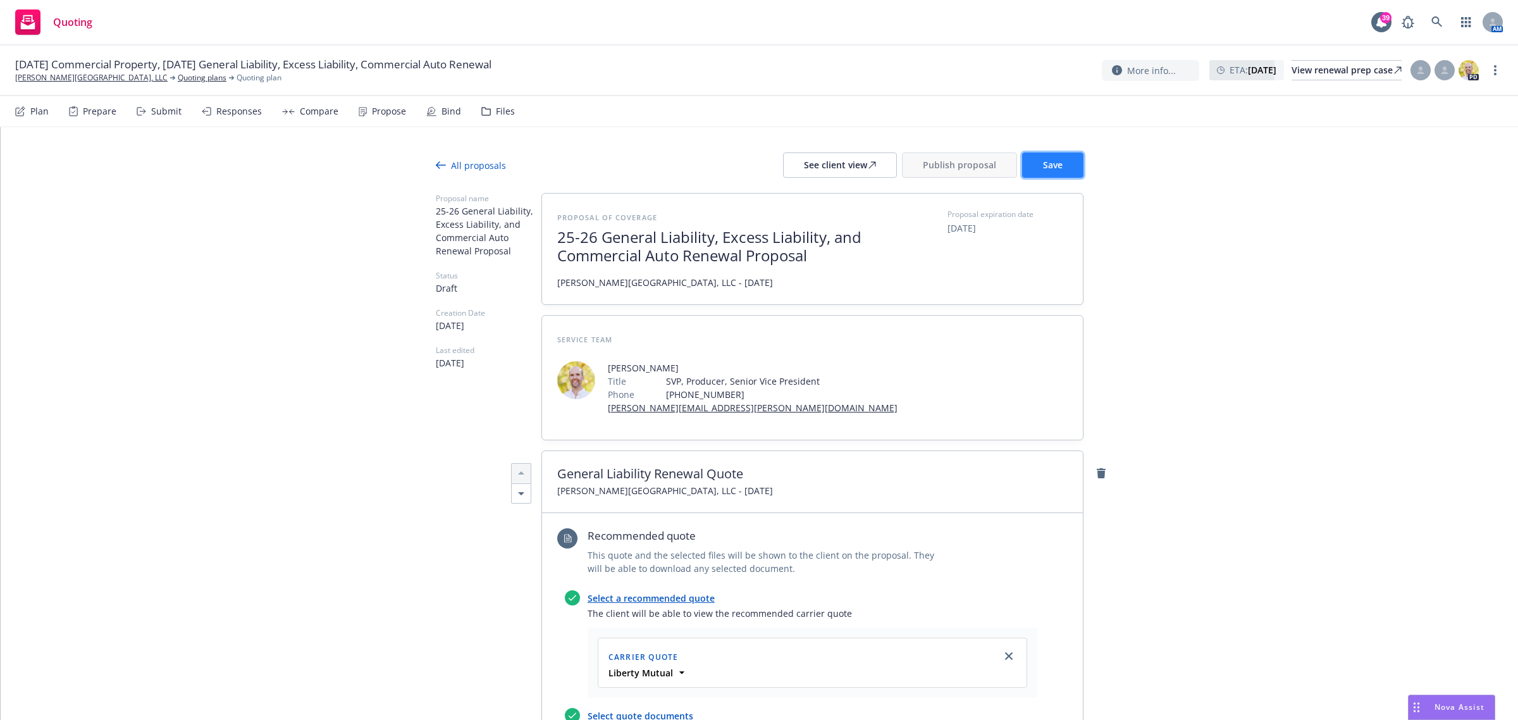
click at [1011, 152] on button "Save" at bounding box center [1052, 164] width 61 height 25
click at [851, 158] on div "See client view" at bounding box center [840, 165] width 72 height 24
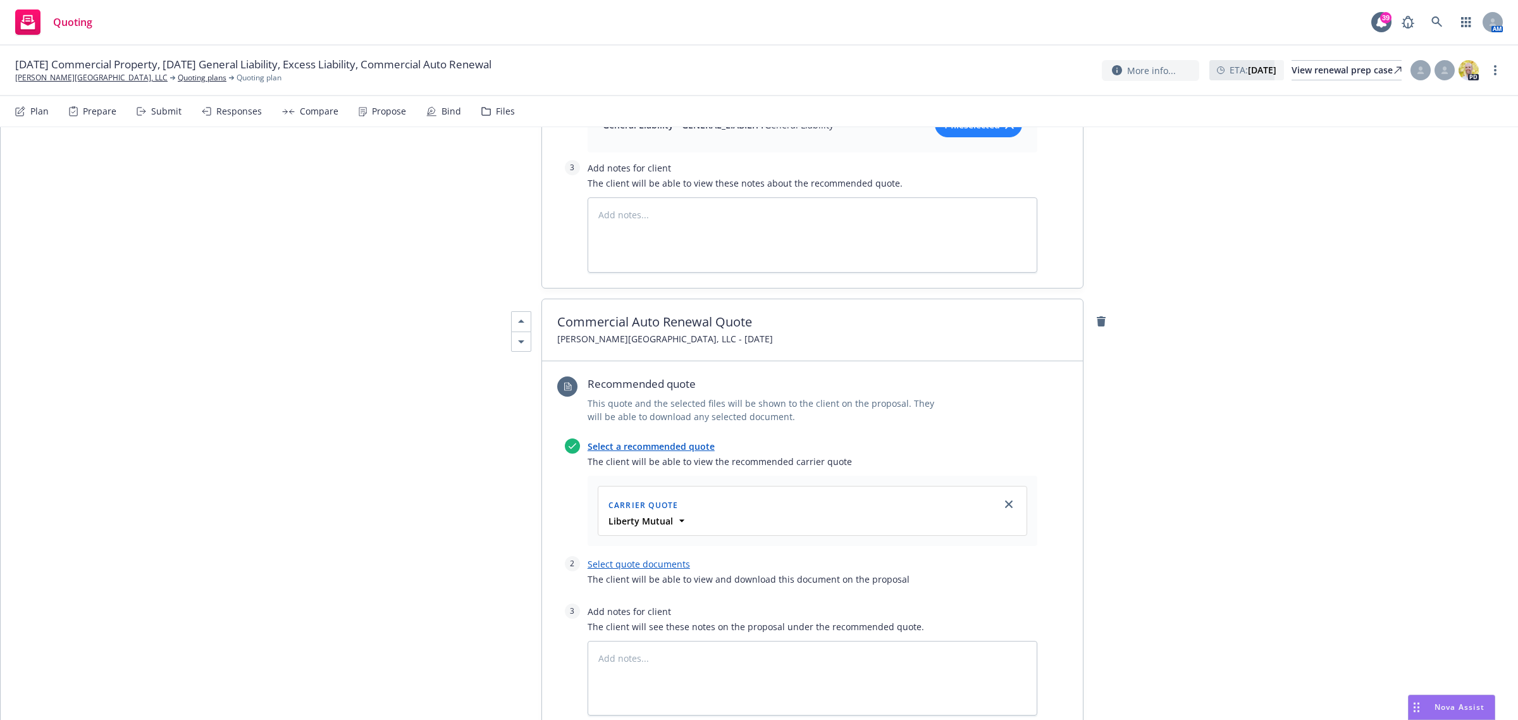
scroll to position [1186, 0]
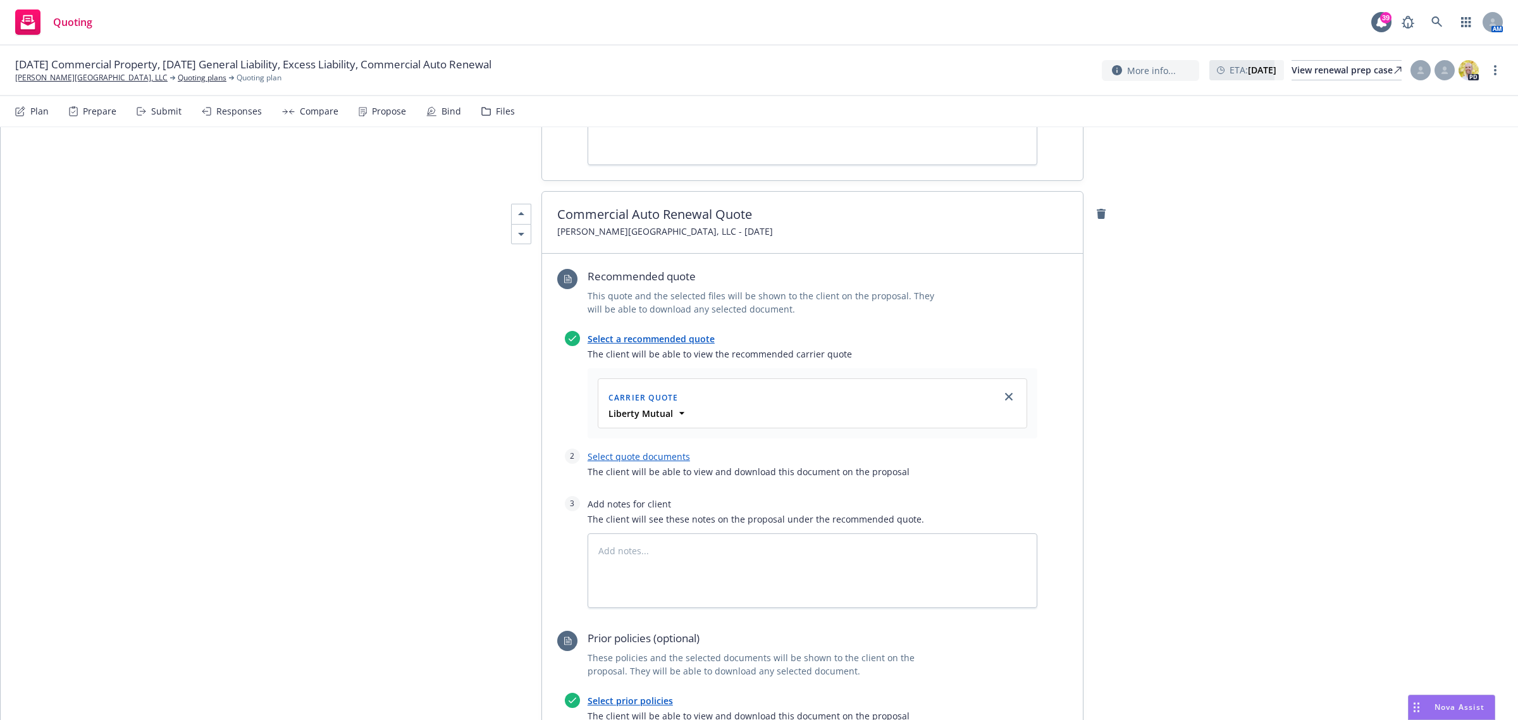
click at [636, 457] on link "Select quote documents" at bounding box center [639, 456] width 102 height 12
click at [611, 460] on link "Select quote documents" at bounding box center [639, 456] width 102 height 12
click at [600, 459] on link "Select quote documents" at bounding box center [639, 456] width 102 height 12
click at [626, 462] on link "Select quote documents" at bounding box center [639, 456] width 102 height 12
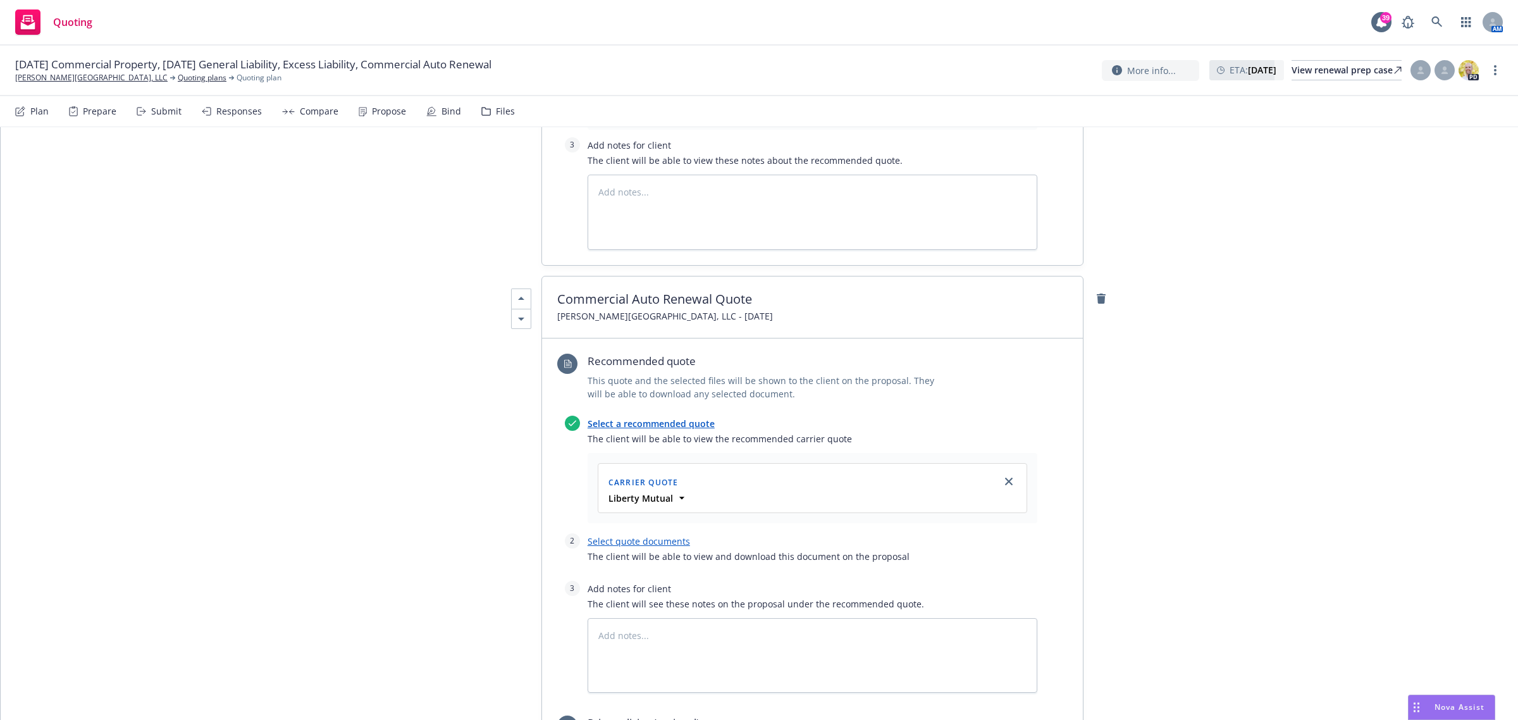
scroll to position [1028, 0]
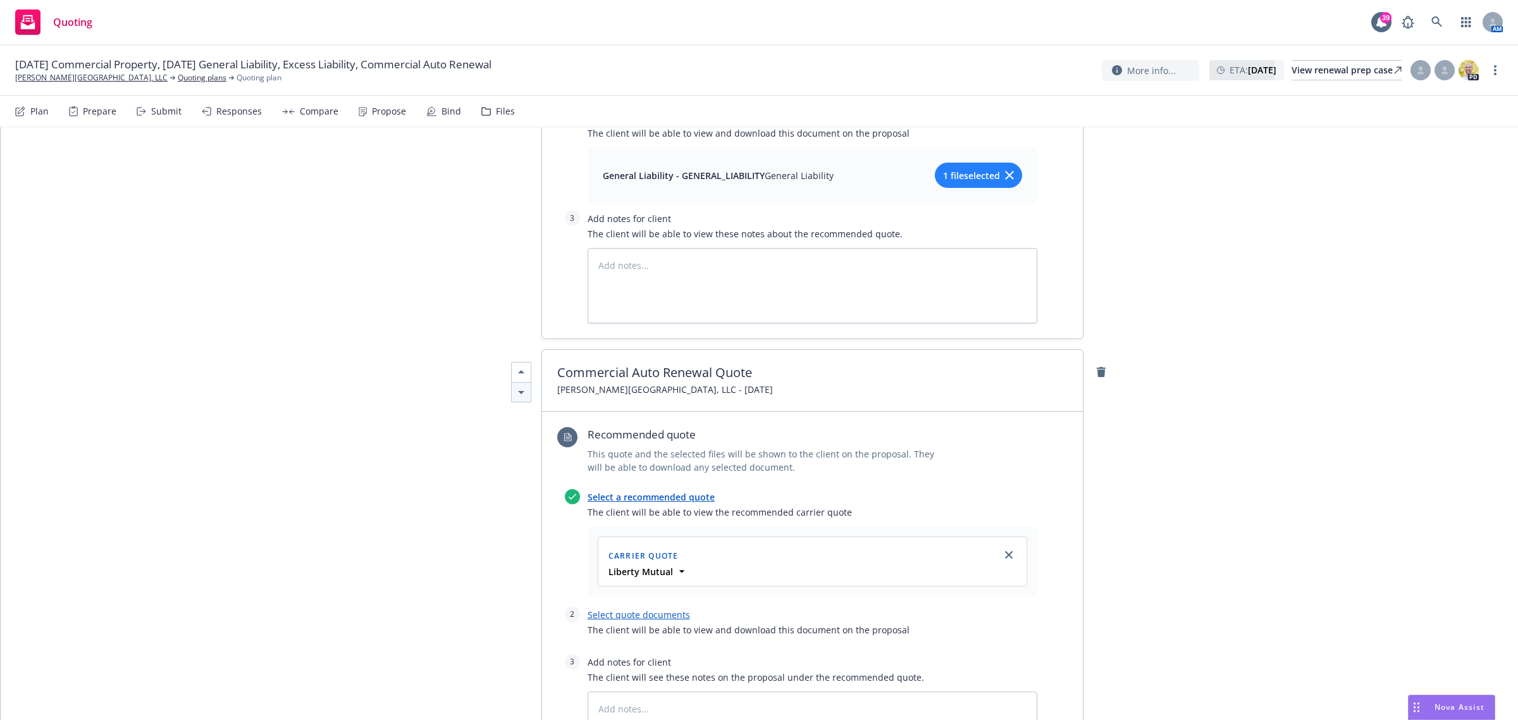
click at [522, 386] on icon at bounding box center [521, 392] width 15 height 15
click at [514, 397] on icon at bounding box center [521, 392] width 15 height 15
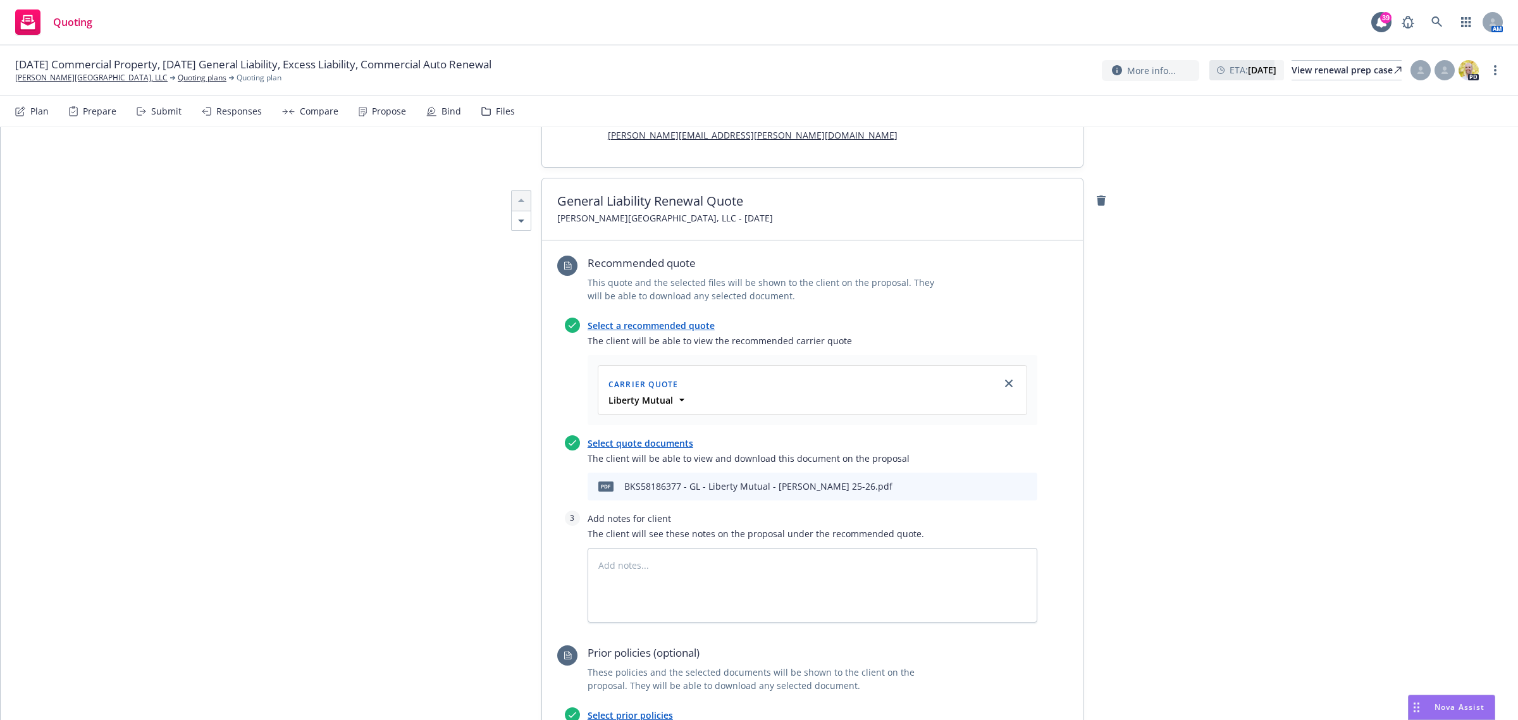
scroll to position [0, 0]
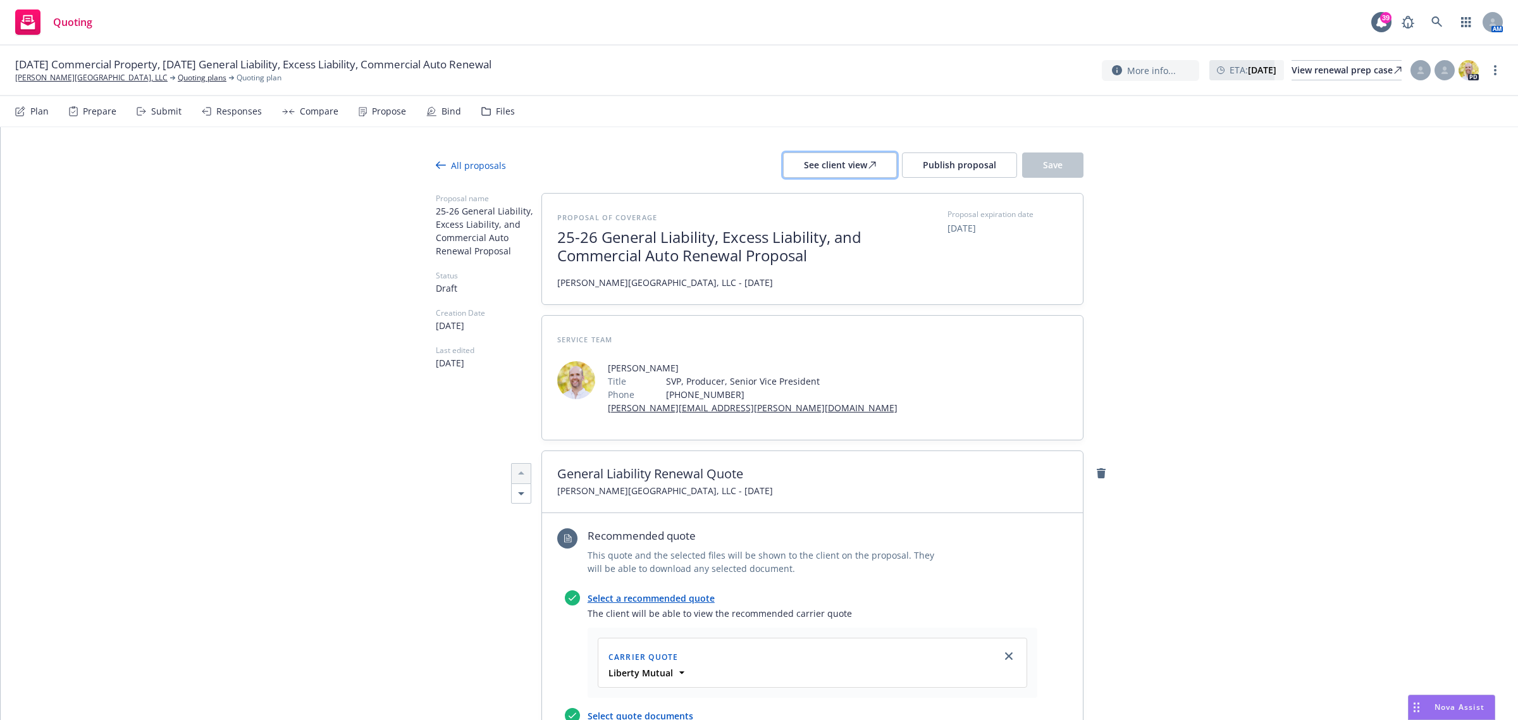
click at [842, 166] on div "See client view" at bounding box center [840, 165] width 72 height 24
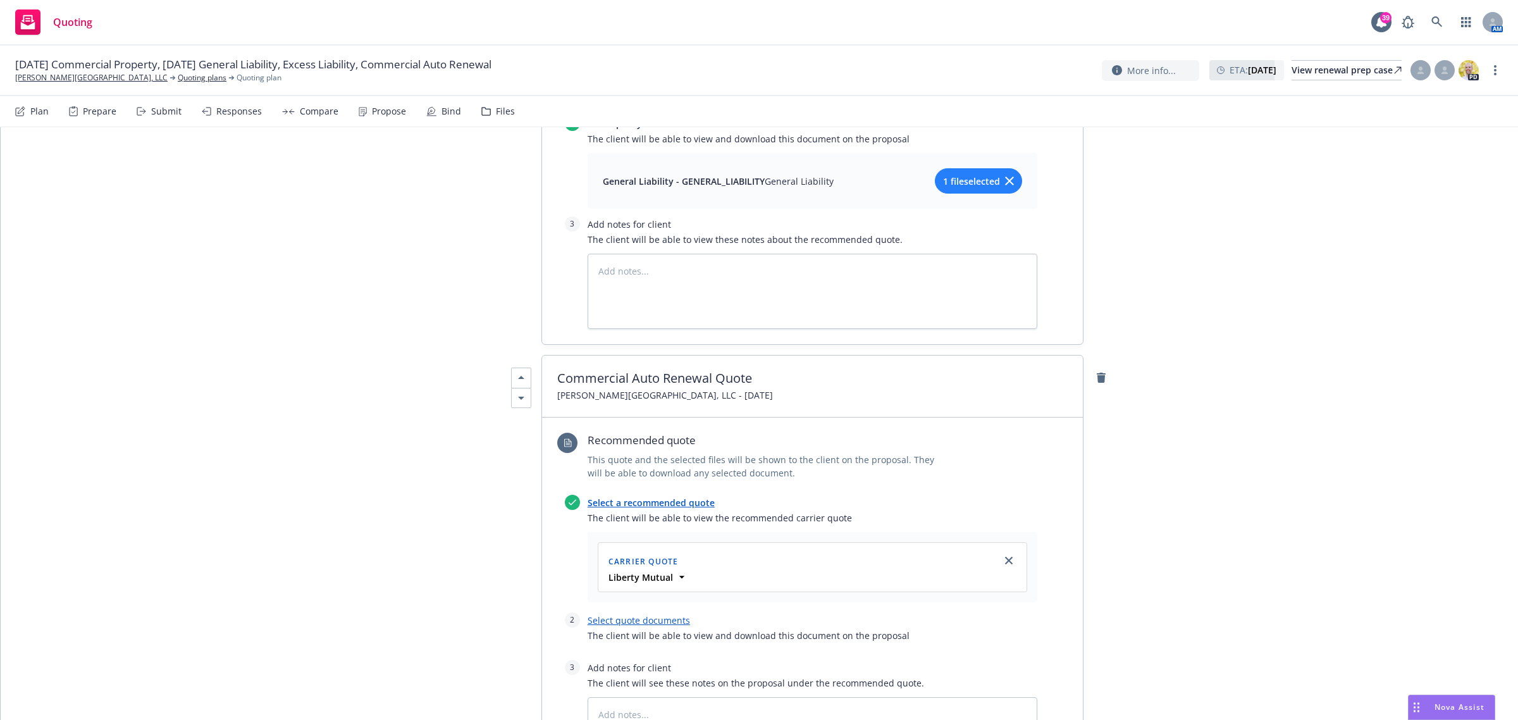
scroll to position [1028, 0]
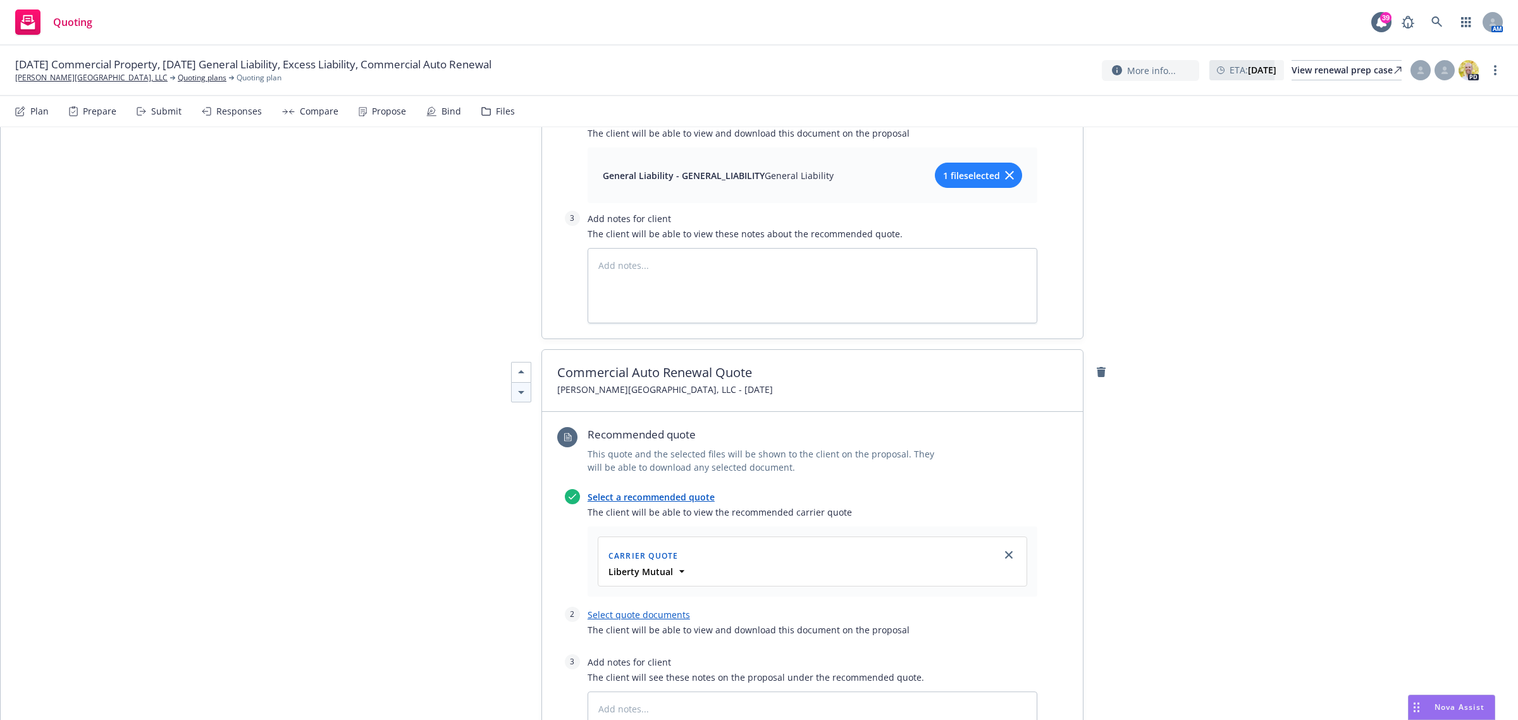
click at [516, 394] on icon at bounding box center [521, 392] width 15 height 15
click at [514, 394] on icon at bounding box center [521, 392] width 15 height 15
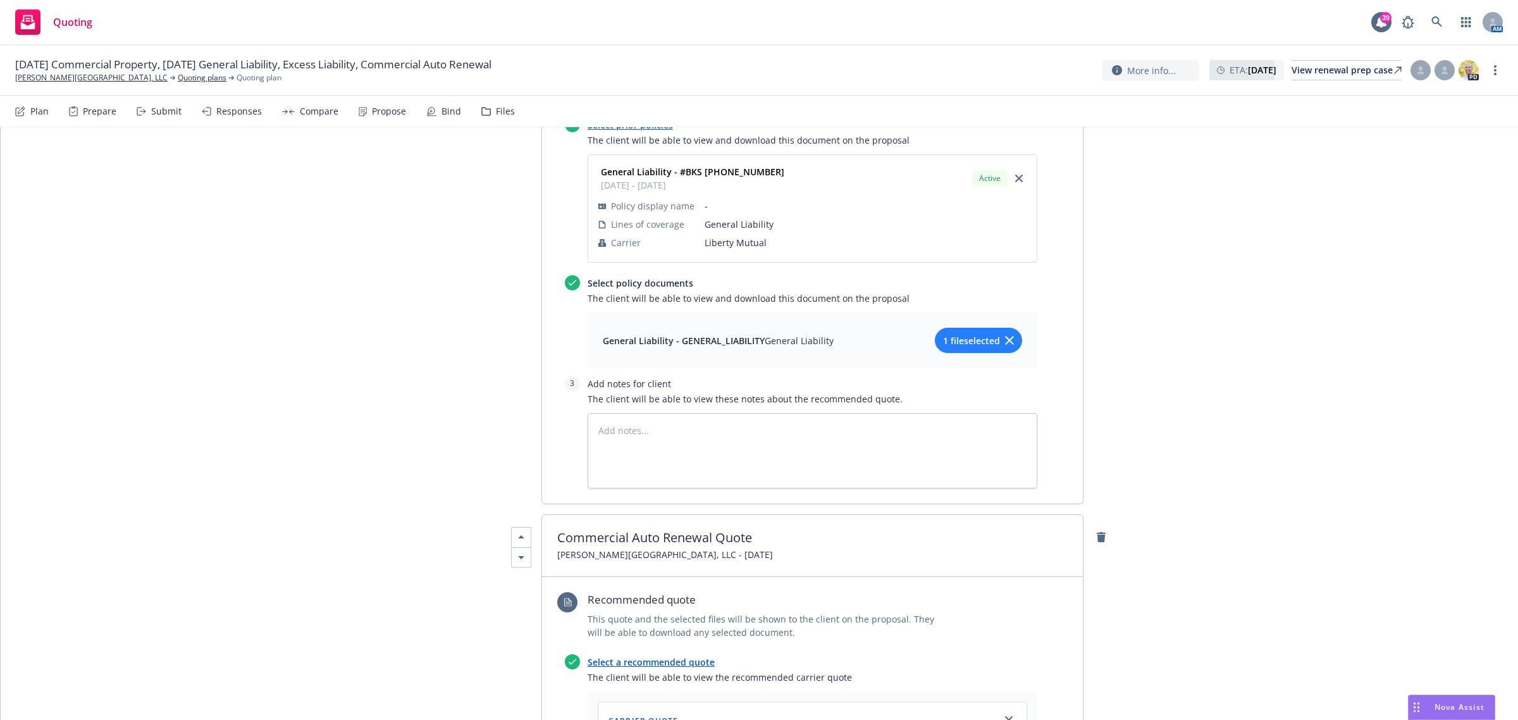
scroll to position [3083, 0]
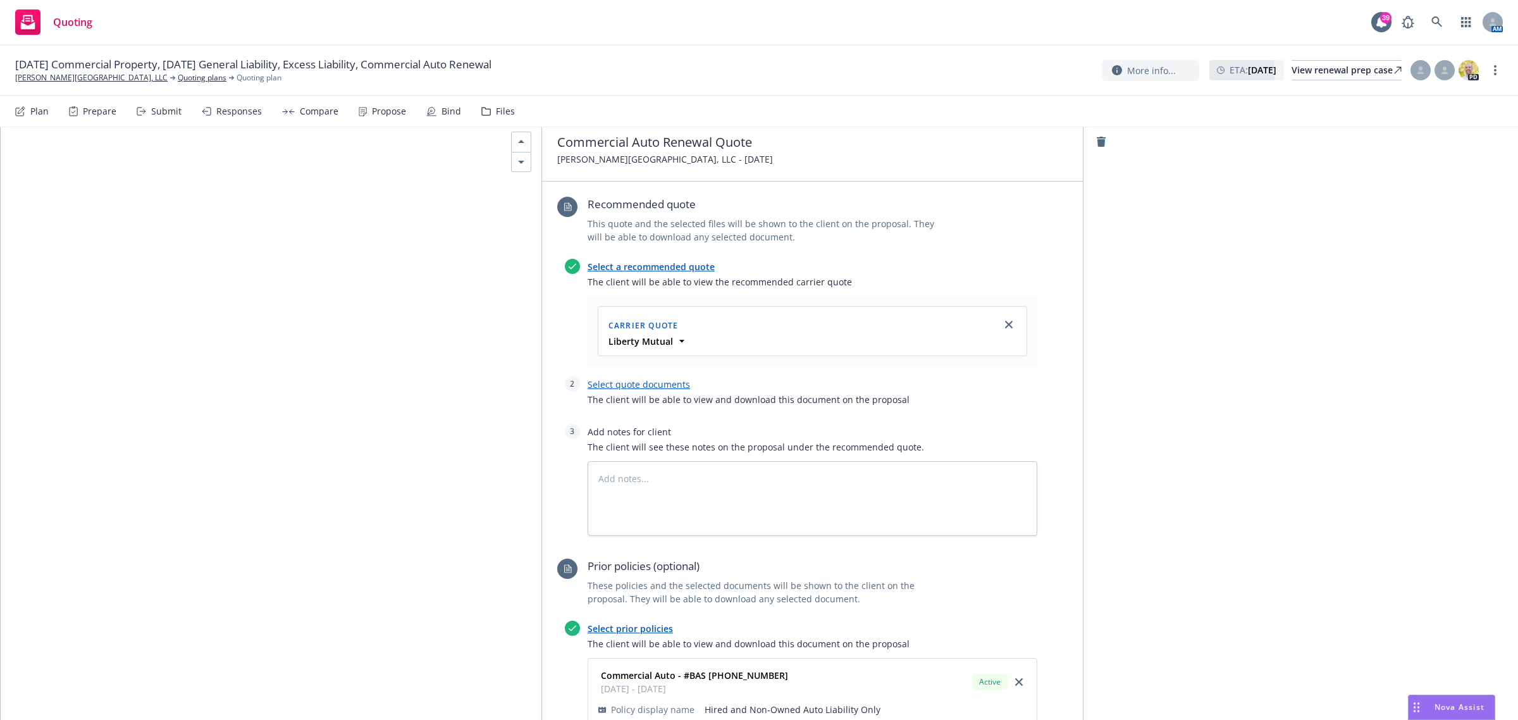
click at [372, 120] on div "Propose" at bounding box center [382, 111] width 47 height 30
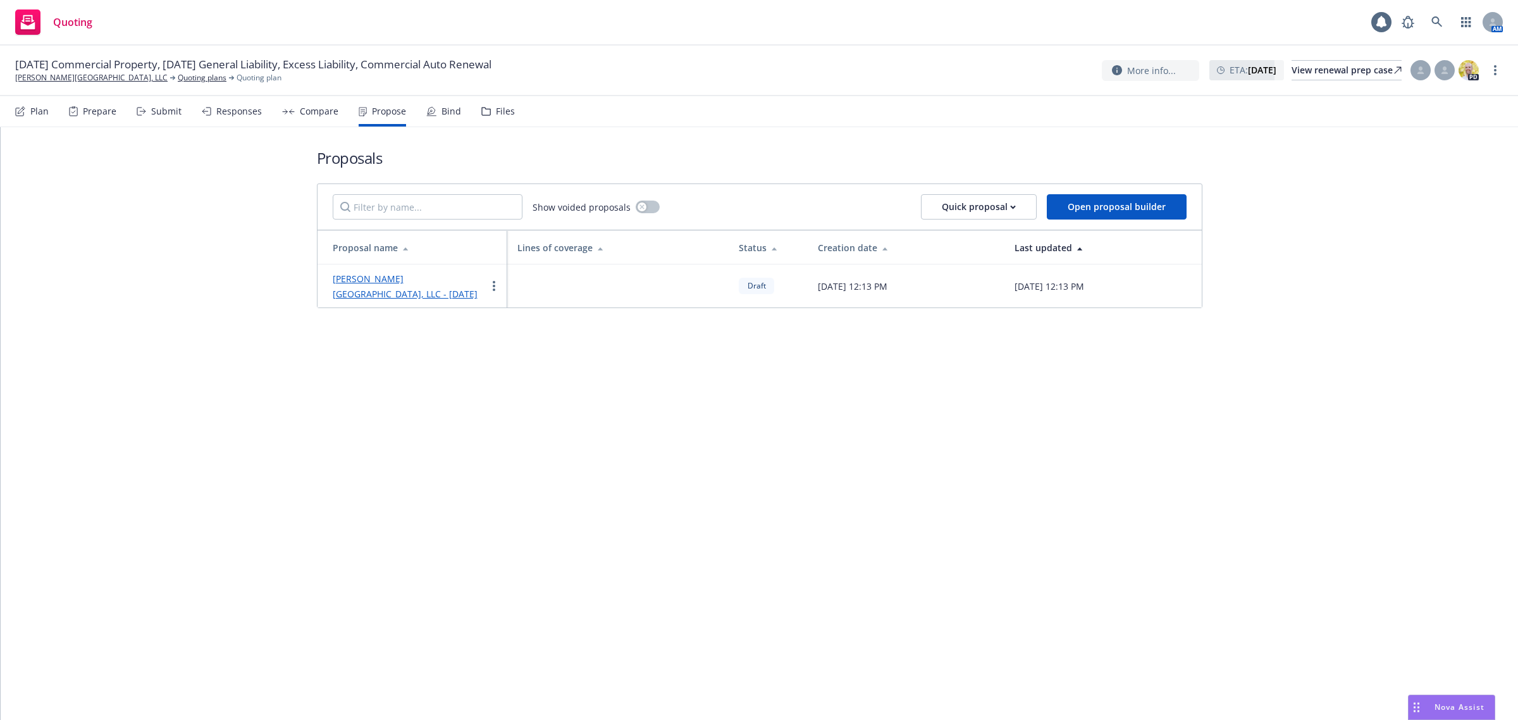
click at [366, 279] on link "[PERSON_NAME][GEOGRAPHIC_DATA], LLC - [DATE]" at bounding box center [405, 286] width 145 height 27
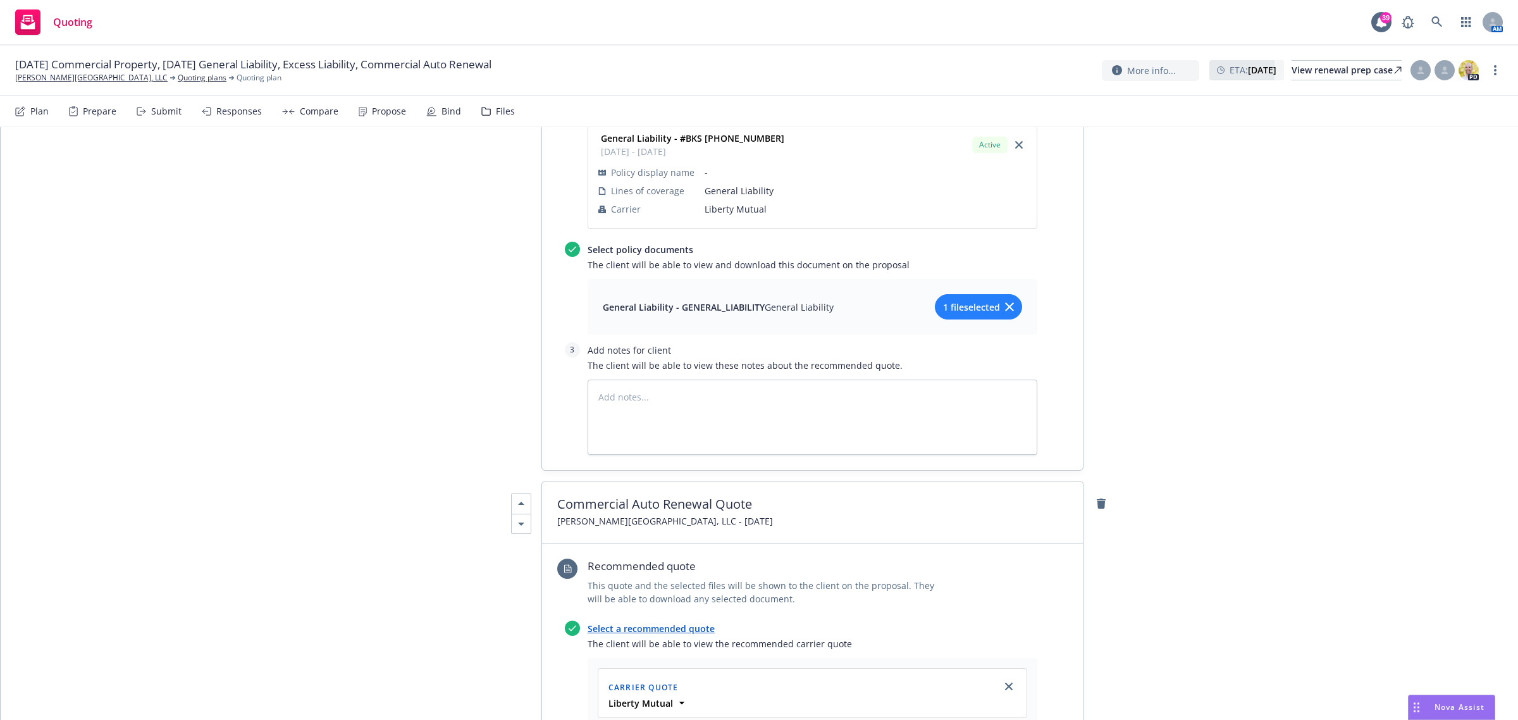
scroll to position [1186, 0]
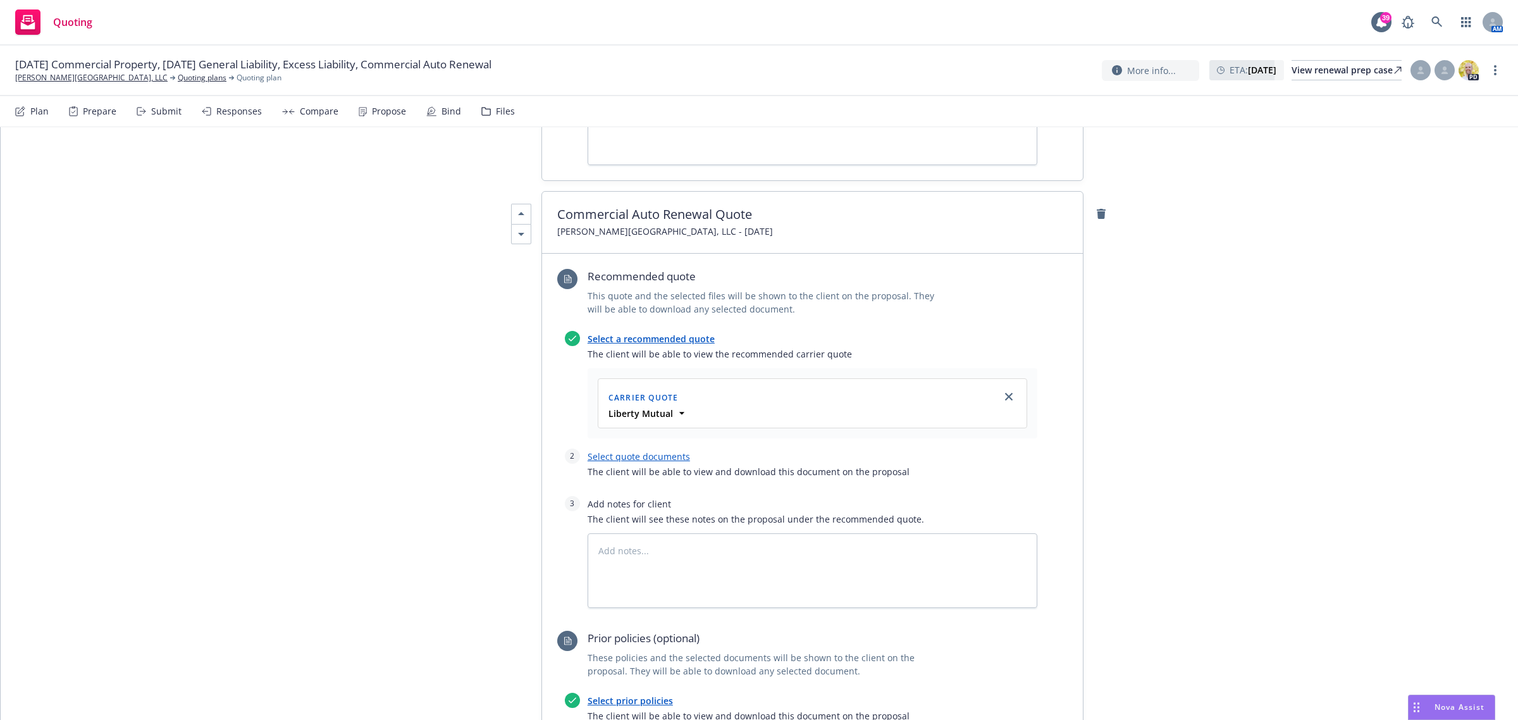
click at [599, 457] on link "Select quote documents" at bounding box center [639, 456] width 102 height 12
type textarea "x"
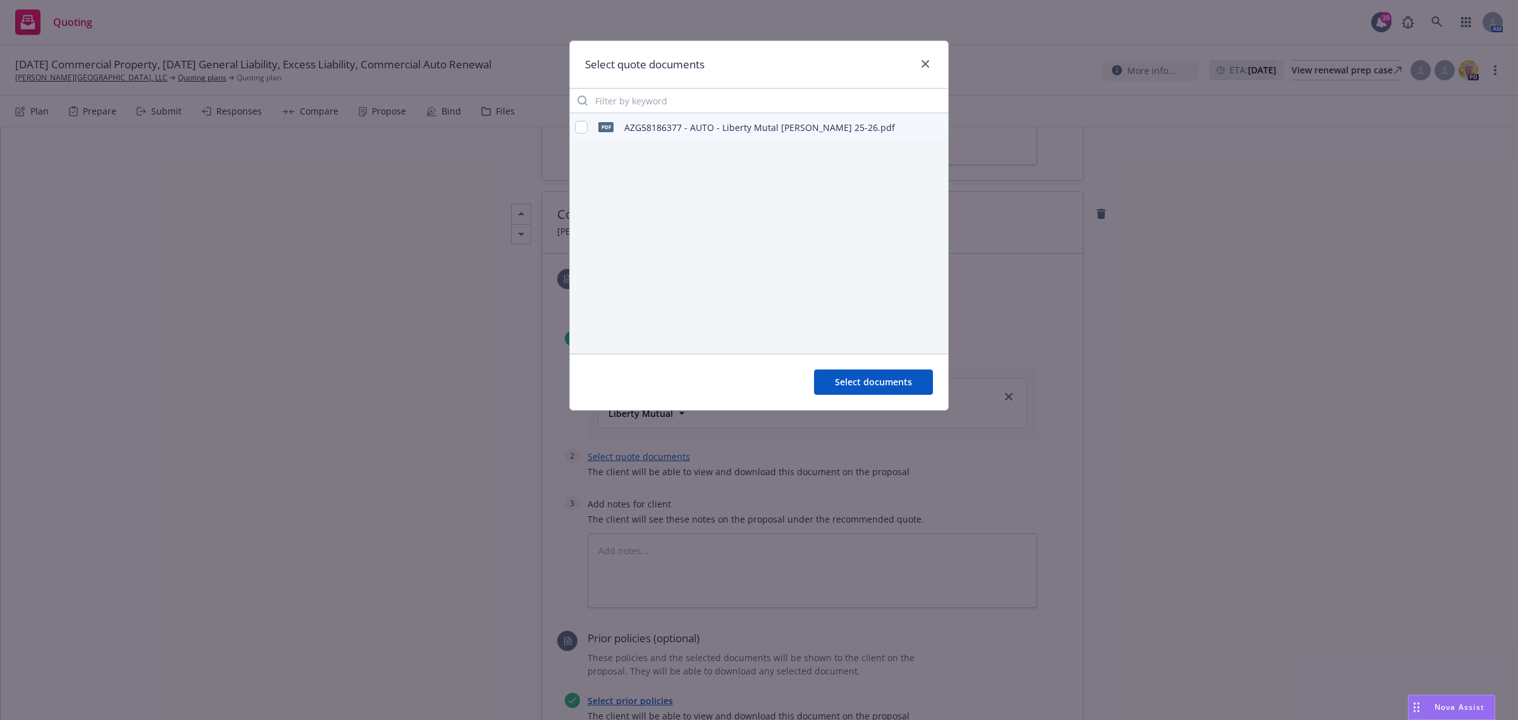
click at [589, 121] on div "pdf AZG58186377 - AUTO - Liberty Mutal [PERSON_NAME] 25-26.pdf" at bounding box center [735, 127] width 320 height 27
click at [586, 130] on input "checkbox" at bounding box center [581, 127] width 13 height 13
checkbox input "true"
drag, startPoint x: 890, startPoint y: 380, endPoint x: 826, endPoint y: 368, distance: 65.0
click at [889, 380] on span "Select documents" at bounding box center [873, 382] width 77 height 12
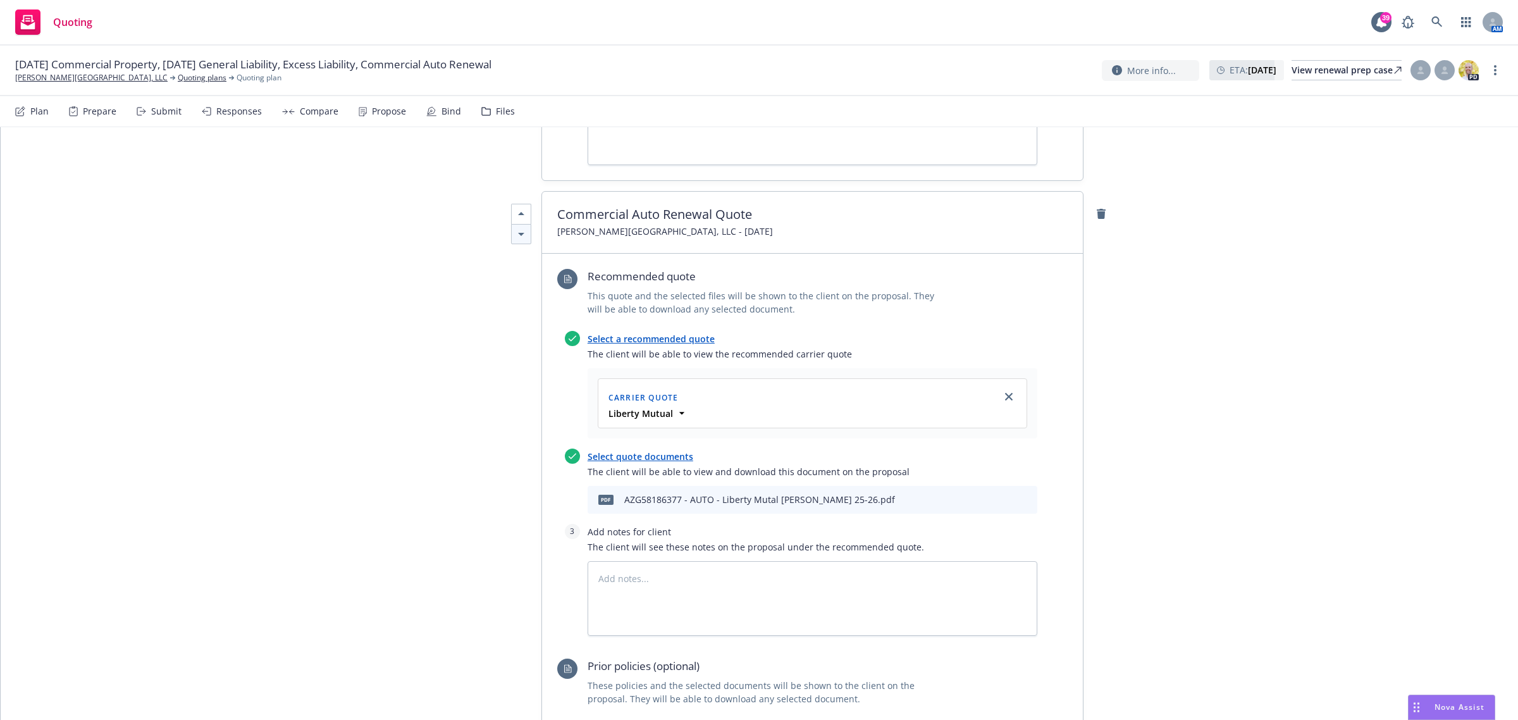
click at [515, 231] on icon at bounding box center [521, 233] width 15 height 15
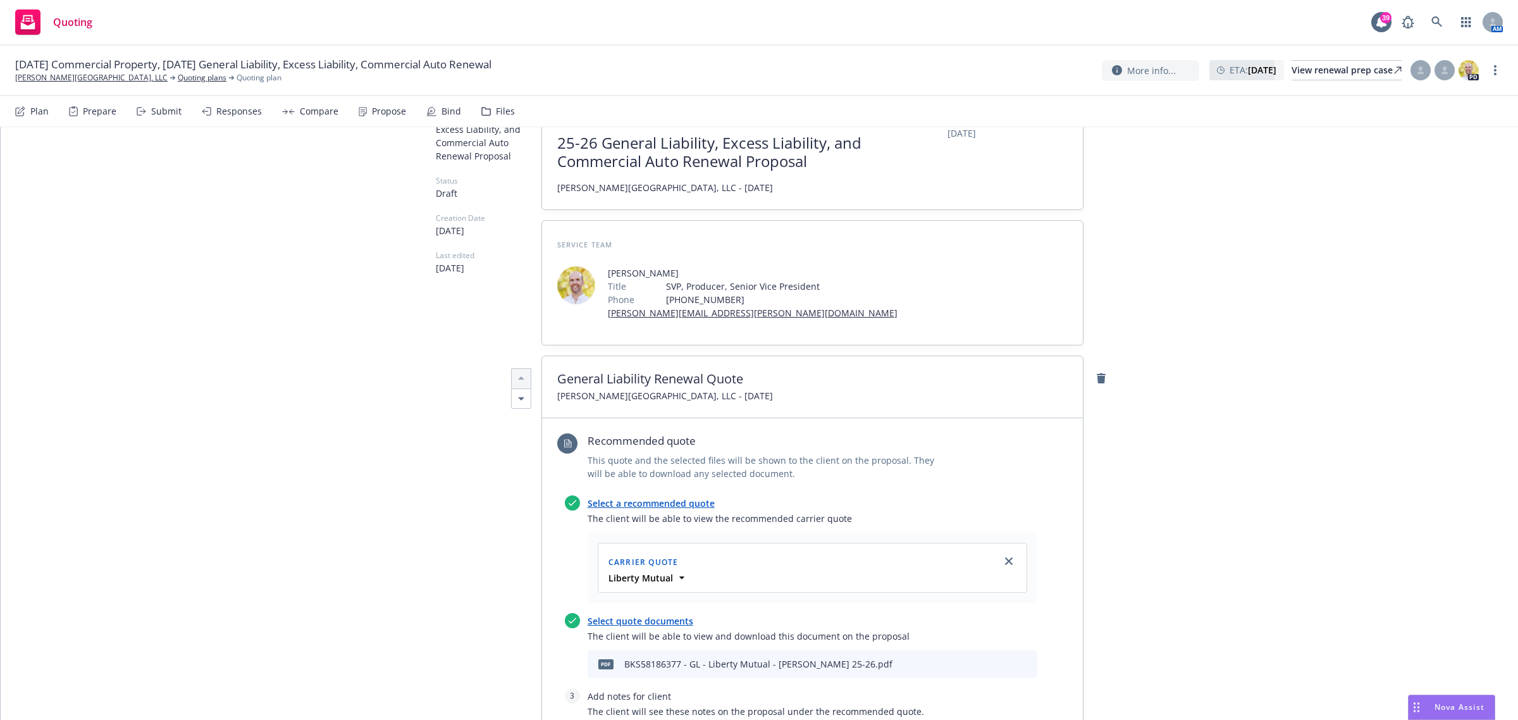
scroll to position [0, 0]
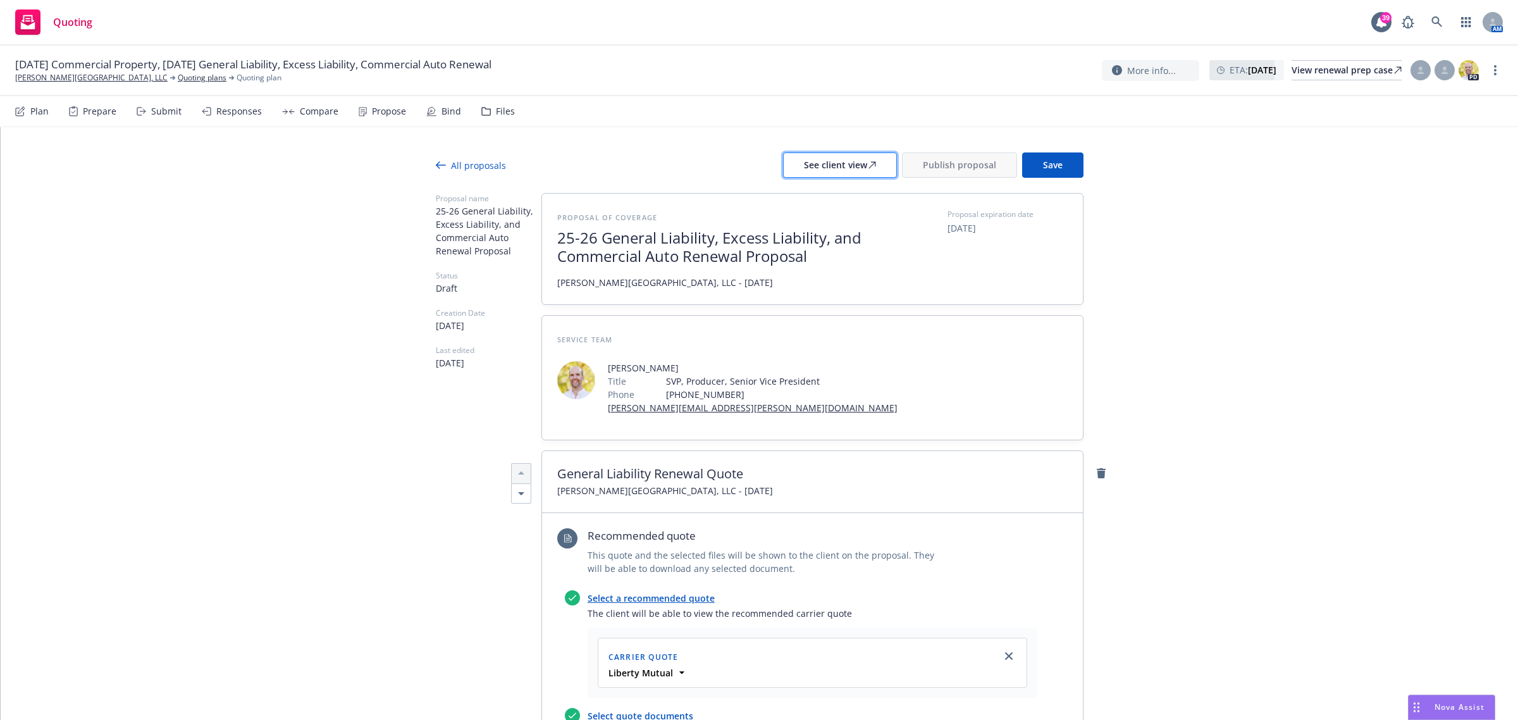
click at [830, 168] on div "See client view" at bounding box center [840, 165] width 72 height 24
click at [925, 159] on span "Publish proposal" at bounding box center [959, 165] width 73 height 12
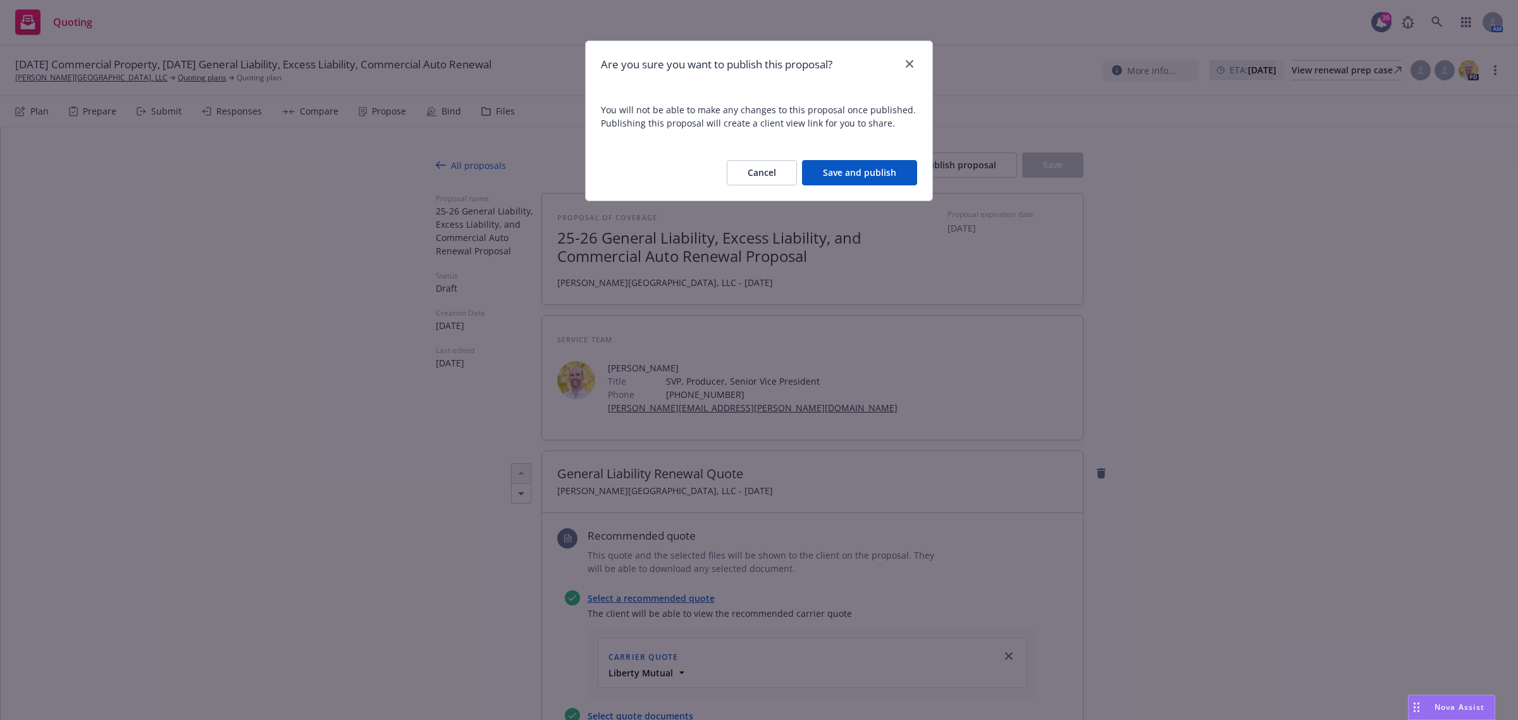
click at [870, 172] on button "Save and publish" at bounding box center [859, 172] width 115 height 25
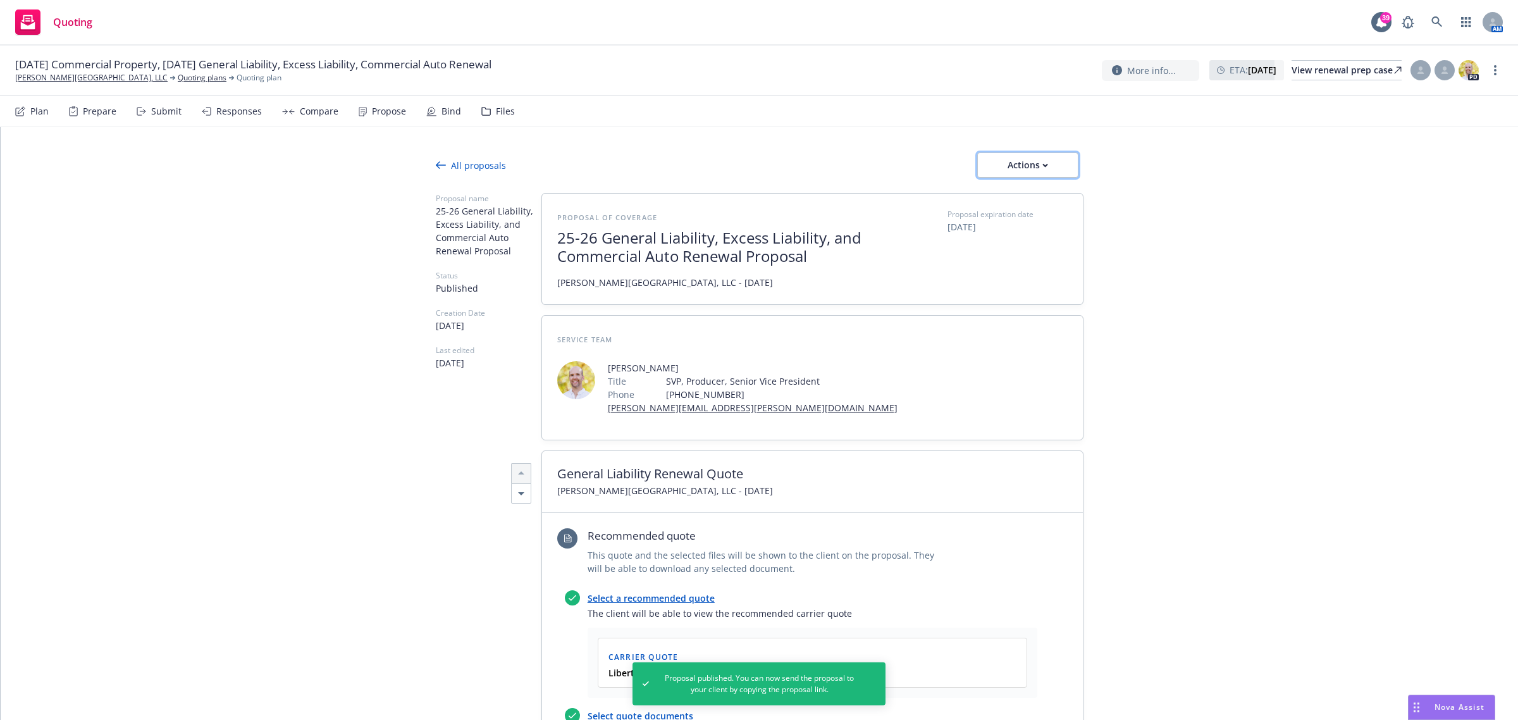
click at [1011, 172] on div "Actions" at bounding box center [1027, 165] width 59 height 24
click at [1011, 204] on link "Copy proposal link" at bounding box center [1026, 197] width 111 height 25
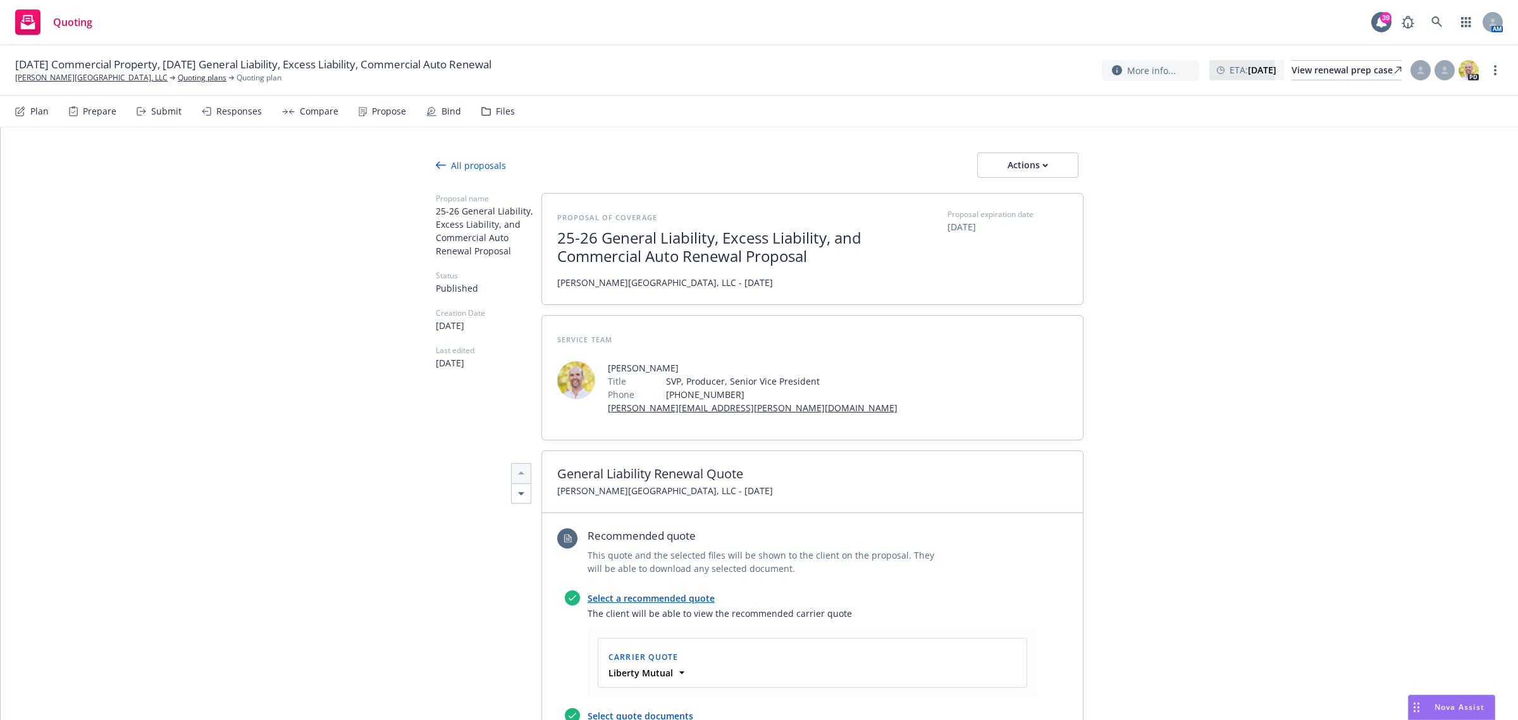
type textarea "x"
click at [71, 83] on link "[PERSON_NAME][GEOGRAPHIC_DATA], LLC" at bounding box center [91, 77] width 152 height 11
